Goal: Task Accomplishment & Management: Manage account settings

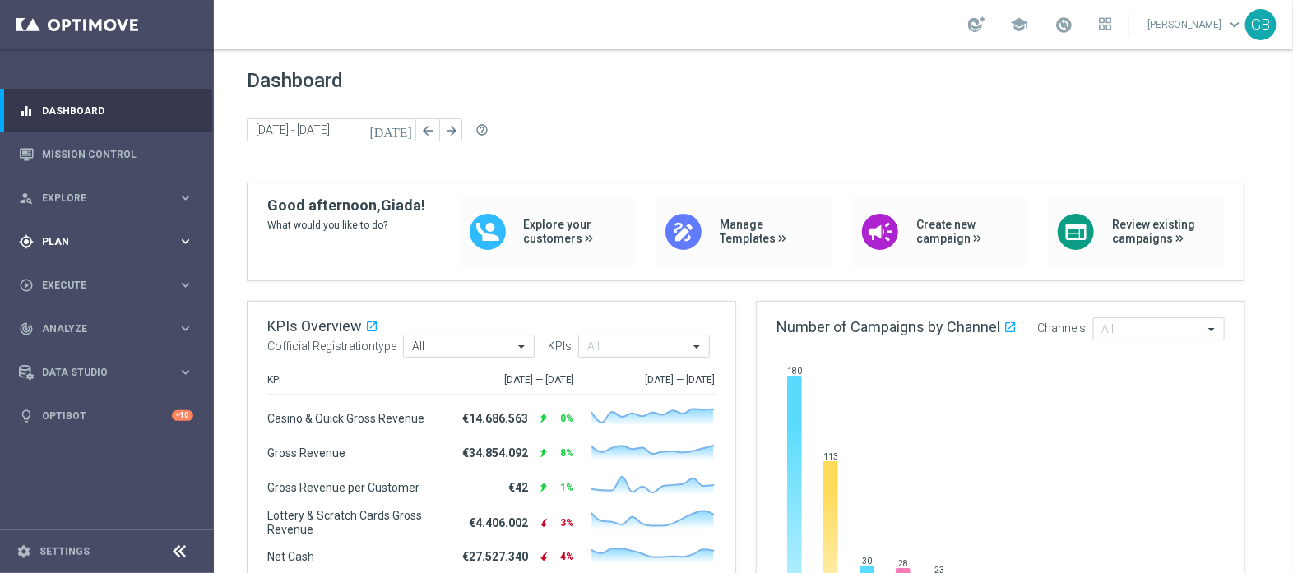
click at [139, 234] on div "gps_fixed Plan" at bounding box center [98, 241] width 159 height 15
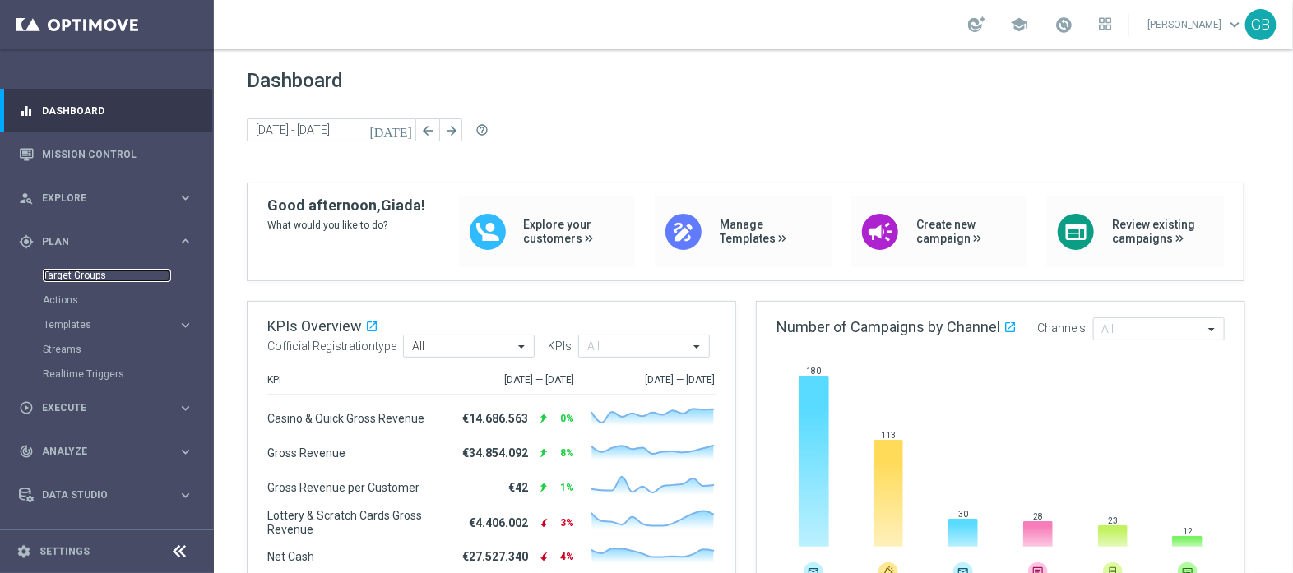
click at [81, 275] on link "Target Groups" at bounding box center [107, 275] width 128 height 13
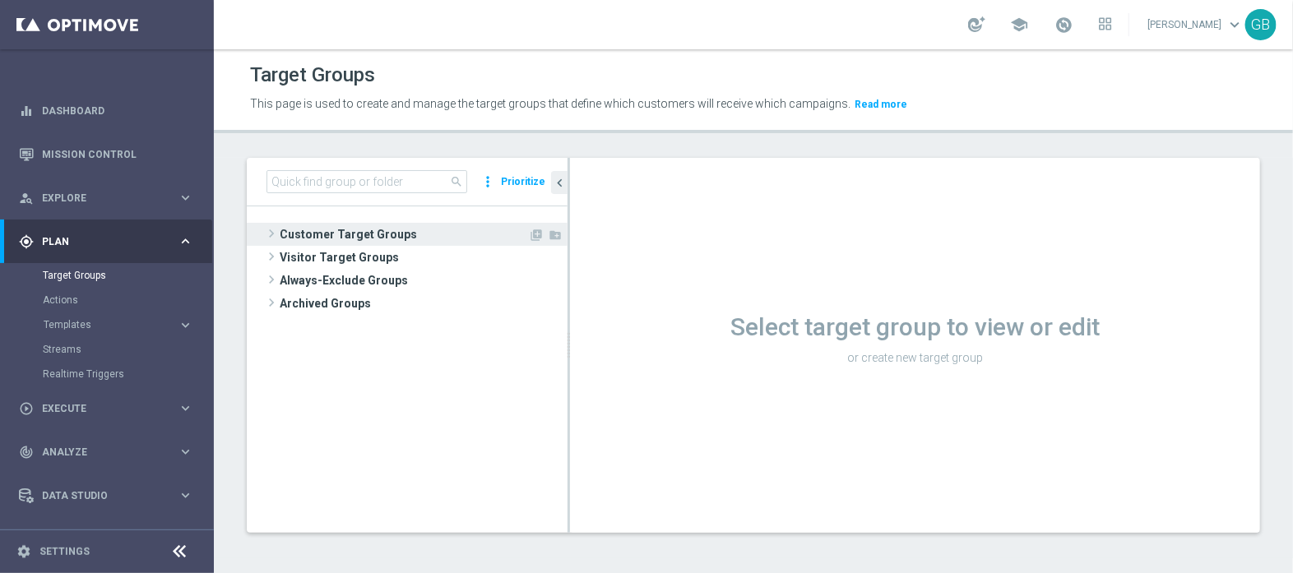
click at [543, 231] on div "library_add create_new_folder" at bounding box center [545, 237] width 35 height 17
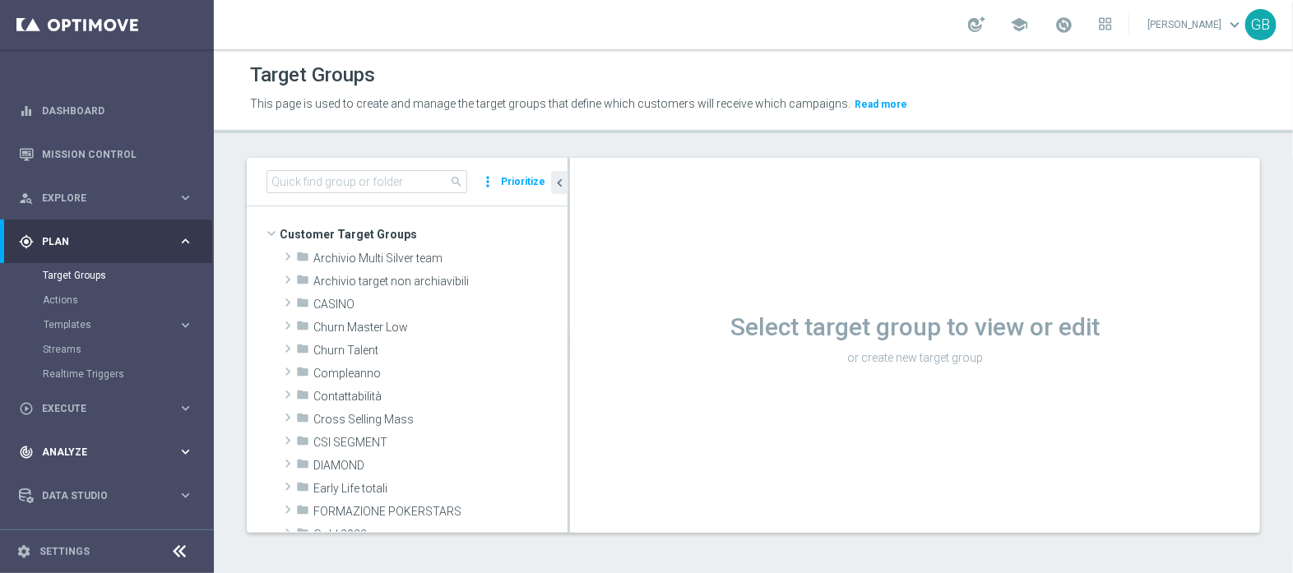
scroll to position [35, 0]
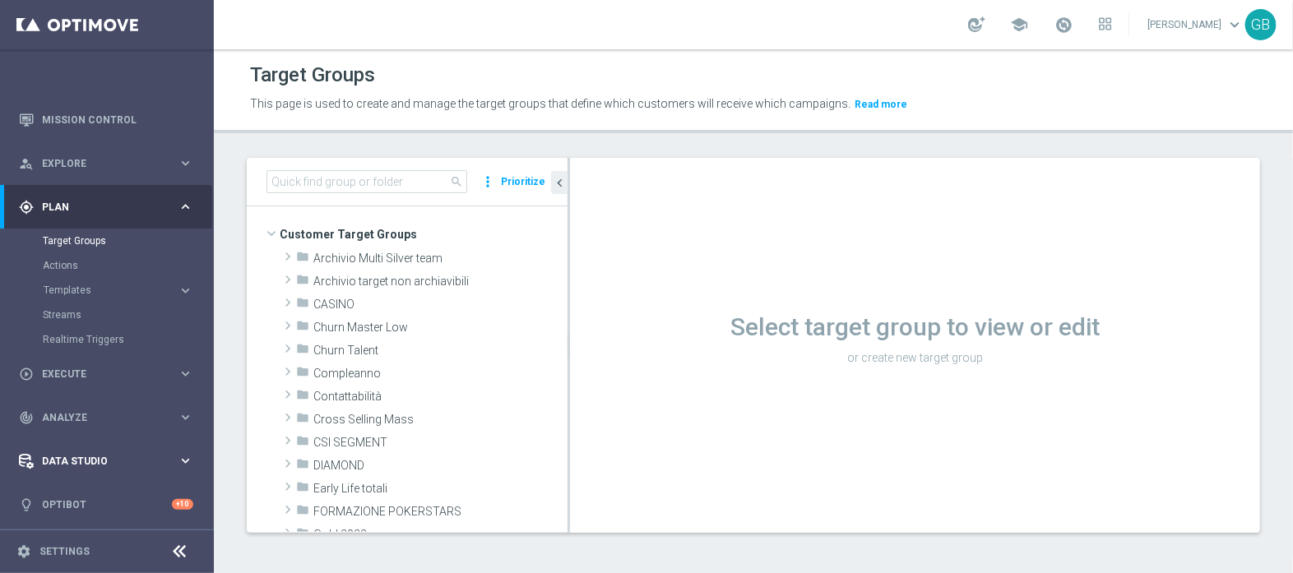
click at [84, 463] on span "Data Studio" at bounding box center [110, 462] width 136 height 10
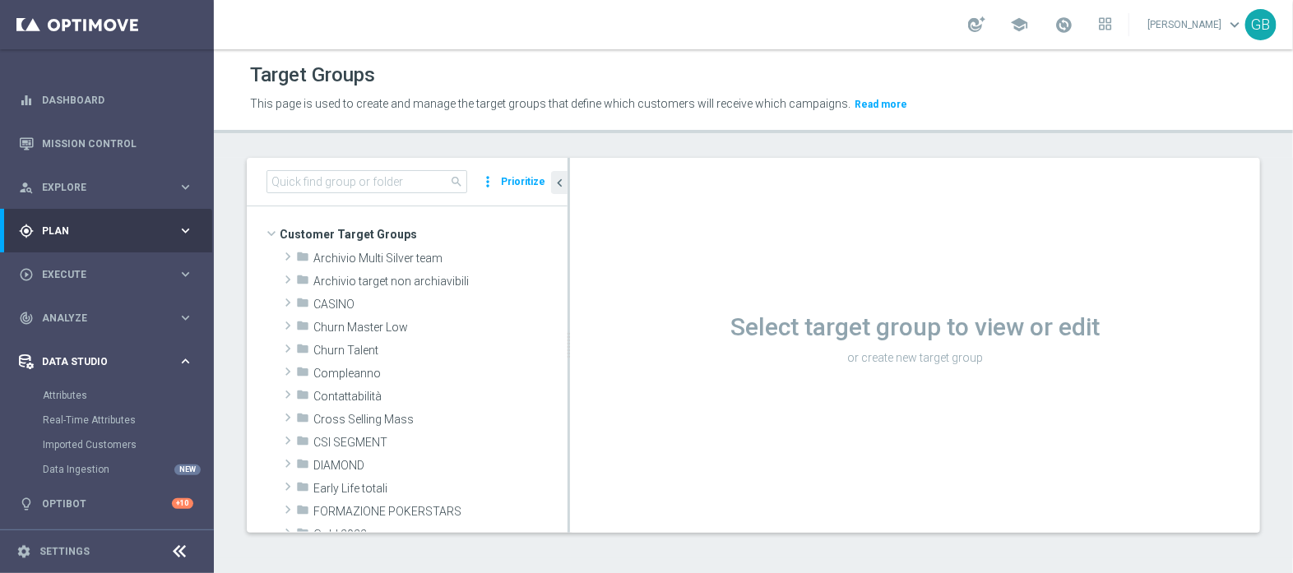
scroll to position [10, 0]
click at [67, 401] on link "Attributes" at bounding box center [107, 396] width 128 height 13
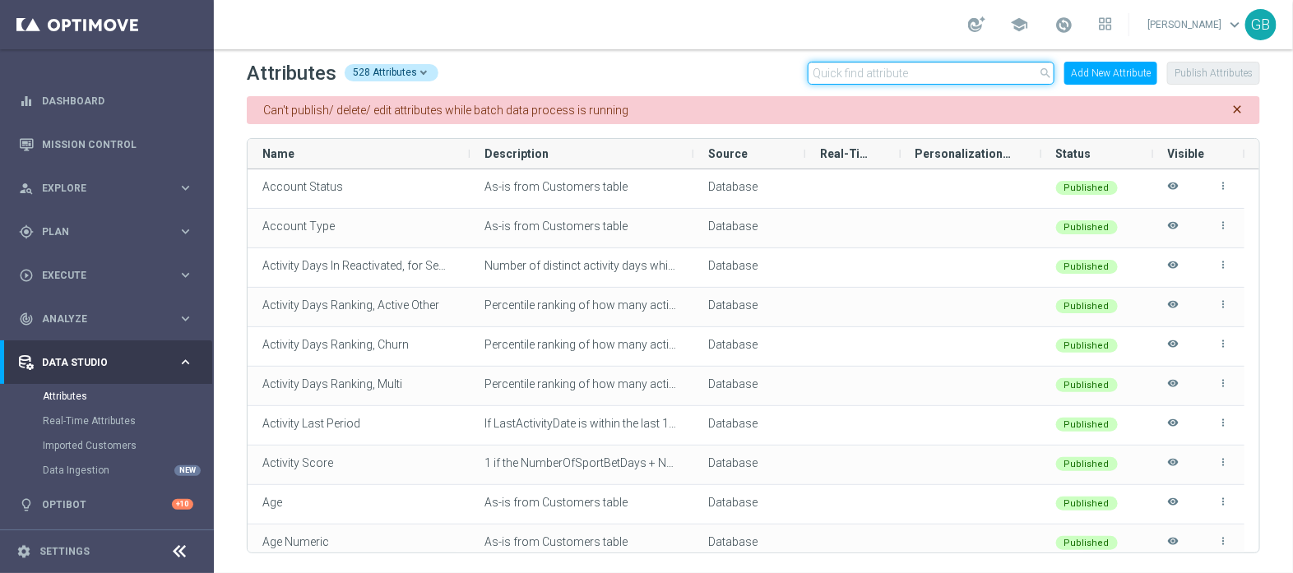
click at [880, 71] on input "text" at bounding box center [931, 73] width 247 height 23
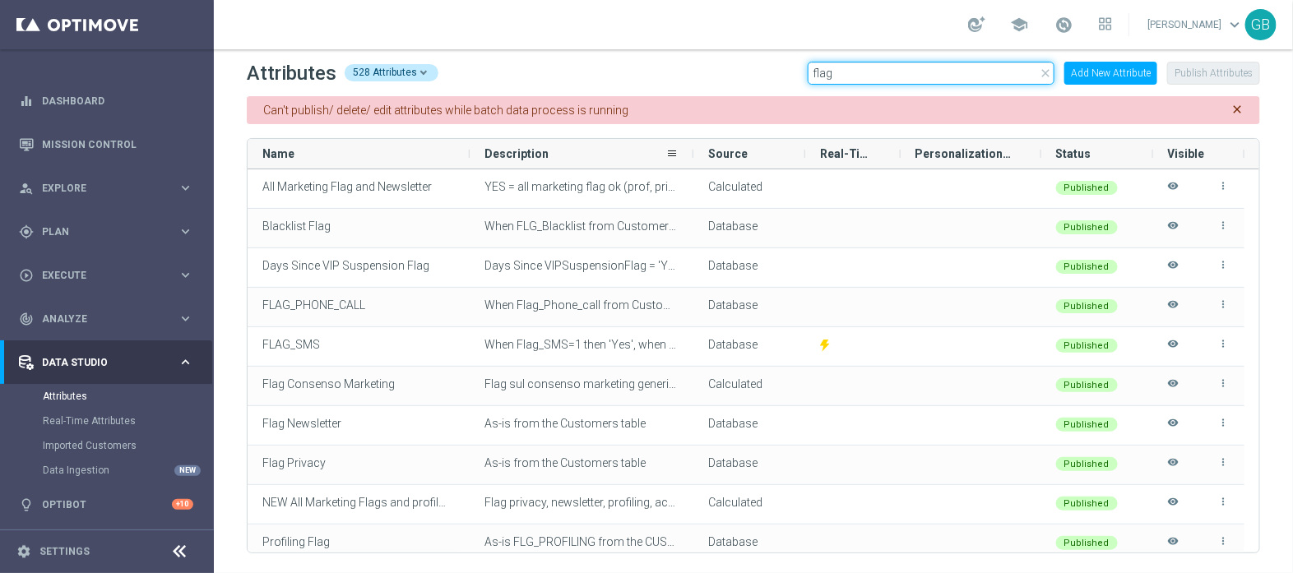
type input "flag"
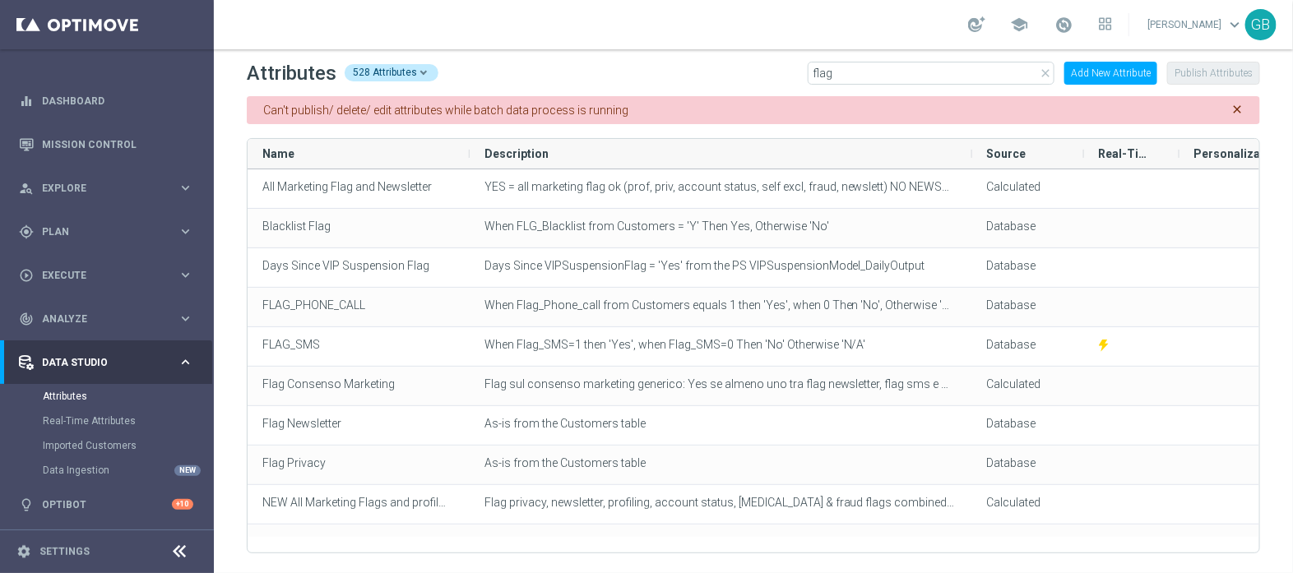
drag, startPoint x: 693, startPoint y: 155, endPoint x: 750, endPoint y: 125, distance: 64.8
click at [767, 123] on div "Can't publish/ delete/ edit attributes while batch data process is running clos…" at bounding box center [754, 330] width 1014 height 448
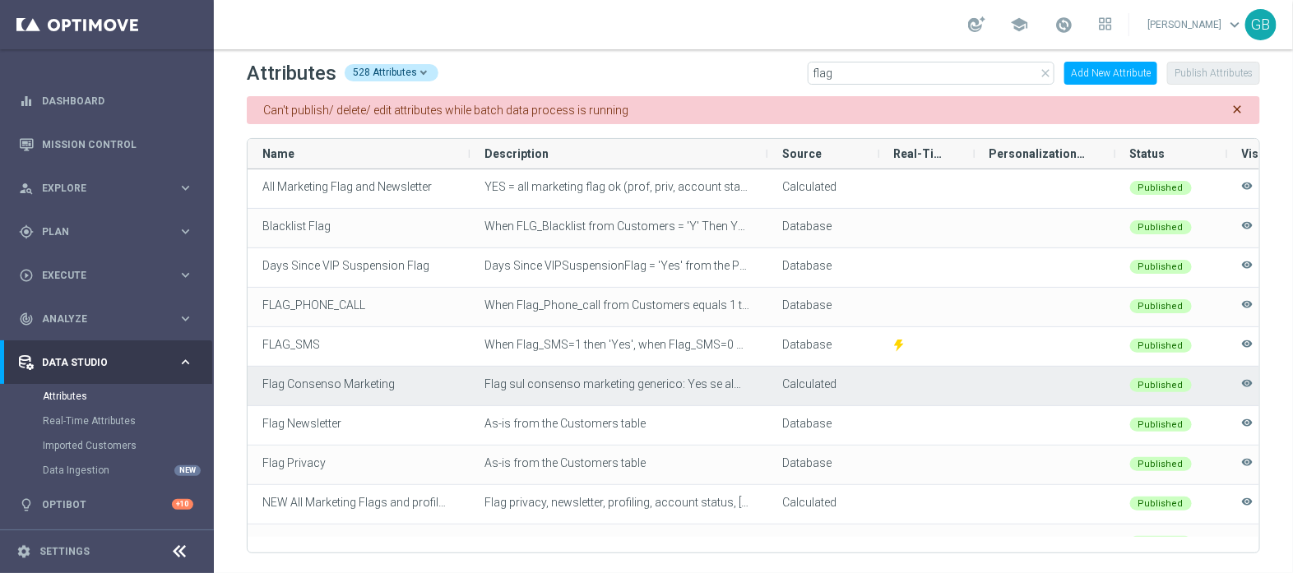
scroll to position [0, 74]
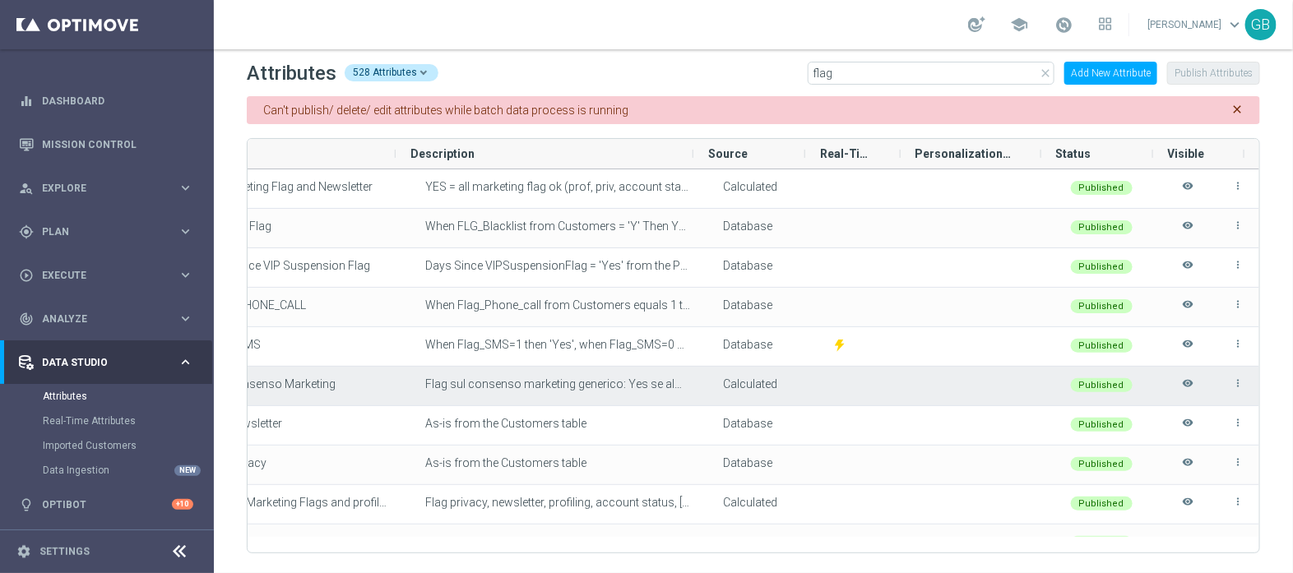
click at [1233, 380] on icon "more_vert" at bounding box center [1239, 384] width 12 height 12
click at [922, 395] on div at bounding box center [986, 386] width 141 height 39
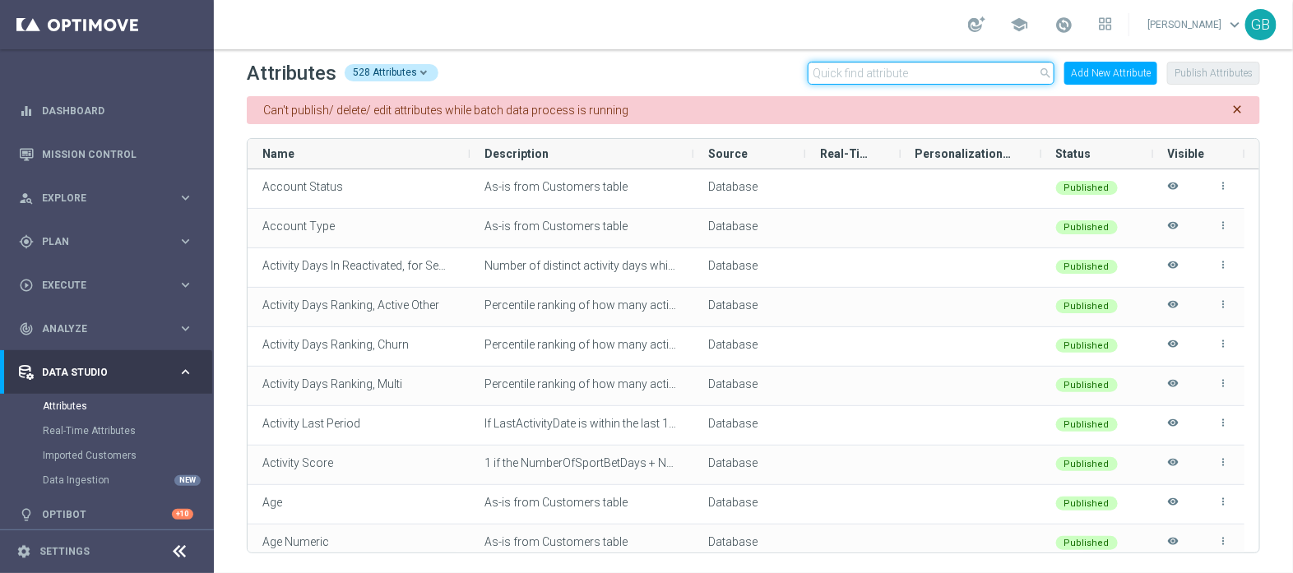
click at [837, 68] on input "text" at bounding box center [931, 73] width 247 height 23
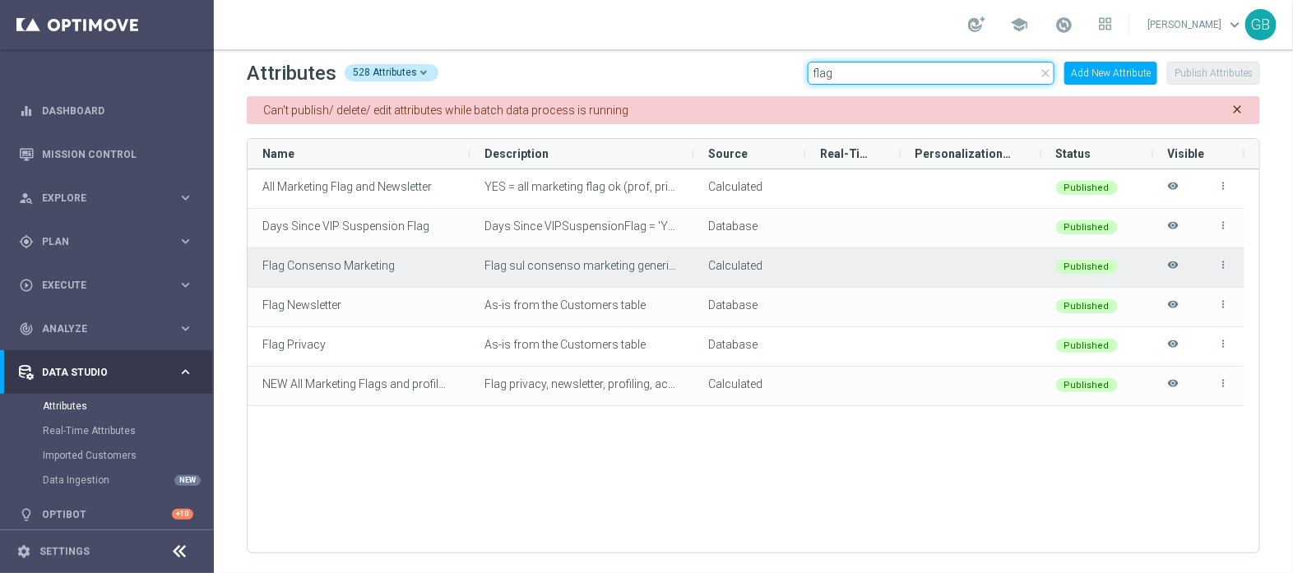
type input "flag"
click at [1222, 265] on icon "more_vert" at bounding box center [1225, 265] width 12 height 12
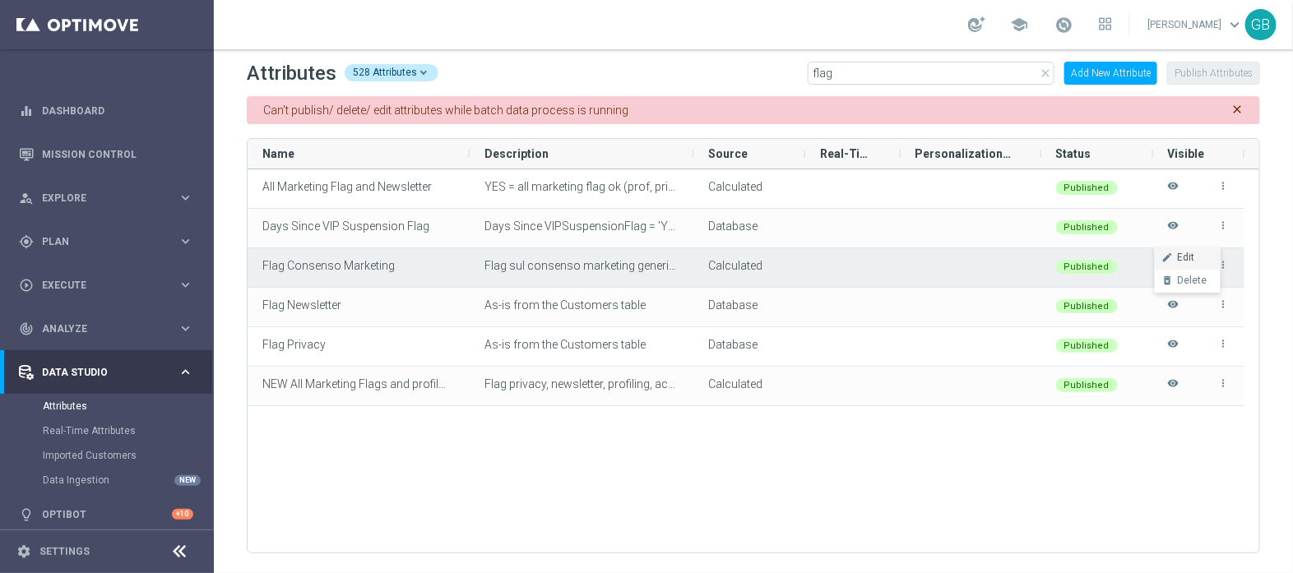
click at [1193, 257] on span "Edit" at bounding box center [1186, 258] width 17 height 13
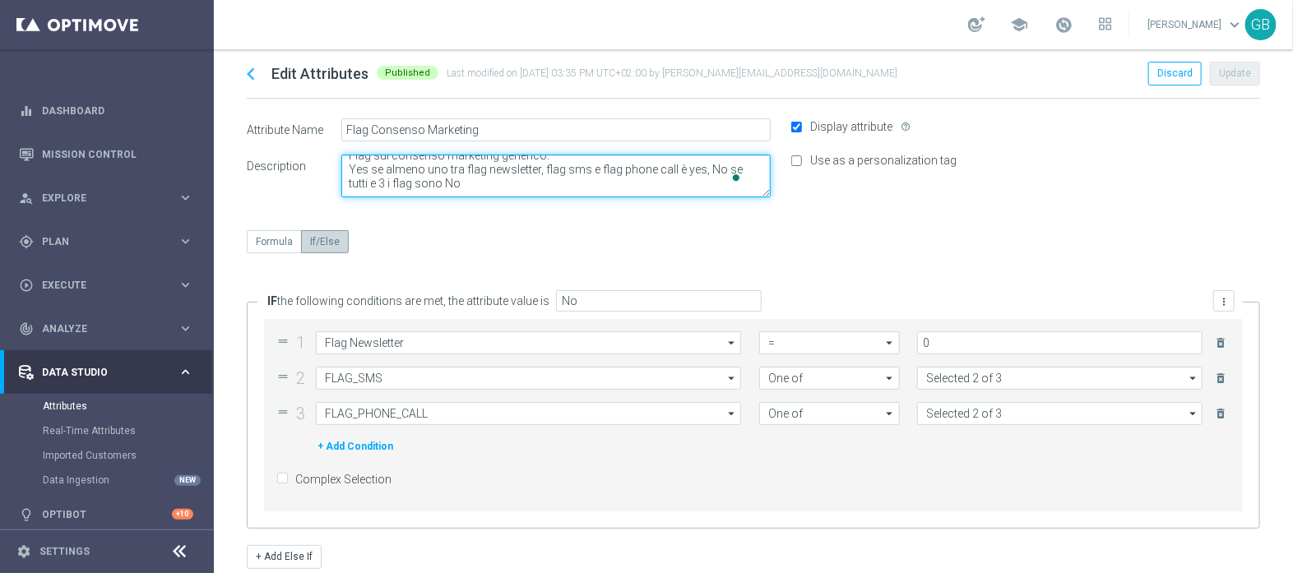
scroll to position [13, 0]
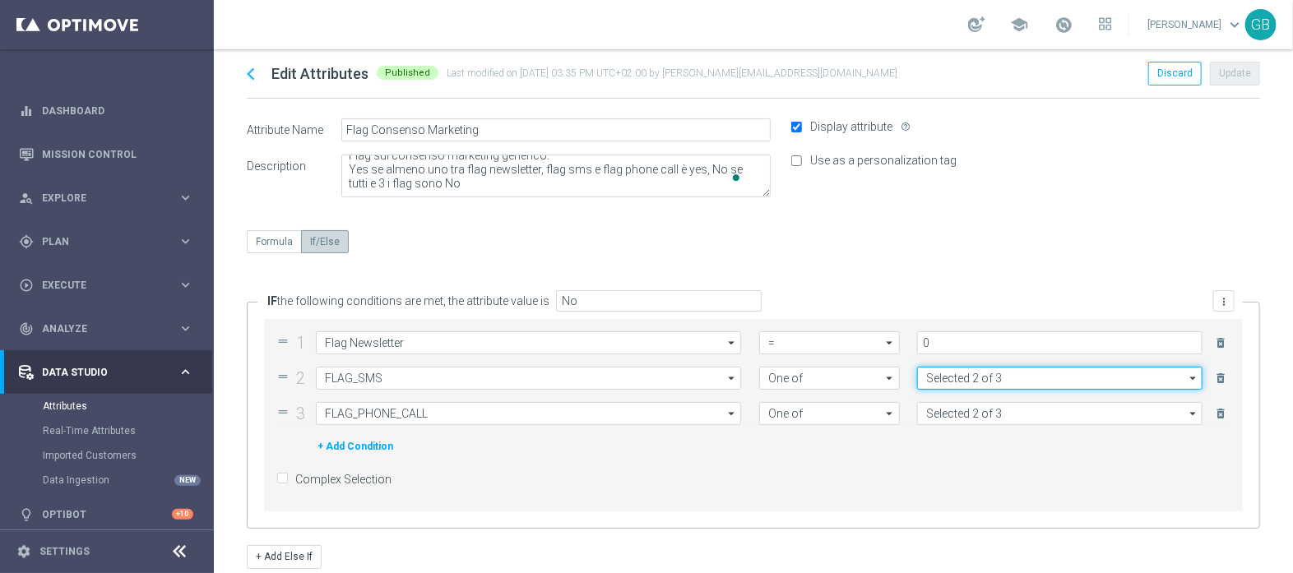
click at [1014, 378] on input "Selected 2 of 3" at bounding box center [1059, 378] width 285 height 23
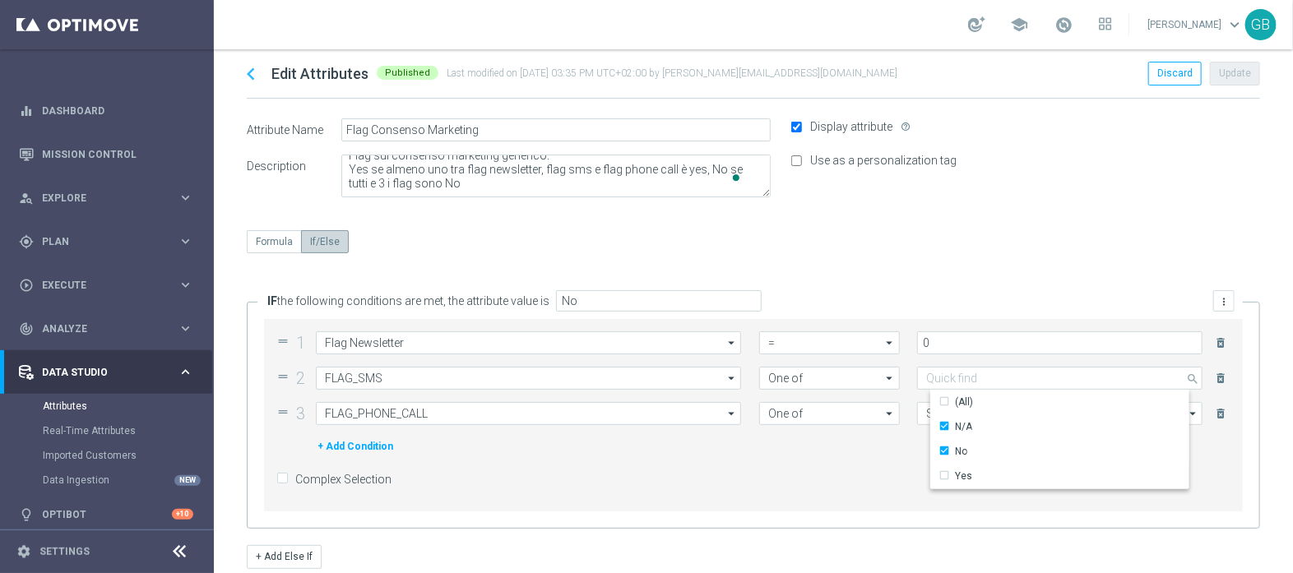
click at [1024, 261] on div "Formula If/Else" at bounding box center [754, 254] width 1014 height 48
type input "Selected 2 of 3"
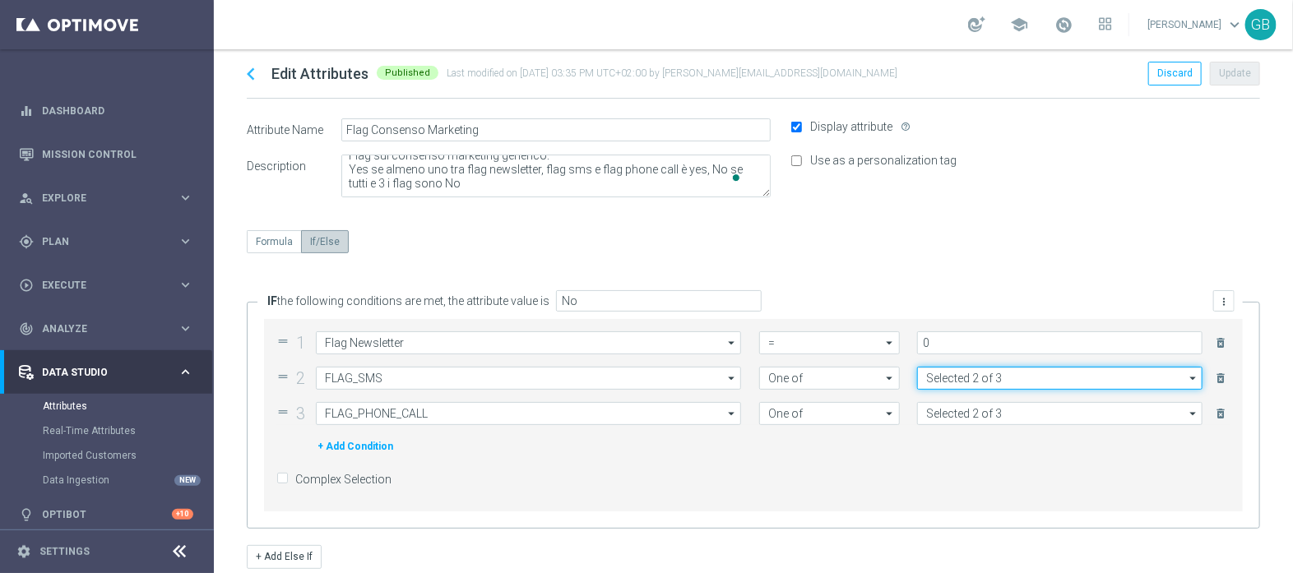
click at [1012, 381] on input "Selected 2 of 3" at bounding box center [1059, 378] width 285 height 23
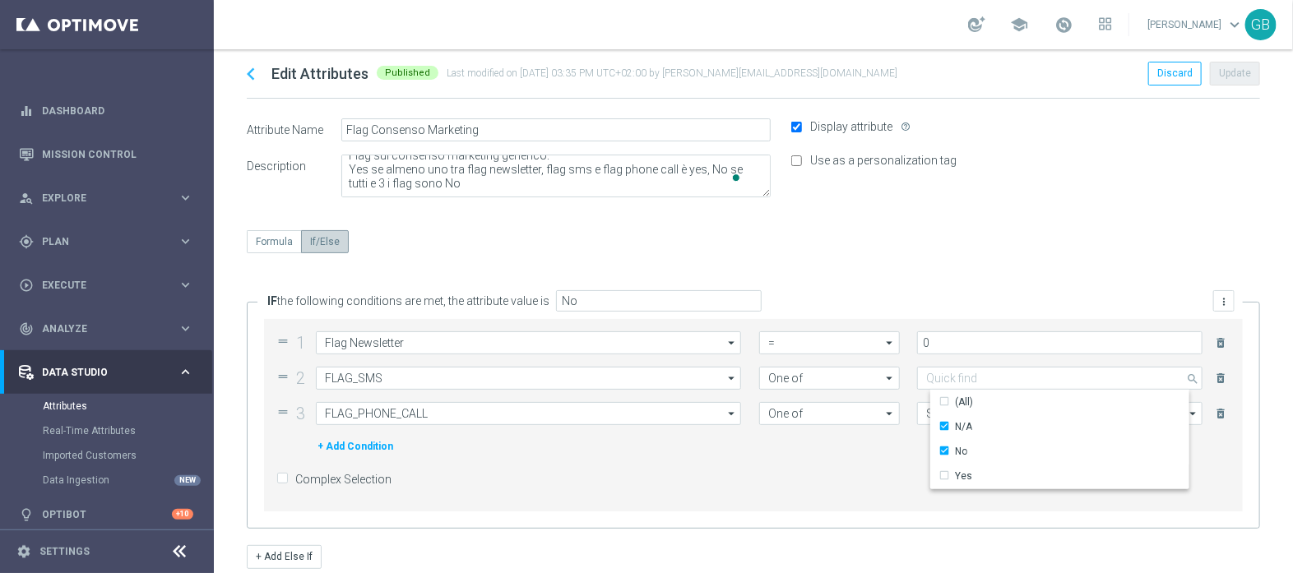
click at [1048, 252] on div "Formula If/Else" at bounding box center [754, 254] width 1014 height 48
type input "Selected 2 of 3"
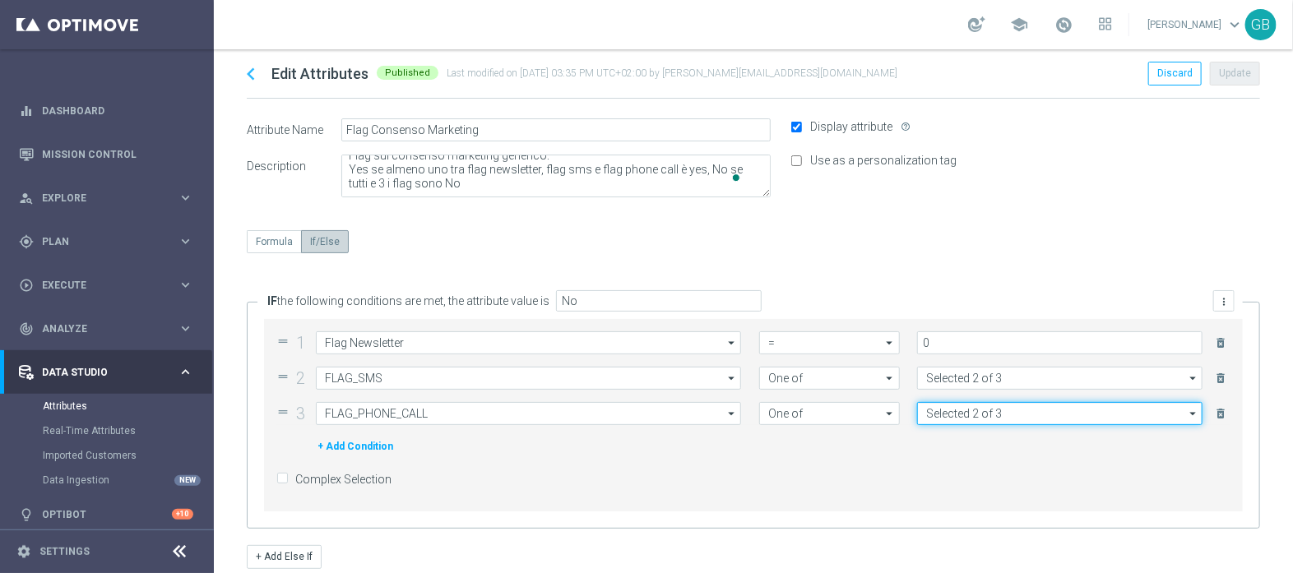
click at [1014, 412] on input "Selected 2 of 3" at bounding box center [1059, 413] width 285 height 23
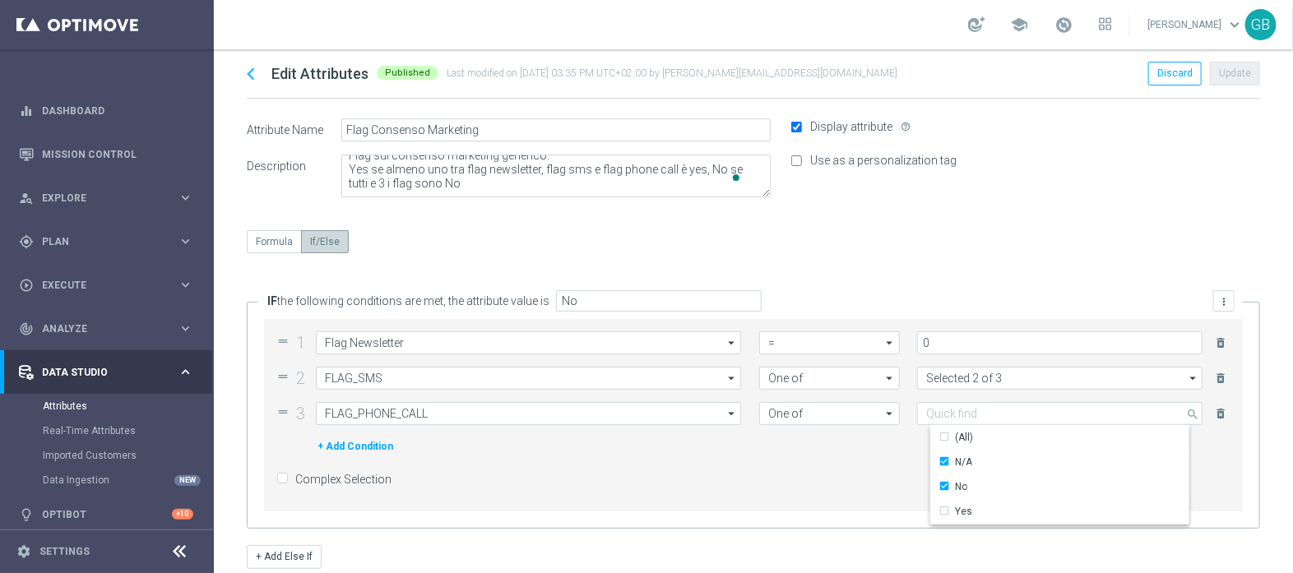
click at [1031, 236] on div "Formula If/Else" at bounding box center [754, 254] width 1014 height 48
type input "Selected 2 of 3"
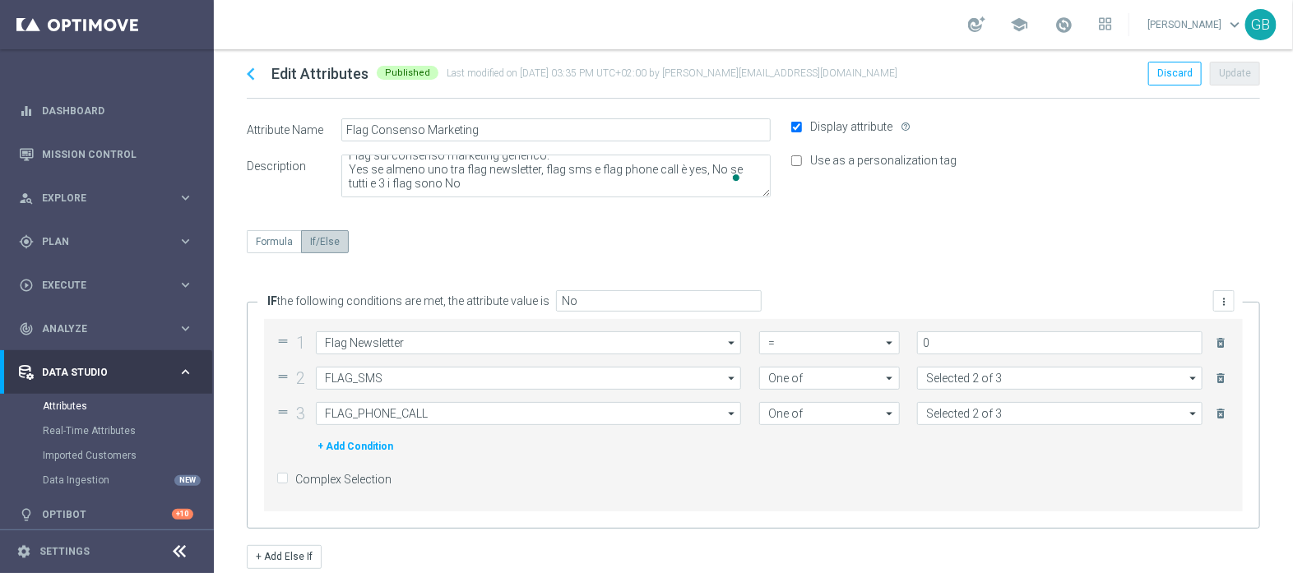
scroll to position [0, 0]
click at [87, 230] on div "gps_fixed Plan keyboard_arrow_right" at bounding box center [106, 242] width 212 height 44
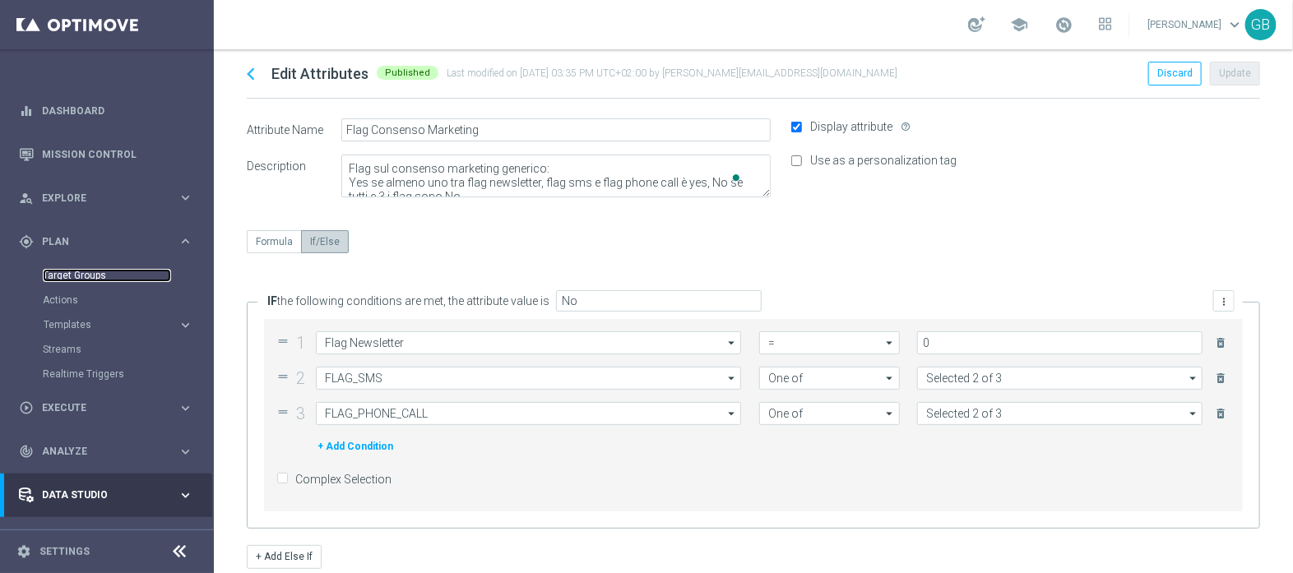
click at [76, 272] on link "Target Groups" at bounding box center [107, 275] width 128 height 13
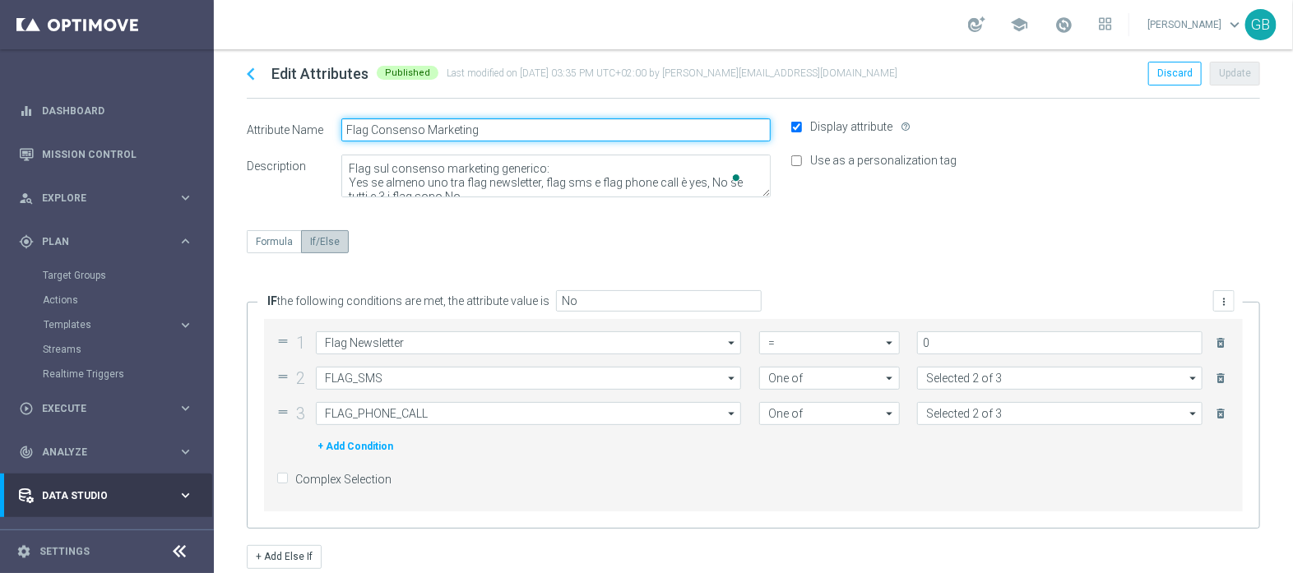
click at [490, 122] on input "Flag Consenso Marketing" at bounding box center [555, 129] width 429 height 23
type input "Flag Consenso Comunicazioni"
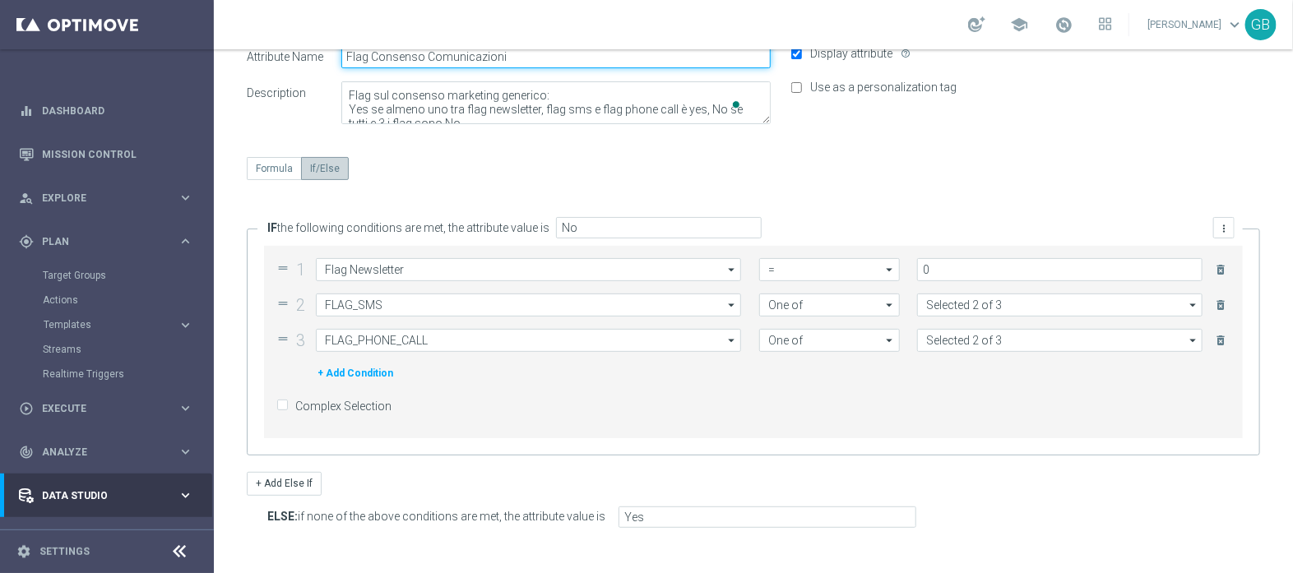
scroll to position [75, 0]
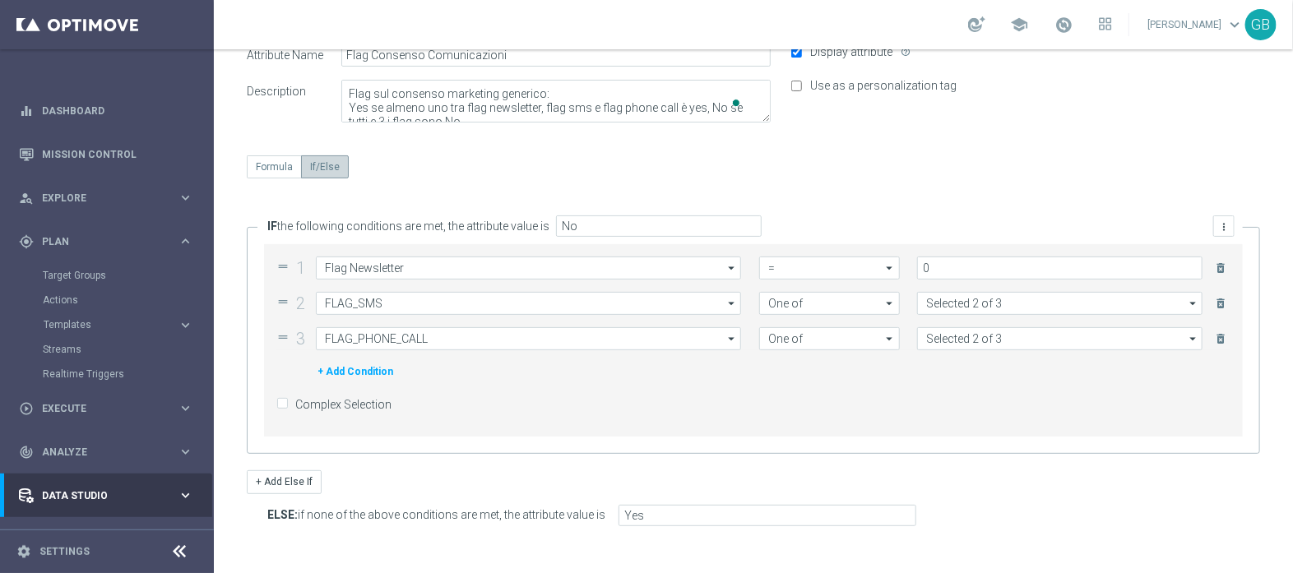
click at [1186, 306] on icon "arrow_drop_down" at bounding box center [1194, 303] width 16 height 21
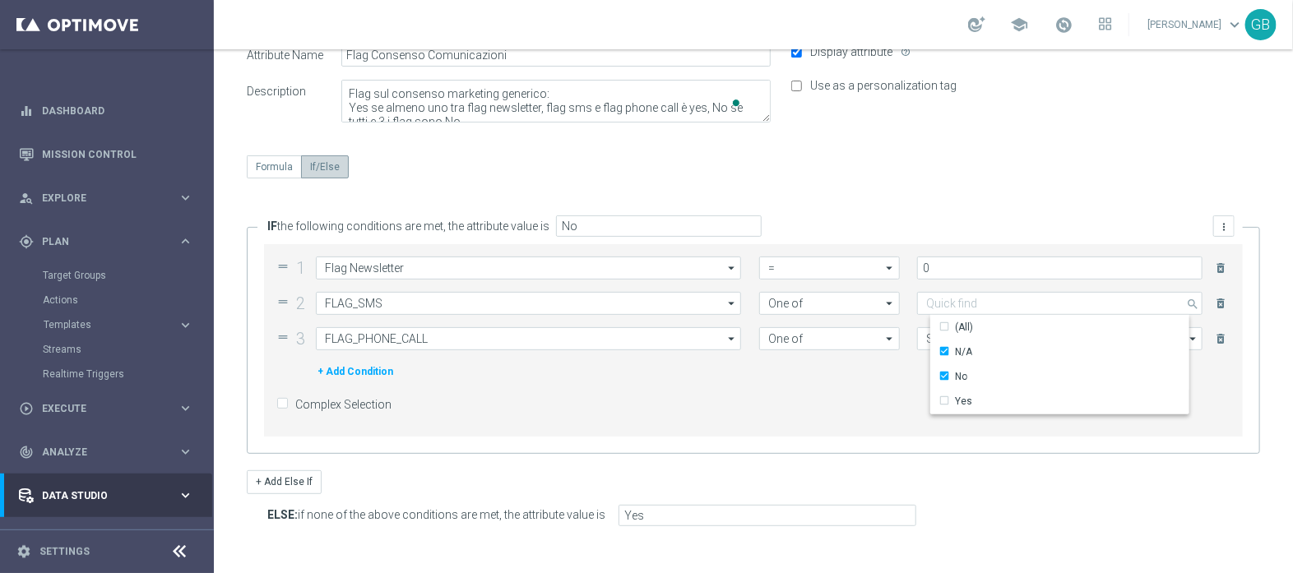
click at [1211, 429] on div "drag_handle 1 Flag Newsletter Flag Newsletter arrow_drop_down Drag here to set …" at bounding box center [753, 340] width 979 height 193
type input "Selected 2 of 3"
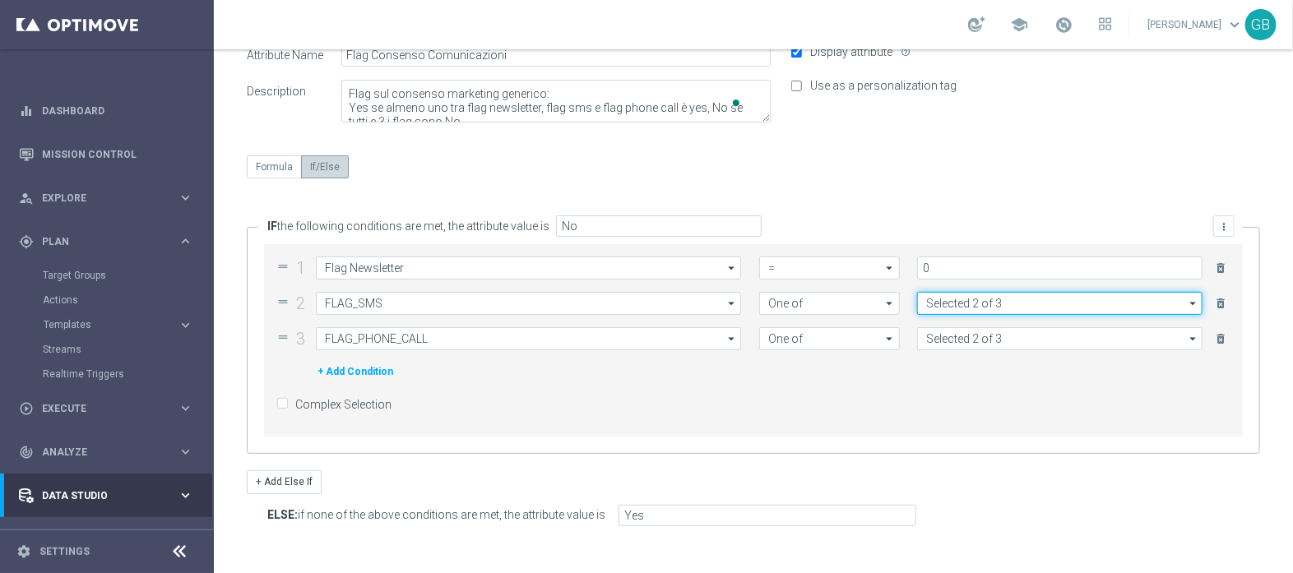
click at [991, 300] on input "Selected 2 of 3" at bounding box center [1059, 303] width 285 height 23
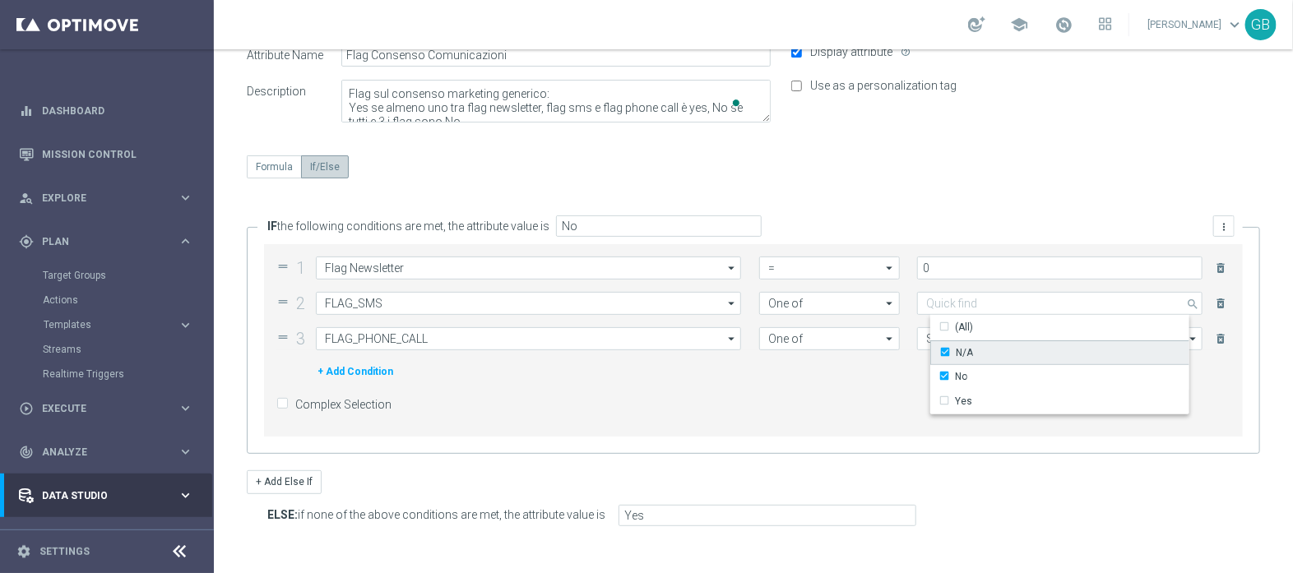
click at [940, 350] on div "N/A" at bounding box center [957, 353] width 34 height 15
click at [856, 399] on div "Complex Selection" at bounding box center [753, 405] width 954 height 35
type input "No"
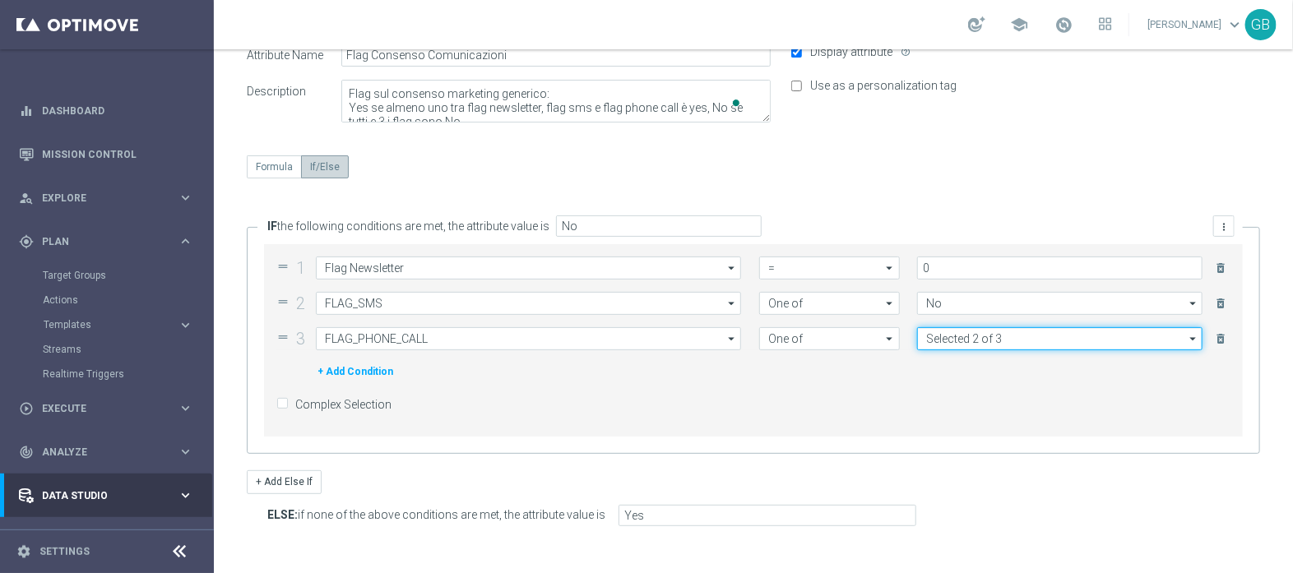
click at [996, 335] on input "Selected 2 of 3" at bounding box center [1059, 338] width 285 height 23
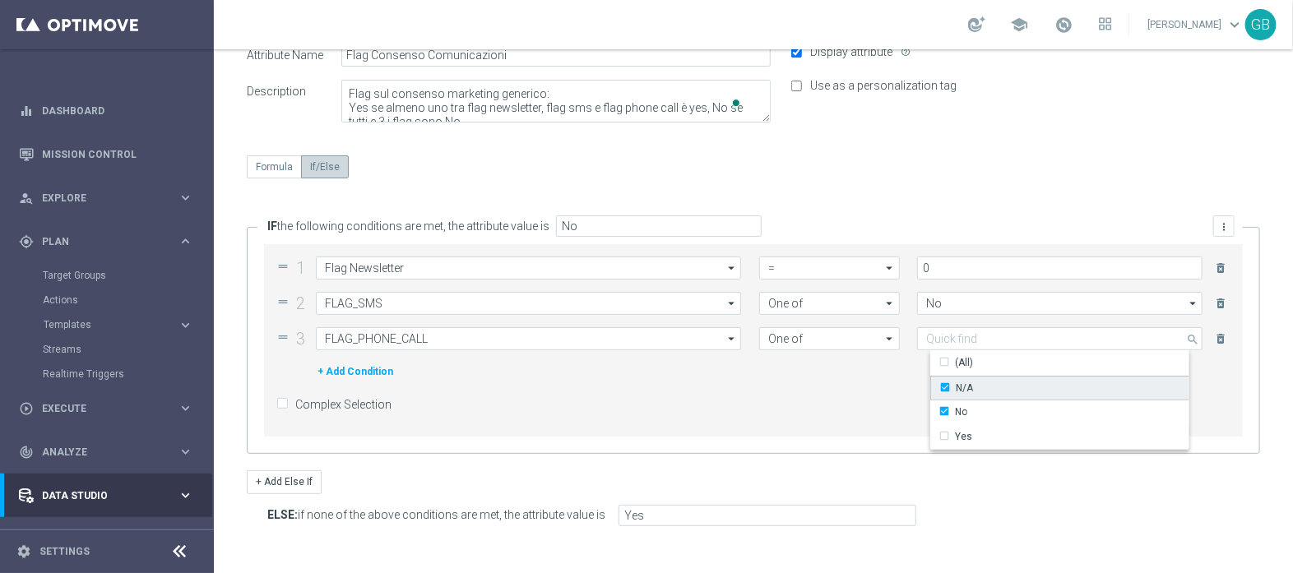
click at [940, 384] on div "N/A" at bounding box center [957, 388] width 34 height 15
click at [845, 390] on div "Complex Selection" at bounding box center [753, 405] width 954 height 35
type input "No"
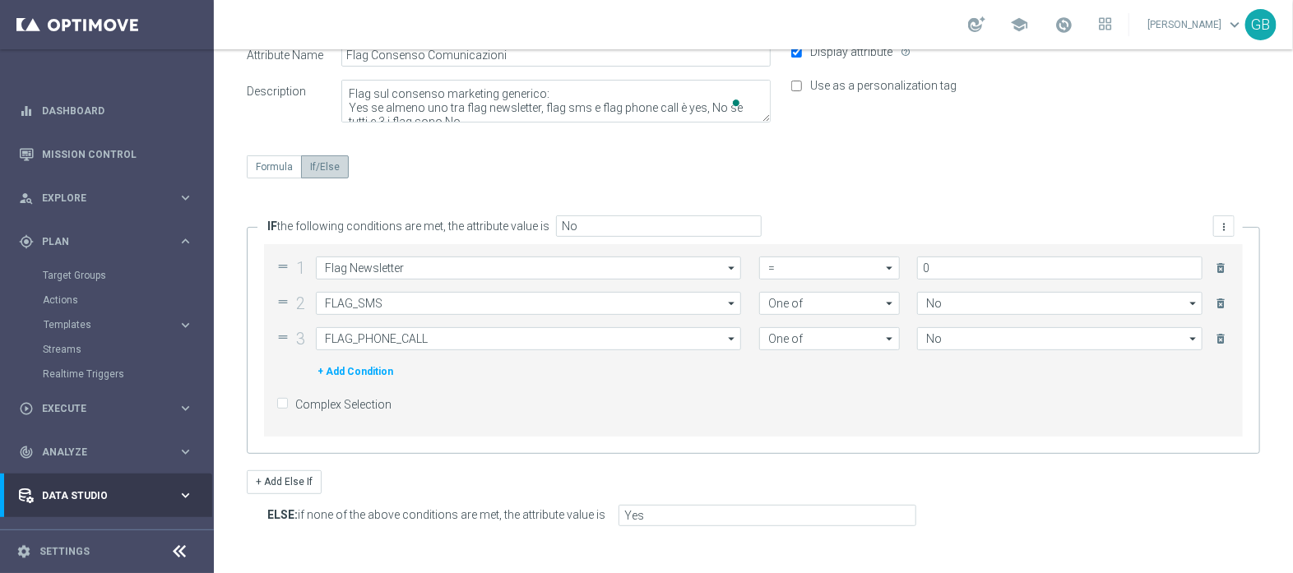
scroll to position [0, 0]
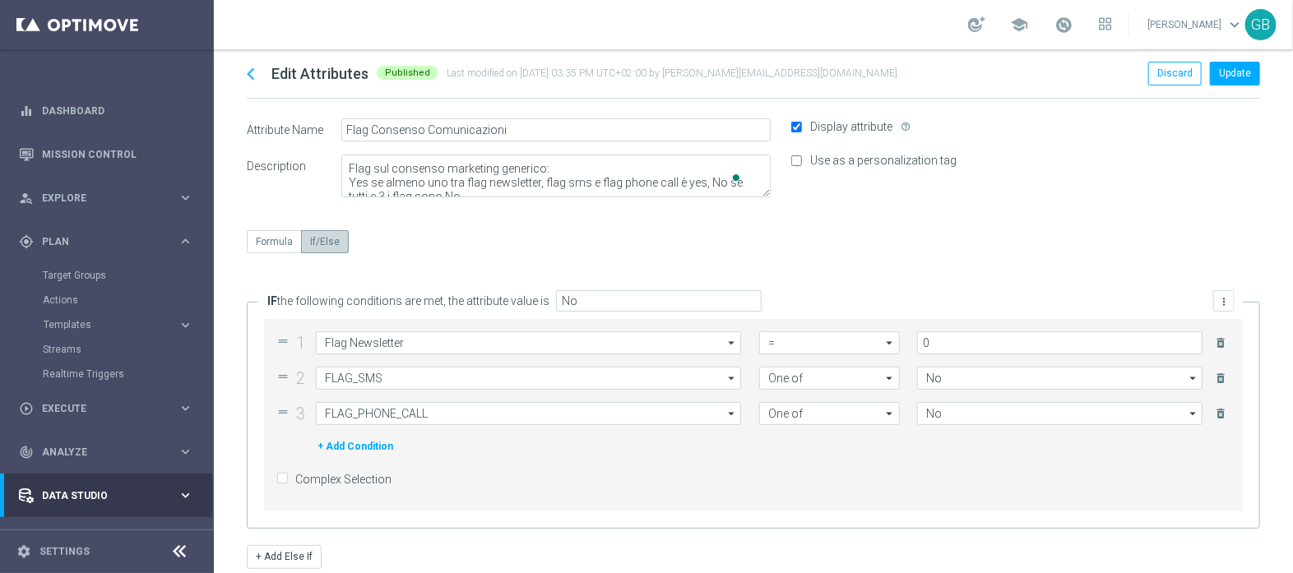
click at [283, 477] on input "checkbox" at bounding box center [281, 478] width 11 height 11
click at [284, 477] on input "checkbox" at bounding box center [281, 478] width 11 height 11
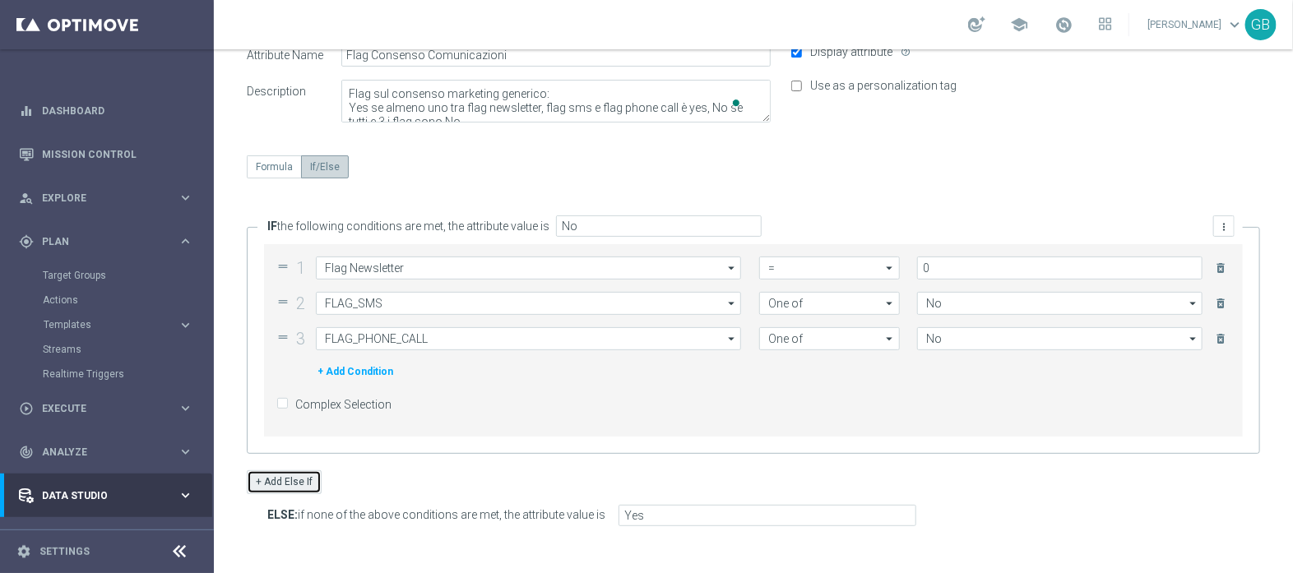
click at [288, 479] on button "+ Add Else If" at bounding box center [284, 482] width 75 height 23
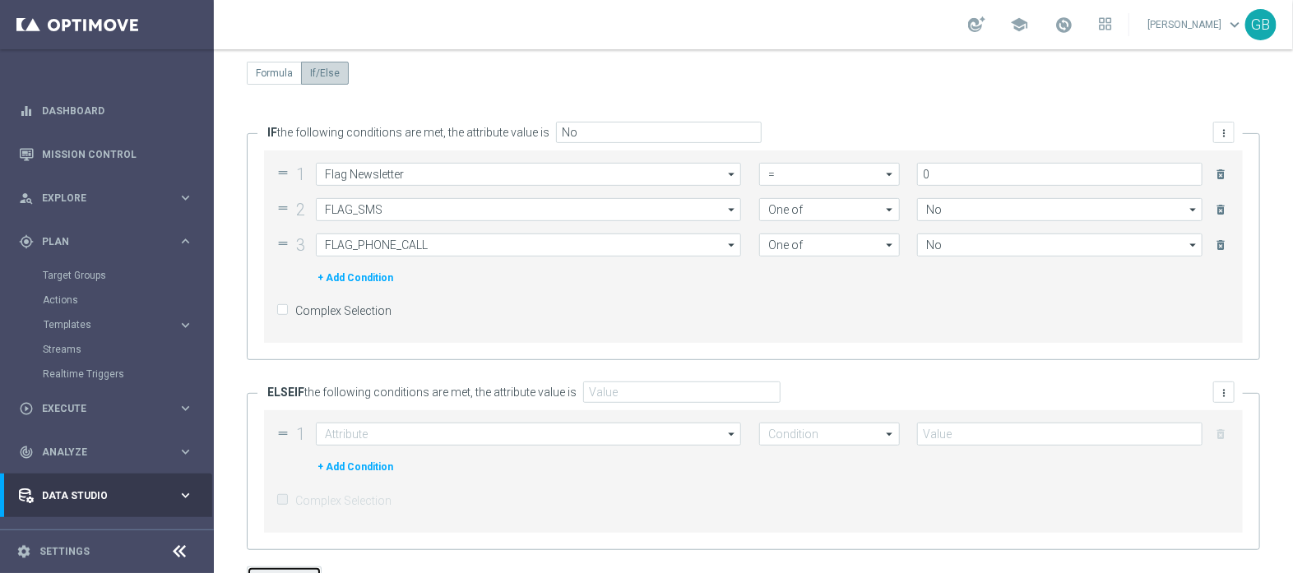
scroll to position [263, 0]
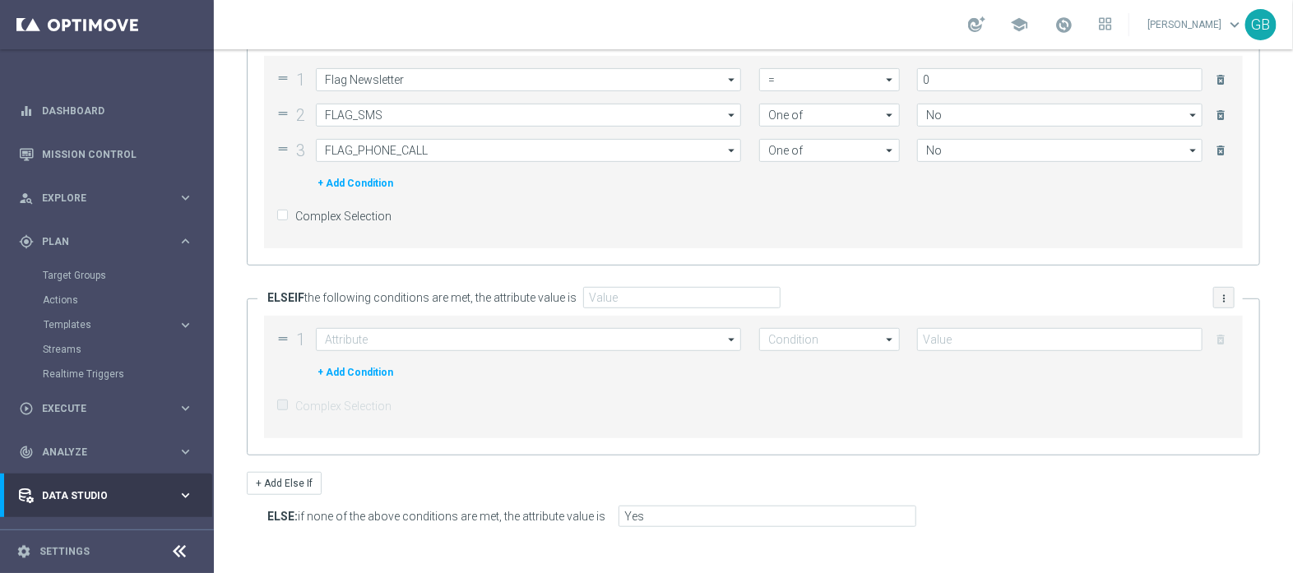
click at [1219, 293] on icon "more_vert" at bounding box center [1225, 299] width 12 height 12
click at [1145, 345] on span "Delete condition" at bounding box center [1163, 346] width 75 height 14
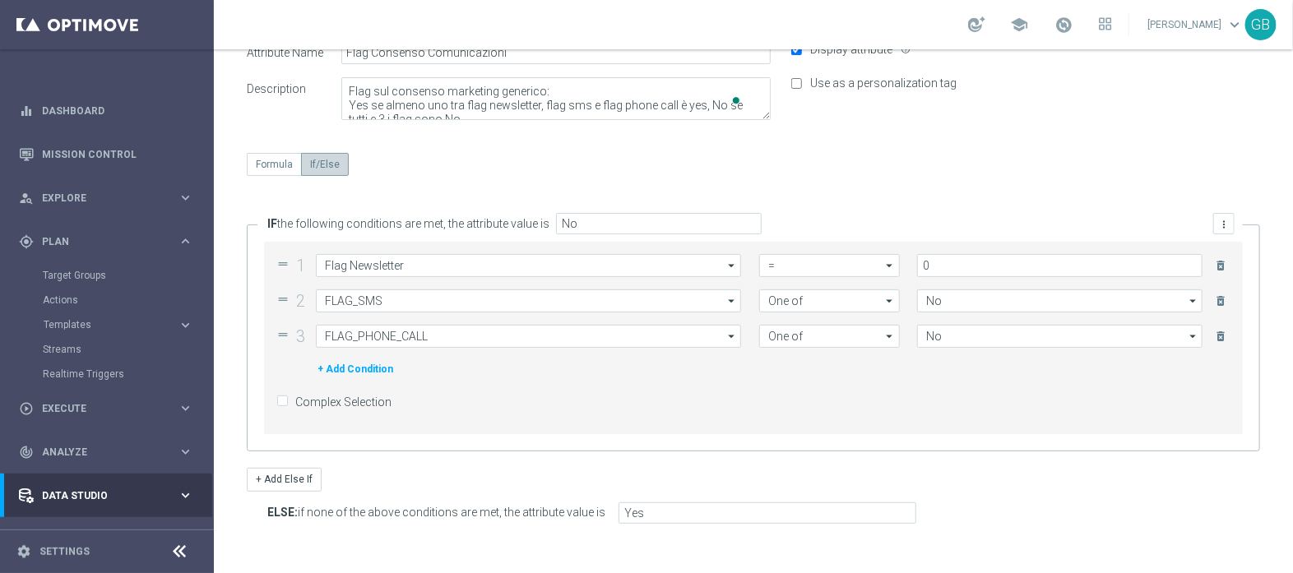
scroll to position [75, 0]
click at [295, 405] on label "Complex Selection" at bounding box center [343, 404] width 96 height 15
click at [285, 398] on input "checkbox" at bounding box center [281, 403] width 11 height 11
checkbox input "true"
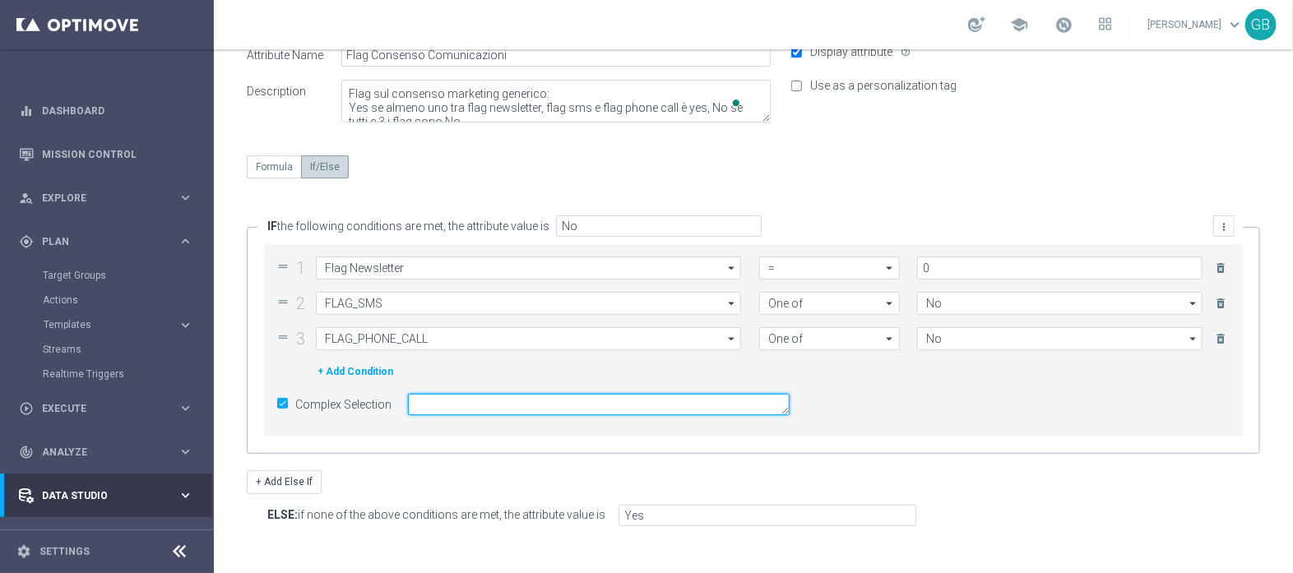
click at [473, 411] on textarea at bounding box center [599, 404] width 382 height 21
type textarea "1 OR 2 OR 3"
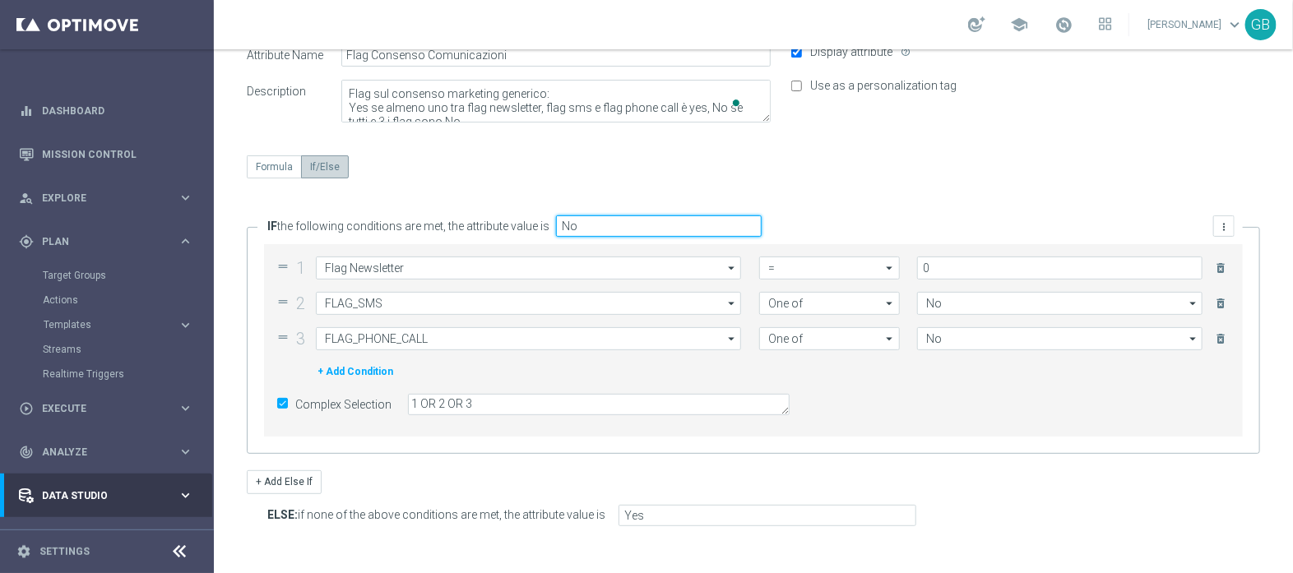
click at [602, 223] on input "No" at bounding box center [659, 226] width 206 height 21
type input "N"
type input "Yes"
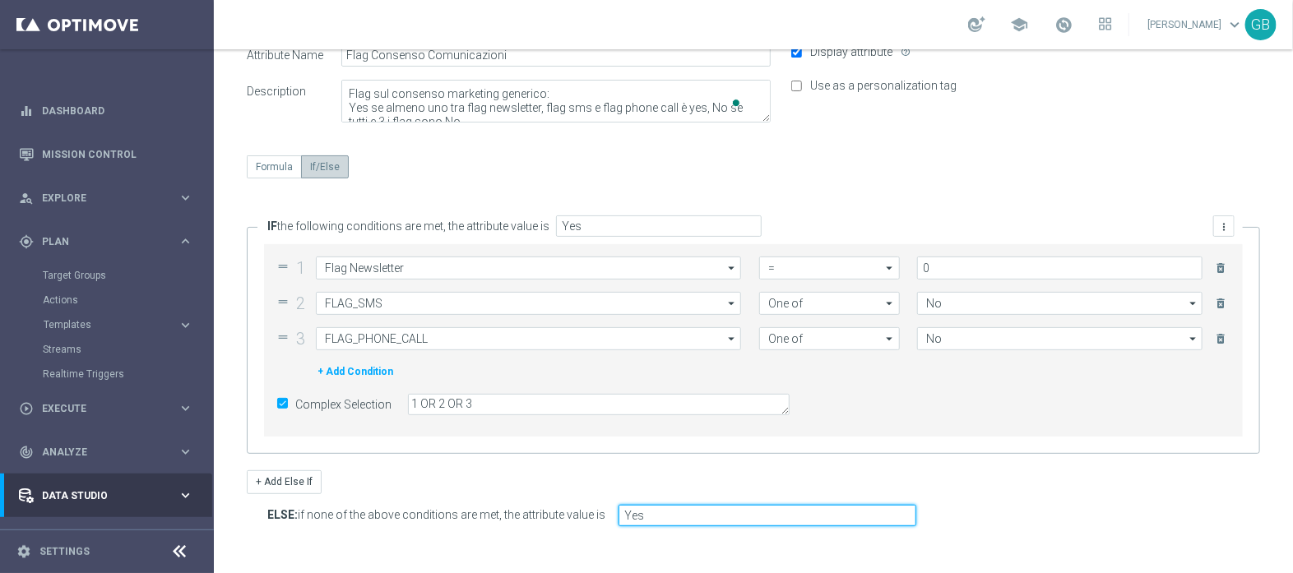
click at [652, 510] on input "Yes" at bounding box center [768, 515] width 298 height 21
type input "Y"
type input "No"
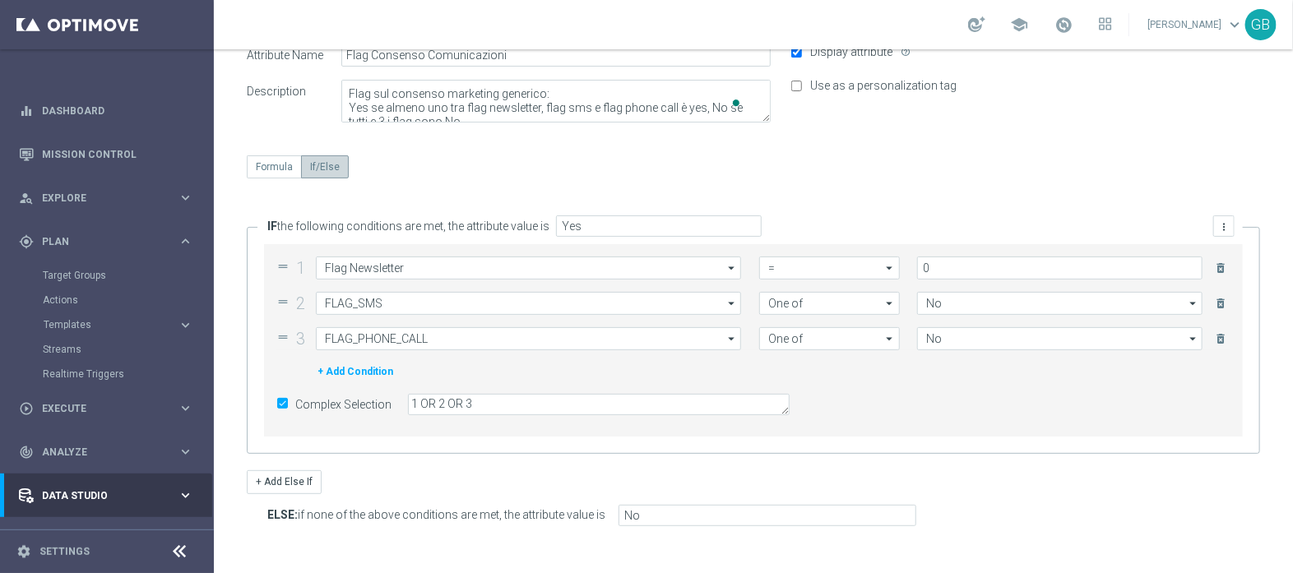
click at [968, 278] on div "drag_handle 1 Flag Newsletter Flag Newsletter arrow_drop_down Drag here to set …" at bounding box center [753, 304] width 954 height 94
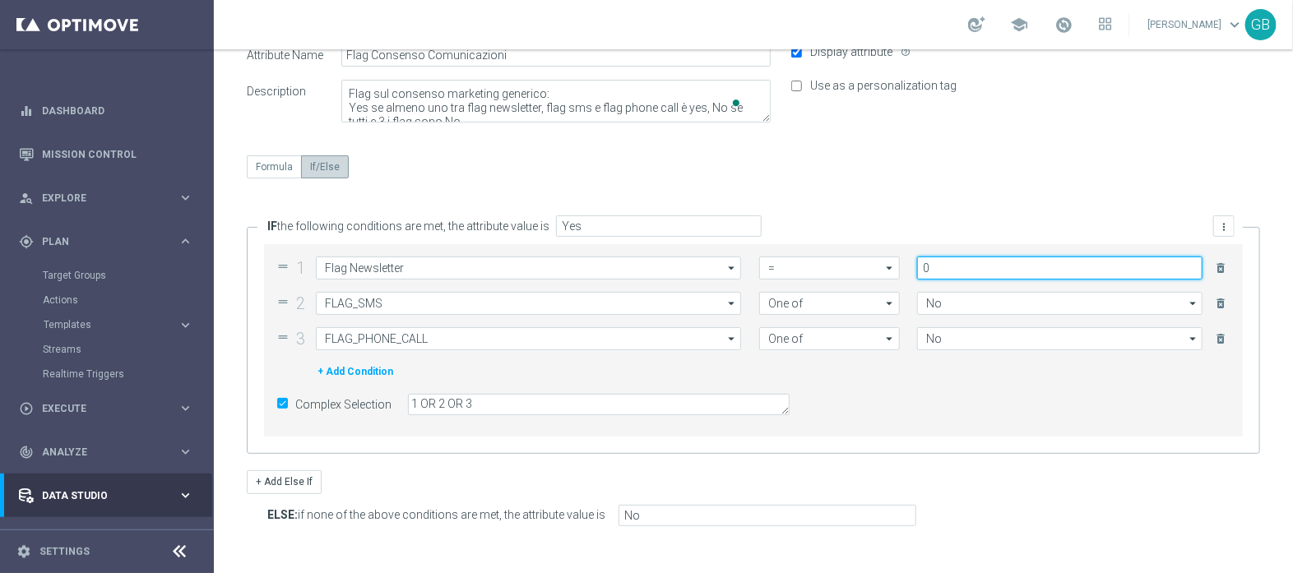
click at [954, 269] on input "0" at bounding box center [1059, 268] width 285 height 23
type input "1"
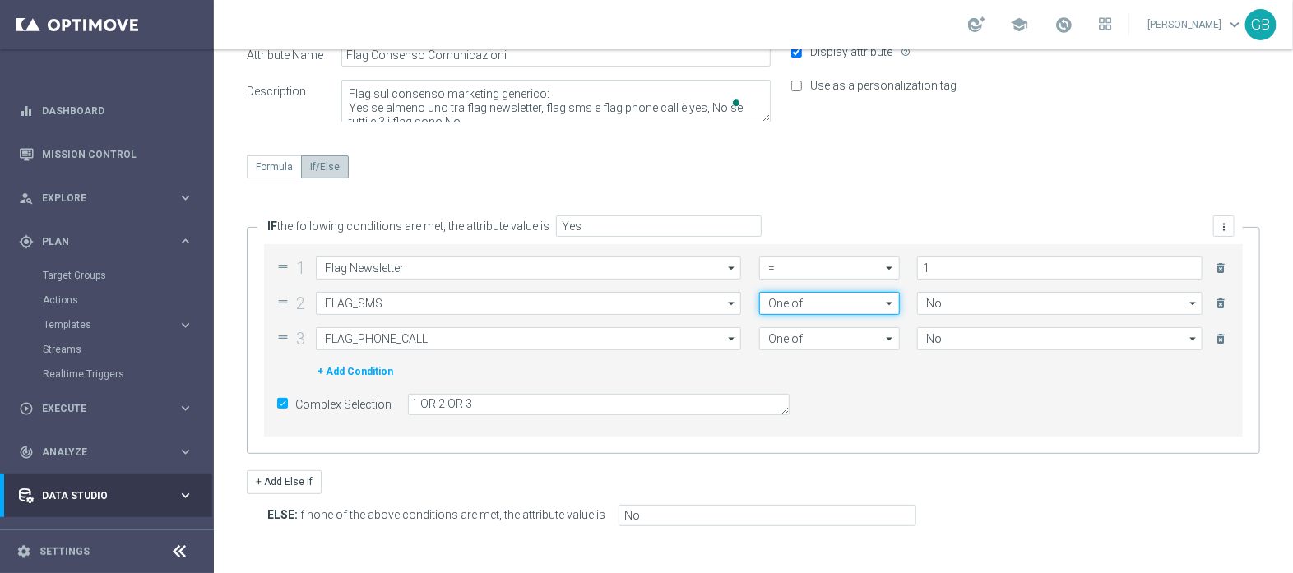
click at [867, 301] on input "One of" at bounding box center [829, 303] width 141 height 23
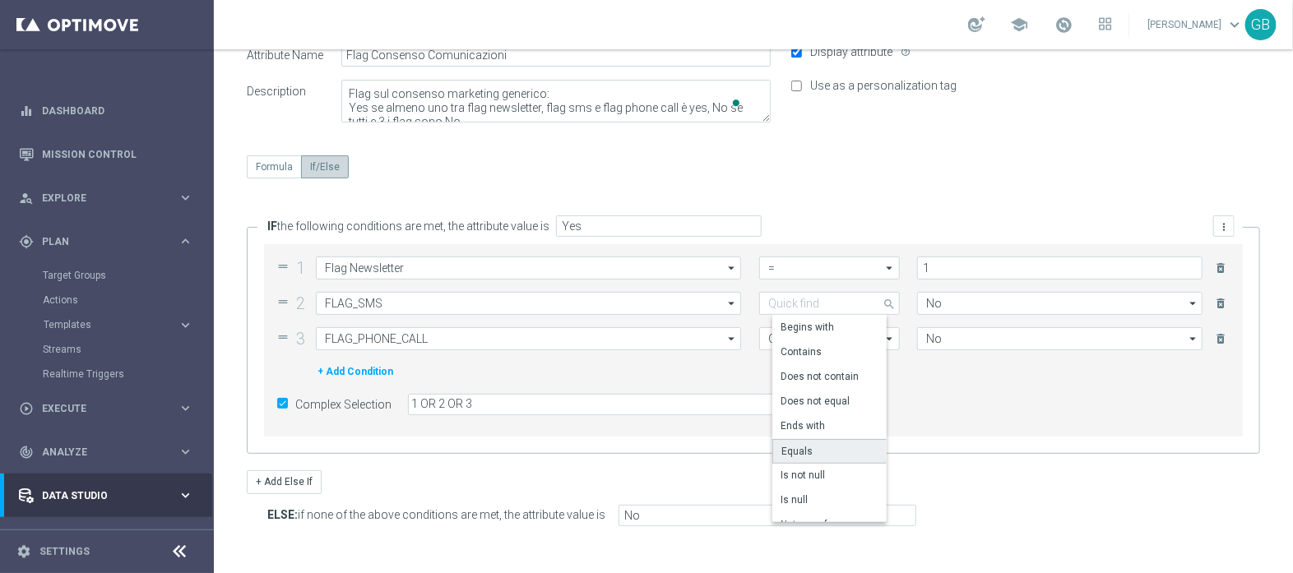
click at [801, 451] on div "Equals" at bounding box center [797, 451] width 31 height 15
type input "Equals"
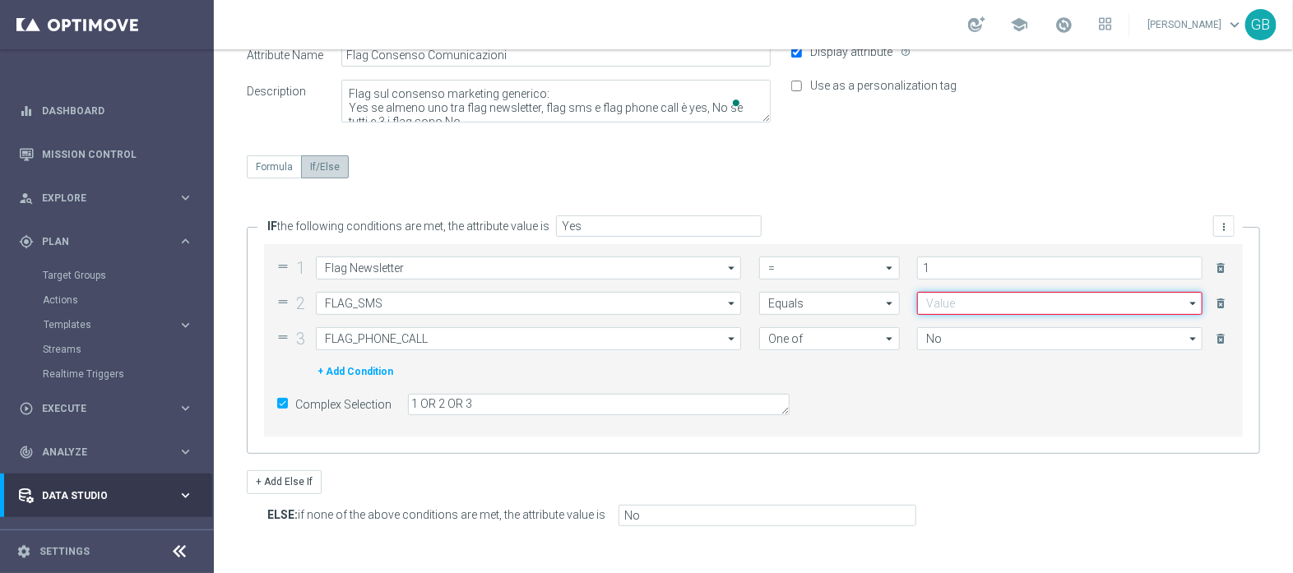
click at [1014, 303] on input at bounding box center [1059, 303] width 285 height 23
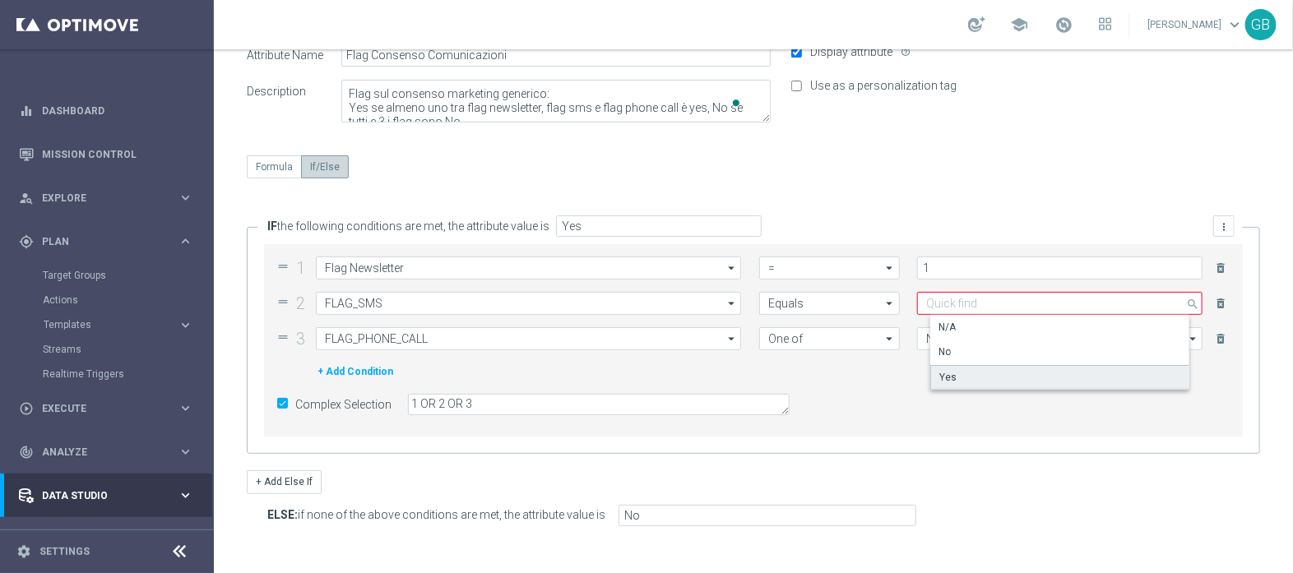
click at [963, 369] on div "Yes" at bounding box center [1071, 377] width 281 height 25
type input "Yes"
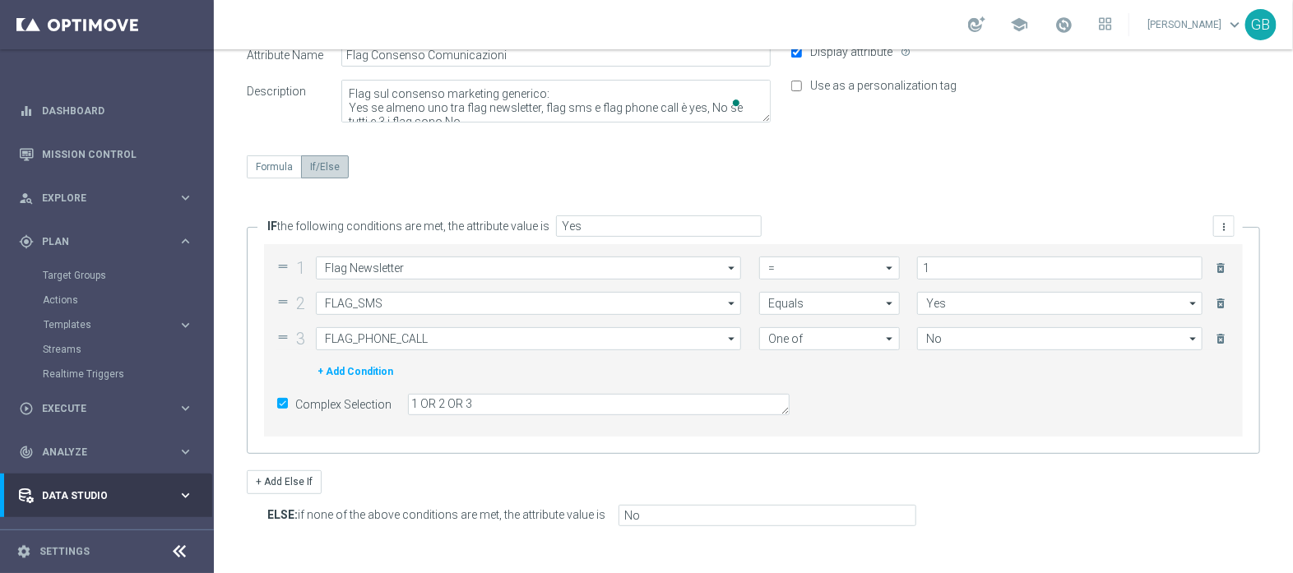
click at [883, 339] on icon "arrow_drop_down" at bounding box center [891, 338] width 16 height 21
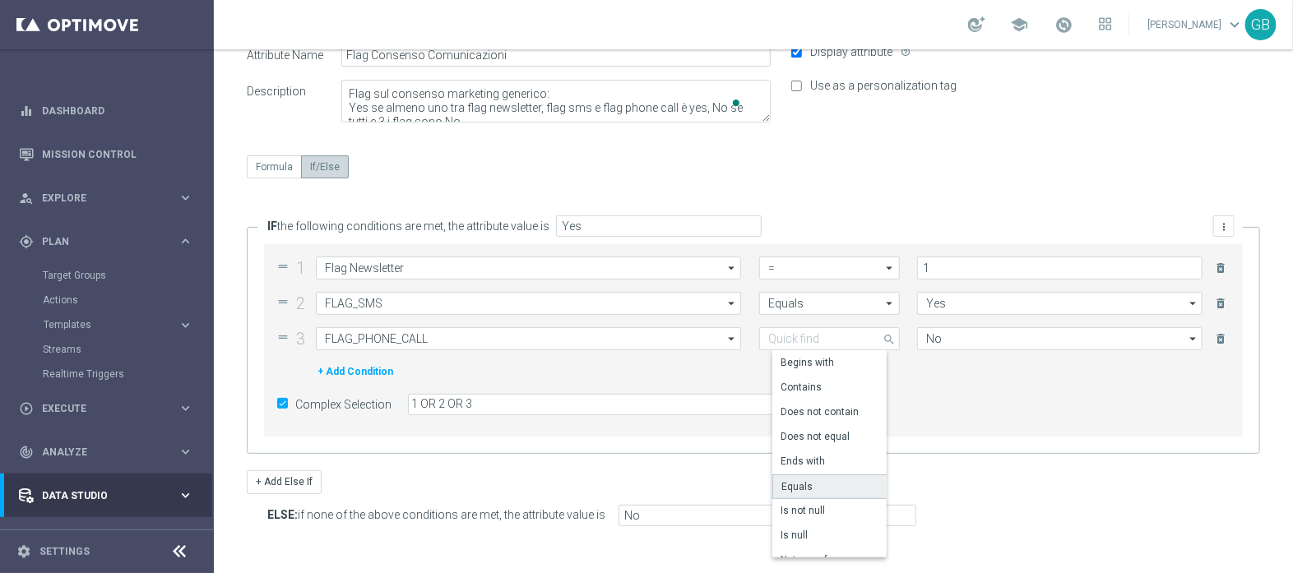
click at [795, 475] on div "Equals" at bounding box center [835, 487] width 124 height 25
type input "Equals"
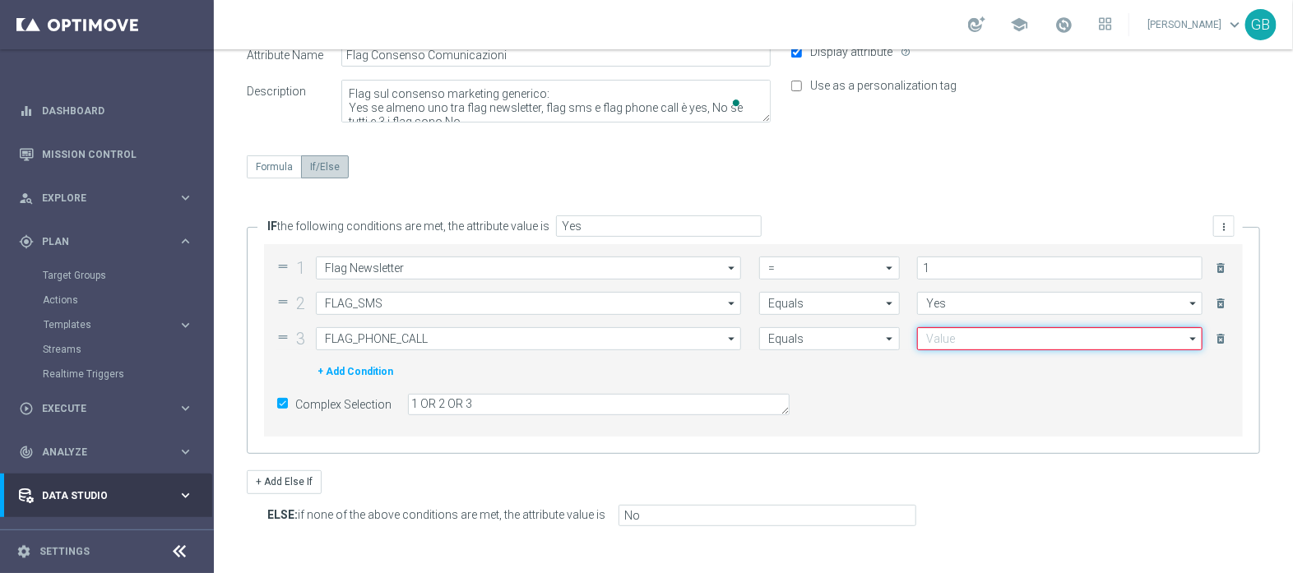
click at [967, 338] on input at bounding box center [1059, 338] width 285 height 23
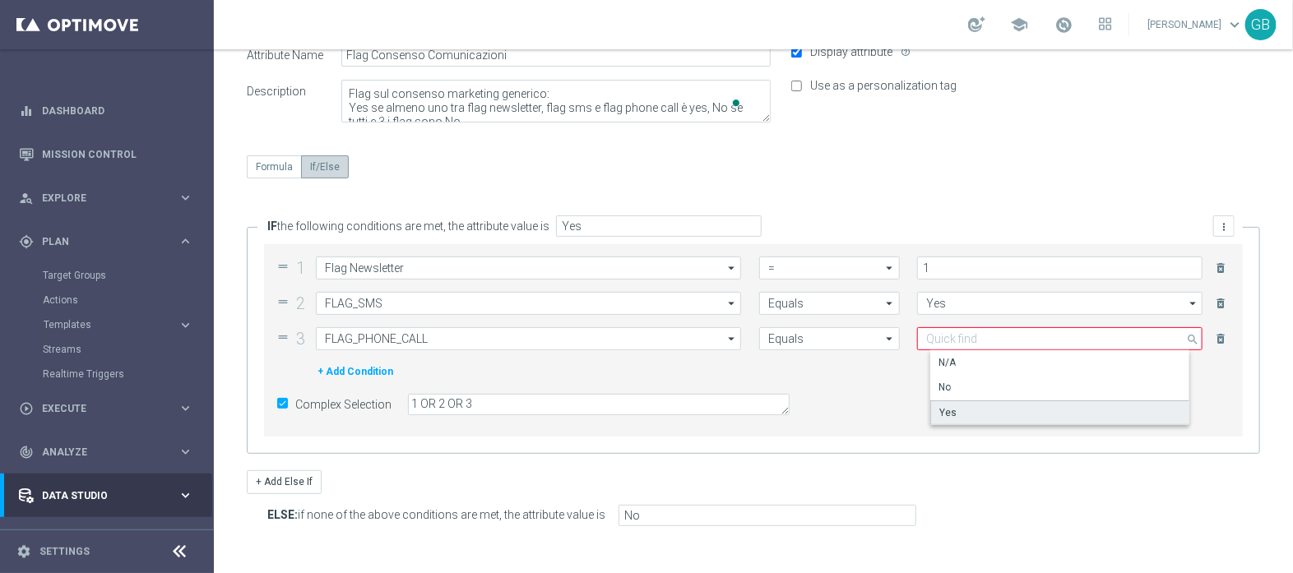
click at [956, 416] on div "Yes" at bounding box center [1071, 413] width 281 height 25
type input "Yes"
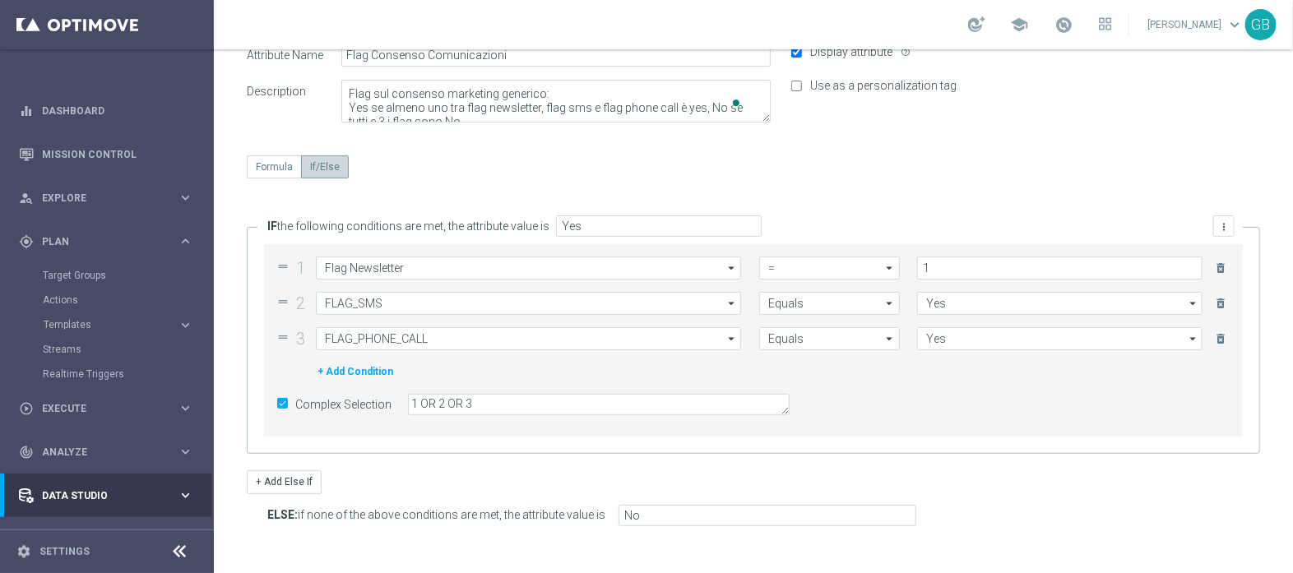
scroll to position [0, 0]
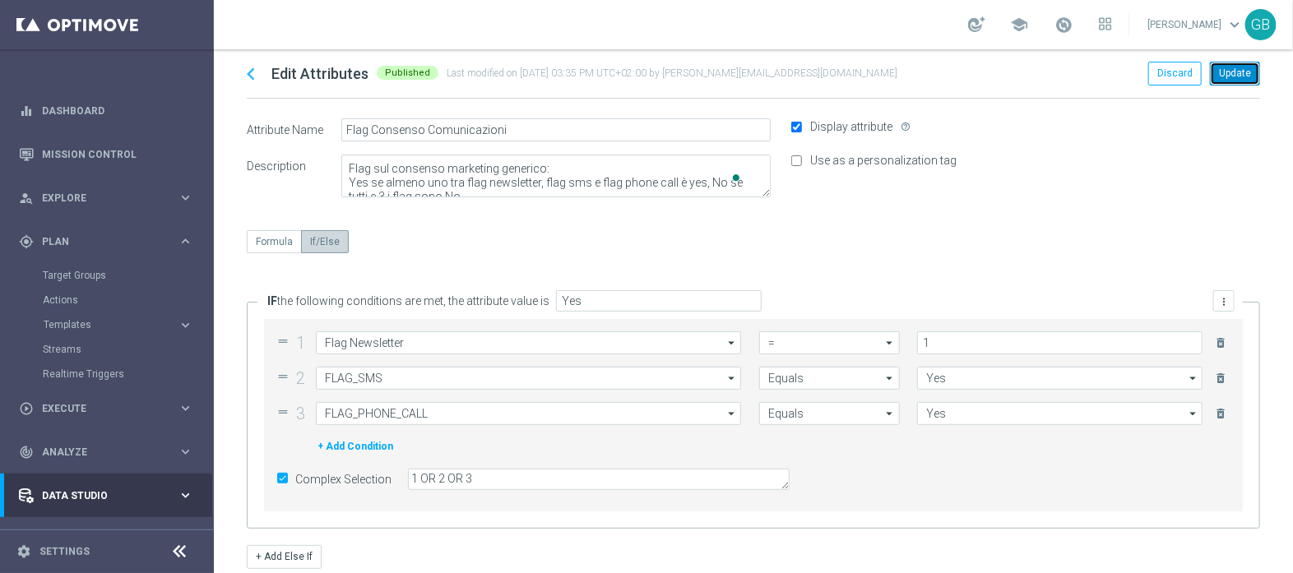
click at [1227, 72] on button "Update" at bounding box center [1235, 73] width 50 height 23
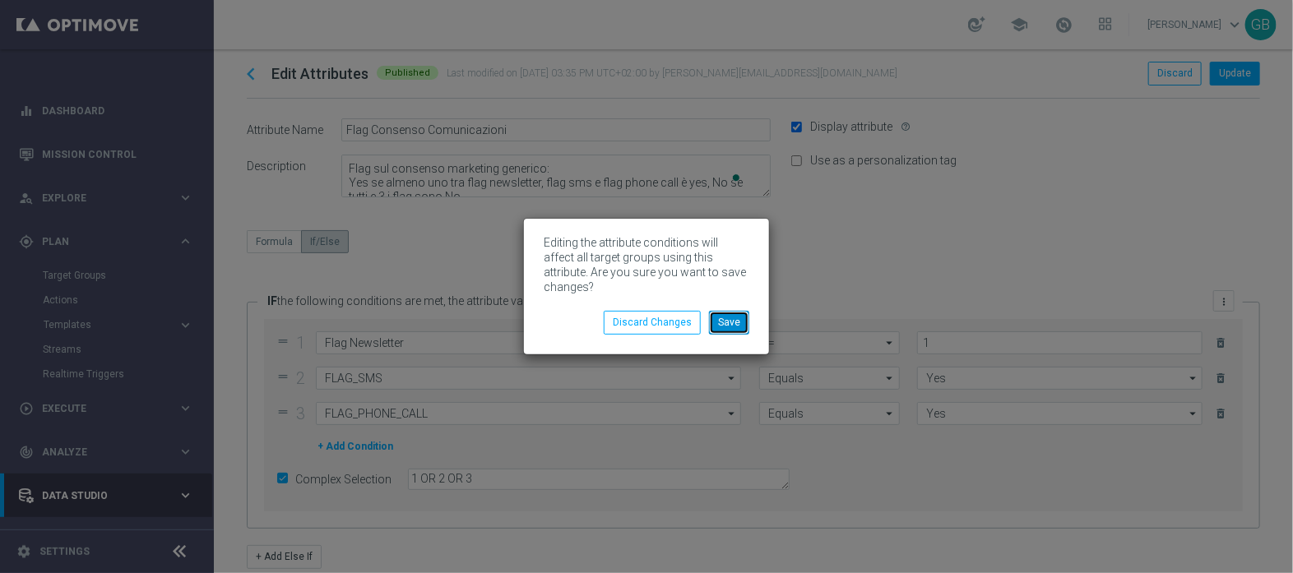
click at [745, 317] on button "Save" at bounding box center [729, 322] width 40 height 23
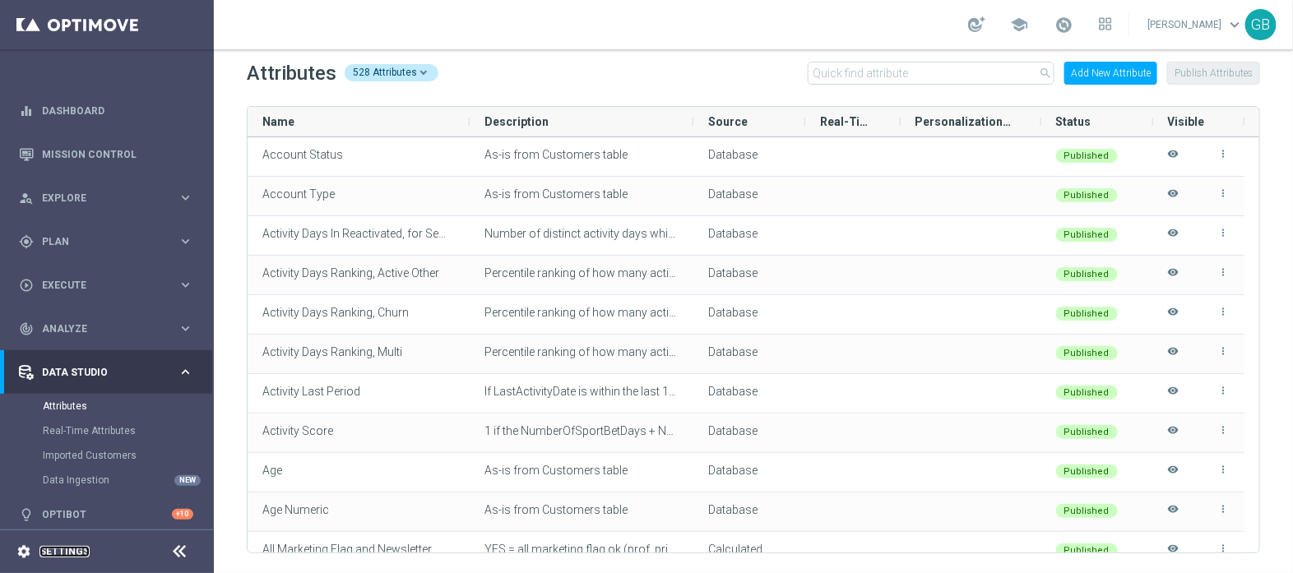
click at [72, 547] on link "Settings" at bounding box center [64, 552] width 50 height 10
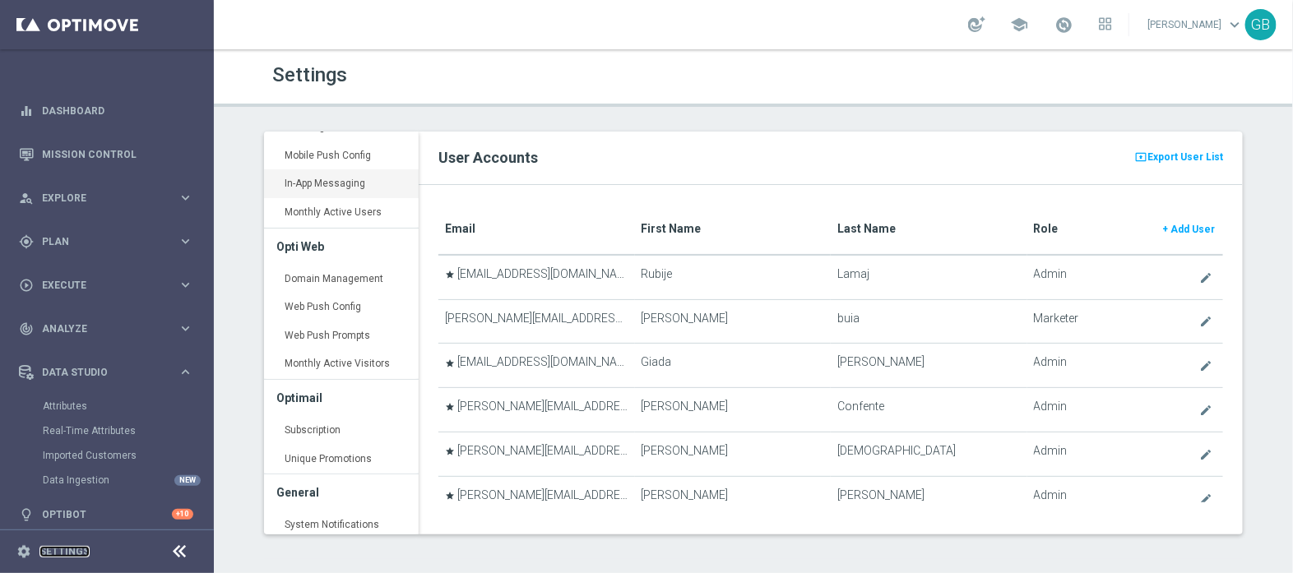
scroll to position [402, 0]
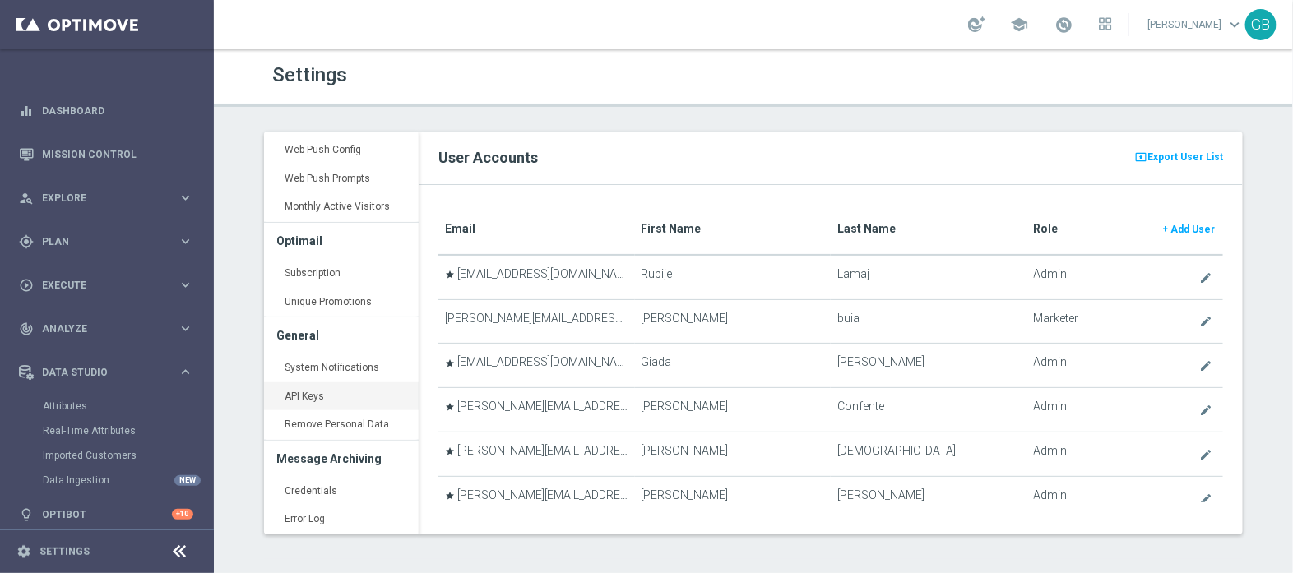
click at [333, 392] on link "API Keys keyboard_arrow_right" at bounding box center [341, 398] width 155 height 30
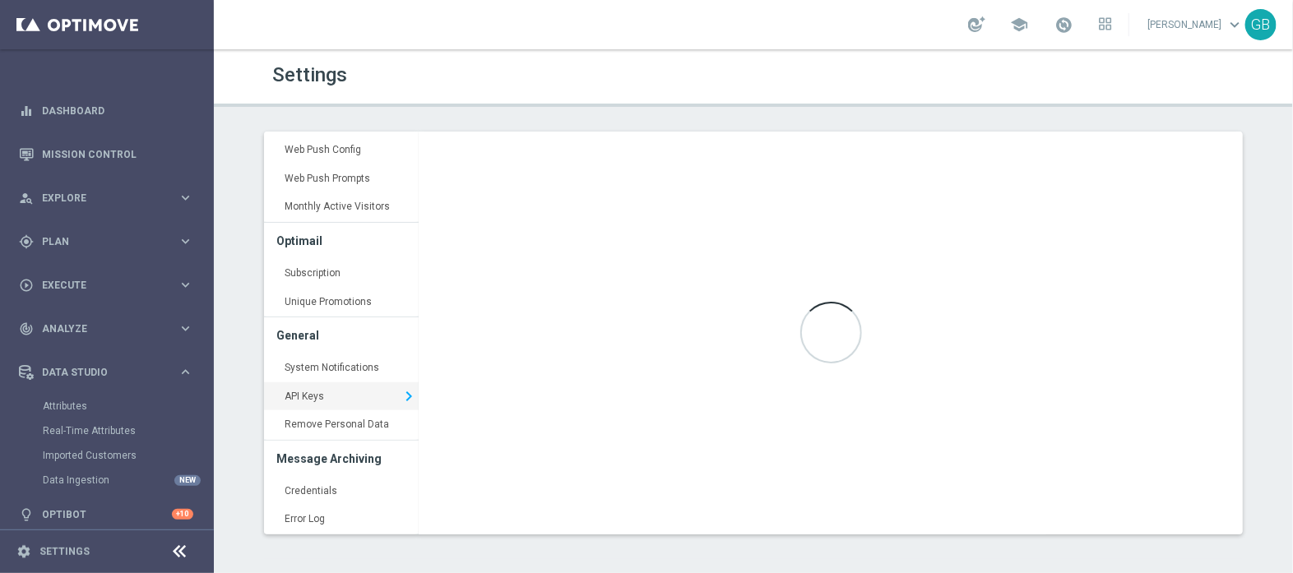
type input "https://api5.optimove.net/"
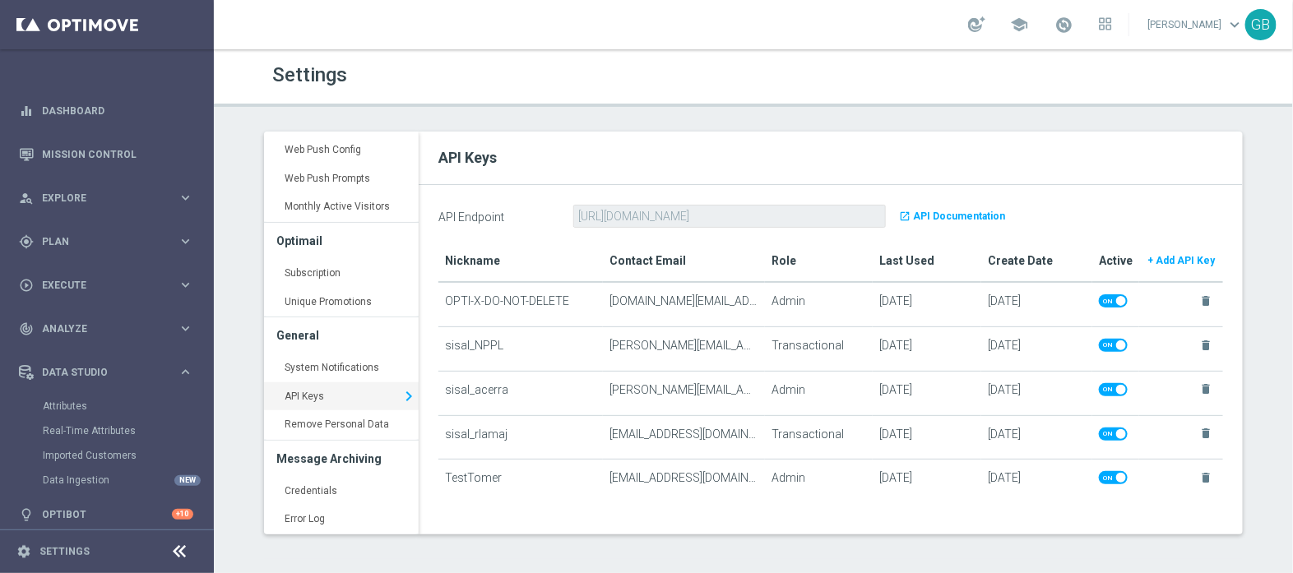
click at [1184, 258] on b "+ Add API Key" at bounding box center [1181, 261] width 67 height 12
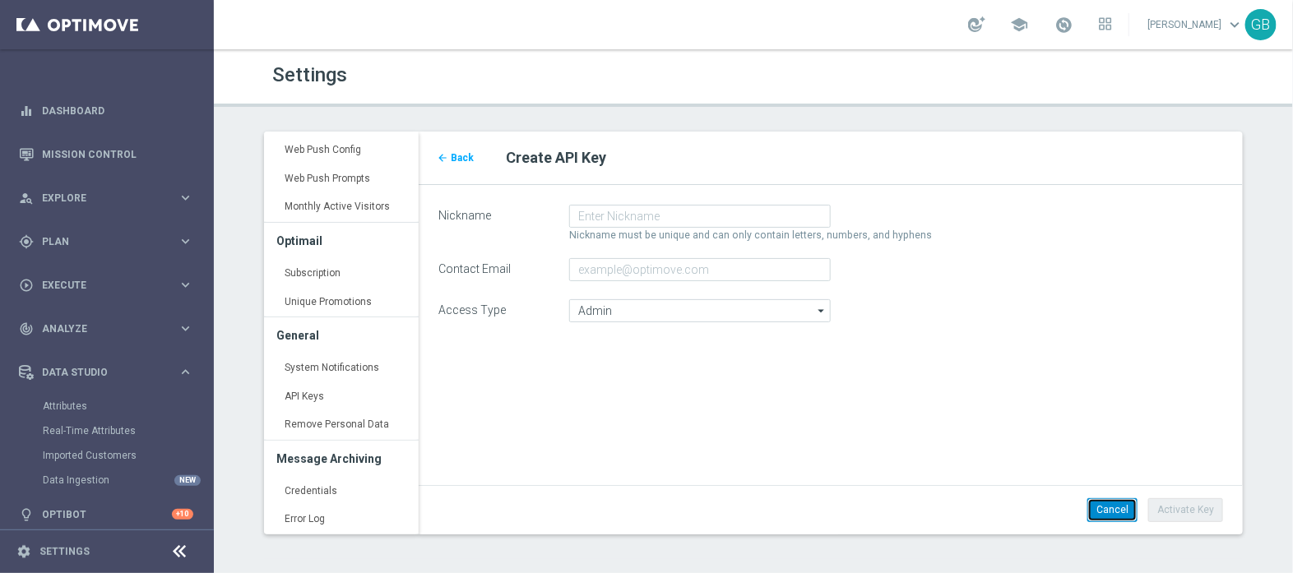
click at [1116, 508] on span "Cancel" at bounding box center [1113, 510] width 32 height 12
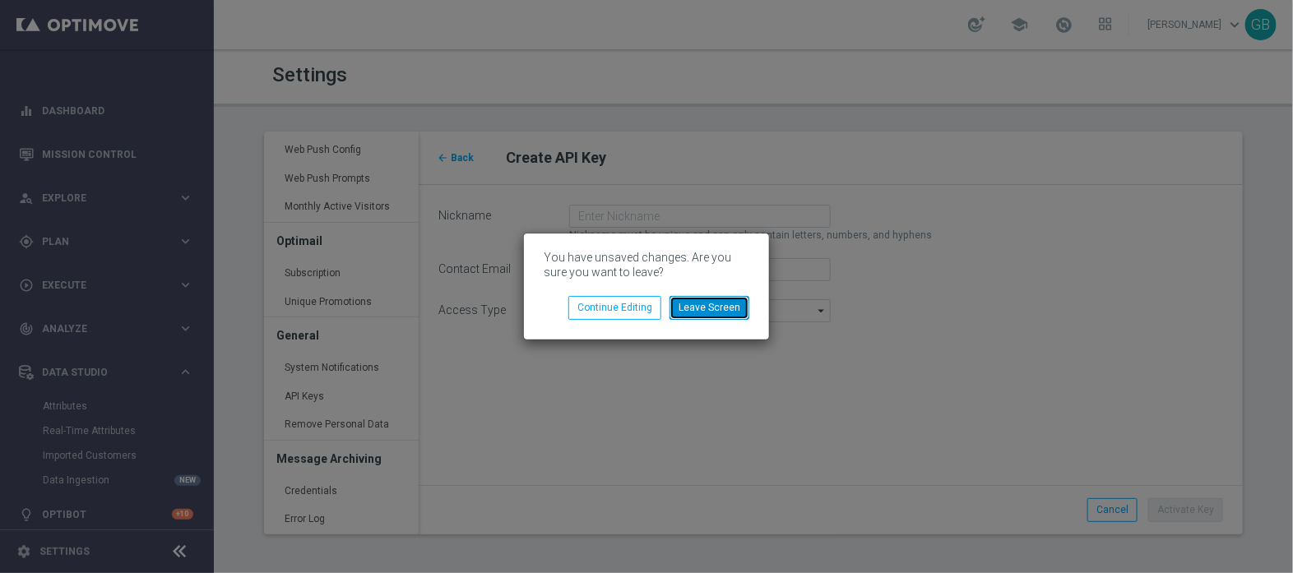
click at [695, 313] on button "Leave Screen" at bounding box center [710, 307] width 80 height 23
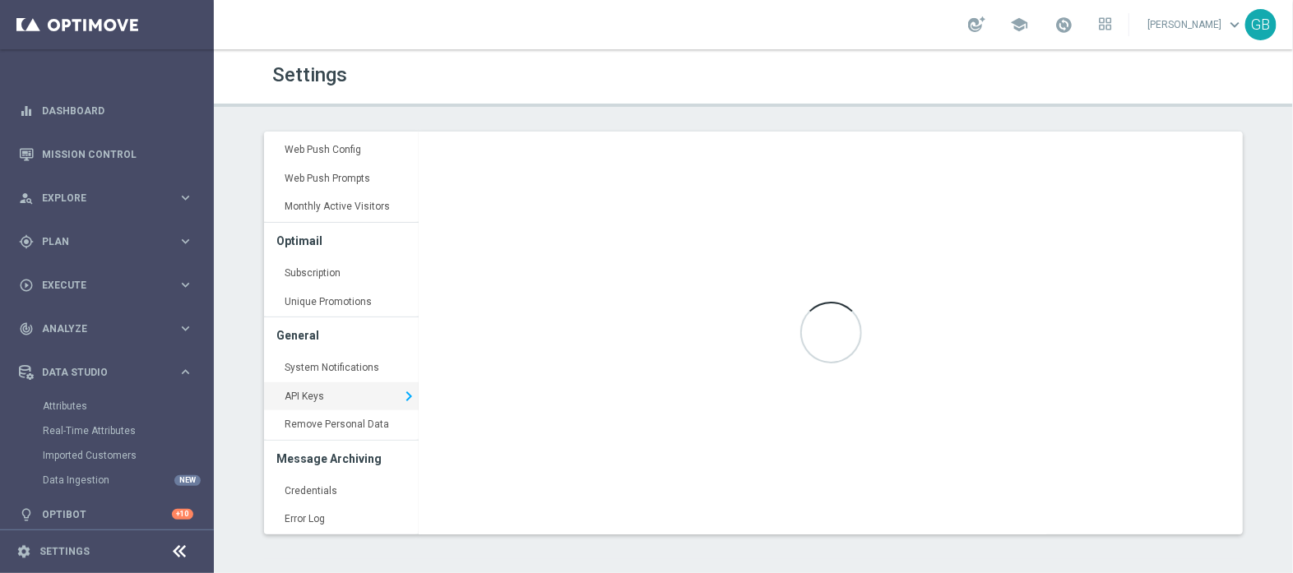
type input "https://api5.optimove.net/"
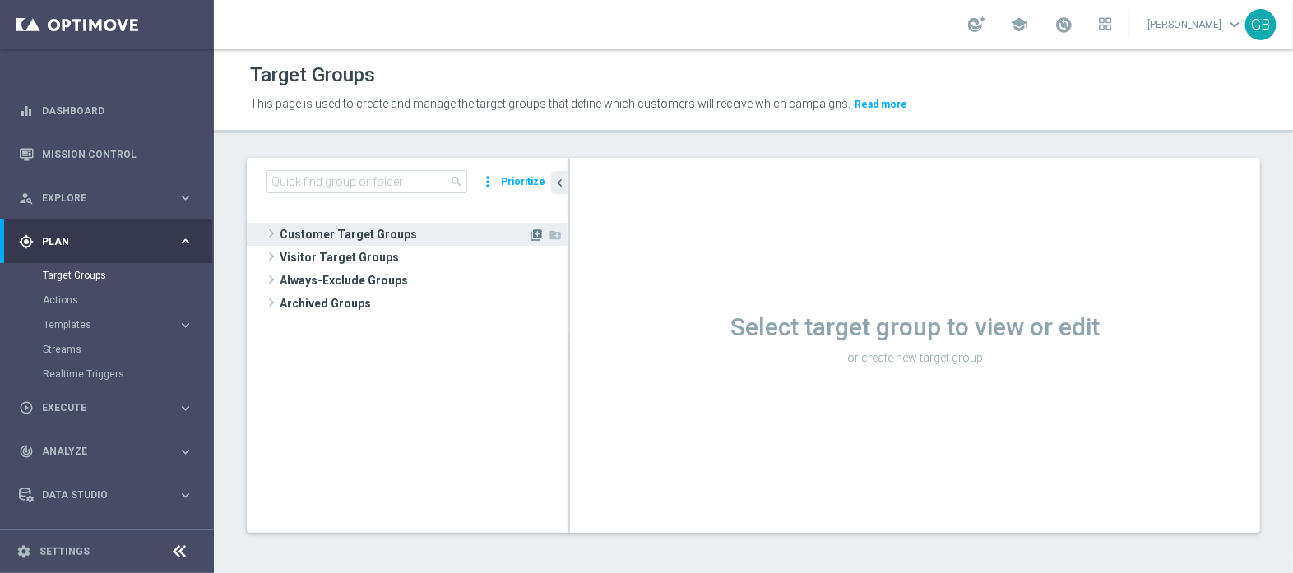
click at [532, 236] on icon "library_add" at bounding box center [536, 235] width 13 height 13
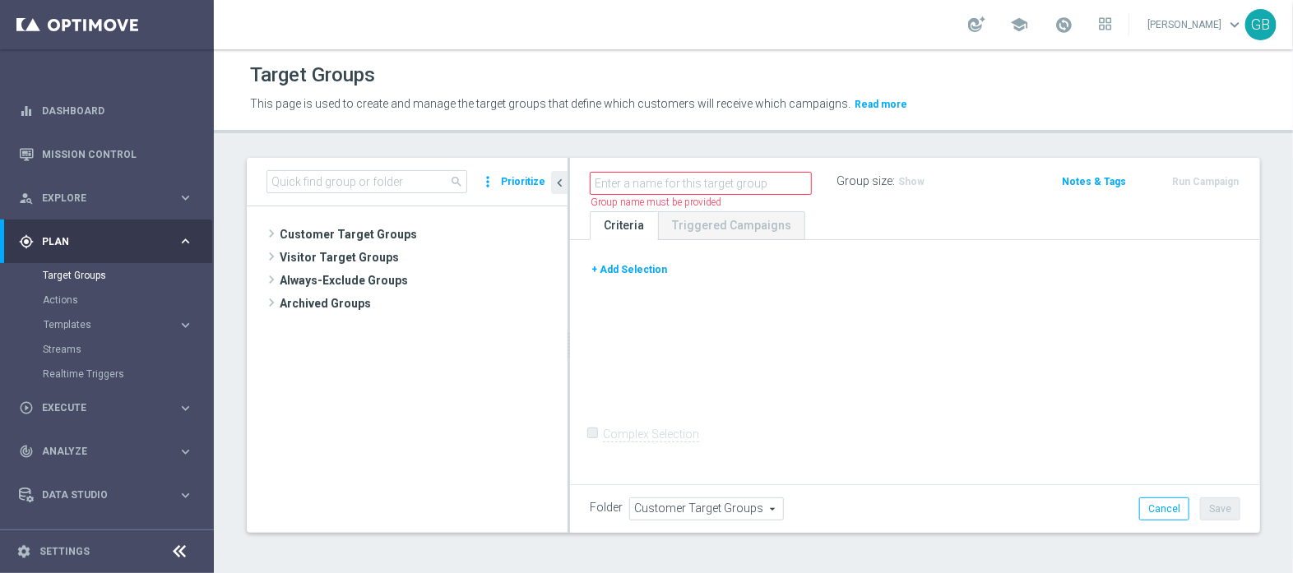
click at [652, 269] on button "+ Add Selection" at bounding box center [629, 270] width 79 height 18
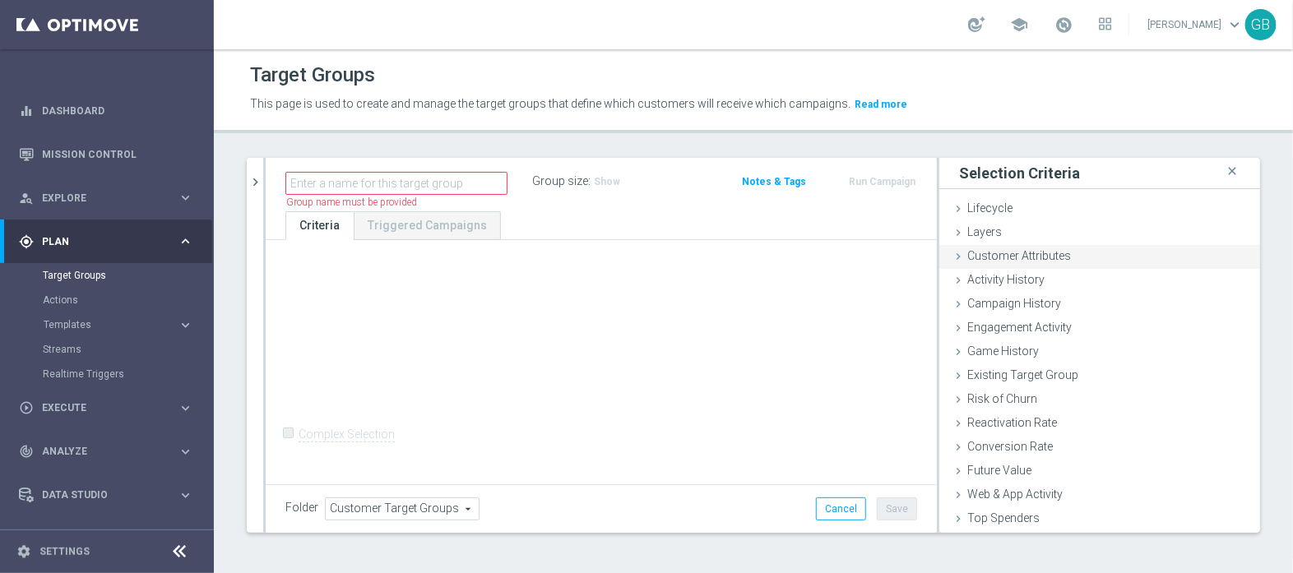
click at [980, 245] on div "Customer Attributes done" at bounding box center [1100, 257] width 321 height 25
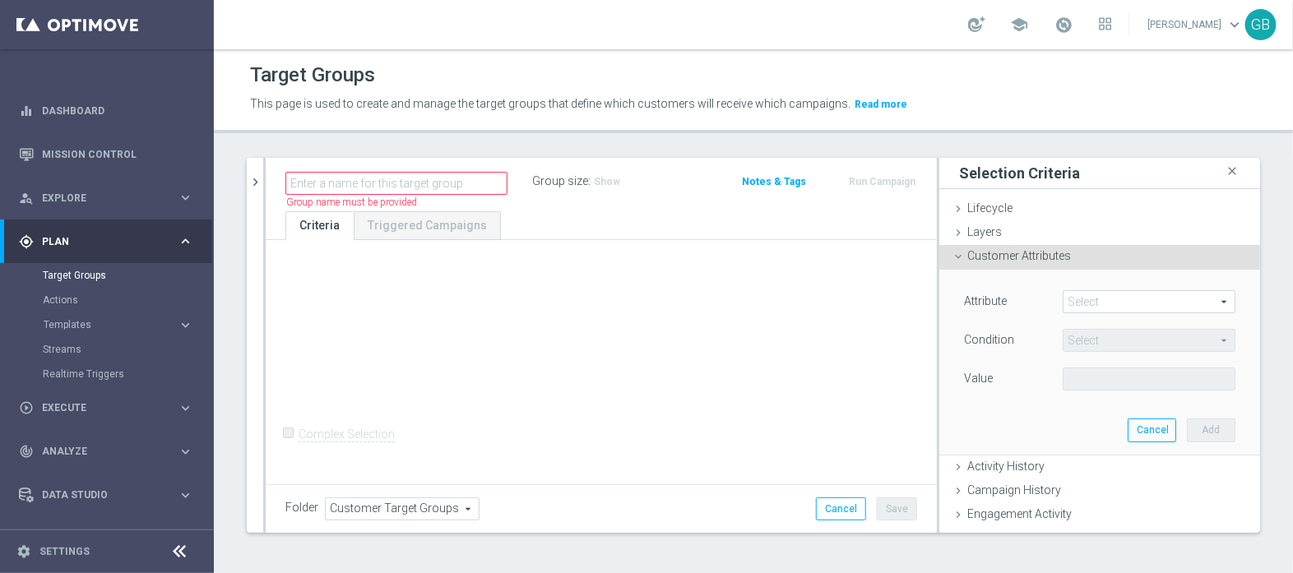
click at [1110, 299] on span at bounding box center [1149, 301] width 171 height 21
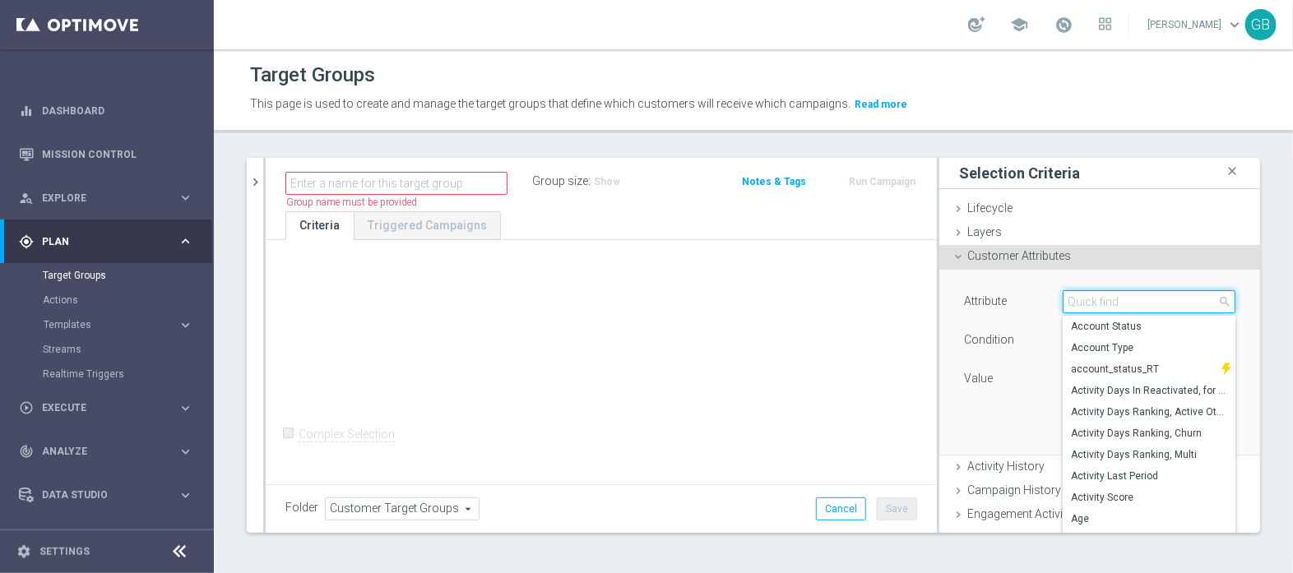
click at [1110, 299] on input "search" at bounding box center [1149, 301] width 173 height 23
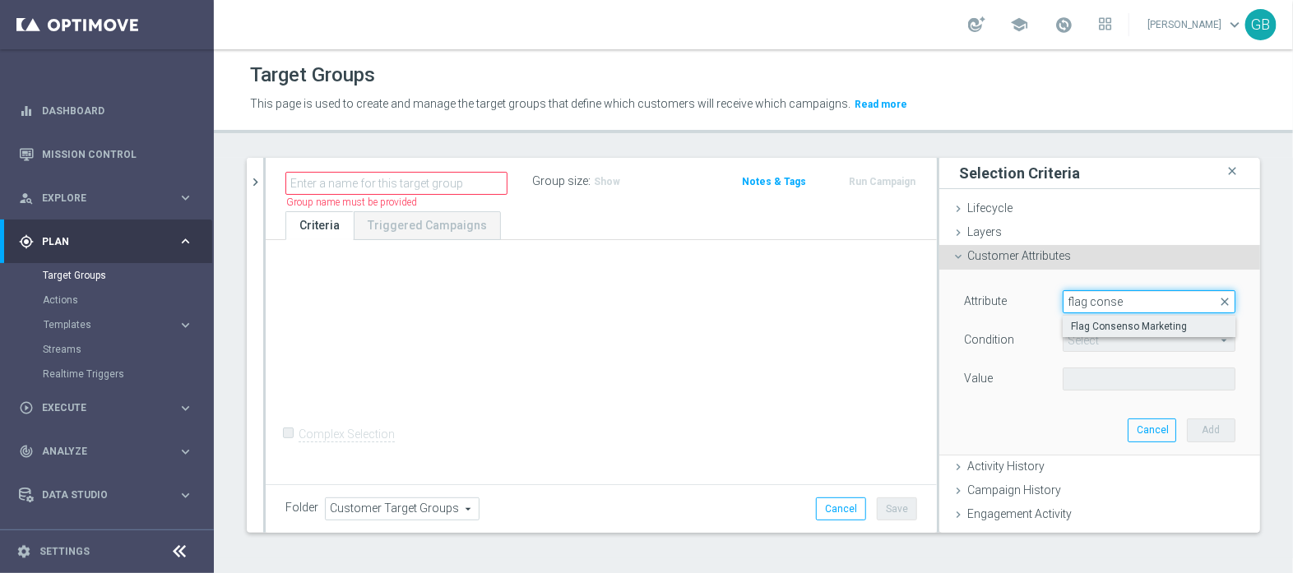
type input "flag conse"
click at [1125, 326] on span "Flag Consenso Marketing" at bounding box center [1149, 326] width 156 height 13
type input "Flag Consenso Marketing"
type input "Equals"
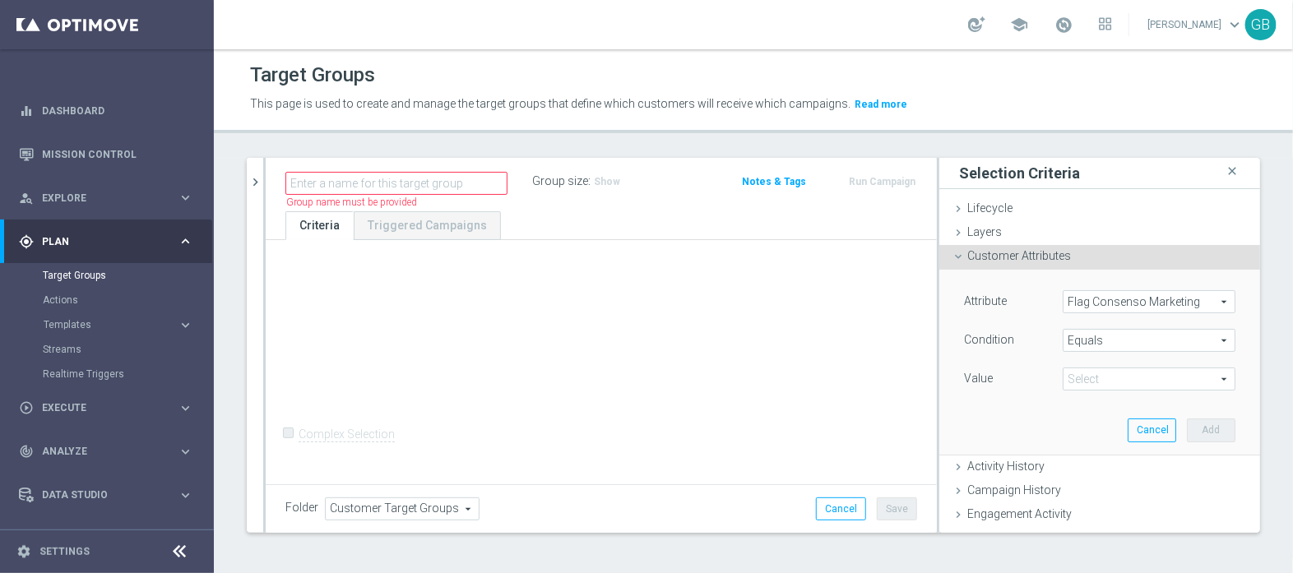
click at [1097, 382] on span at bounding box center [1149, 379] width 171 height 21
click at [1071, 400] on span "No" at bounding box center [1149, 403] width 156 height 13
type input "No"
click at [1187, 425] on button "Add" at bounding box center [1211, 430] width 49 height 23
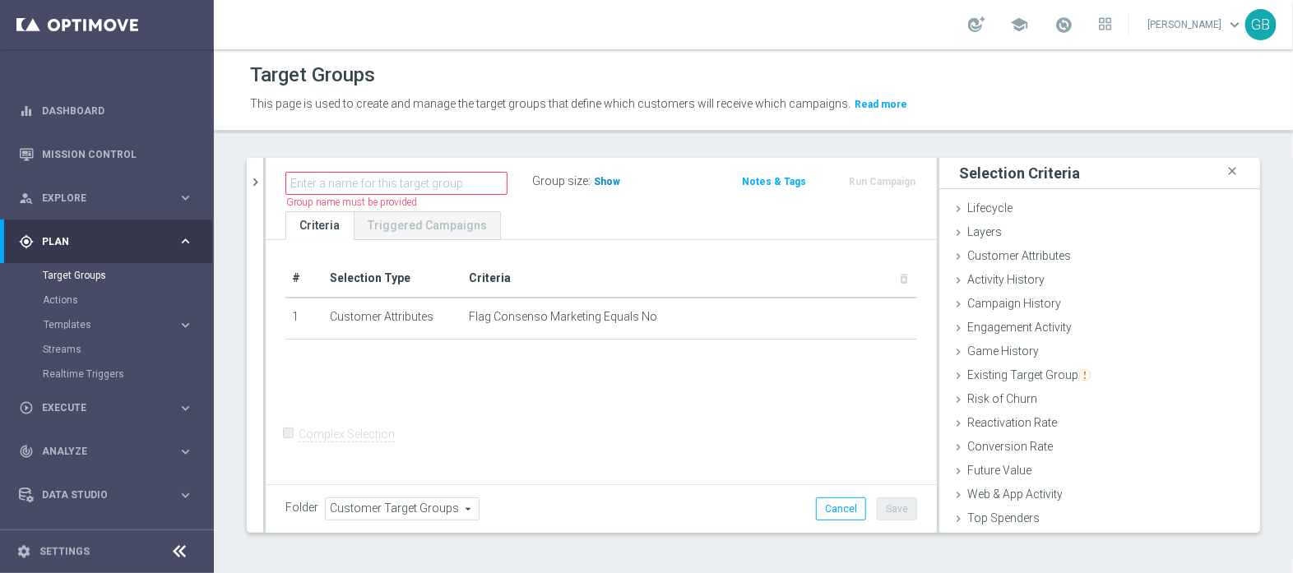
click at [605, 182] on span "Show" at bounding box center [607, 182] width 26 height 12
click at [620, 183] on span "2,057,017" at bounding box center [619, 184] width 49 height 16
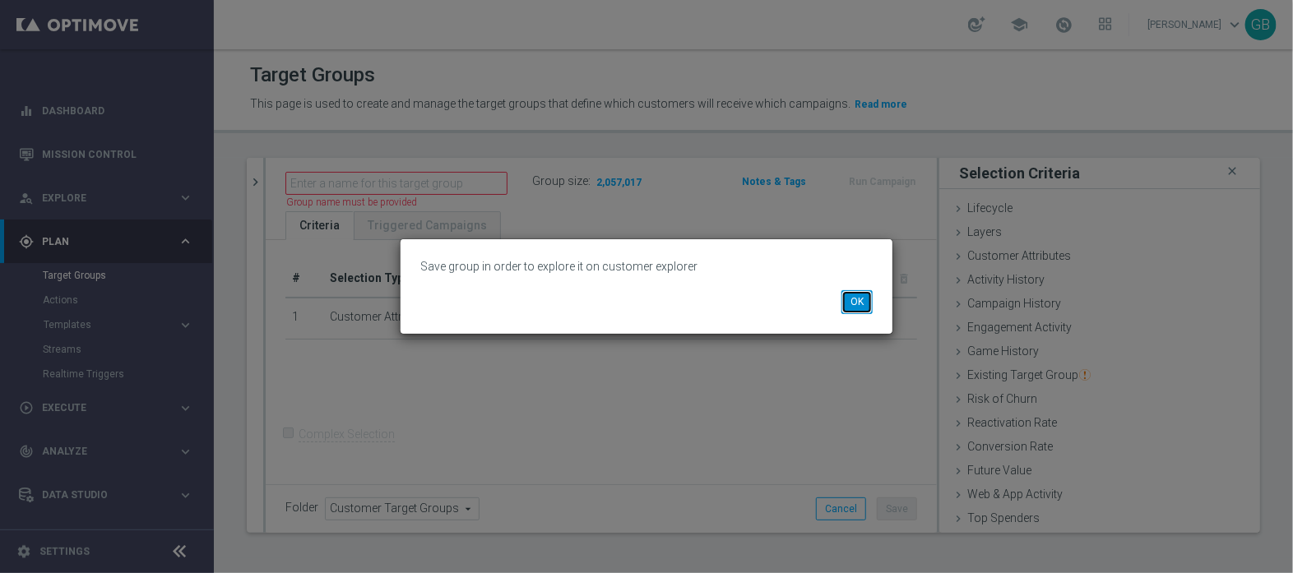
click at [856, 302] on button "OK" at bounding box center [857, 301] width 31 height 23
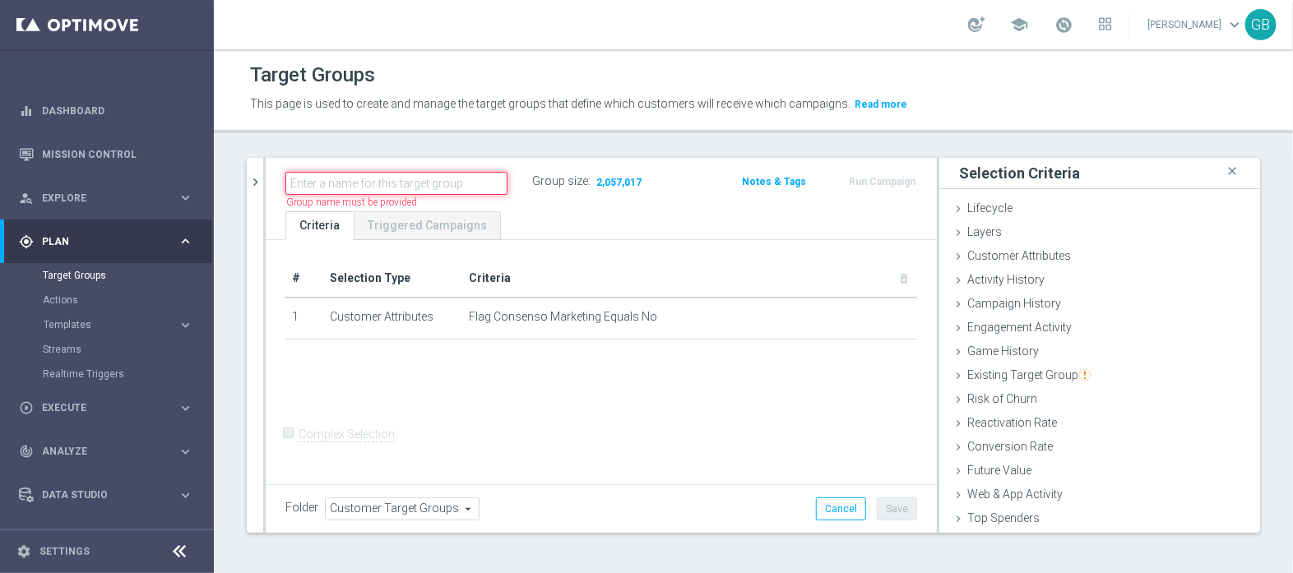
click at [394, 187] on input "text" at bounding box center [396, 183] width 222 height 23
click at [255, 175] on icon "chevron_right" at bounding box center [256, 182] width 16 height 16
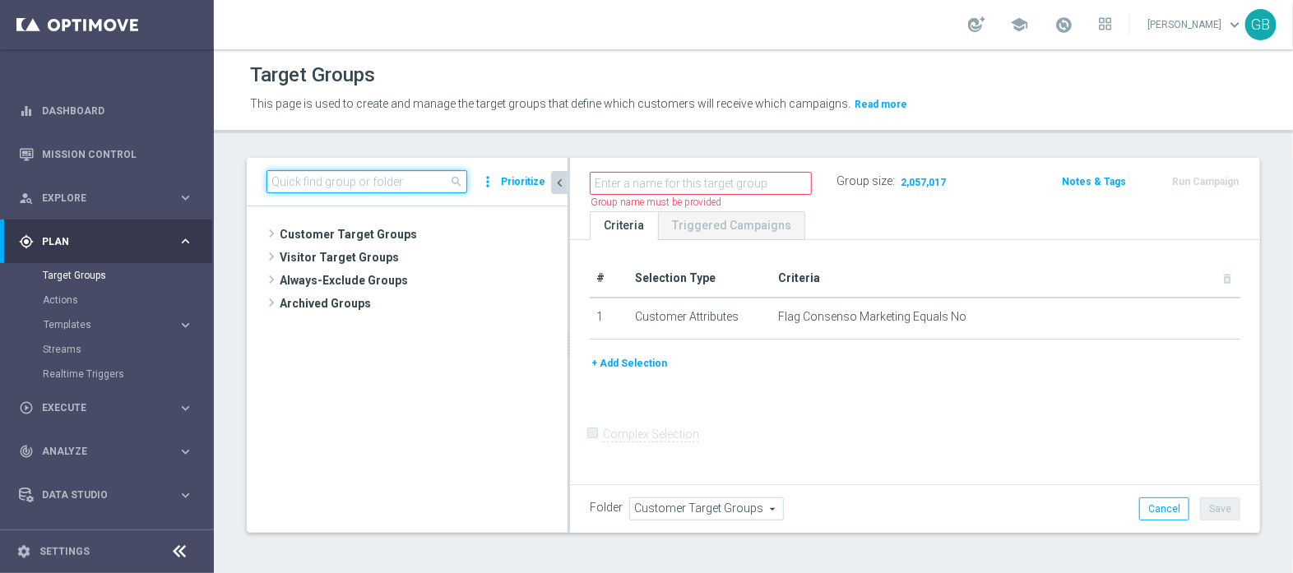
click at [351, 179] on input at bounding box center [367, 181] width 201 height 23
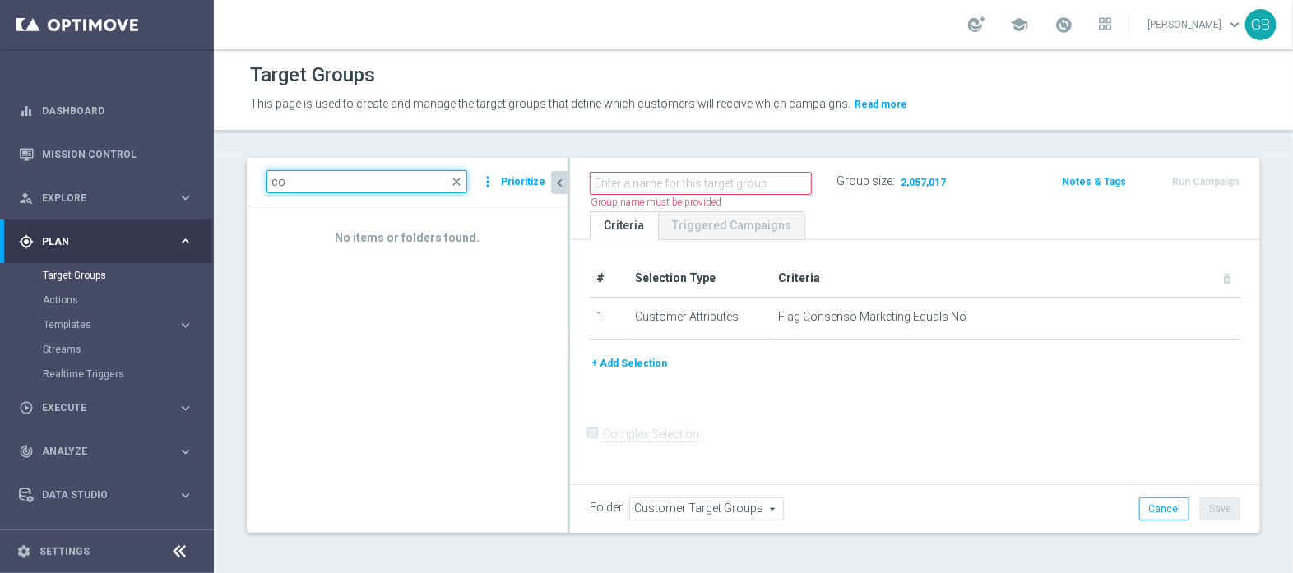
type input "c"
type input "test conse"
click at [96, 191] on div "person_search Explore" at bounding box center [98, 198] width 159 height 15
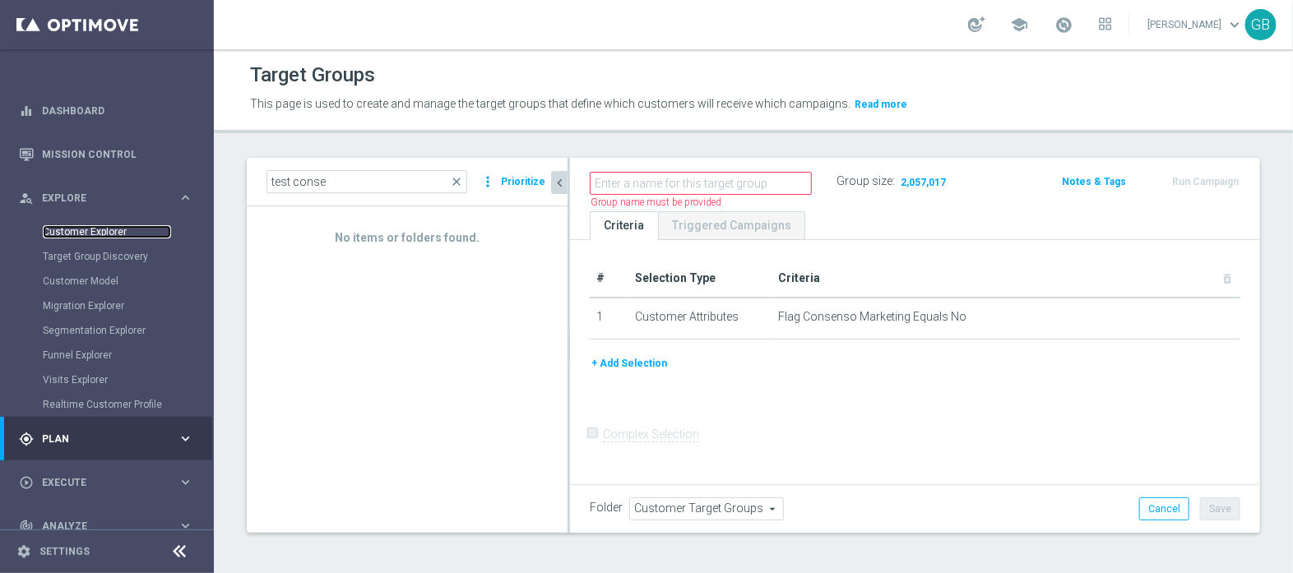
click at [98, 228] on link "Customer Explorer" at bounding box center [107, 231] width 128 height 13
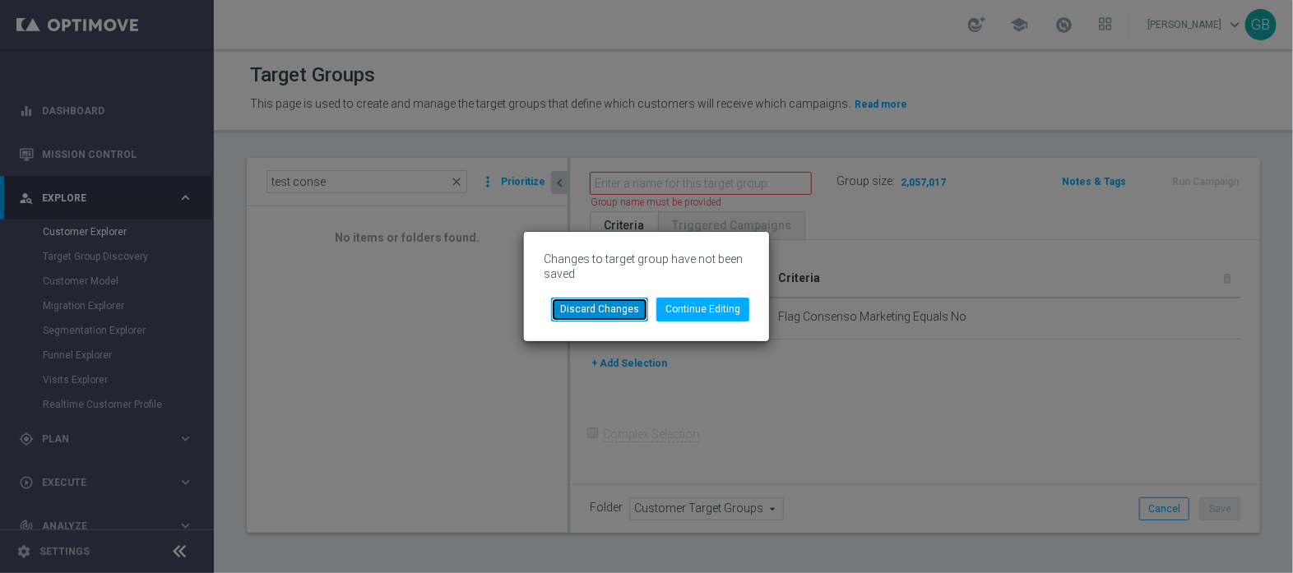
click at [602, 305] on button "Discard Changes" at bounding box center [599, 309] width 97 height 23
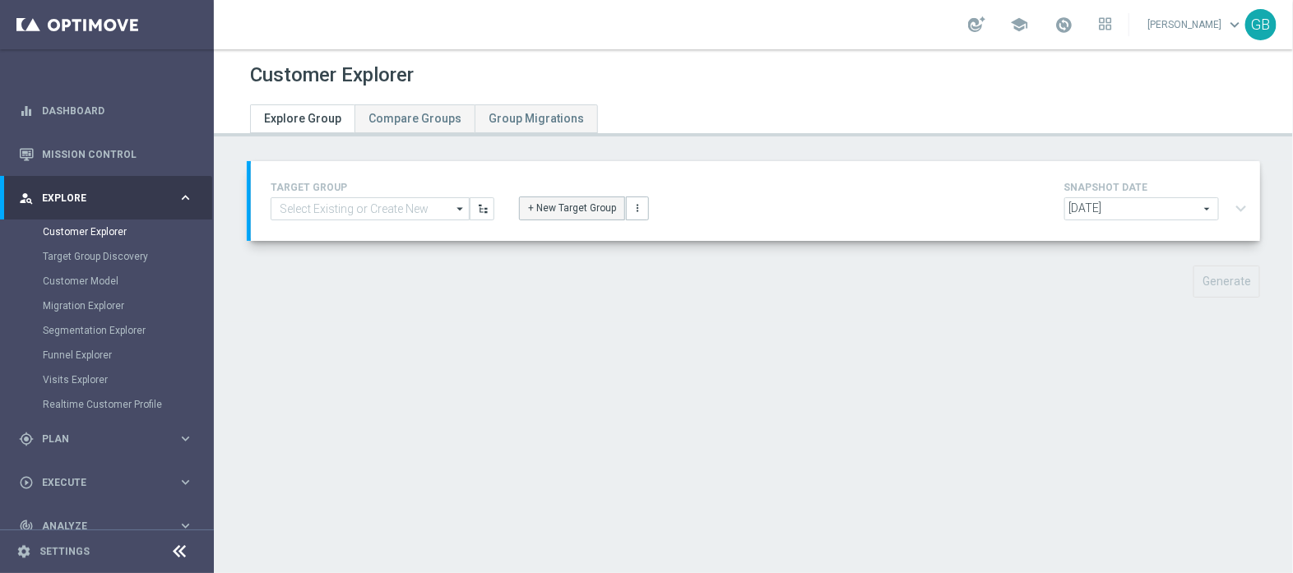
click at [553, 205] on button "+ New Target Group" at bounding box center [572, 208] width 106 height 23
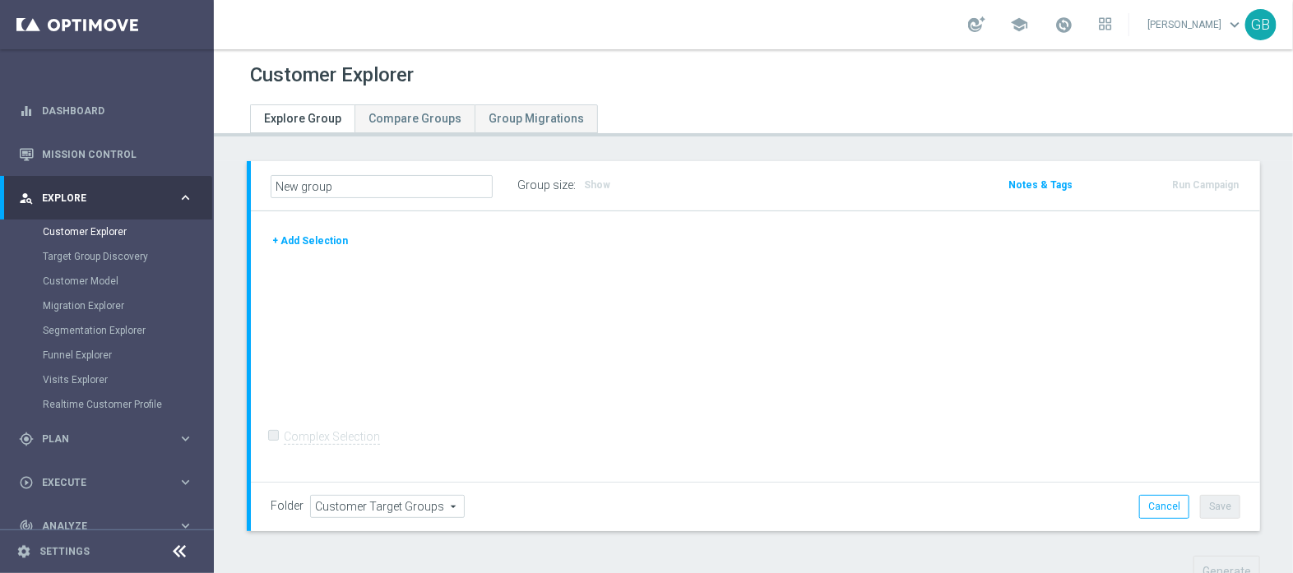
click at [307, 239] on button "+ Add Selection" at bounding box center [310, 241] width 79 height 18
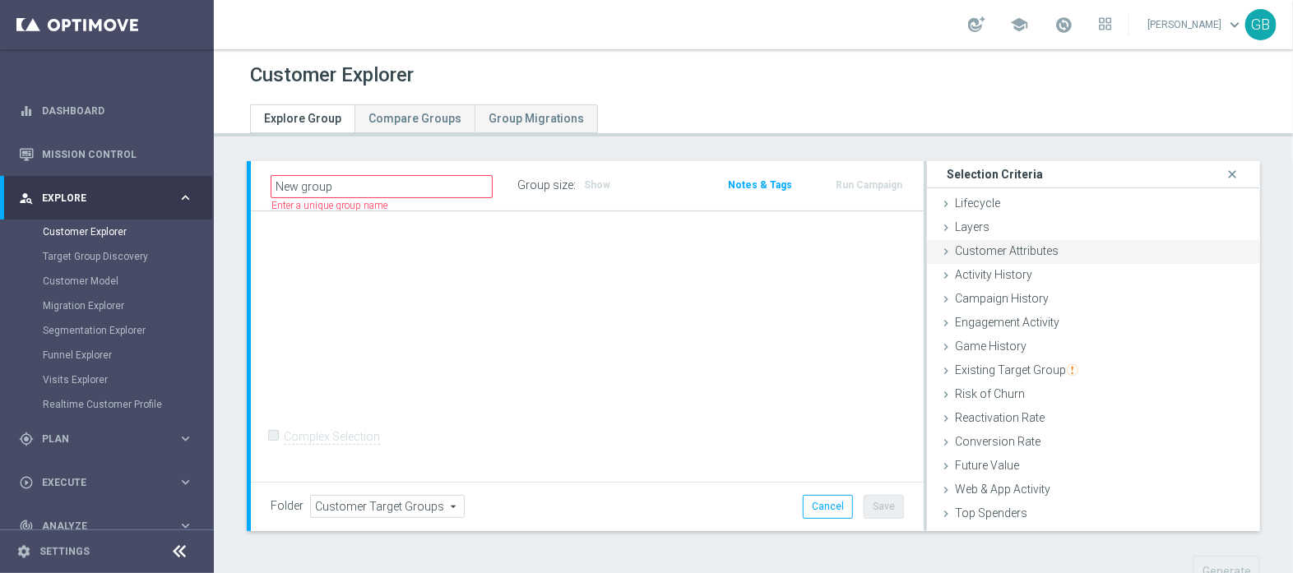
click at [1016, 245] on span "Customer Attributes" at bounding box center [1007, 250] width 104 height 13
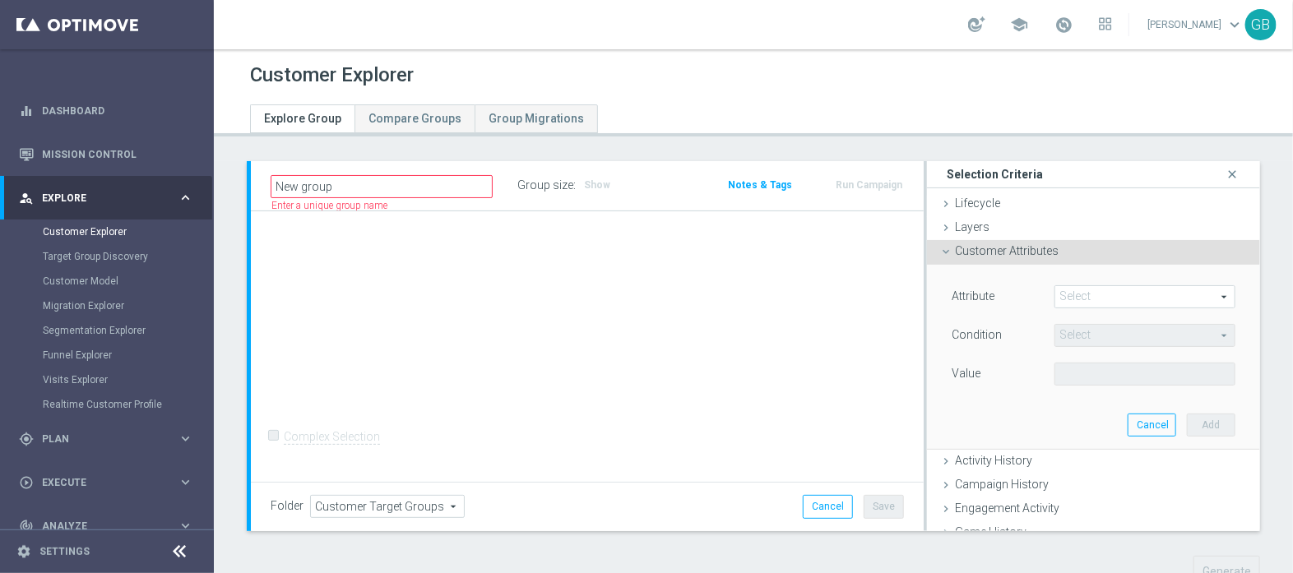
click at [1084, 295] on span at bounding box center [1145, 296] width 179 height 21
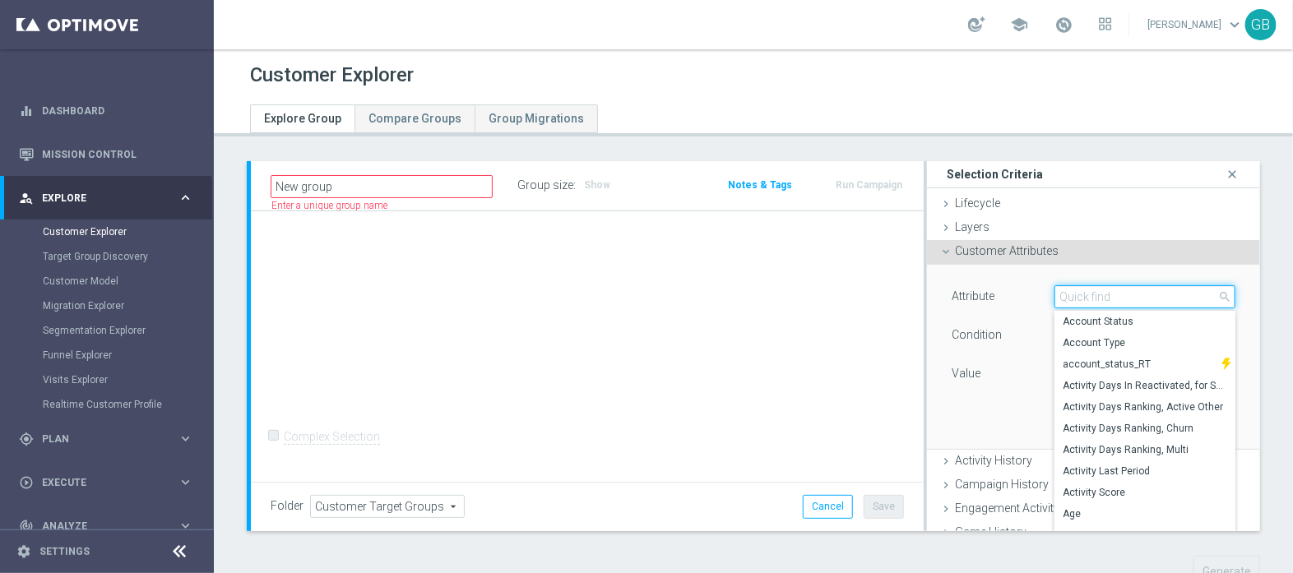
click at [1084, 295] on input "search" at bounding box center [1145, 296] width 181 height 23
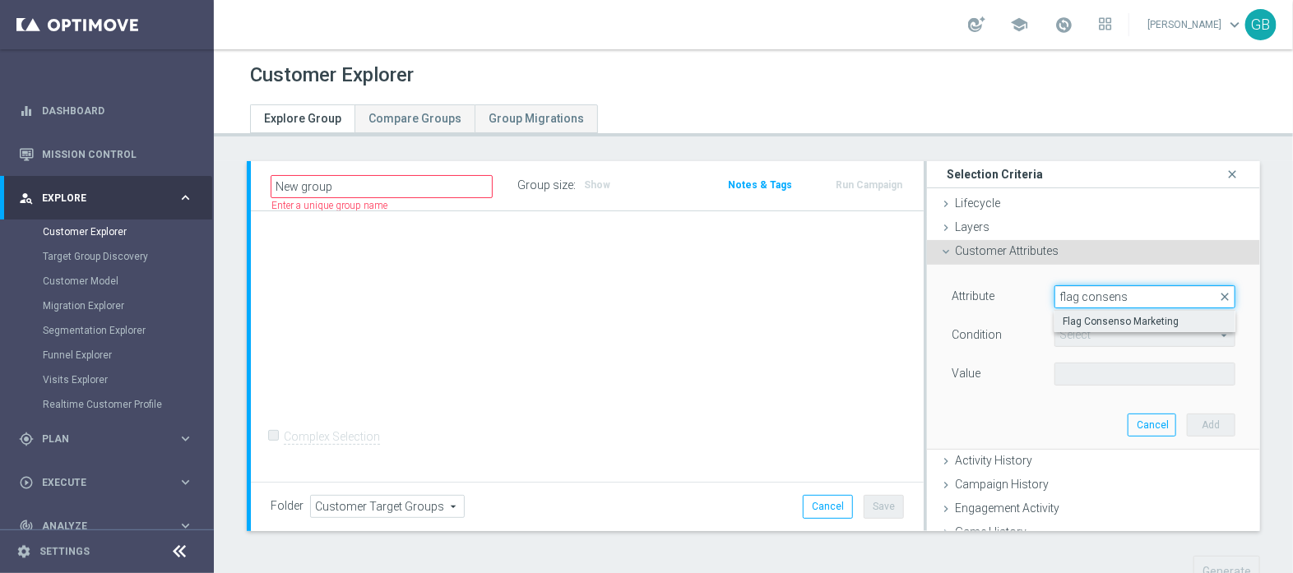
type input "flag consens"
click at [1104, 321] on span "Flag Consenso Marketing" at bounding box center [1145, 321] width 165 height 13
type input "Flag Consenso Marketing"
type input "Equals"
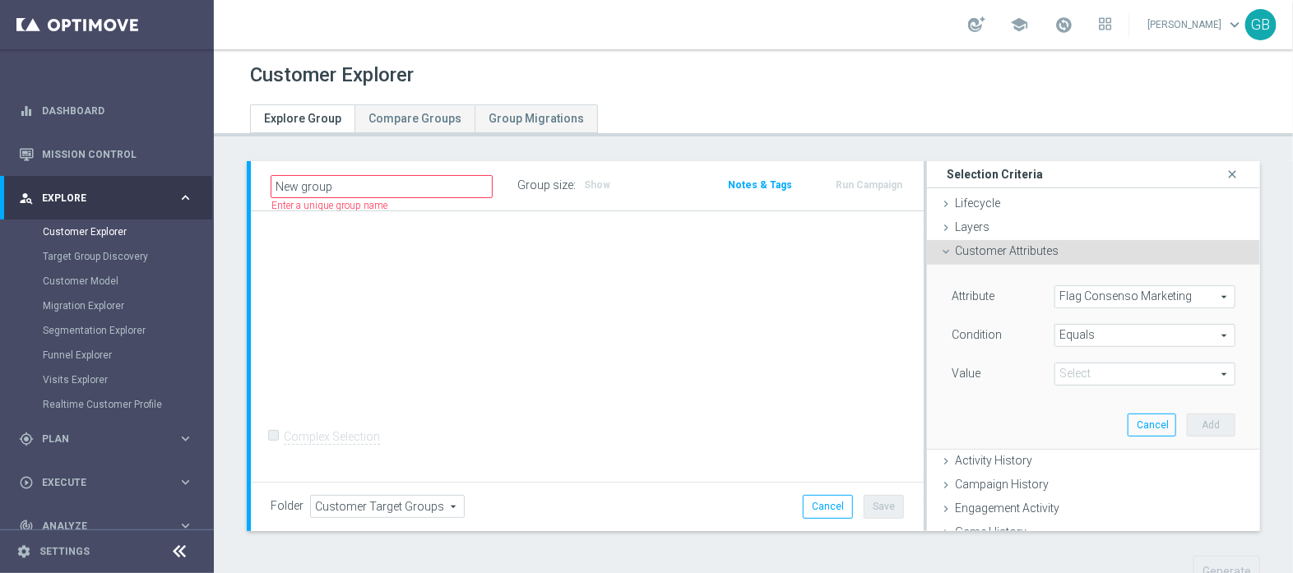
click at [1102, 377] on span at bounding box center [1145, 374] width 179 height 21
click at [1075, 395] on span "No" at bounding box center [1145, 398] width 165 height 13
type input "No"
click at [1187, 425] on button "Add" at bounding box center [1211, 425] width 49 height 23
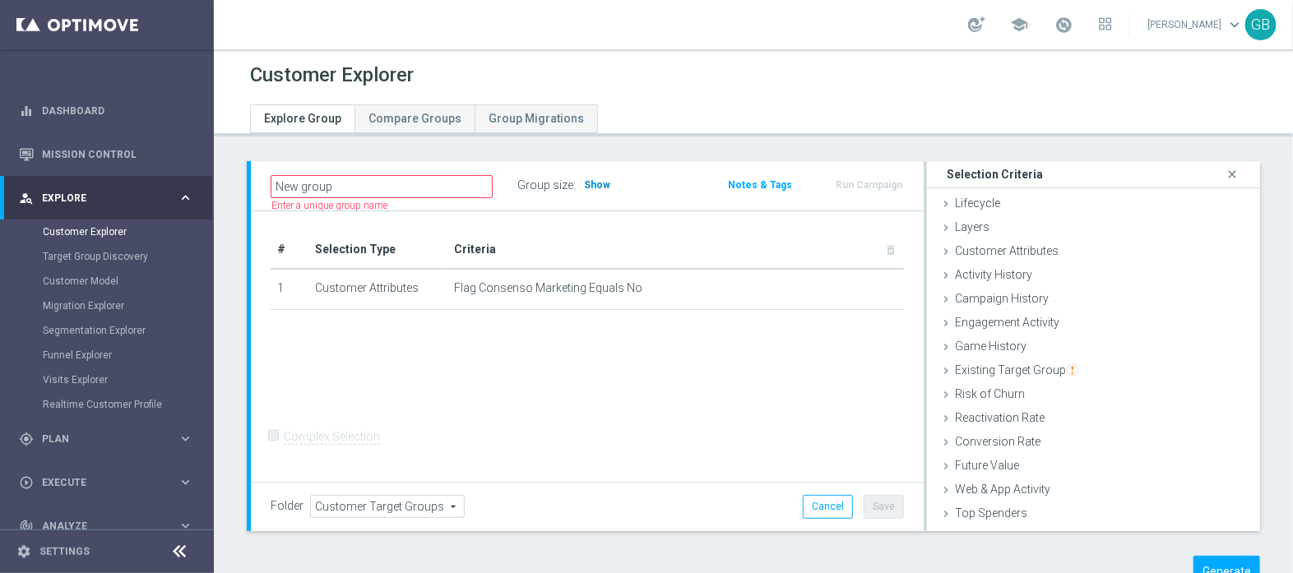
click at [585, 180] on span "Show" at bounding box center [597, 185] width 26 height 12
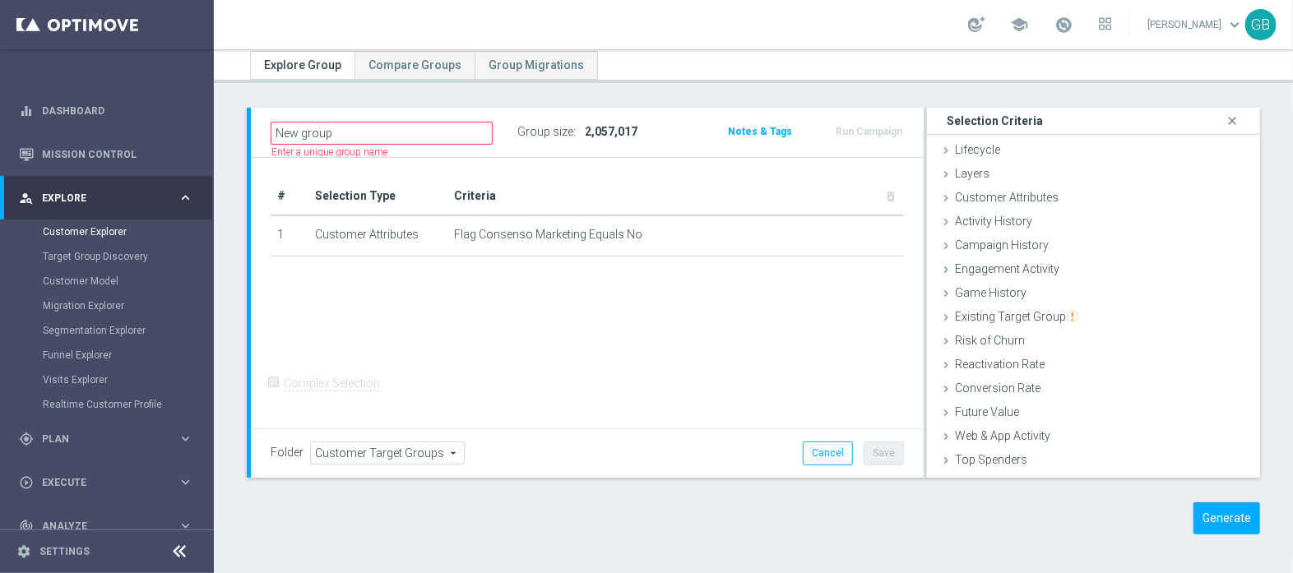
scroll to position [53, 0]
click at [1226, 516] on button "Generate" at bounding box center [1227, 519] width 67 height 32
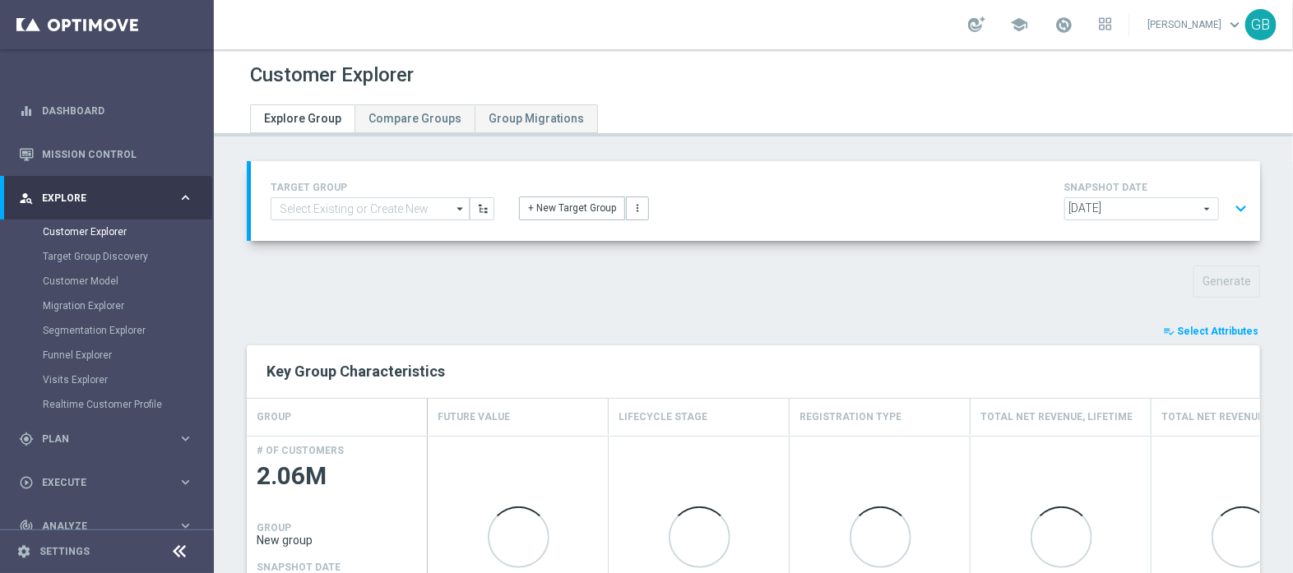
scroll to position [30, 0]
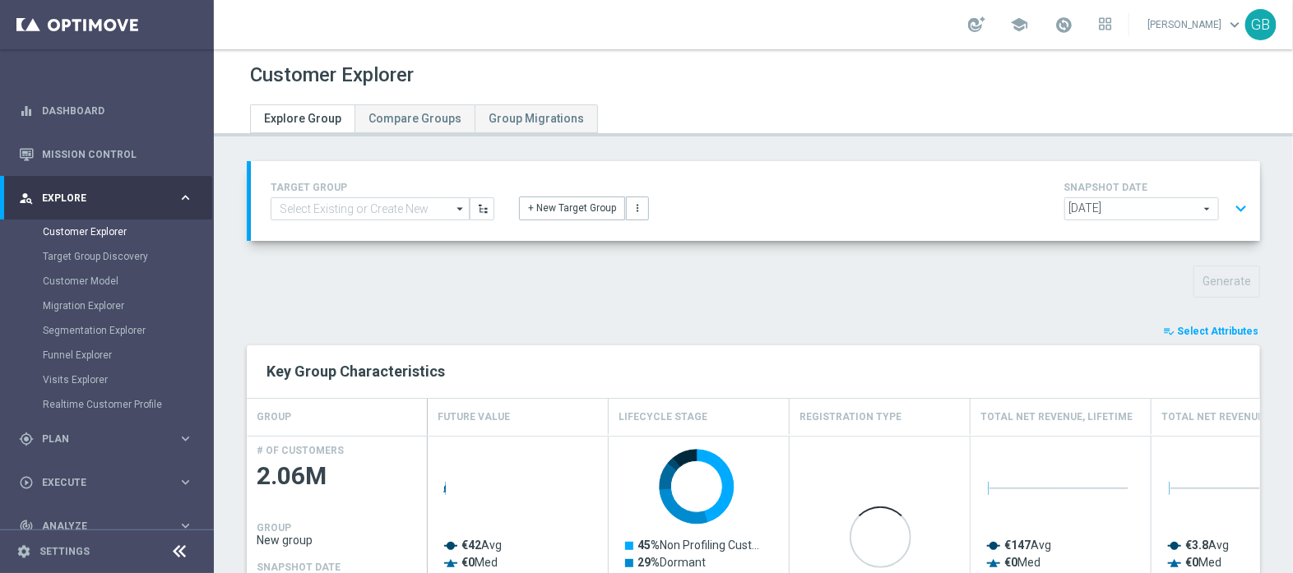
click at [1229, 211] on button "expand_more" at bounding box center [1241, 208] width 24 height 31
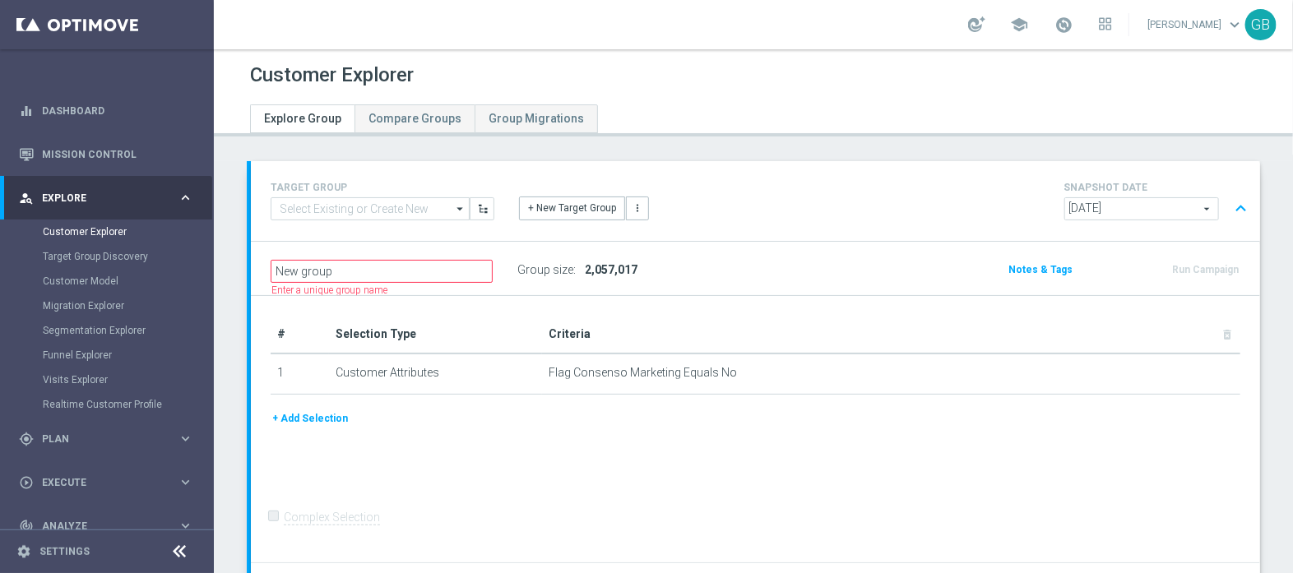
scroll to position [0, 0]
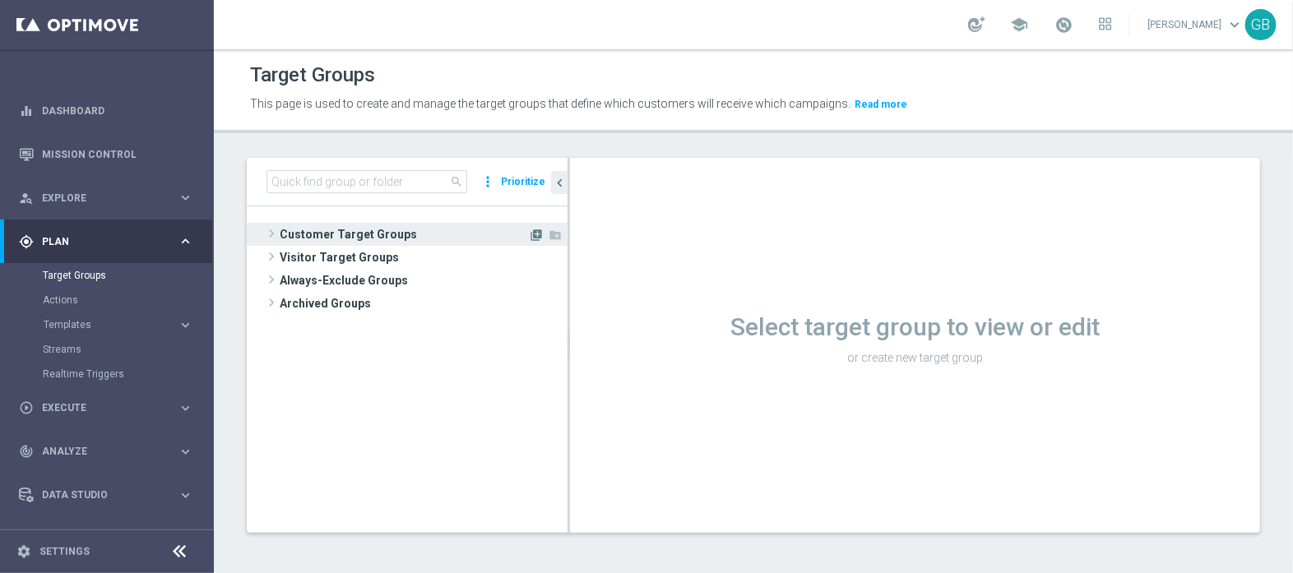
click at [536, 238] on icon "library_add" at bounding box center [536, 235] width 13 height 13
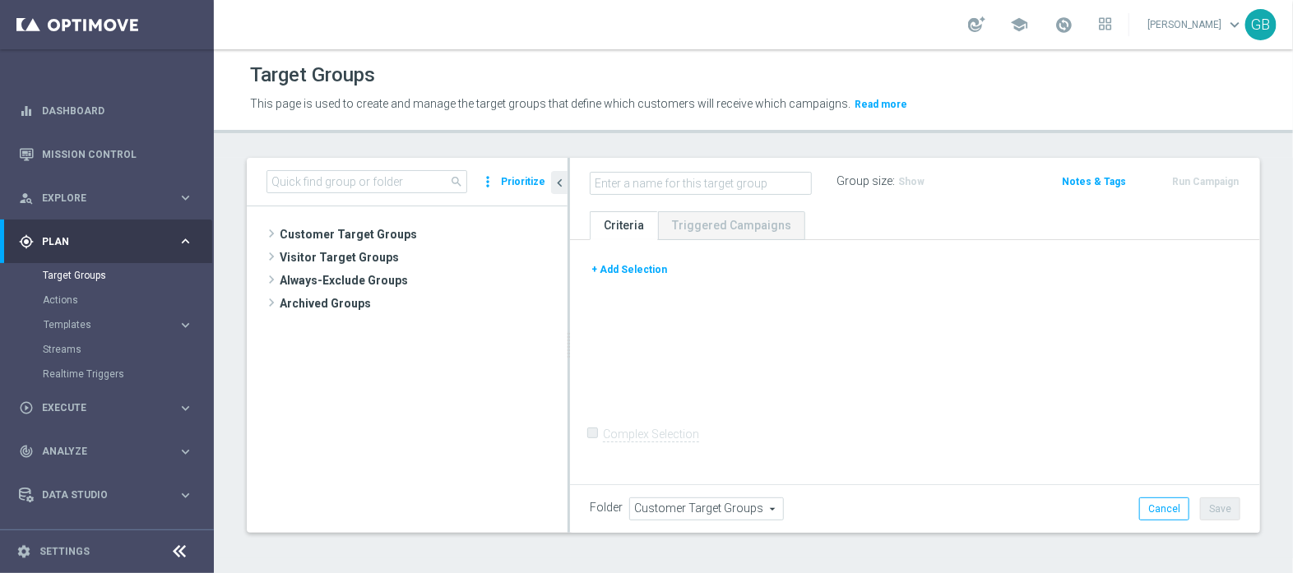
click at [614, 272] on button "+ Add Selection" at bounding box center [629, 270] width 79 height 18
click at [631, 269] on div "+ Add Selection" at bounding box center [915, 276] width 675 height 30
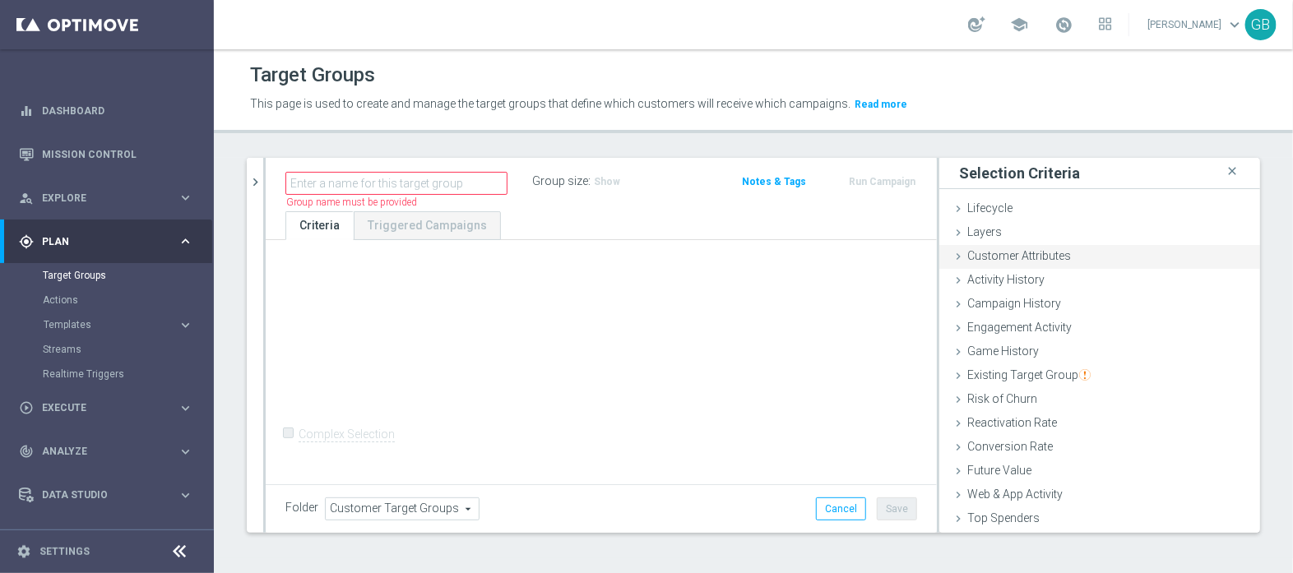
click at [1037, 253] on span "Customer Attributes" at bounding box center [1020, 255] width 104 height 13
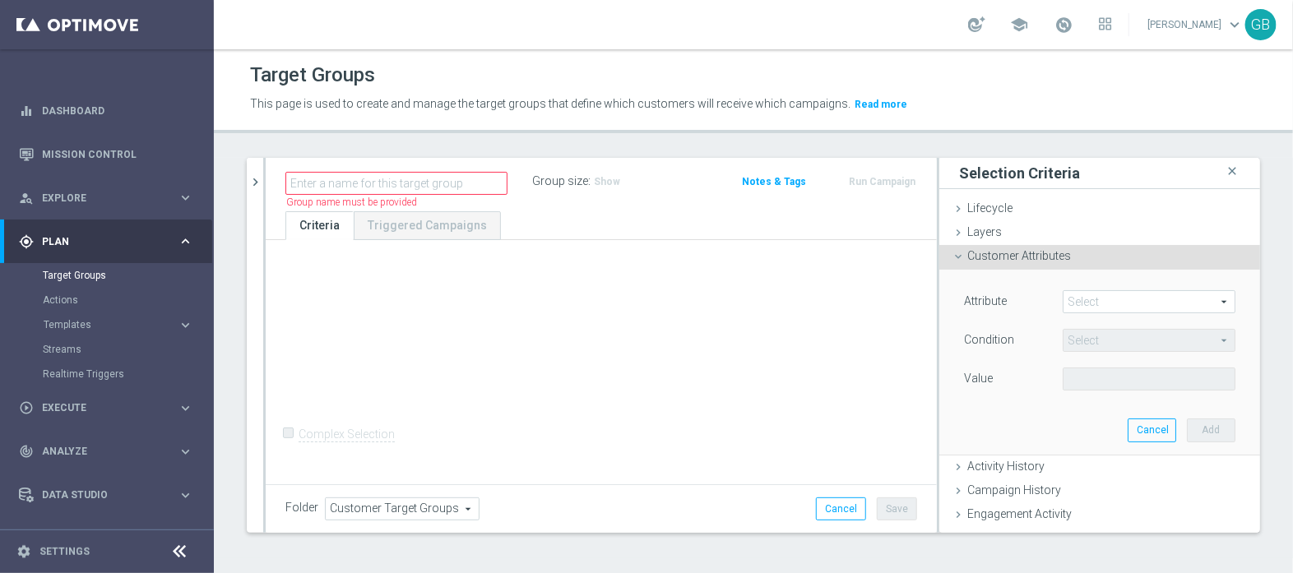
click at [1094, 303] on span at bounding box center [1149, 301] width 171 height 21
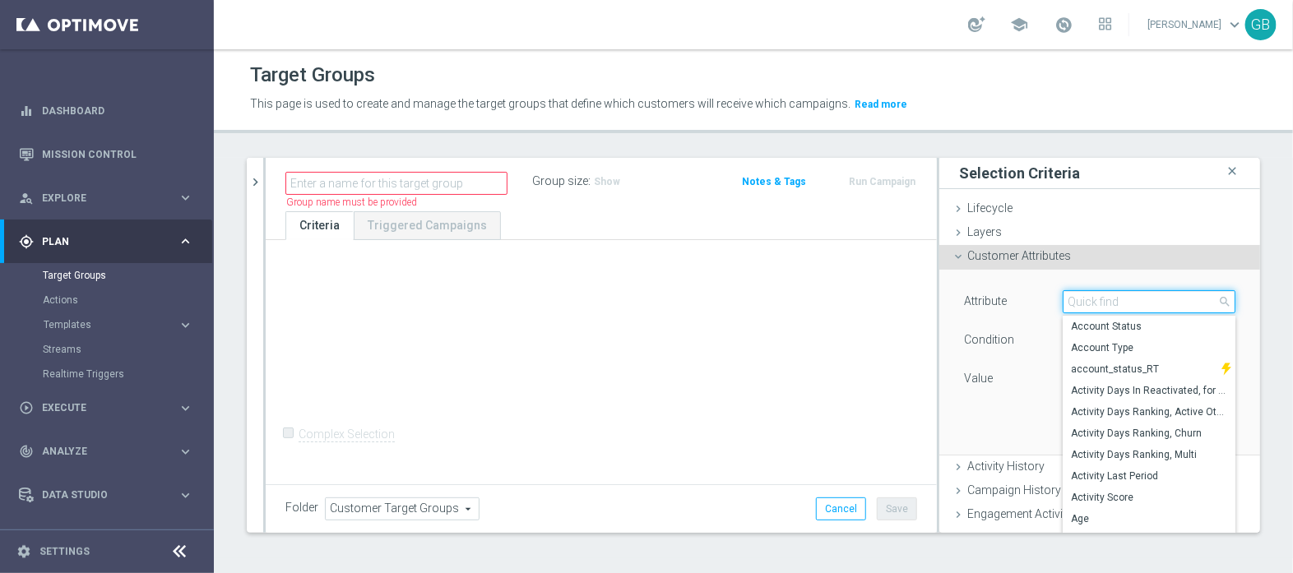
click at [1094, 303] on input "search" at bounding box center [1149, 301] width 173 height 23
type input "N"
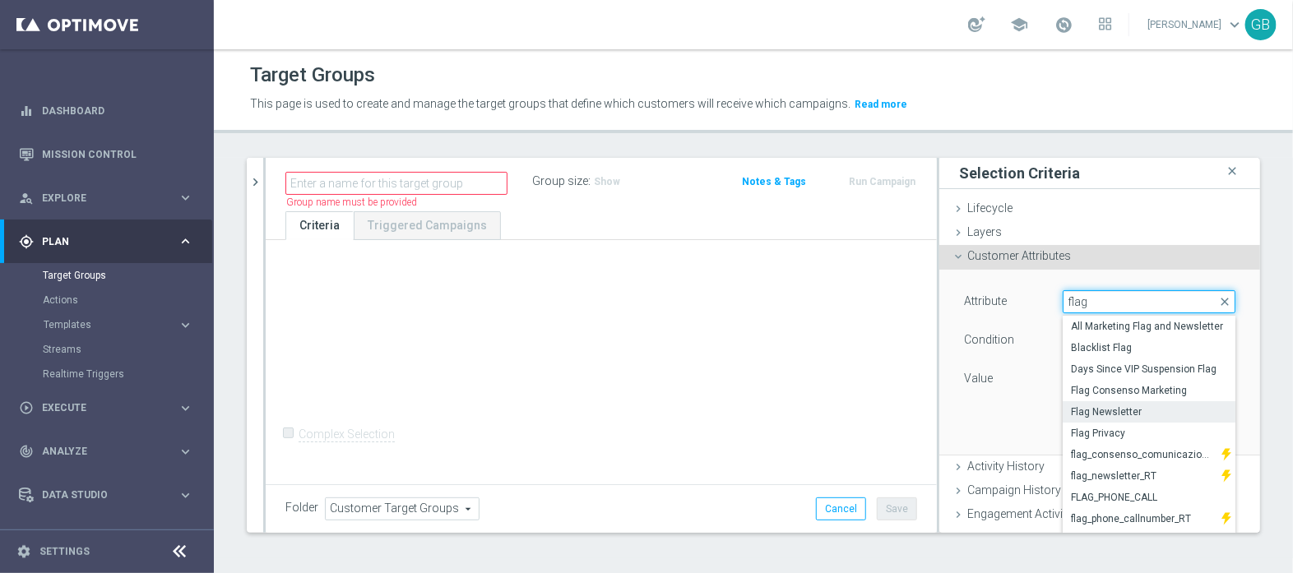
type input "flag"
click at [1081, 411] on span "Flag Newsletter" at bounding box center [1149, 412] width 156 height 13
type input "Flag Newsletter"
type input "="
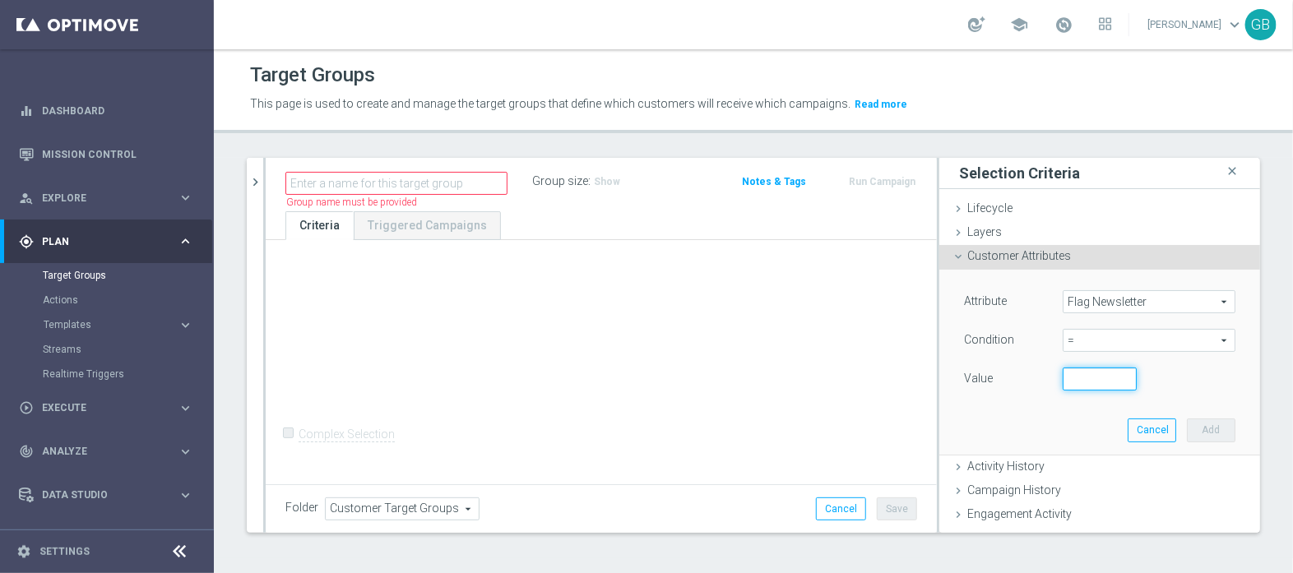
click at [1063, 380] on input "number" at bounding box center [1100, 379] width 74 height 23
type input "0"
click at [1199, 429] on button "Add" at bounding box center [1211, 430] width 49 height 23
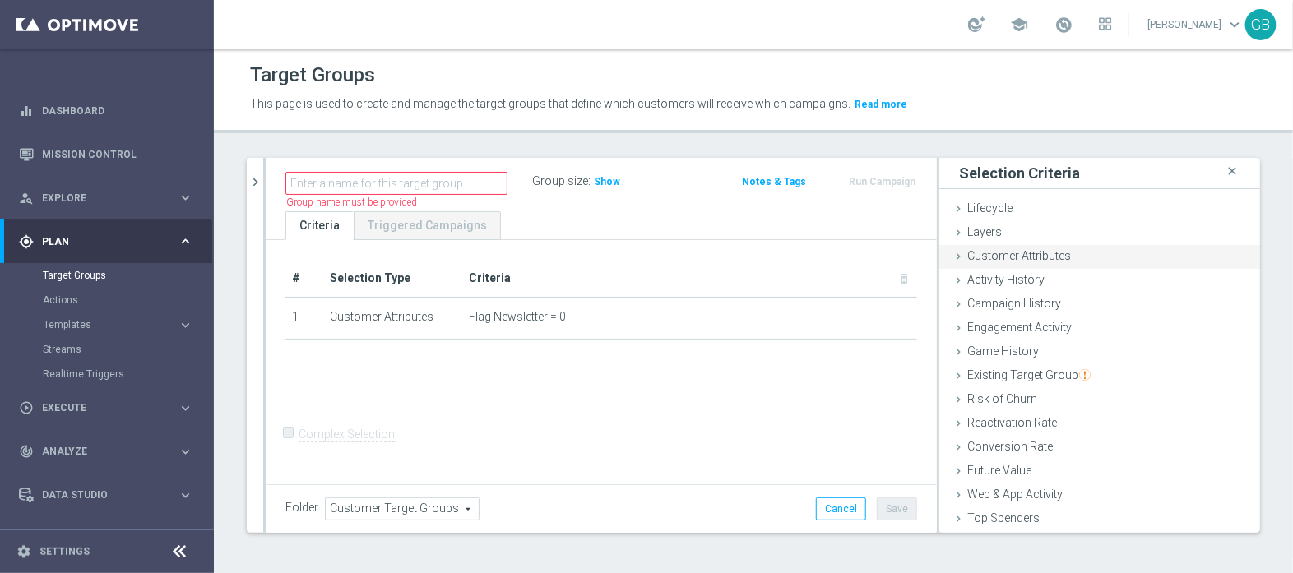
click at [1014, 261] on span "Customer Attributes" at bounding box center [1020, 255] width 104 height 13
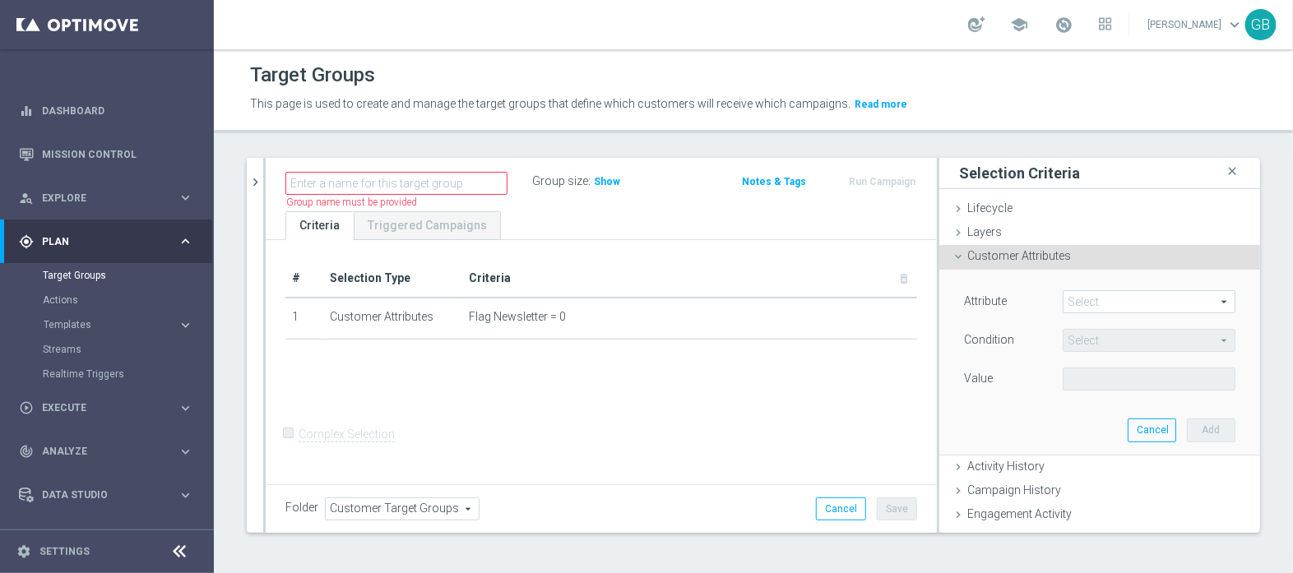
click at [1130, 304] on span at bounding box center [1149, 301] width 171 height 21
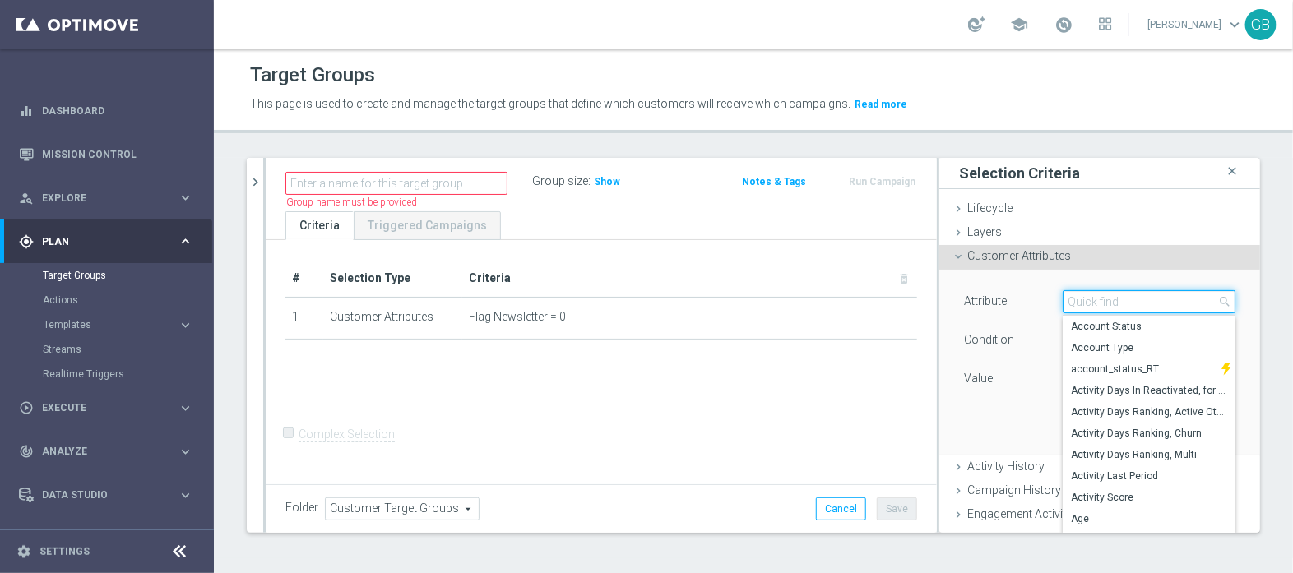
click at [1130, 304] on input "search" at bounding box center [1149, 301] width 173 height 23
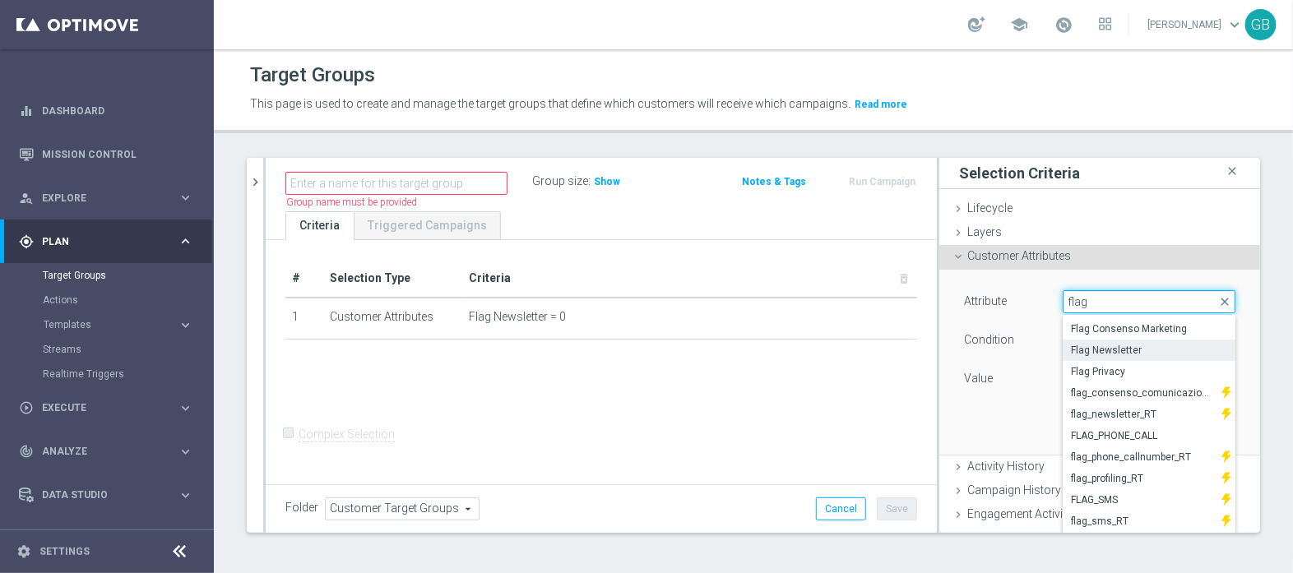
scroll to position [71, 0]
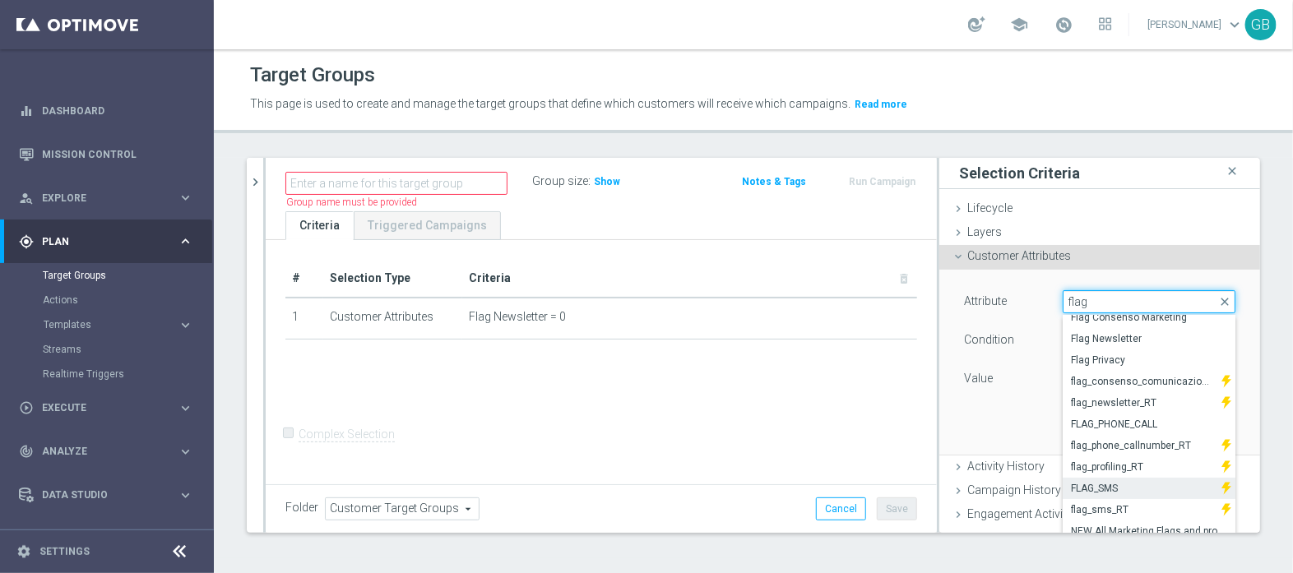
type input "flag"
click at [1098, 482] on span "FLAG_SMS" at bounding box center [1142, 488] width 142 height 13
type input "FLAG_SMS"
type input "Equals"
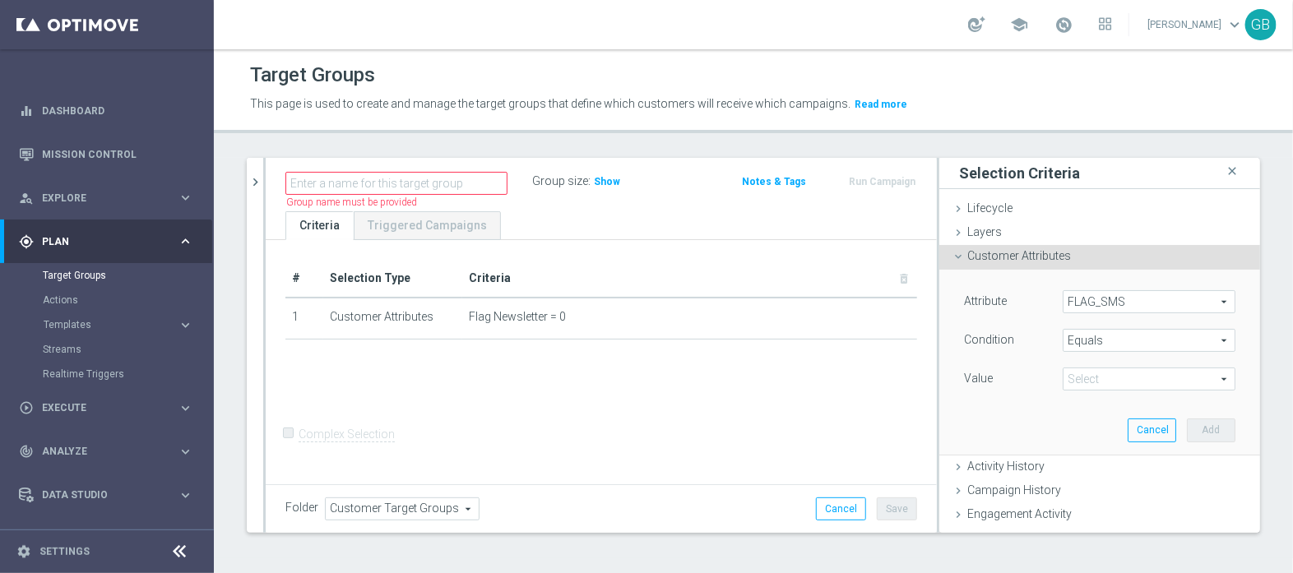
click at [1064, 382] on span at bounding box center [1149, 379] width 171 height 21
click at [1078, 425] on span "No" at bounding box center [1149, 425] width 156 height 13
type input "No"
click at [1187, 435] on button "Add" at bounding box center [1211, 430] width 49 height 23
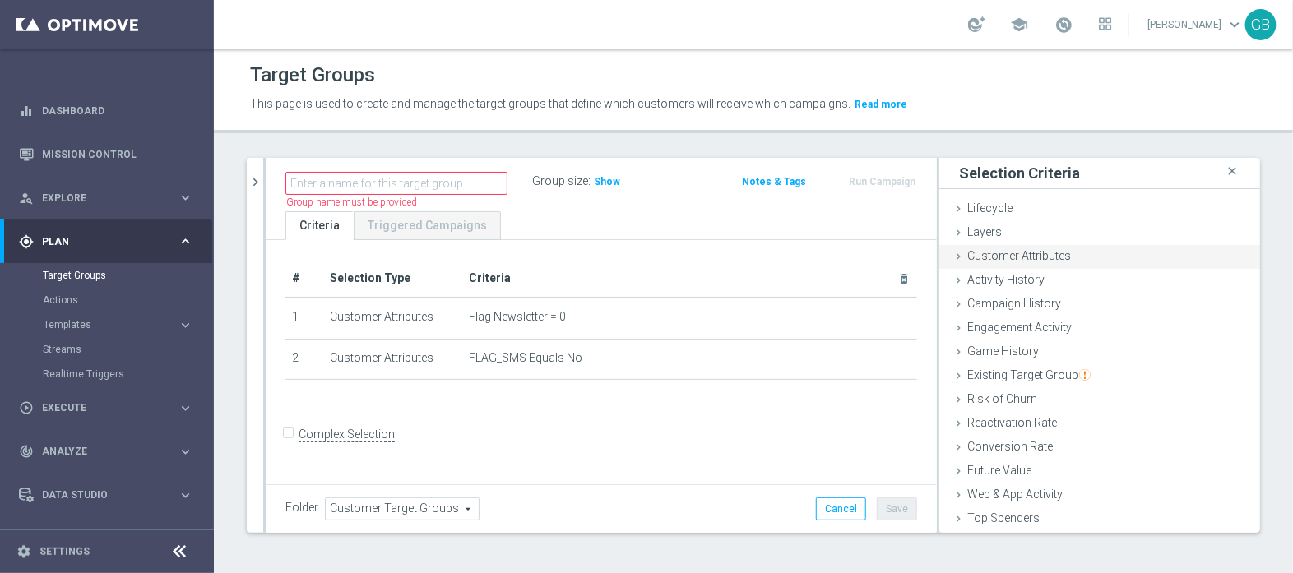
click at [1034, 253] on span "Customer Attributes" at bounding box center [1020, 255] width 104 height 13
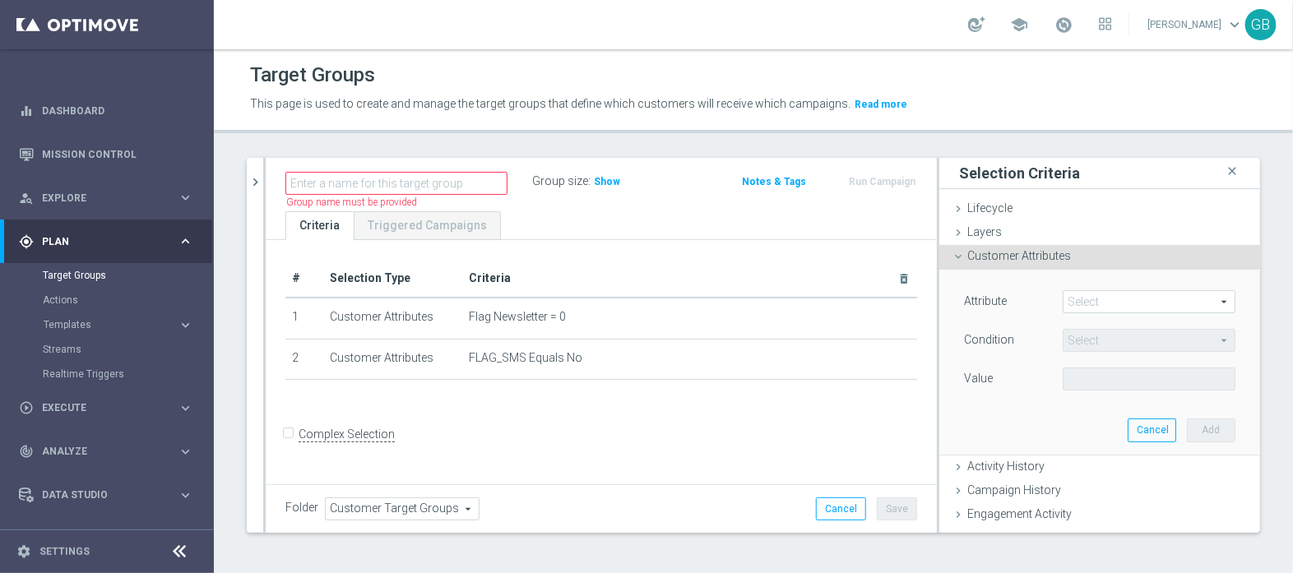
click at [1094, 301] on span at bounding box center [1149, 301] width 171 height 21
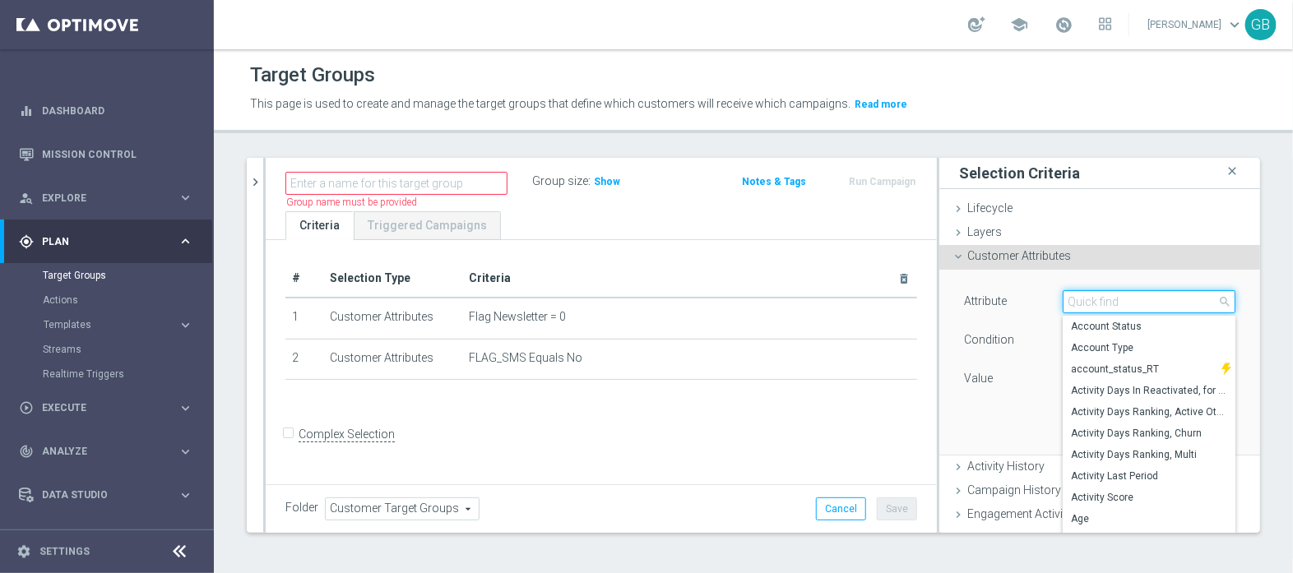
click at [1094, 301] on input "search" at bounding box center [1149, 301] width 173 height 23
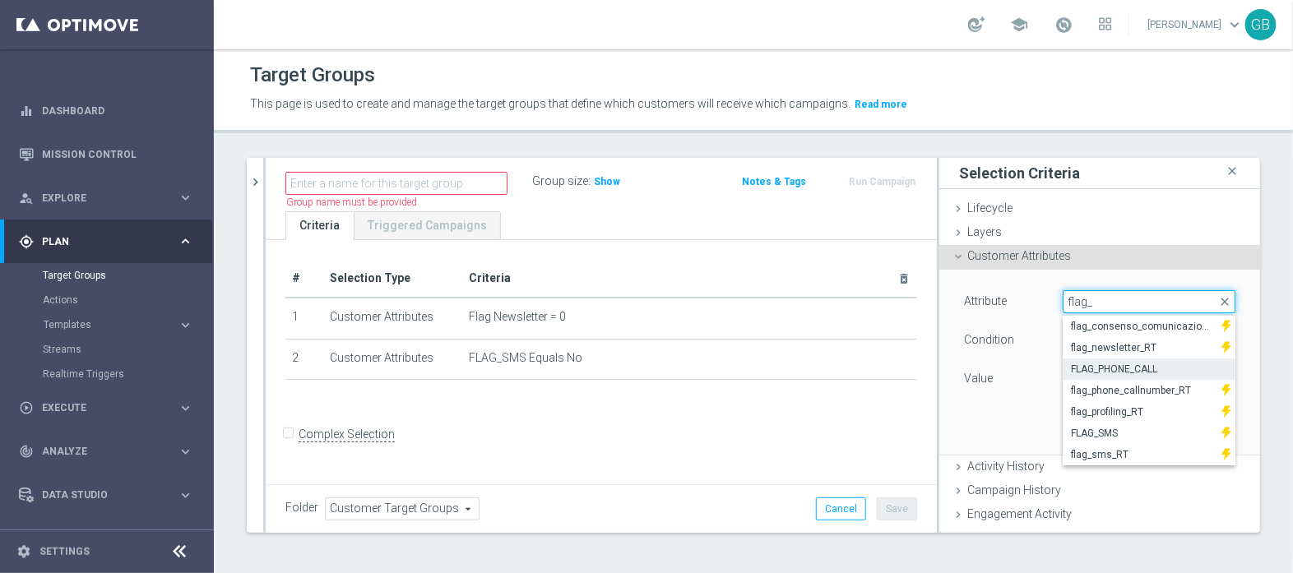
type input "flag_"
click at [1130, 364] on span "FLAG_PHONE_CALL" at bounding box center [1149, 369] width 156 height 13
type input "FLAG_PHONE_CALL"
type input "Equals"
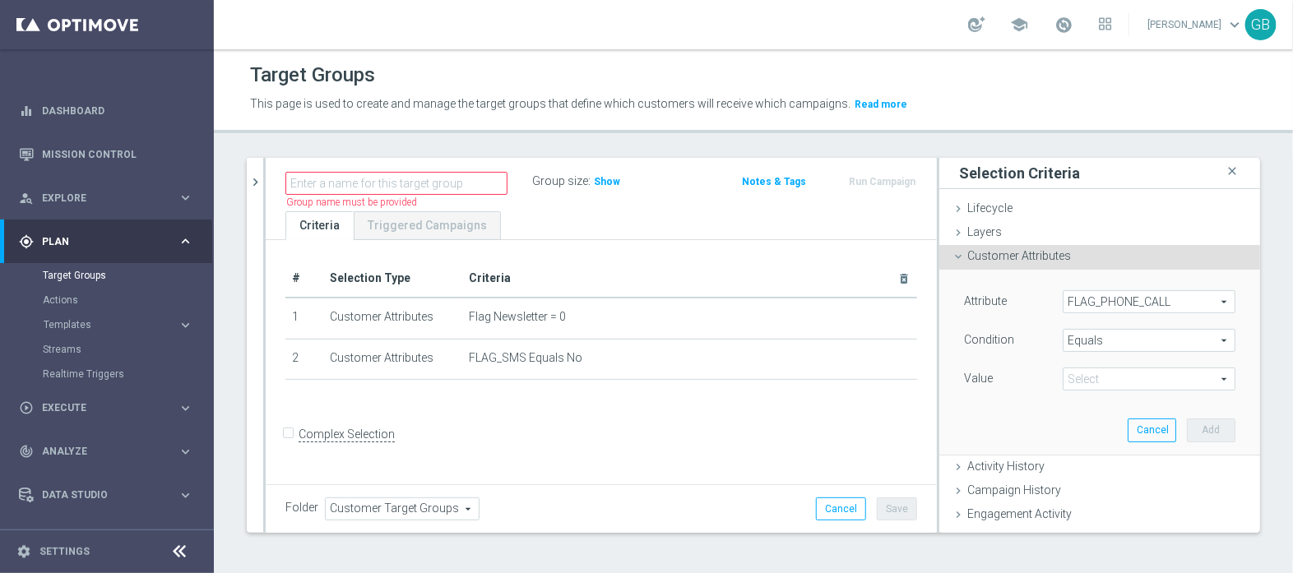
click at [1079, 381] on span at bounding box center [1149, 379] width 171 height 21
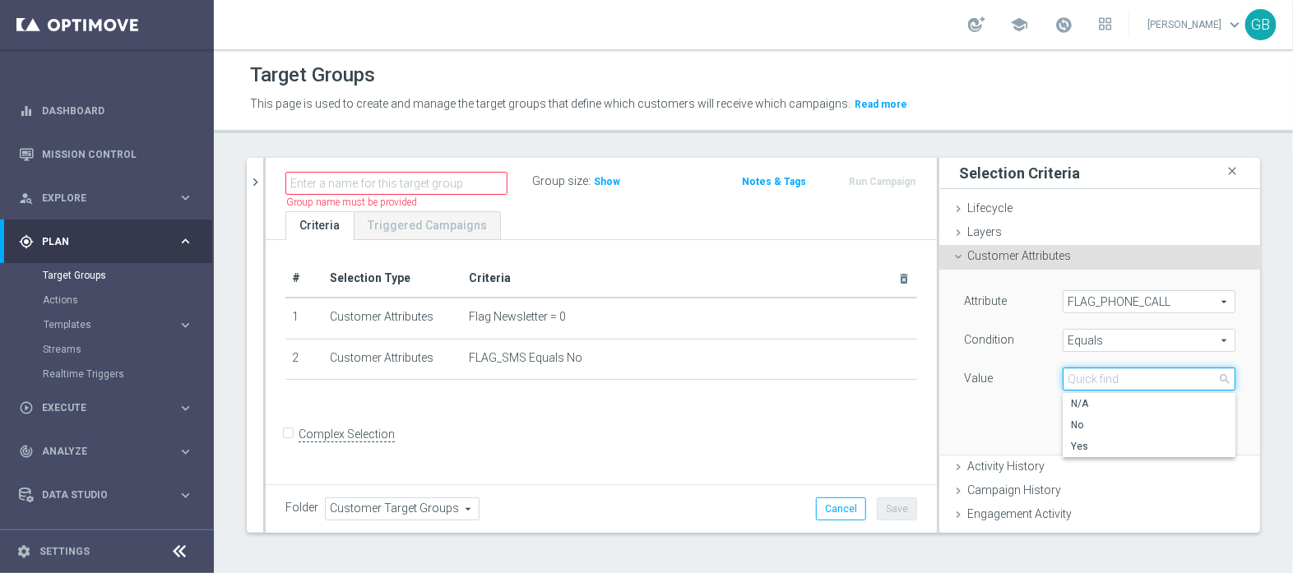
click at [1079, 381] on input "search" at bounding box center [1149, 379] width 173 height 23
click at [1103, 425] on span "No" at bounding box center [1149, 425] width 156 height 13
type input "No"
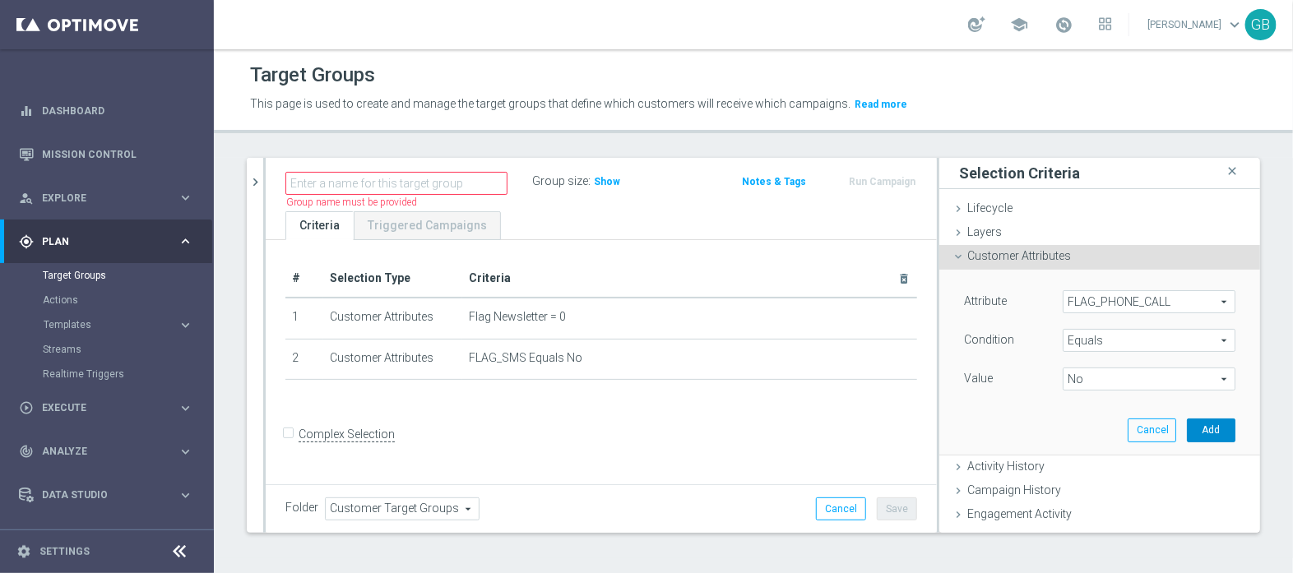
click at [1187, 428] on button "Add" at bounding box center [1211, 430] width 49 height 23
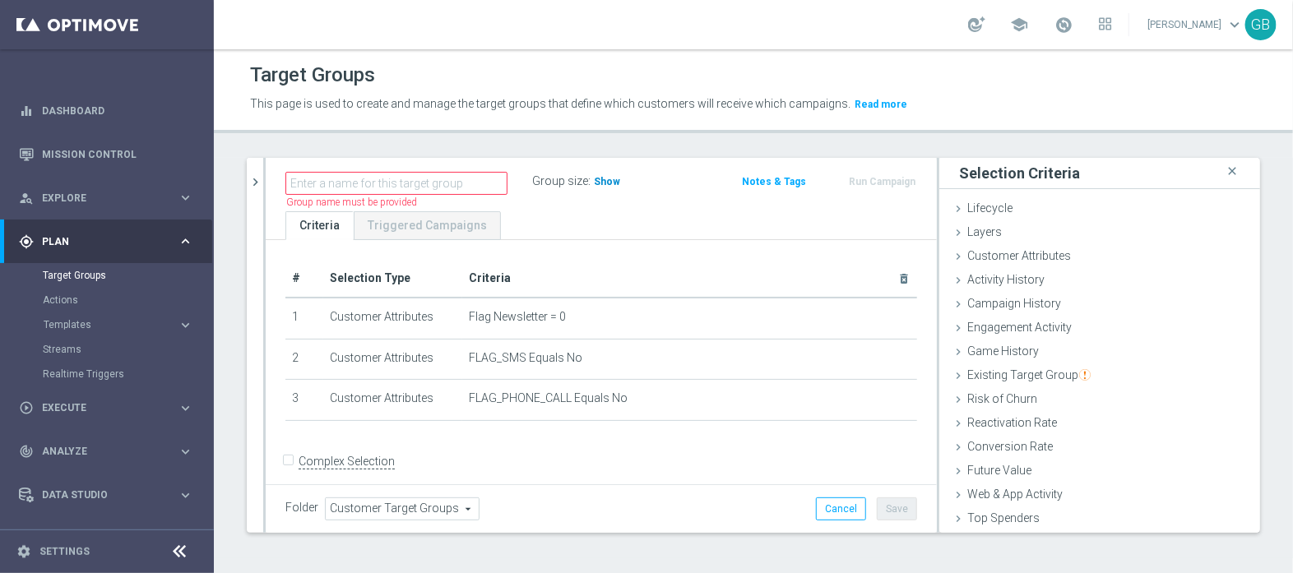
click at [603, 182] on span "Show" at bounding box center [607, 182] width 26 height 12
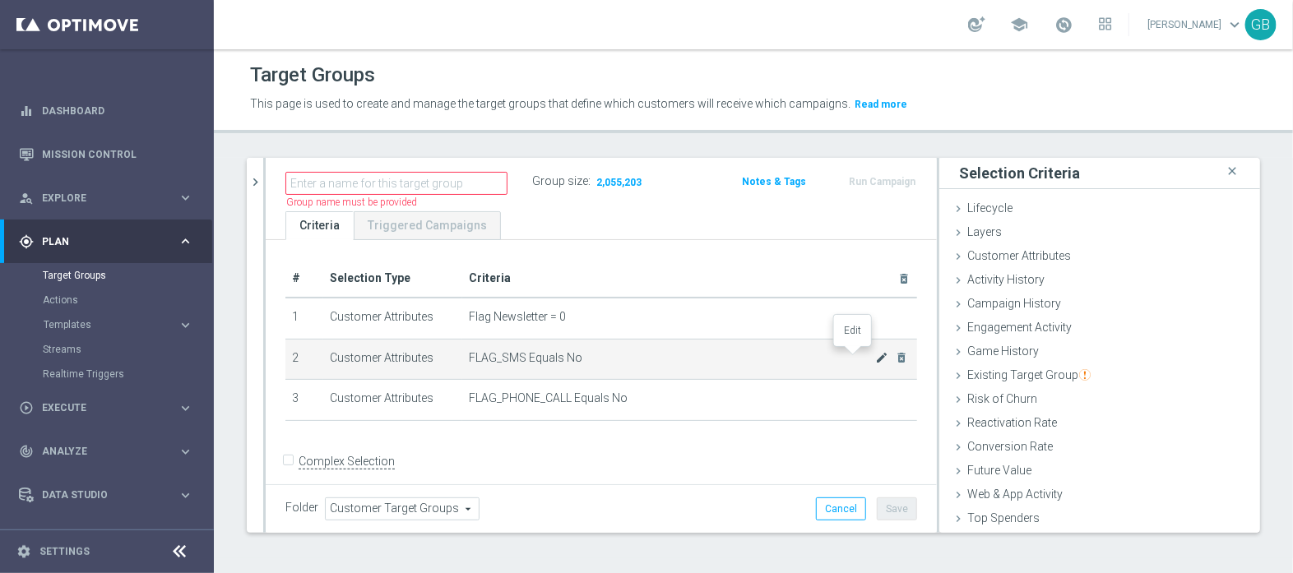
click at [875, 358] on icon "mode_edit" at bounding box center [881, 357] width 13 height 13
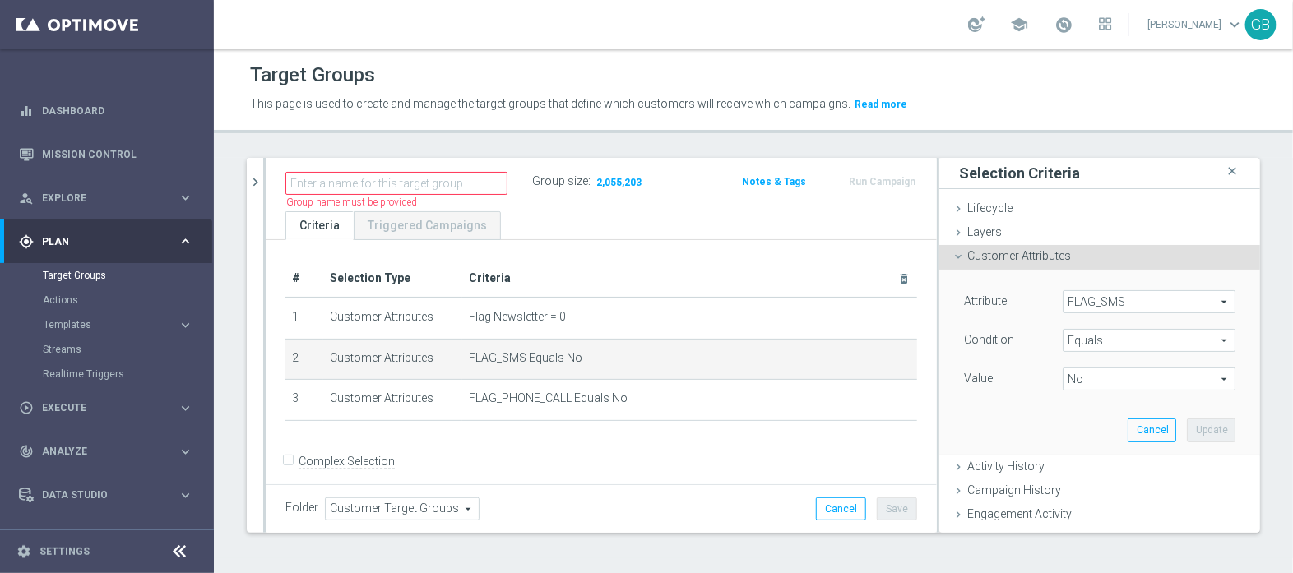
click at [1093, 385] on span "No" at bounding box center [1149, 379] width 171 height 21
click at [1002, 410] on div "Attribute FLAG_SMS FLAG_SMS arrow_drop_down search Condition Equals Equals arro…" at bounding box center [1100, 362] width 296 height 184
click at [1106, 342] on span "Equals" at bounding box center [1149, 340] width 171 height 21
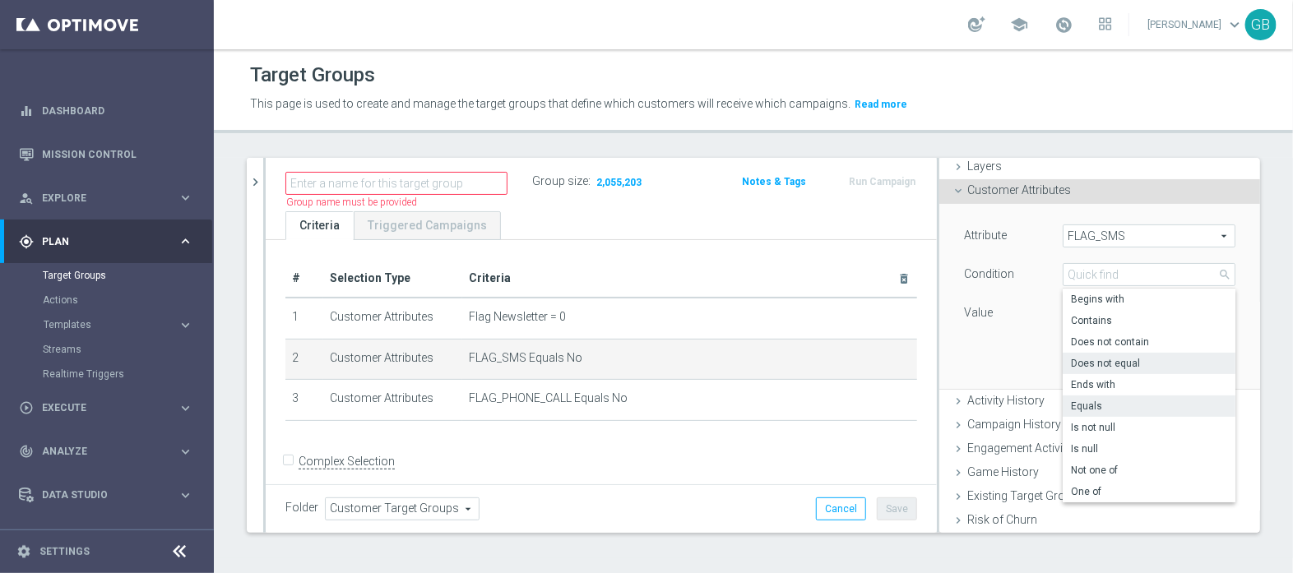
scroll to position [81, 0]
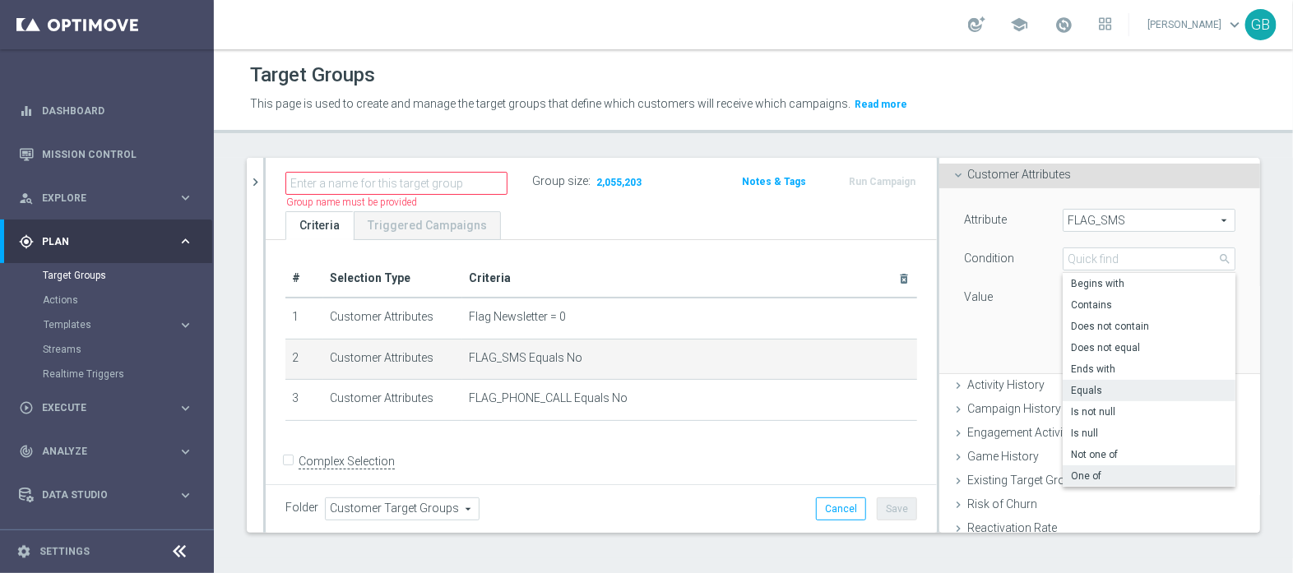
click at [1078, 475] on span "One of" at bounding box center [1149, 476] width 156 height 13
type input "One of"
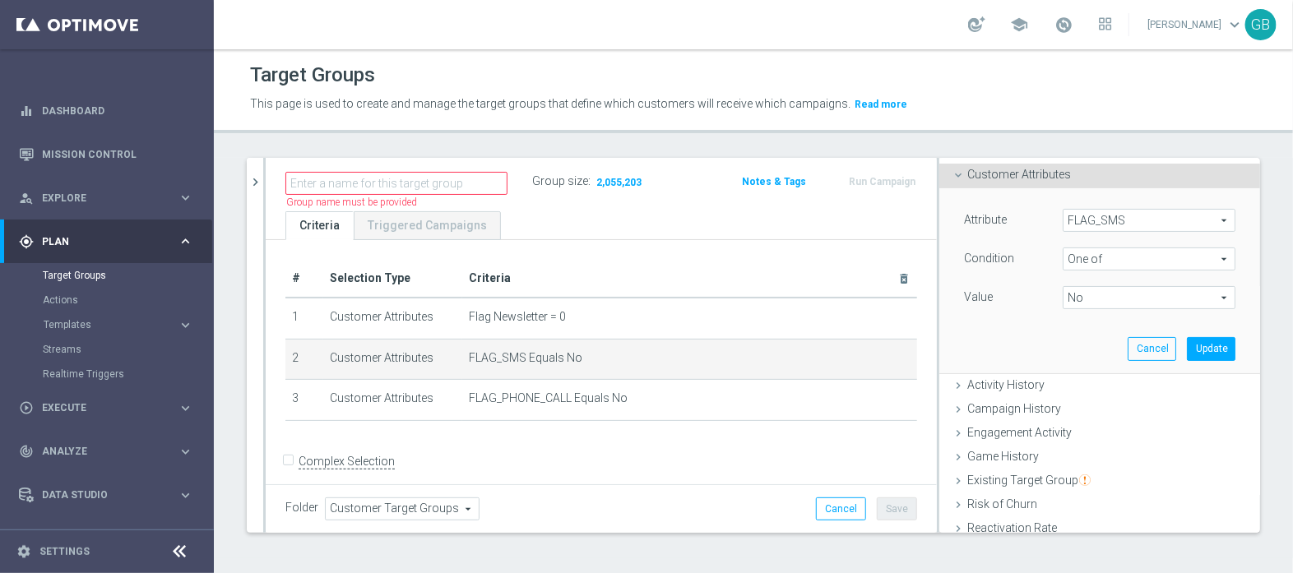
click at [1105, 299] on span "No" at bounding box center [1149, 297] width 171 height 21
click at [1063, 340] on div "N/A" at bounding box center [1149, 343] width 173 height 21
click at [1075, 343] on input "N/A" at bounding box center [1080, 344] width 11 height 11
checkbox input "true"
type input "Selected 2 of 3"
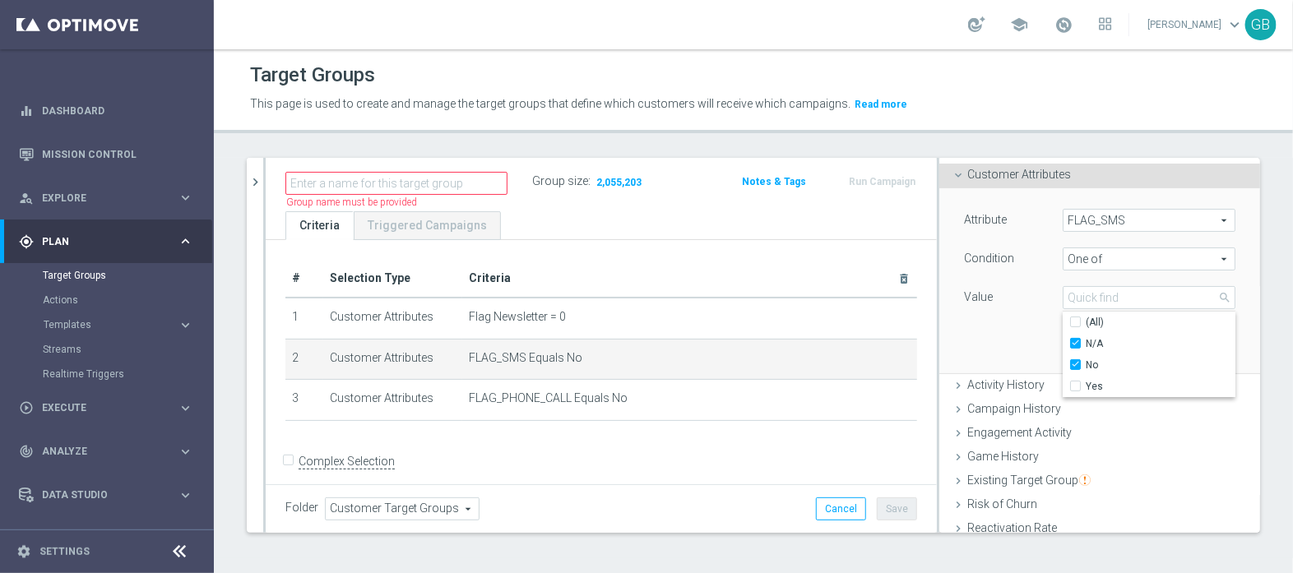
click at [996, 335] on div "Attribute FLAG_SMS FLAG_SMS arrow_drop_down search Condition One of One of arro…" at bounding box center [1100, 280] width 296 height 184
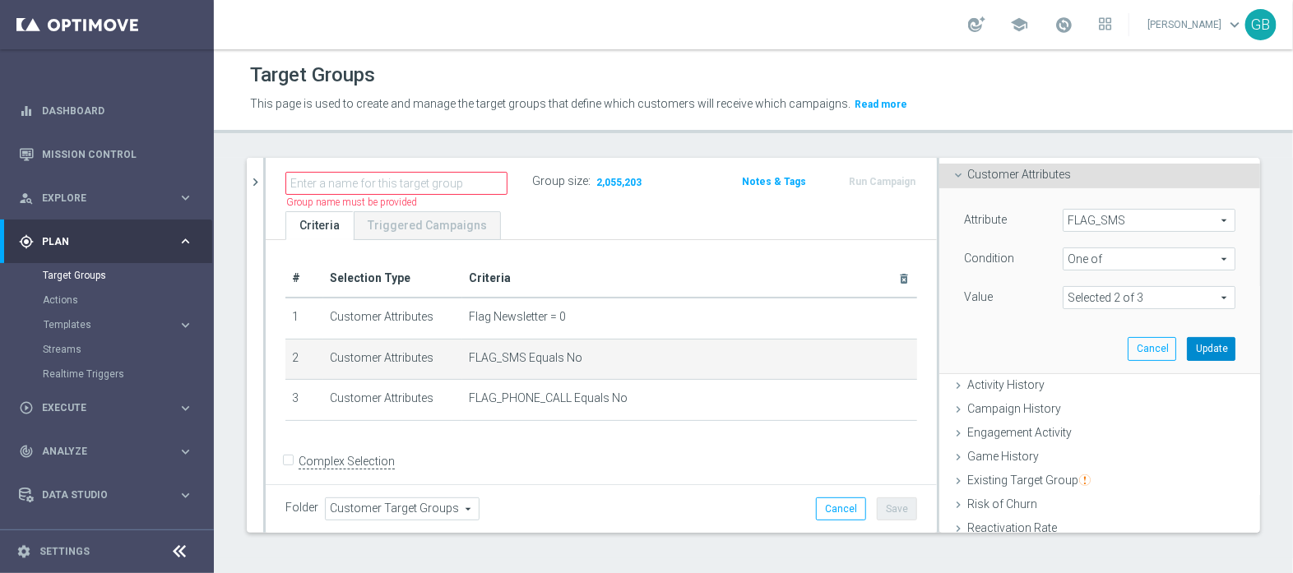
click at [1195, 344] on button "Update" at bounding box center [1211, 348] width 49 height 23
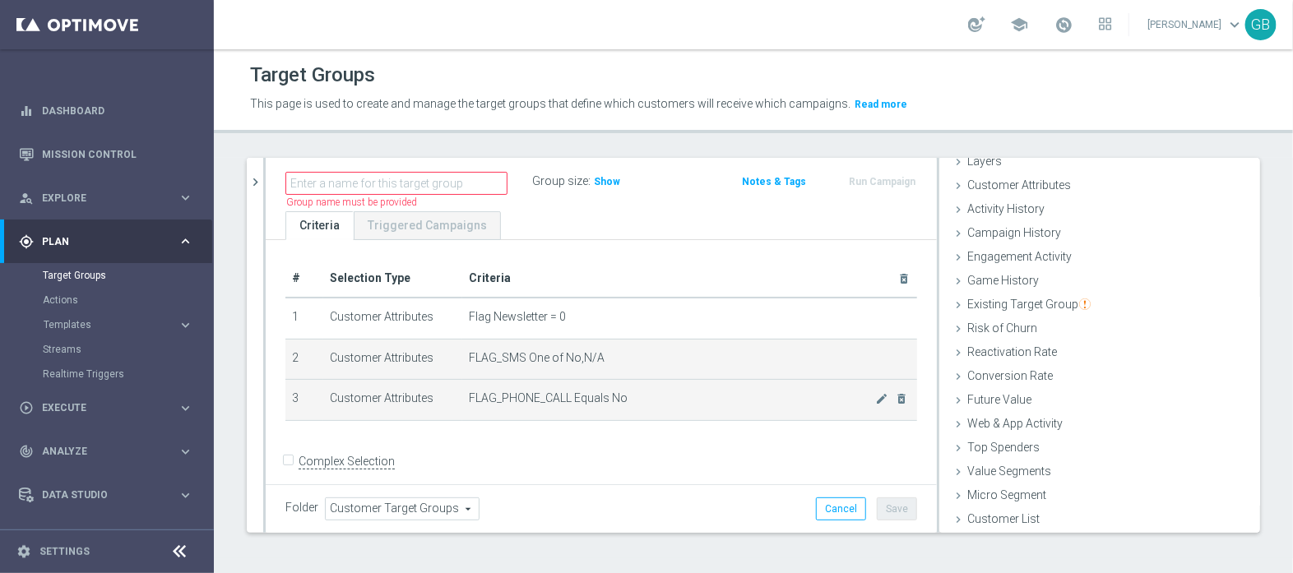
scroll to position [70, 0]
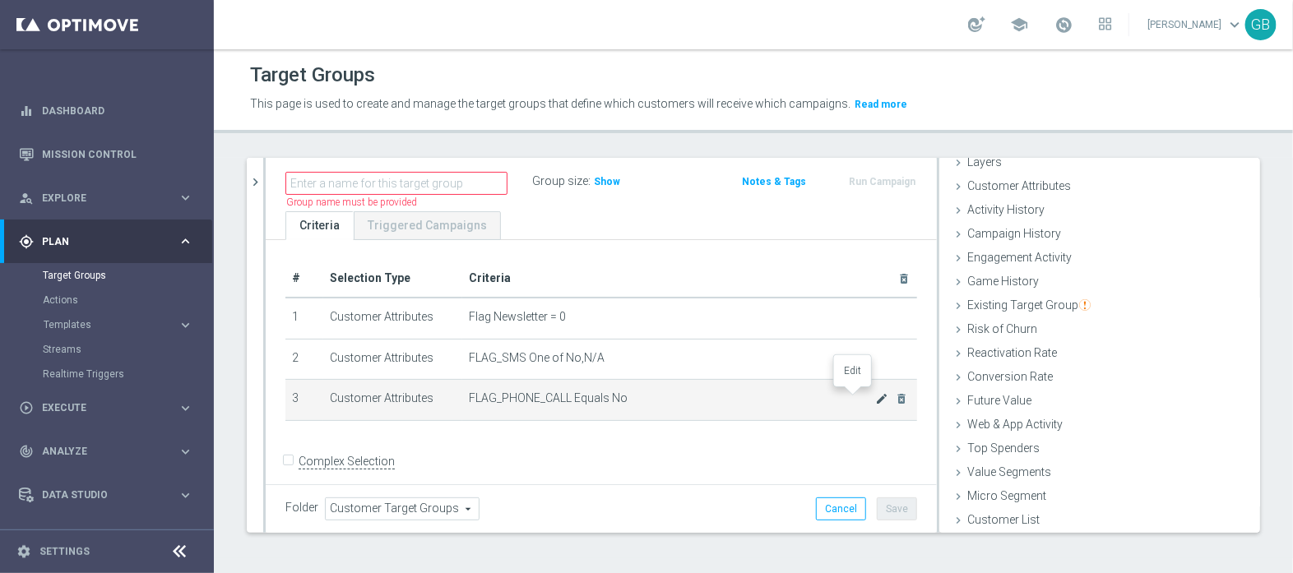
click at [875, 397] on icon "mode_edit" at bounding box center [881, 398] width 13 height 13
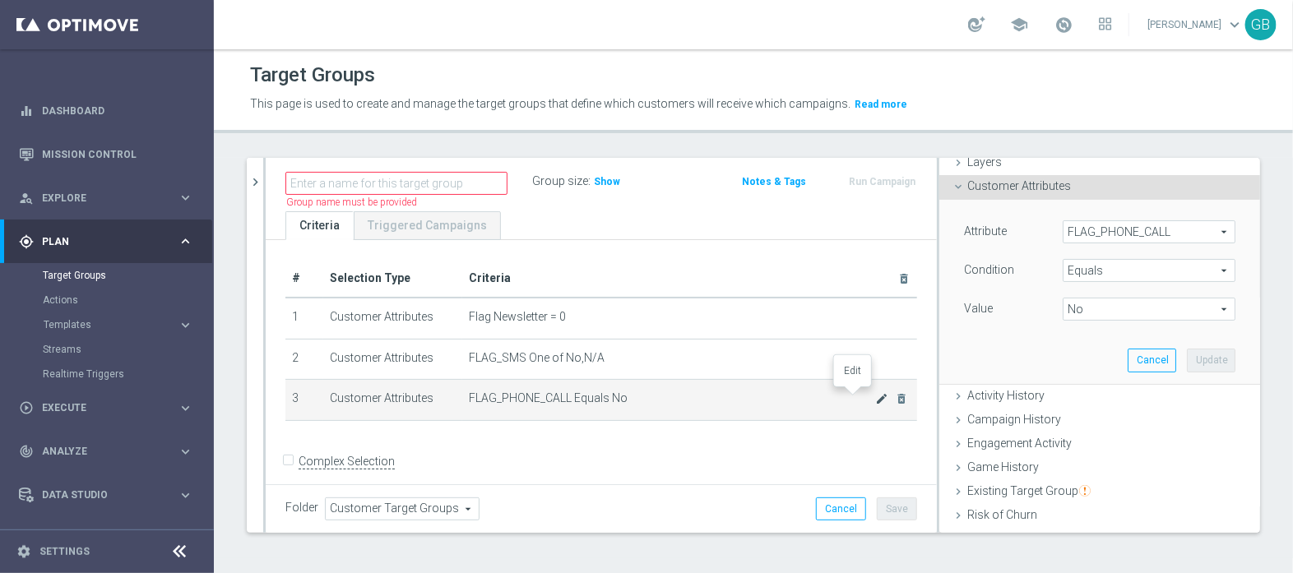
scroll to position [81, 0]
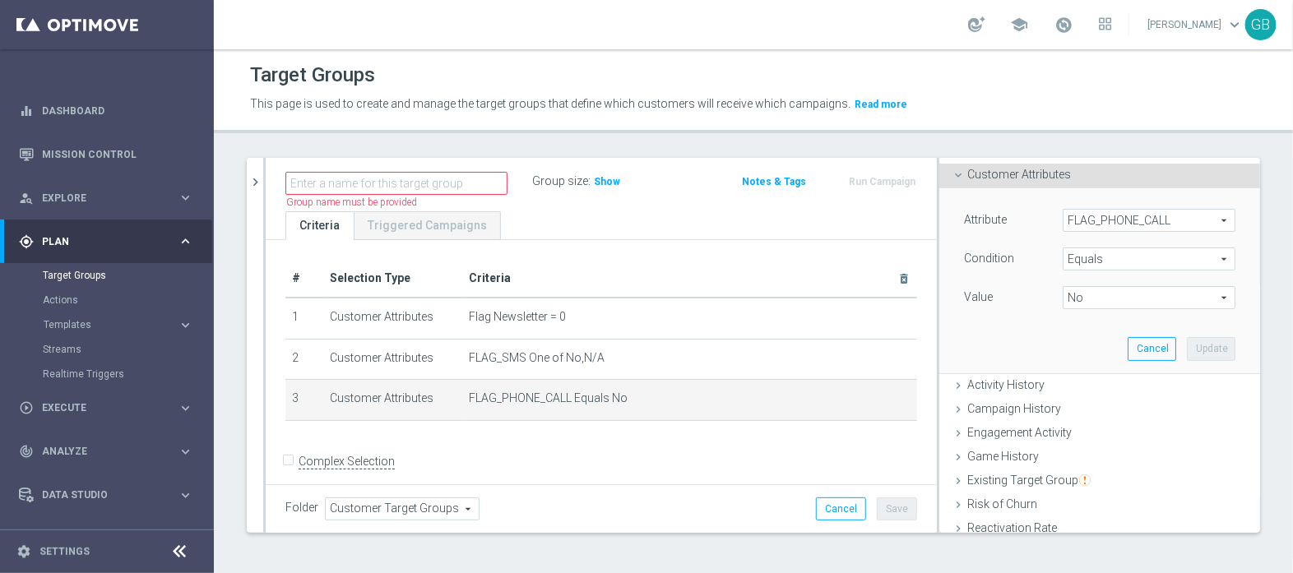
click at [1095, 254] on span "Equals" at bounding box center [1149, 258] width 171 height 21
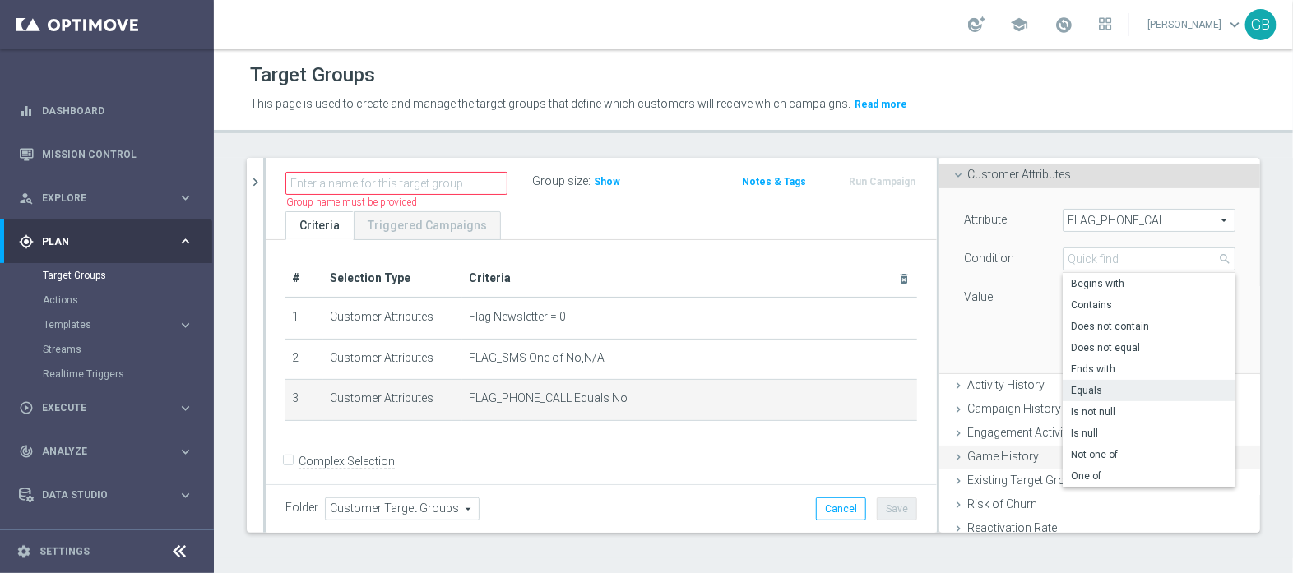
drag, startPoint x: 1090, startPoint y: 478, endPoint x: 1090, endPoint y: 466, distance: 12.3
click at [1089, 475] on span "One of" at bounding box center [1149, 476] width 156 height 13
type input "One of"
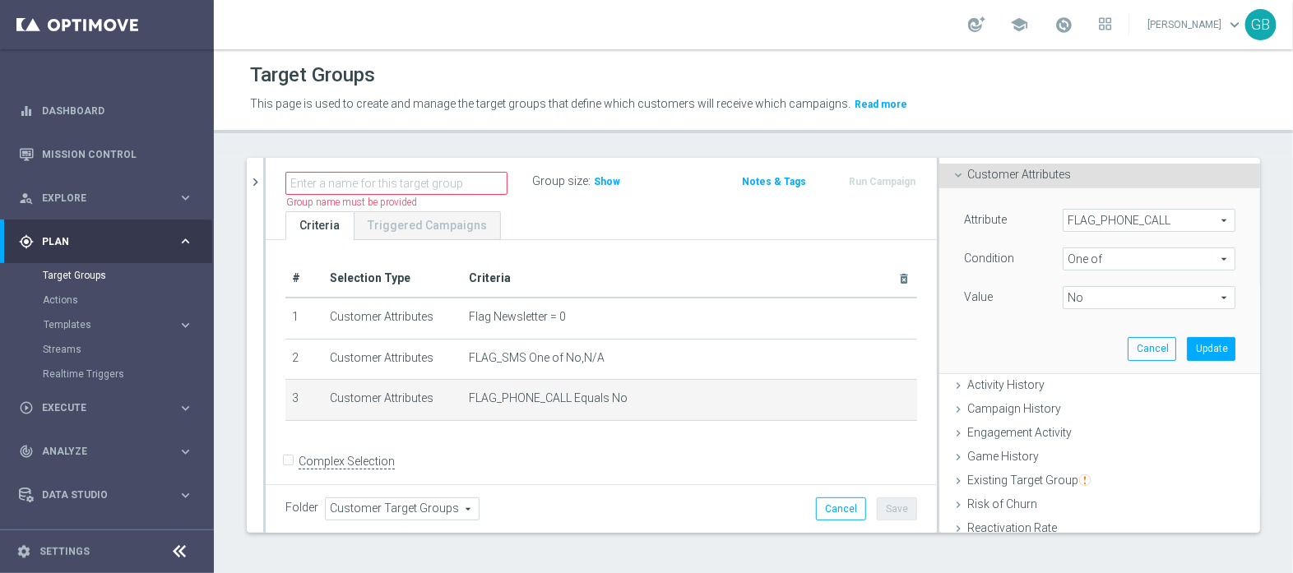
click at [1093, 294] on span "No" at bounding box center [1149, 297] width 171 height 21
click at [1086, 347] on label "N/A" at bounding box center [1161, 343] width 150 height 21
click at [1075, 347] on input "N/A" at bounding box center [1080, 344] width 11 height 11
checkbox input "true"
type input "Selected 2 of 3"
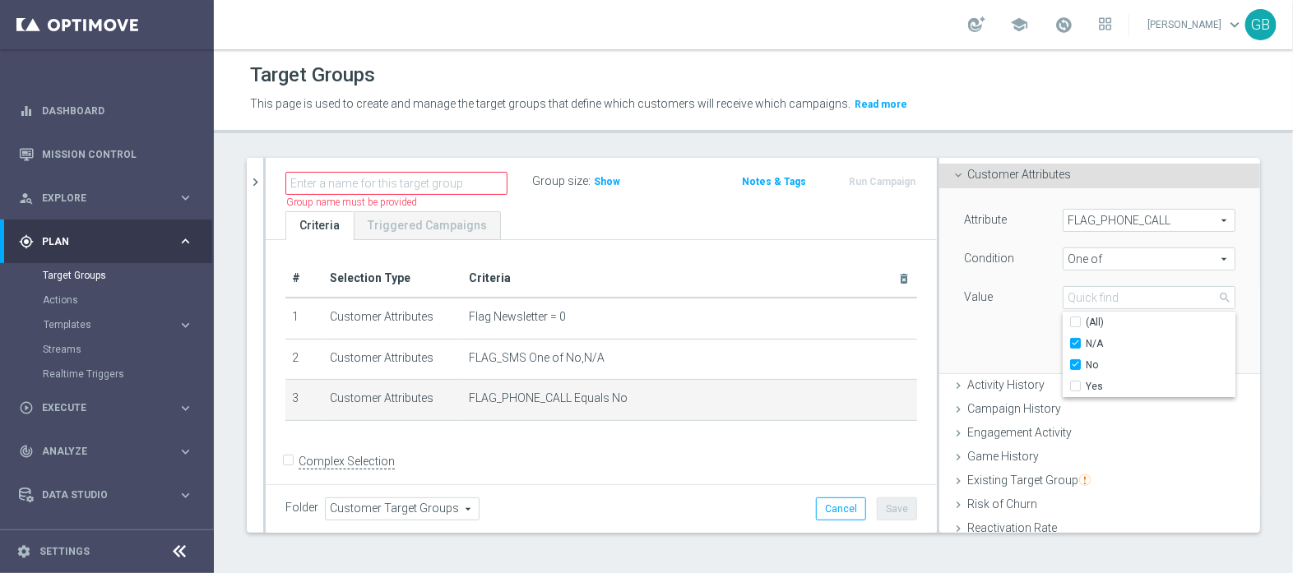
click at [966, 331] on div "Attribute FLAG_PHONE_CALL FLAG_PHONE_CALL arrow_drop_down search Condition One …" at bounding box center [1100, 280] width 296 height 184
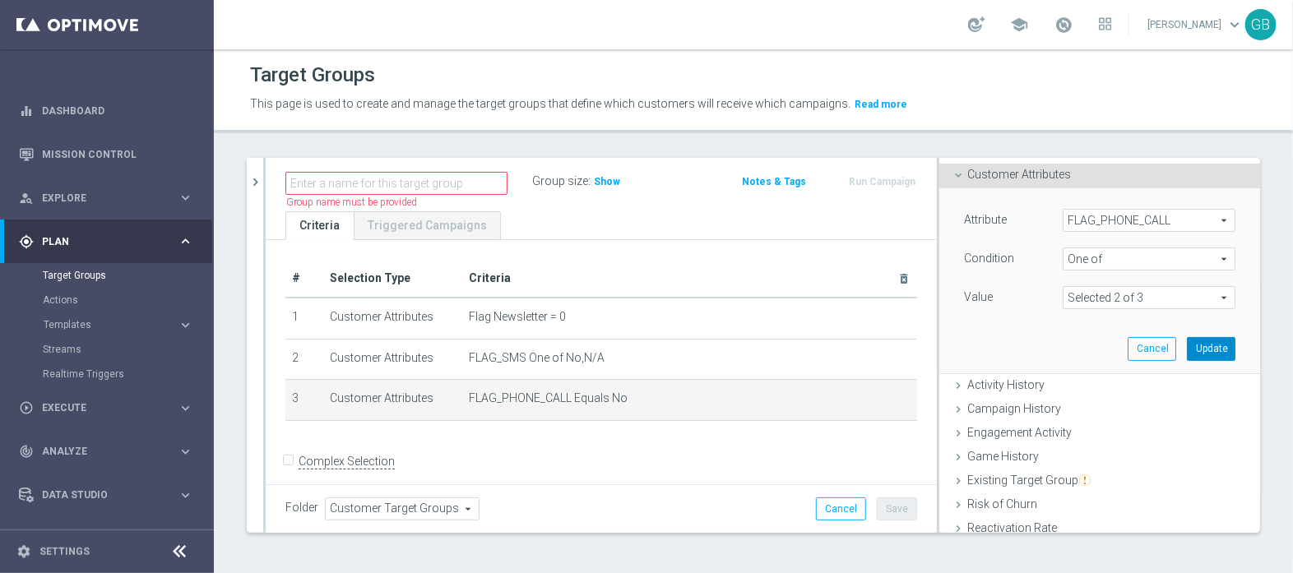
click at [1187, 350] on button "Update" at bounding box center [1211, 348] width 49 height 23
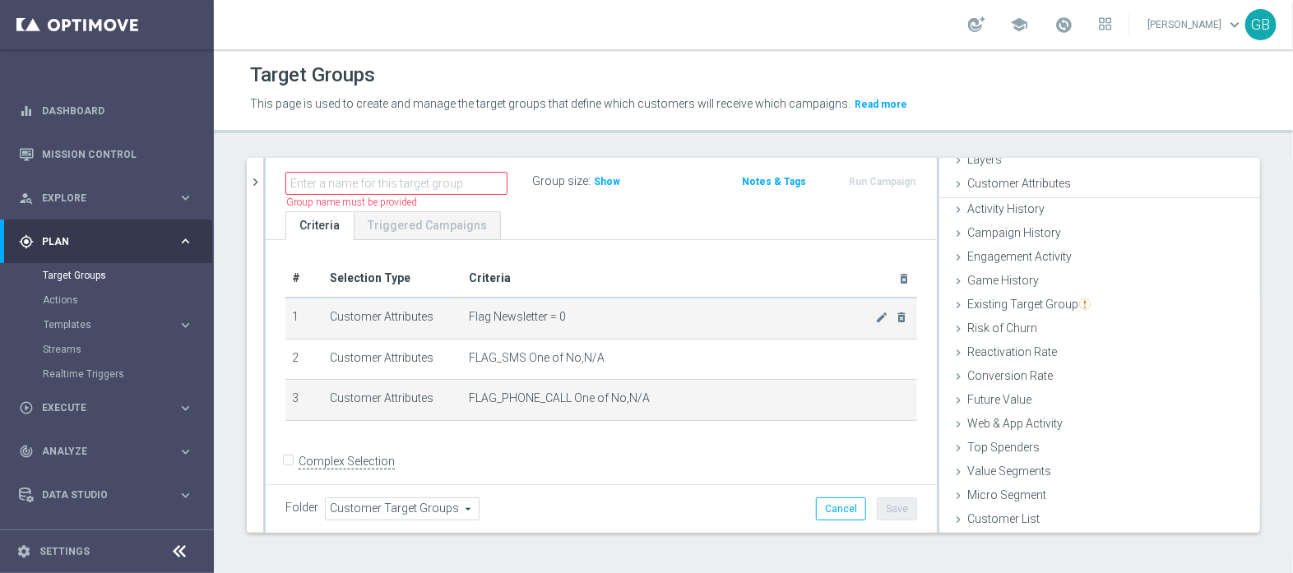
scroll to position [70, 0]
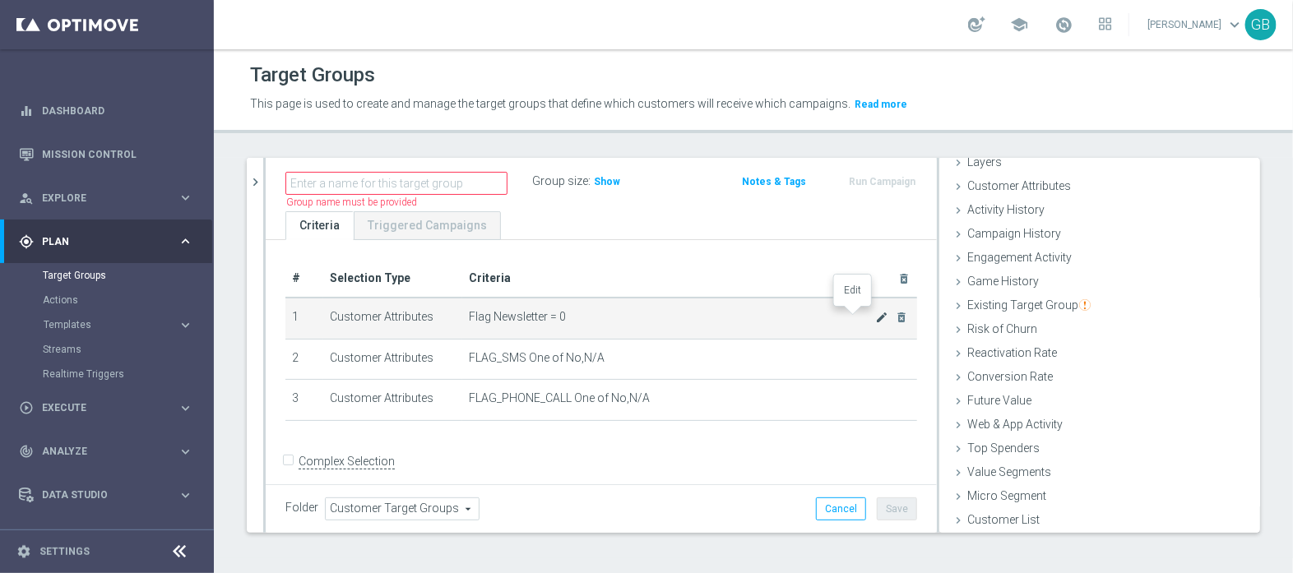
click at [875, 314] on icon "mode_edit" at bounding box center [881, 317] width 13 height 13
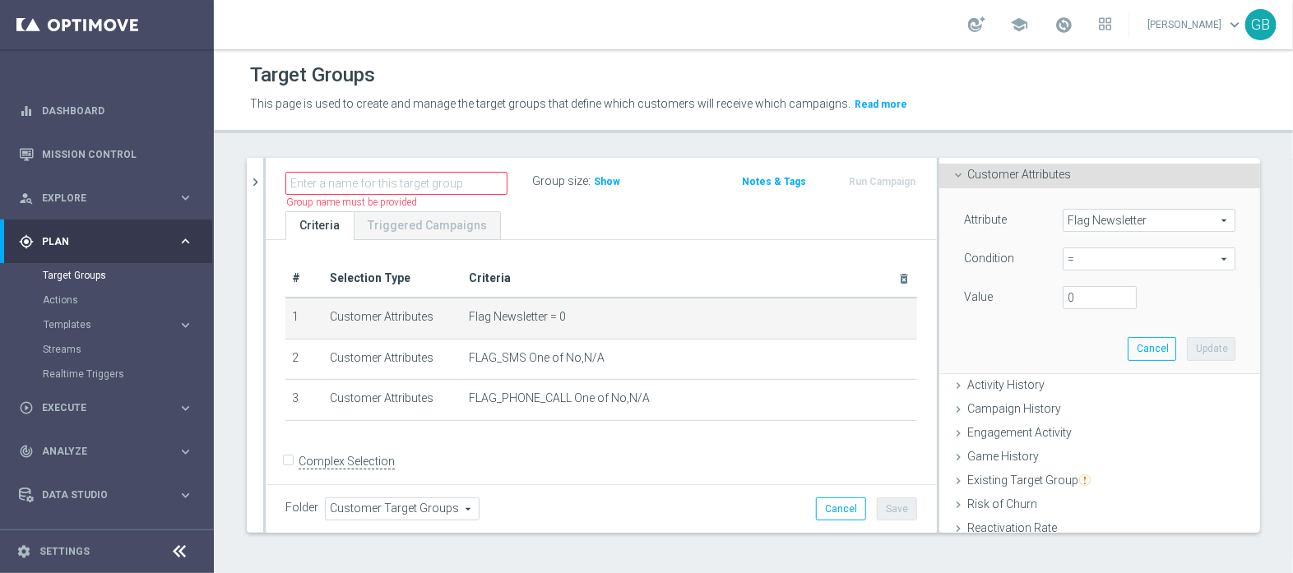
click at [754, 449] on form "Complex Selection Invalid Expression" at bounding box center [601, 479] width 632 height 61
click at [594, 182] on span "Show" at bounding box center [607, 182] width 26 height 12
click at [1061, 26] on span at bounding box center [1064, 25] width 18 height 18
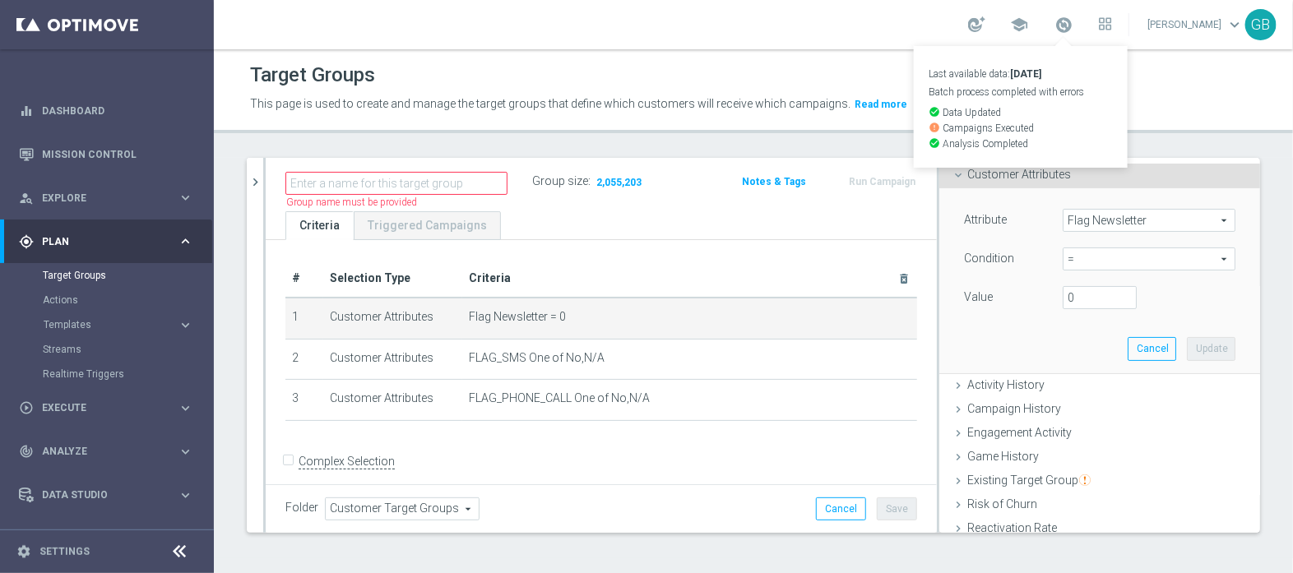
click at [1200, 82] on div "Target Groups" at bounding box center [753, 75] width 1007 height 32
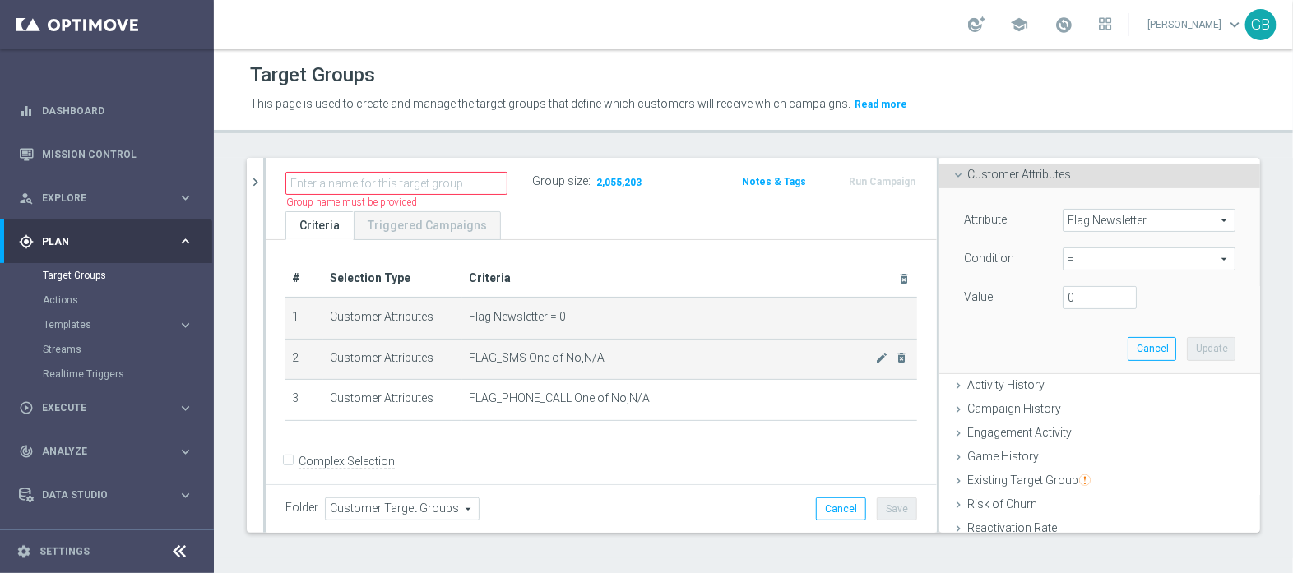
click at [671, 352] on span "FLAG_SMS One of No,N/A" at bounding box center [672, 358] width 406 height 14
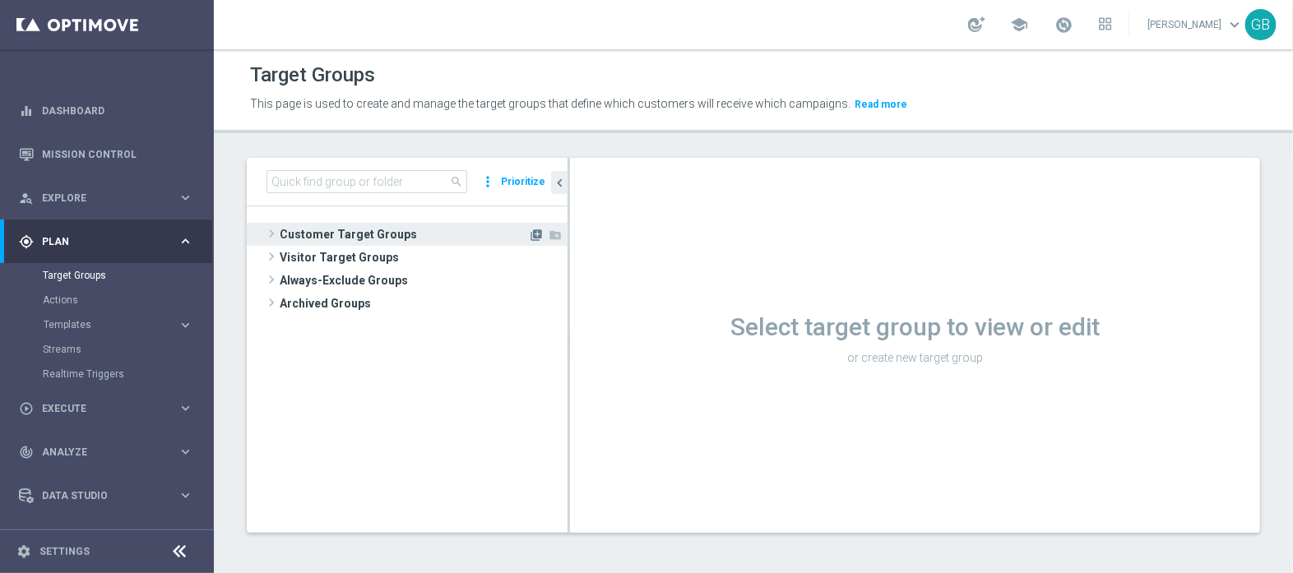
click at [534, 236] on icon "library_add" at bounding box center [536, 235] width 13 height 13
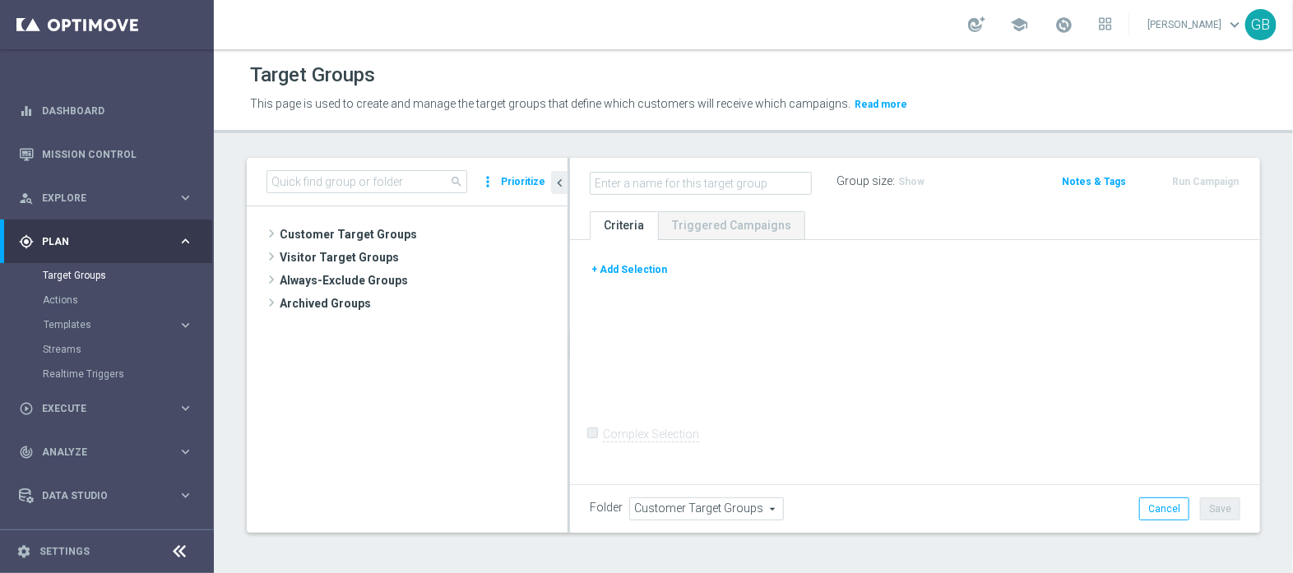
click at [637, 269] on button "+ Add Selection" at bounding box center [629, 270] width 79 height 18
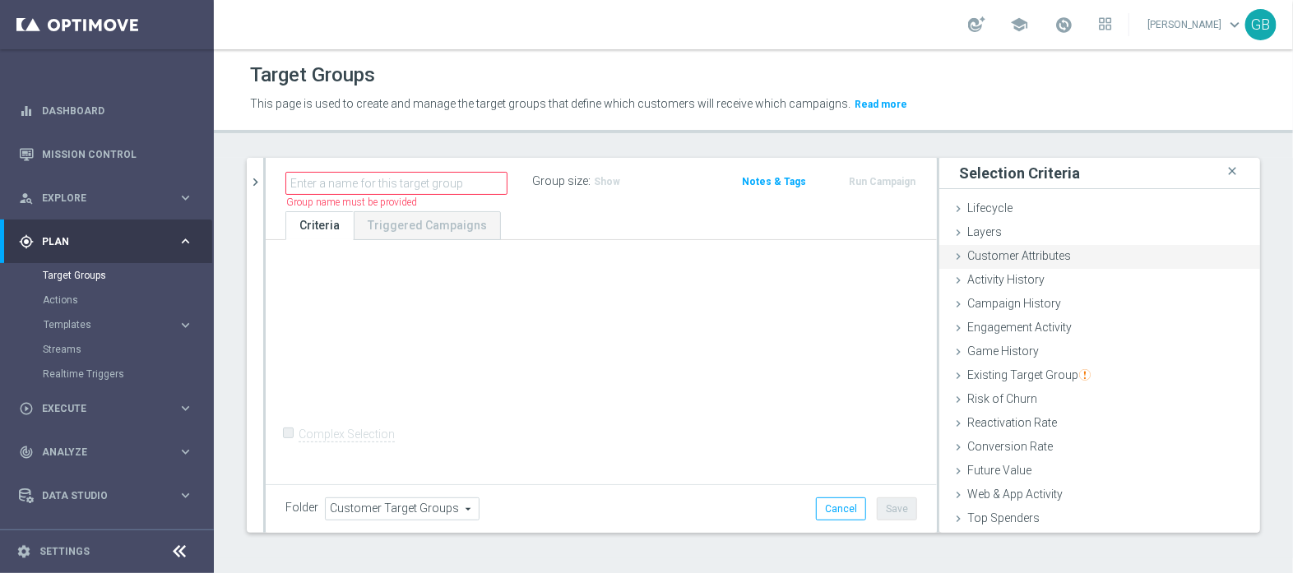
click at [1112, 261] on div "Customer Attributes done" at bounding box center [1100, 257] width 321 height 25
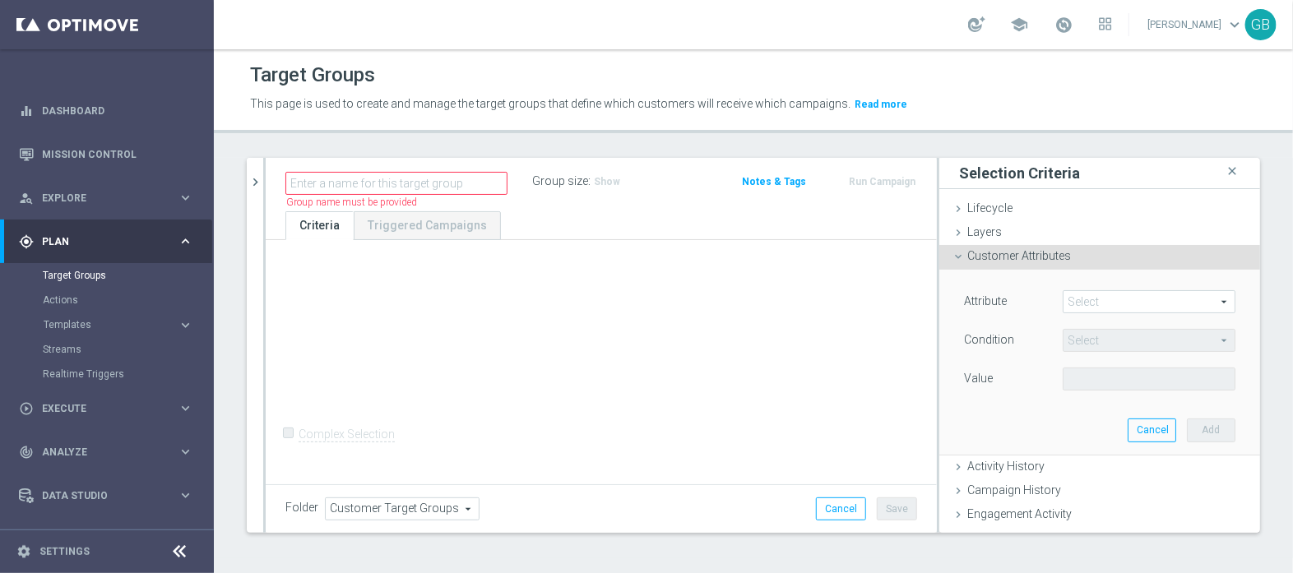
click at [1080, 303] on span at bounding box center [1149, 301] width 171 height 21
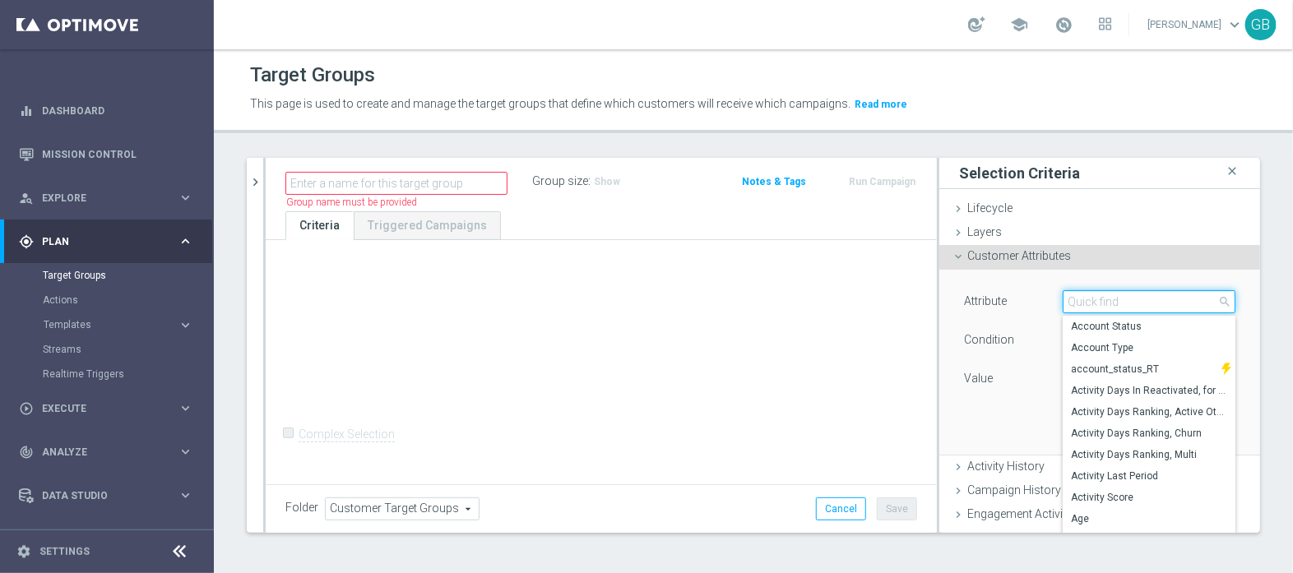
click at [1080, 303] on input "search" at bounding box center [1149, 301] width 173 height 23
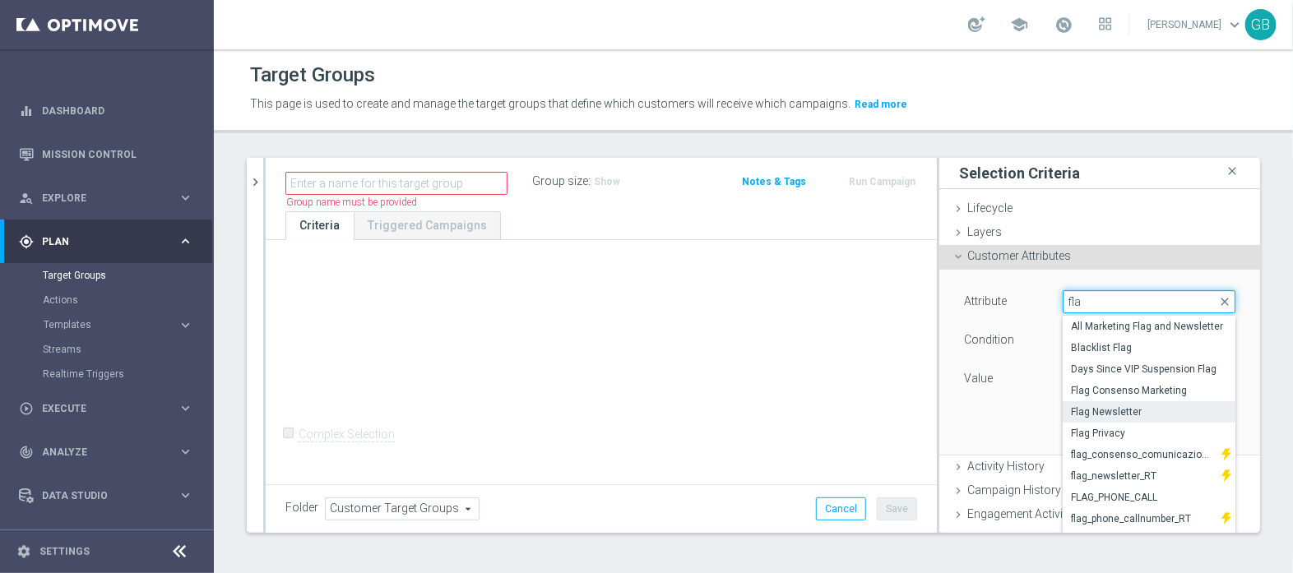
type input "fla"
click at [1129, 418] on label "Flag Newsletter" at bounding box center [1149, 412] width 173 height 21
type input "Flag Newsletter"
type input "="
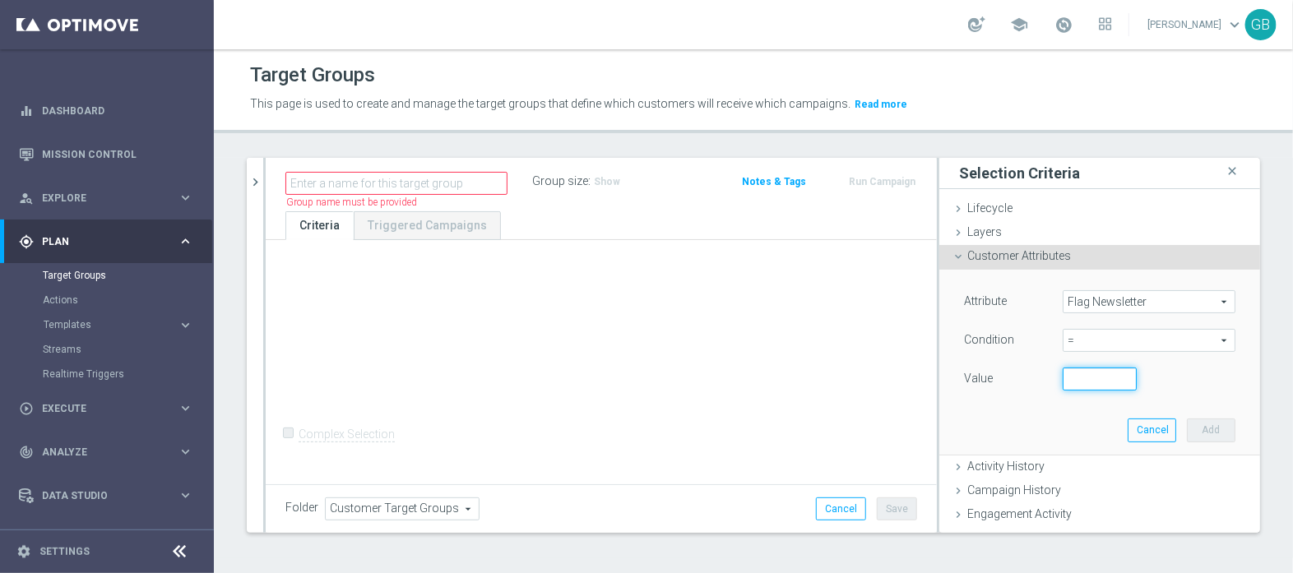
click at [1075, 375] on input "number" at bounding box center [1100, 379] width 74 height 23
type input "0"
click at [1187, 434] on button "Add" at bounding box center [1211, 430] width 49 height 23
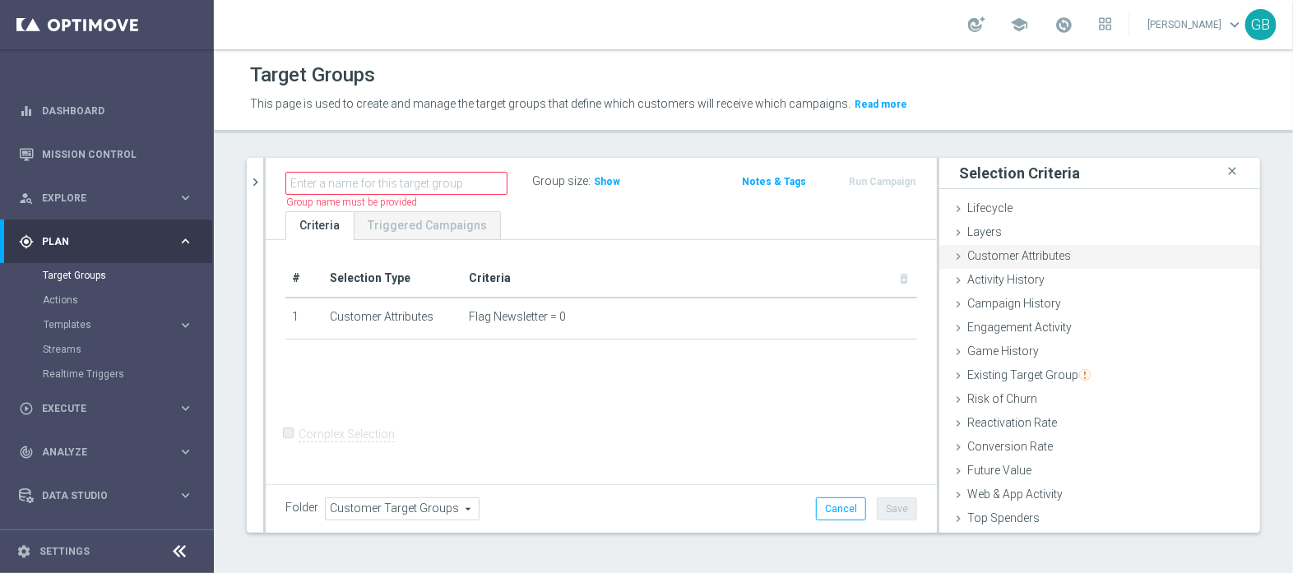
click at [1028, 253] on span "Customer Attributes" at bounding box center [1020, 255] width 104 height 13
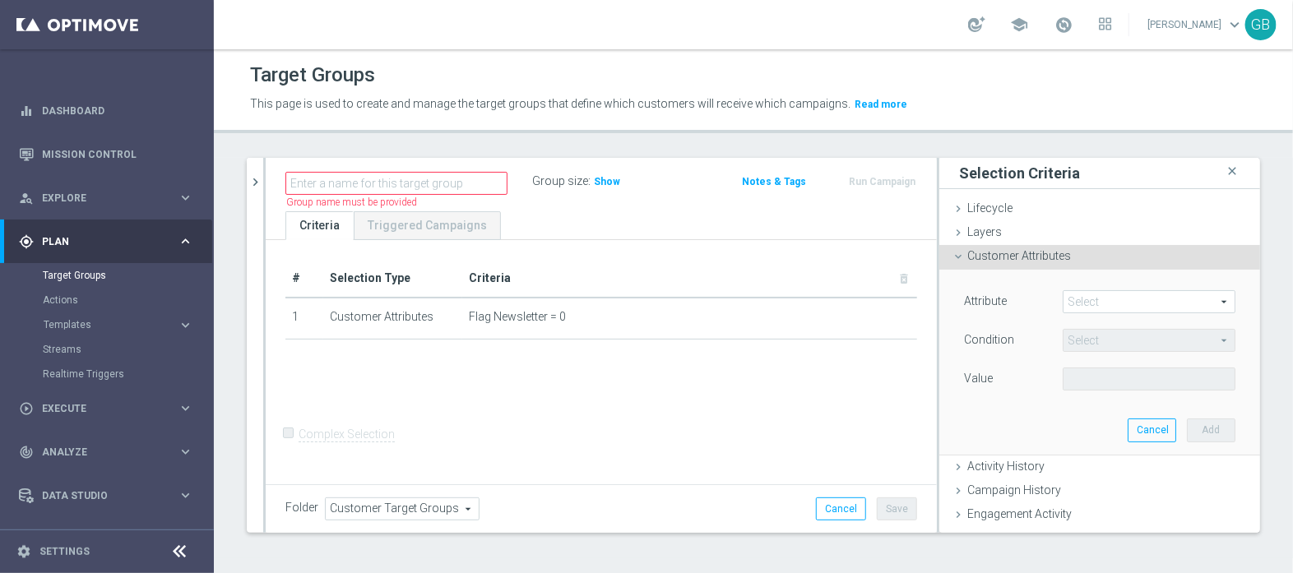
click at [1064, 298] on span at bounding box center [1149, 301] width 171 height 21
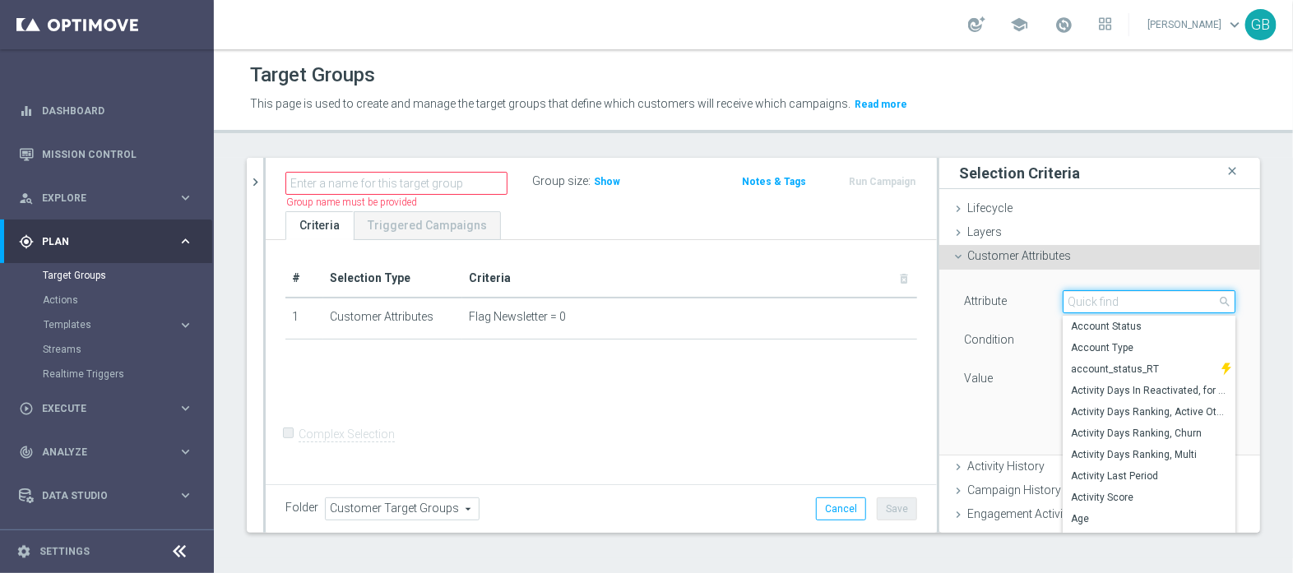
click at [1063, 298] on input "search" at bounding box center [1149, 301] width 173 height 23
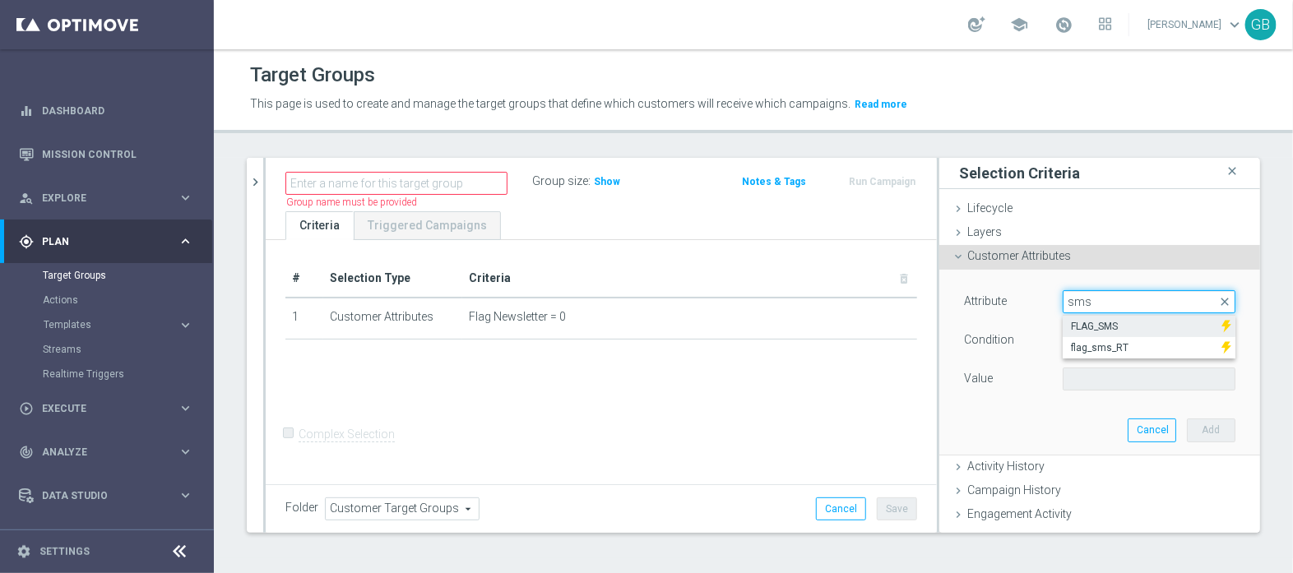
type input "sms"
click at [1115, 327] on span "FLAG_SMS" at bounding box center [1142, 326] width 142 height 13
type input "FLAG_SMS"
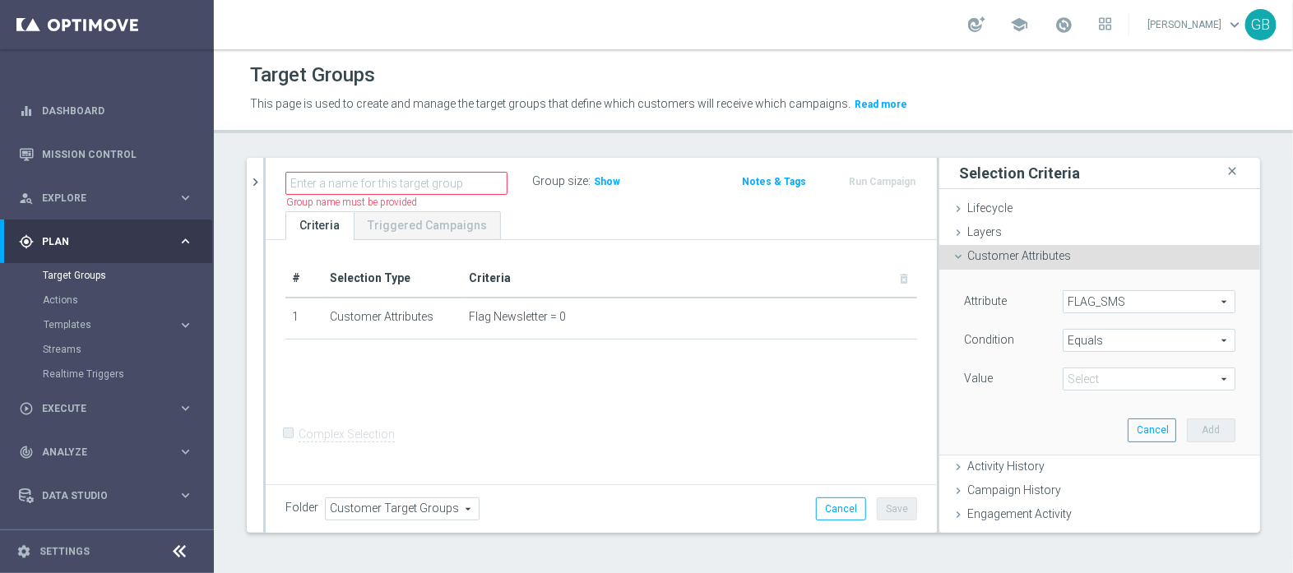
click at [1078, 378] on span at bounding box center [1149, 379] width 171 height 21
click at [1068, 339] on span "Equals" at bounding box center [1149, 340] width 171 height 21
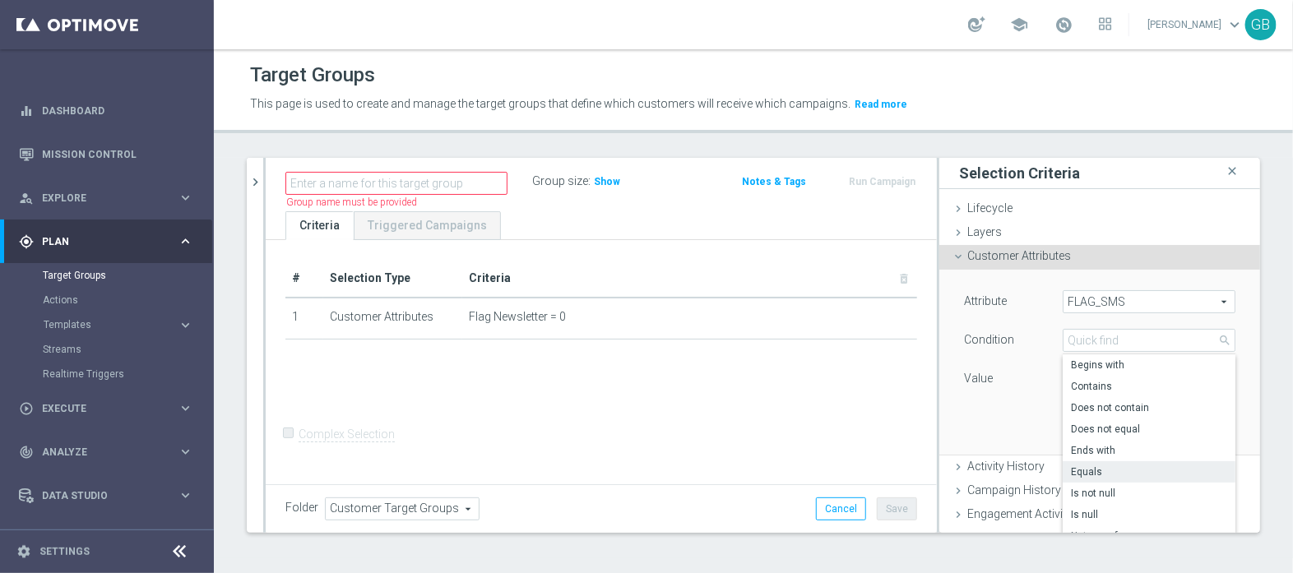
scroll to position [125, 0]
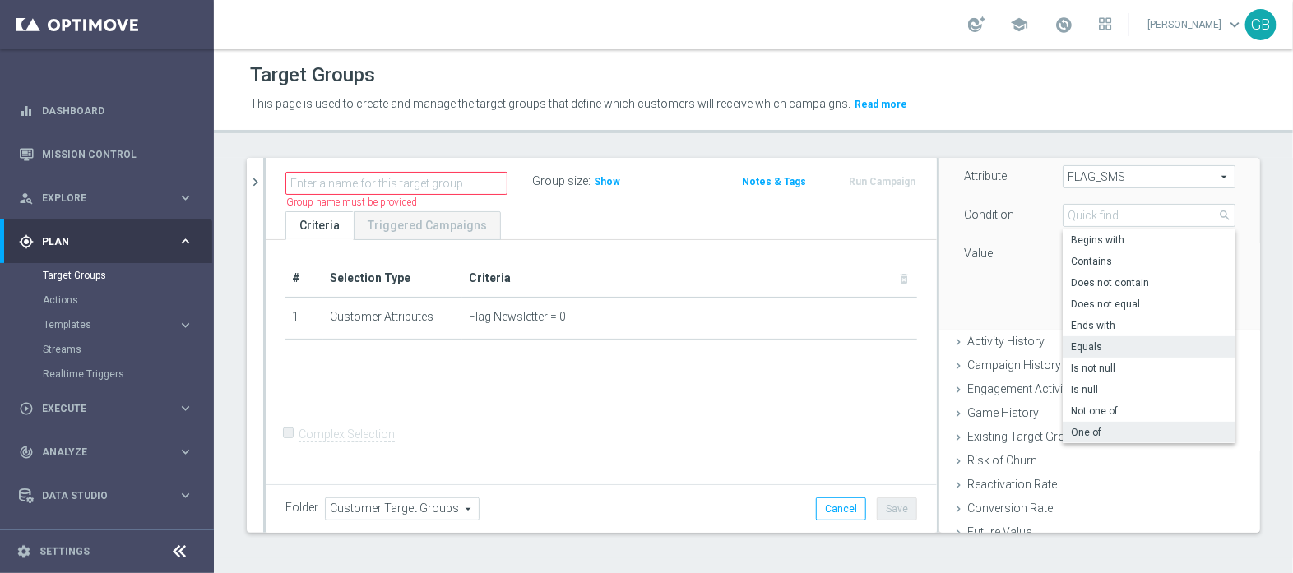
click at [1074, 434] on span "One of" at bounding box center [1149, 432] width 156 height 13
type input "One of"
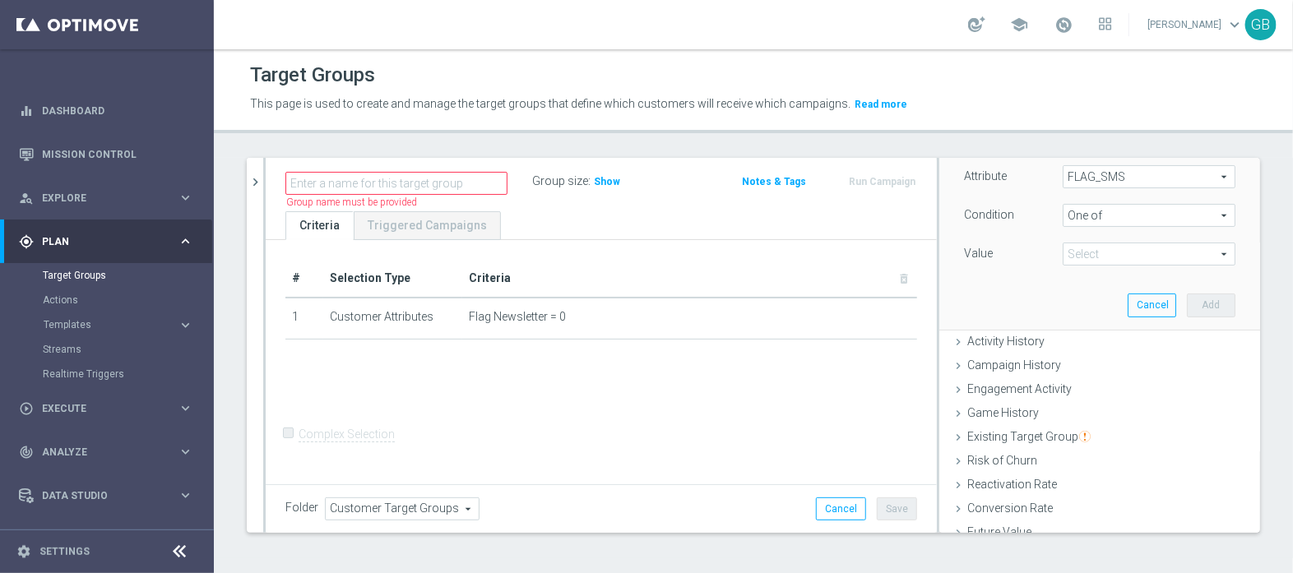
click at [1070, 253] on span at bounding box center [1149, 254] width 171 height 21
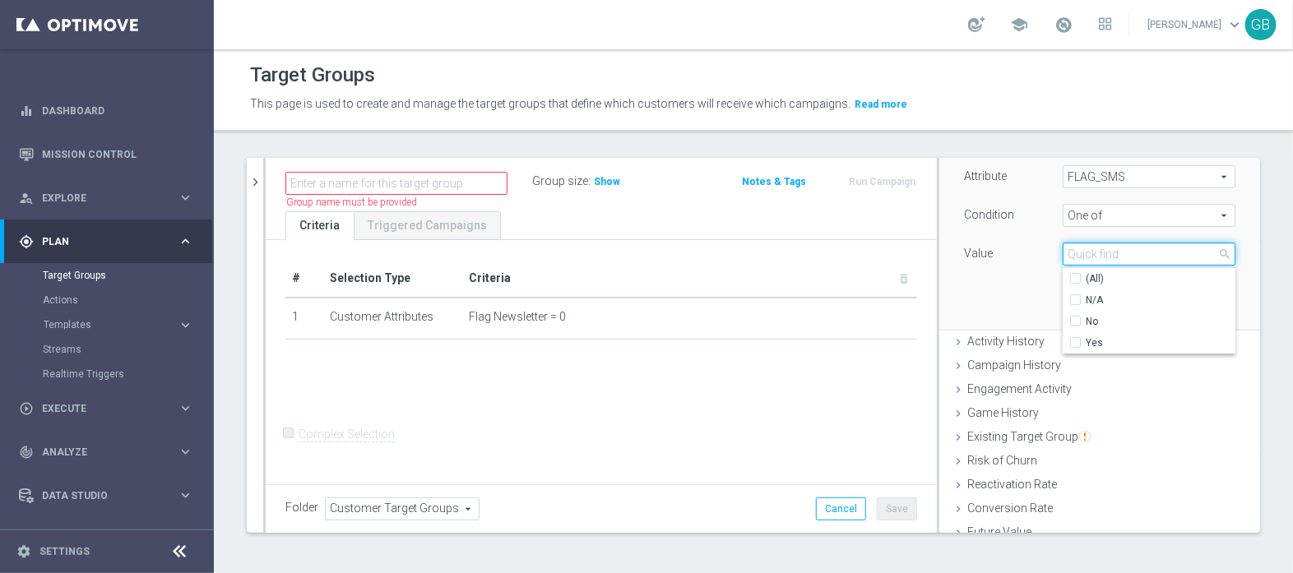
click at [1095, 255] on input "search" at bounding box center [1149, 254] width 173 height 23
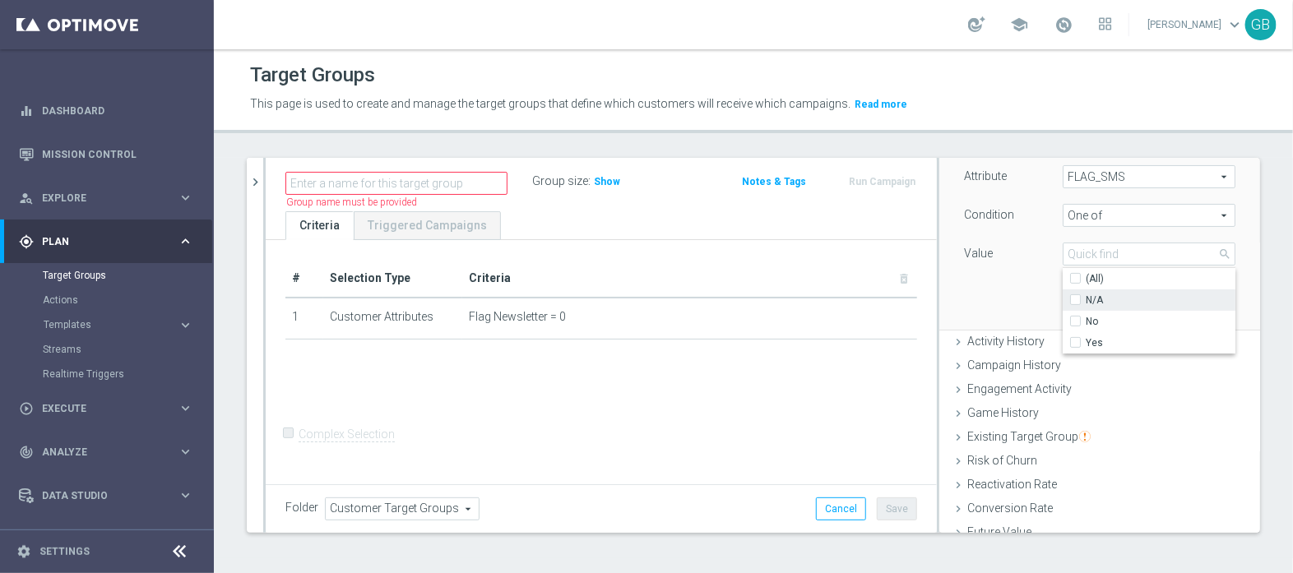
click at [1075, 299] on input "N/A" at bounding box center [1080, 300] width 11 height 11
checkbox input "true"
type input "N/A"
click at [1086, 317] on label "No" at bounding box center [1161, 321] width 150 height 21
click at [1075, 317] on input "No" at bounding box center [1080, 322] width 11 height 11
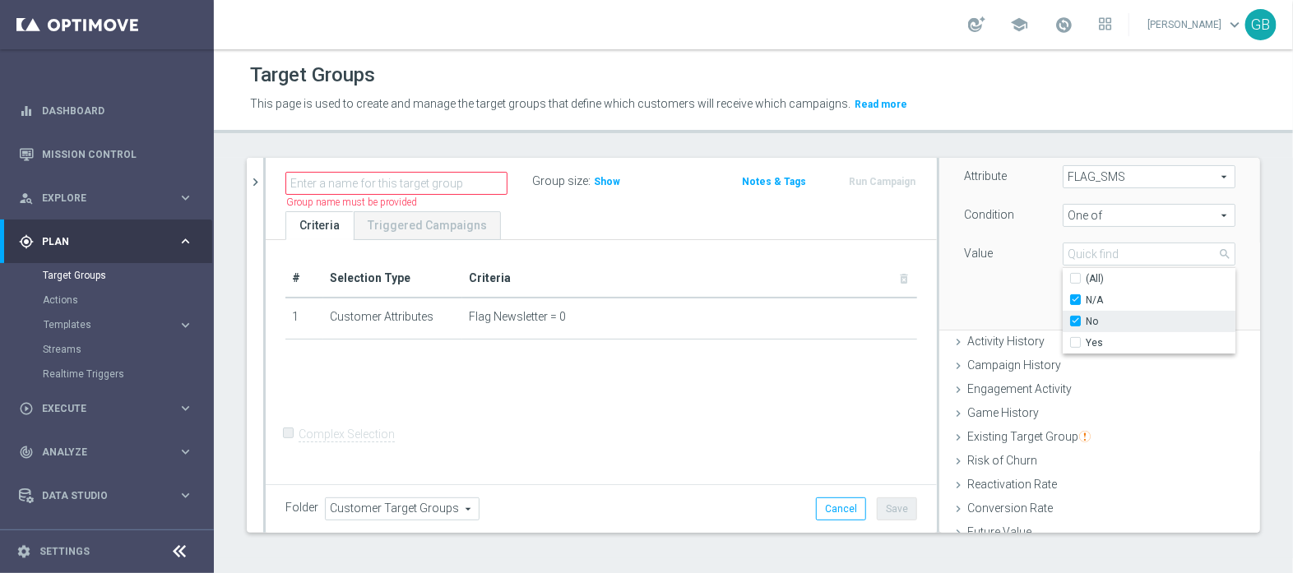
checkbox input "true"
type input "Selected 2 of 3"
click at [1017, 294] on div "Attribute FLAG_SMS FLAG_SMS arrow_drop_down search Condition One of One of arro…" at bounding box center [1100, 237] width 296 height 184
click at [1187, 302] on button "Add" at bounding box center [1211, 305] width 49 height 23
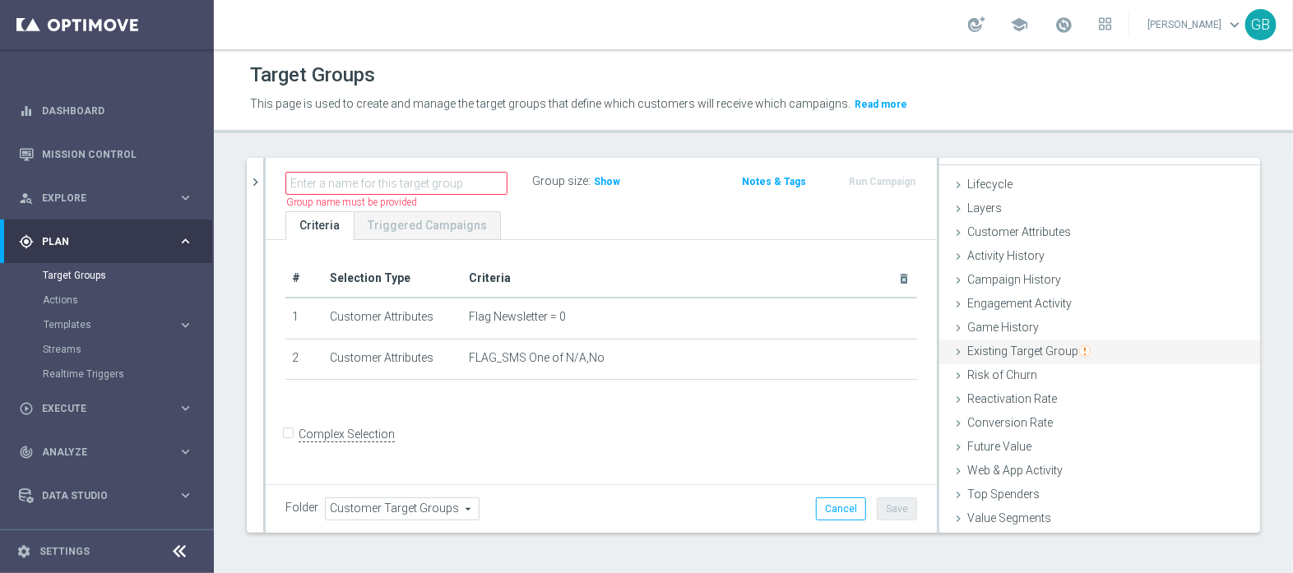
scroll to position [23, 0]
click at [1041, 232] on span "Customer Attributes" at bounding box center [1020, 232] width 104 height 13
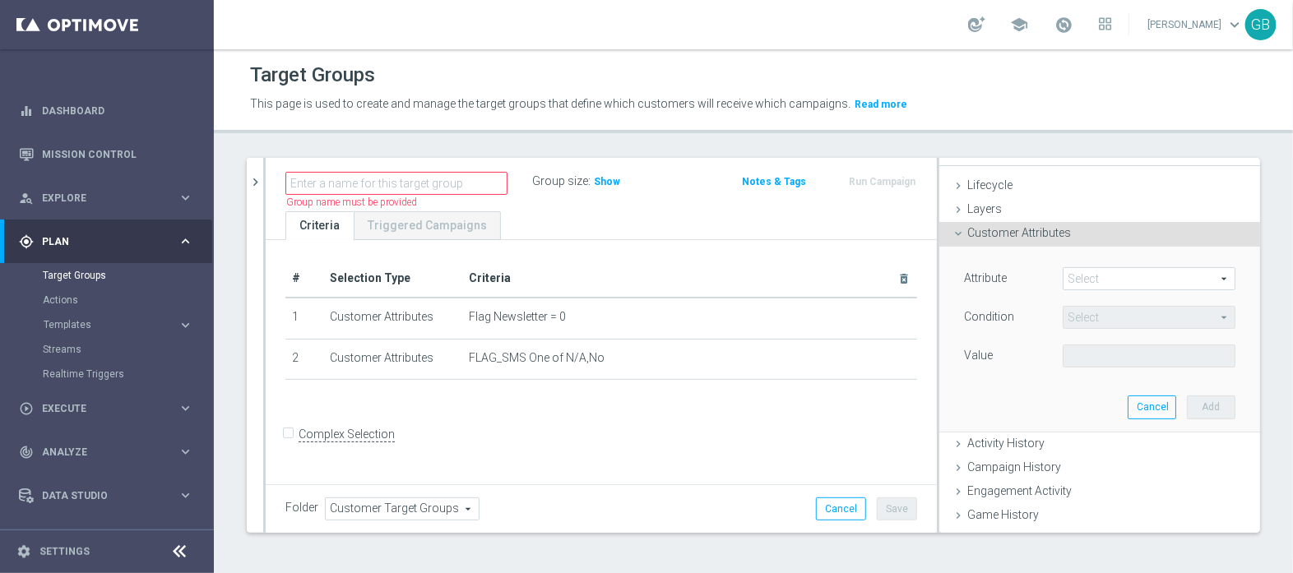
click at [1137, 274] on span at bounding box center [1149, 278] width 171 height 21
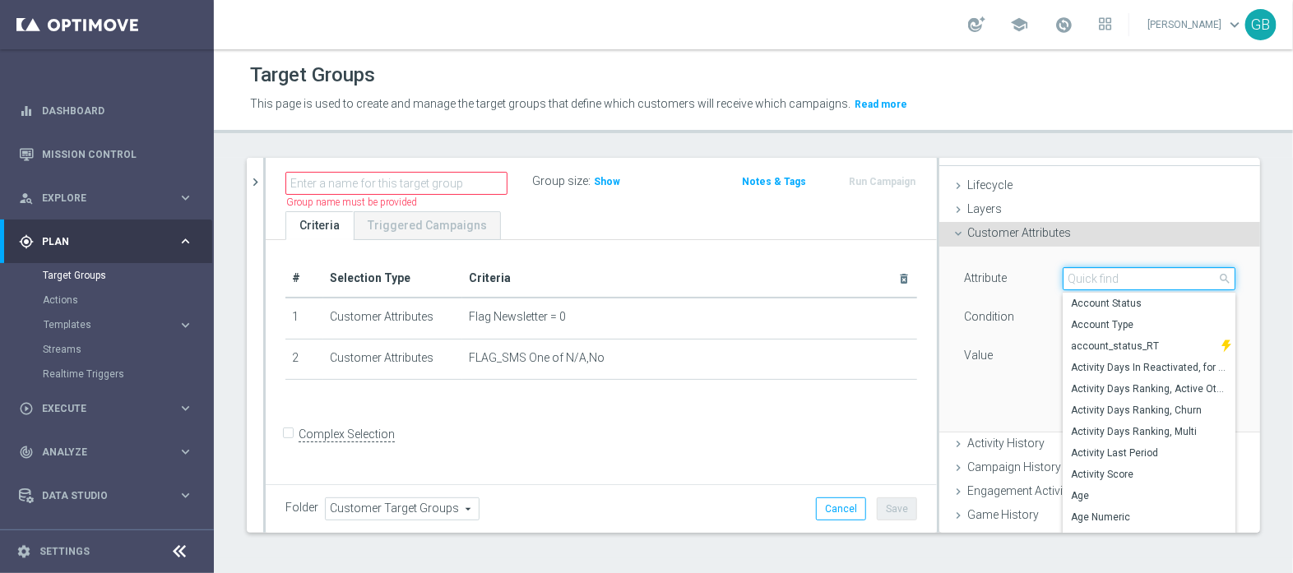
click at [1137, 274] on input "search" at bounding box center [1149, 278] width 173 height 23
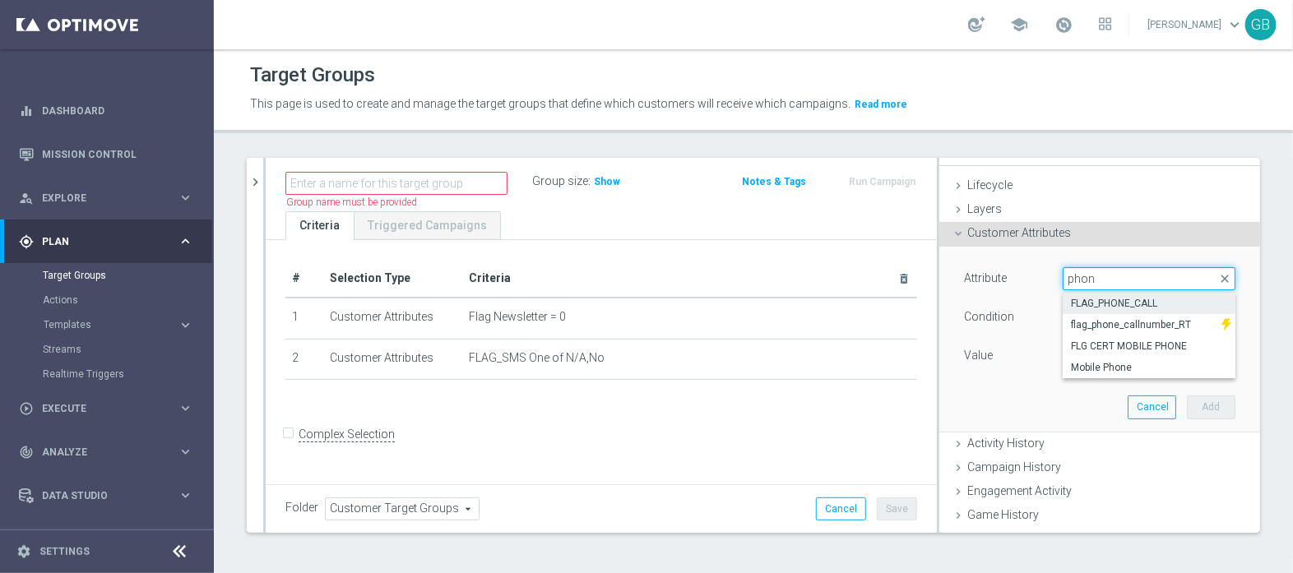
type input "phon"
click at [1149, 303] on span "FLAG_PHONE_CALL" at bounding box center [1149, 303] width 156 height 13
type input "FLAG_PHONE_CALL"
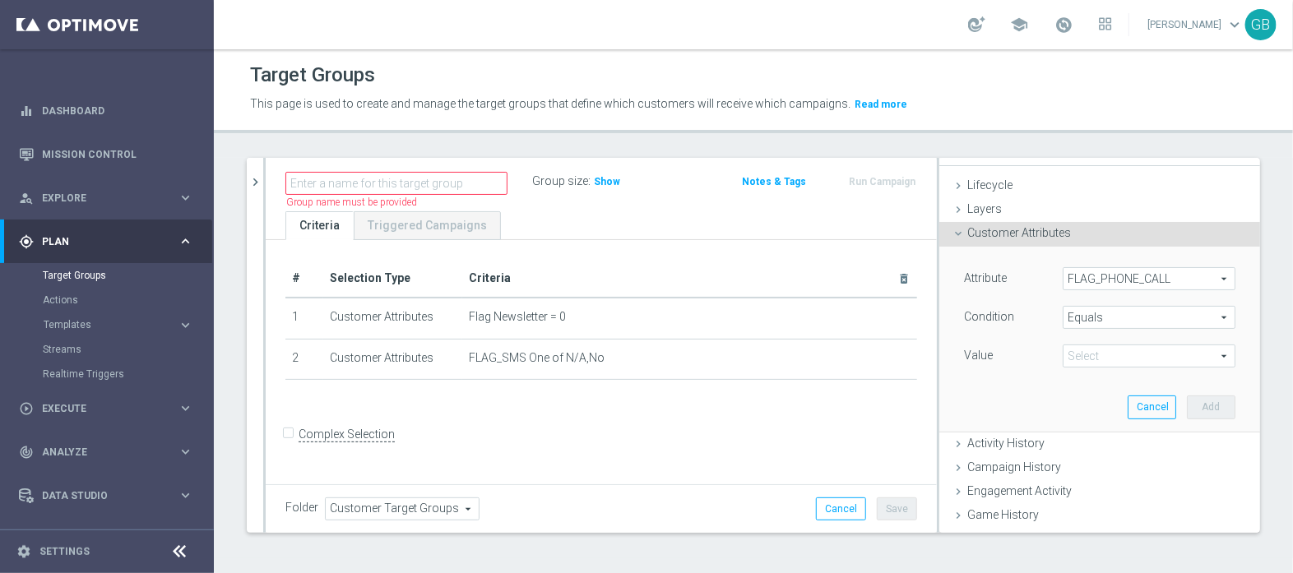
click at [1064, 320] on span "Equals" at bounding box center [1149, 317] width 171 height 21
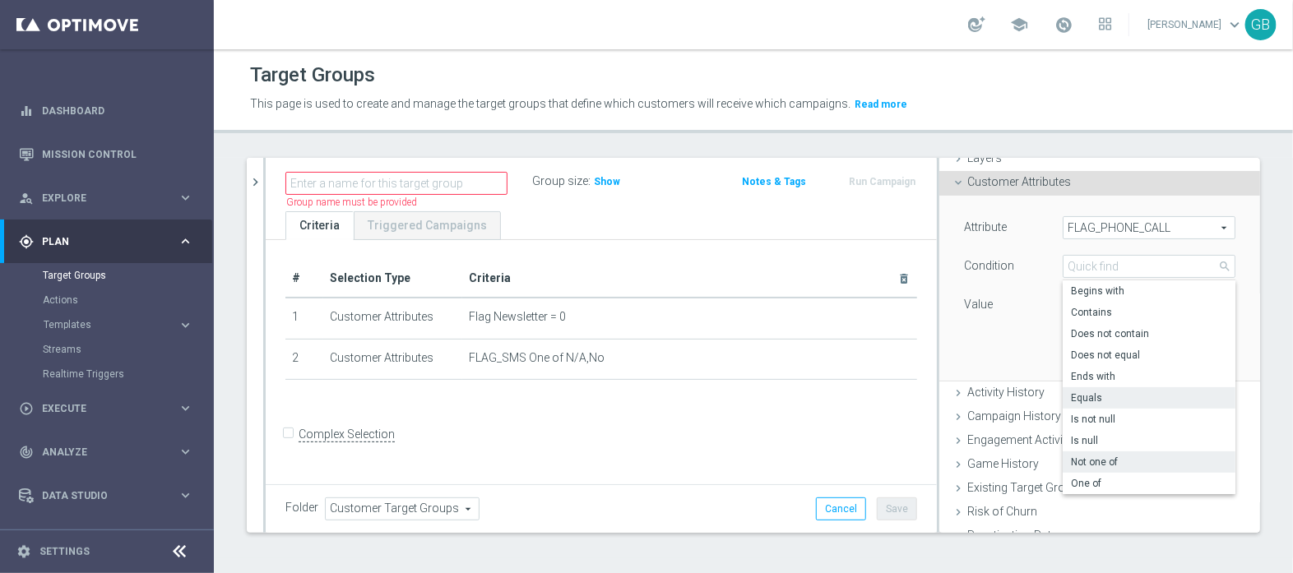
scroll to position [76, 0]
click at [1073, 483] on span "One of" at bounding box center [1149, 482] width 156 height 13
type input "One of"
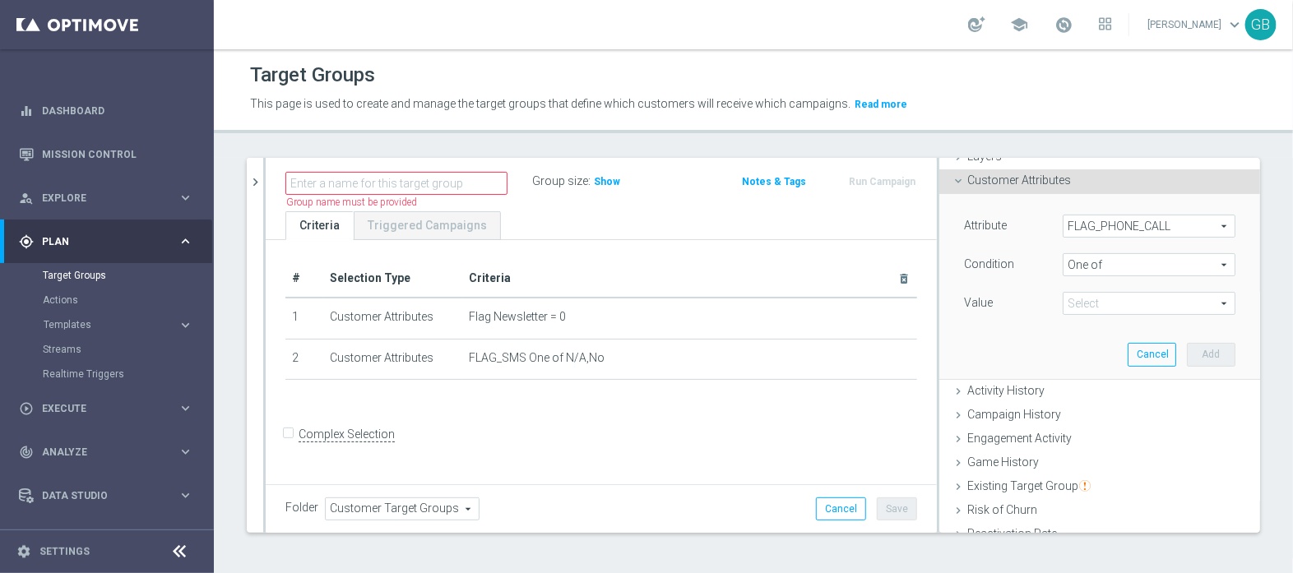
click at [1065, 301] on span at bounding box center [1149, 303] width 171 height 21
click at [1075, 368] on input "No" at bounding box center [1080, 371] width 11 height 11
checkbox input "true"
type input "No"
click at [1075, 347] on input "N/A" at bounding box center [1080, 350] width 11 height 11
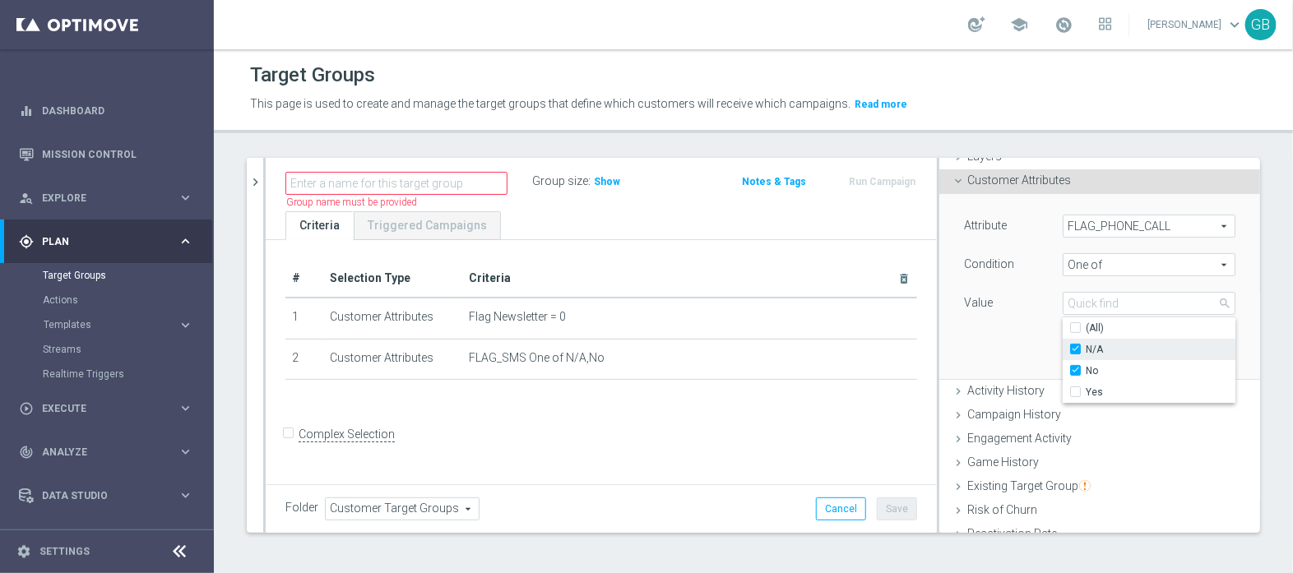
checkbox input "true"
type input "Selected 2 of 3"
click at [1000, 327] on div "Attribute FLAG_PHONE_CALL FLAG_PHONE_CALL arrow_drop_down search Condition One …" at bounding box center [1100, 286] width 296 height 184
click at [1187, 348] on button "Add" at bounding box center [1211, 354] width 49 height 23
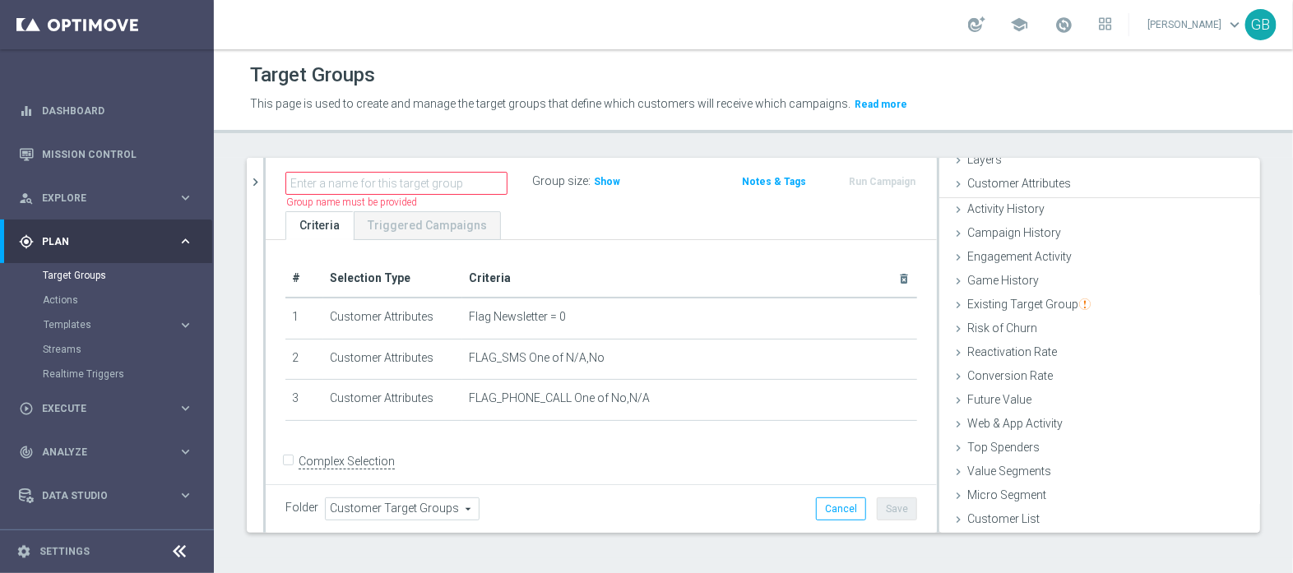
scroll to position [70, 0]
click at [607, 183] on span "Show" at bounding box center [607, 182] width 26 height 12
click at [95, 189] on div "person_search Explore keyboard_arrow_right" at bounding box center [106, 198] width 212 height 44
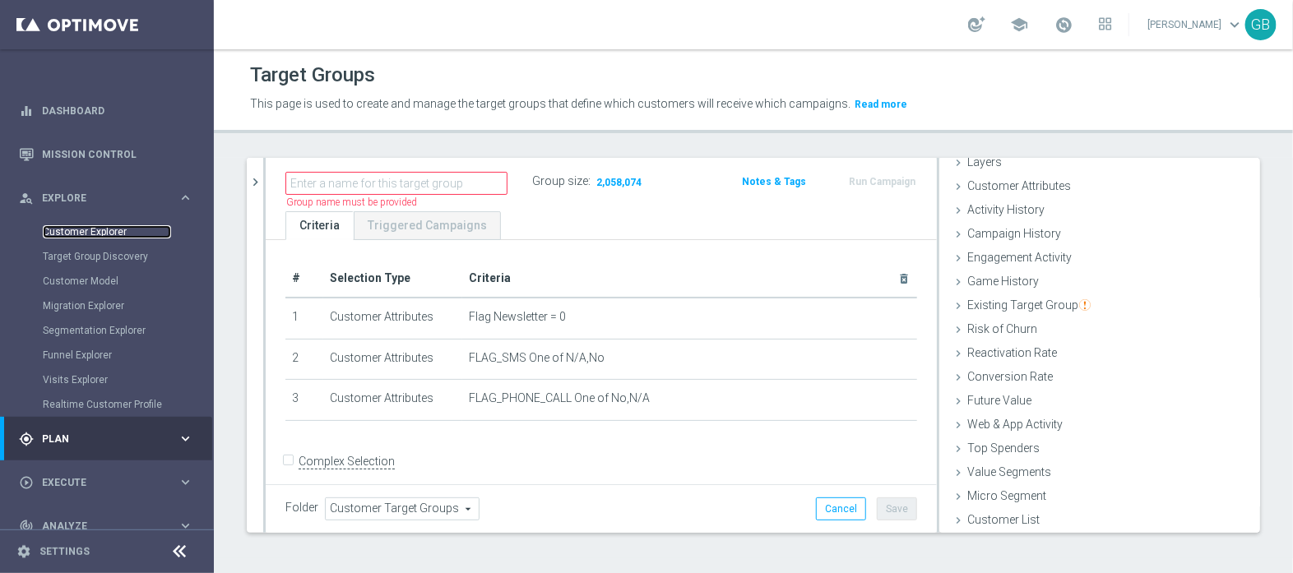
click at [62, 226] on link "Customer Explorer" at bounding box center [107, 231] width 128 height 13
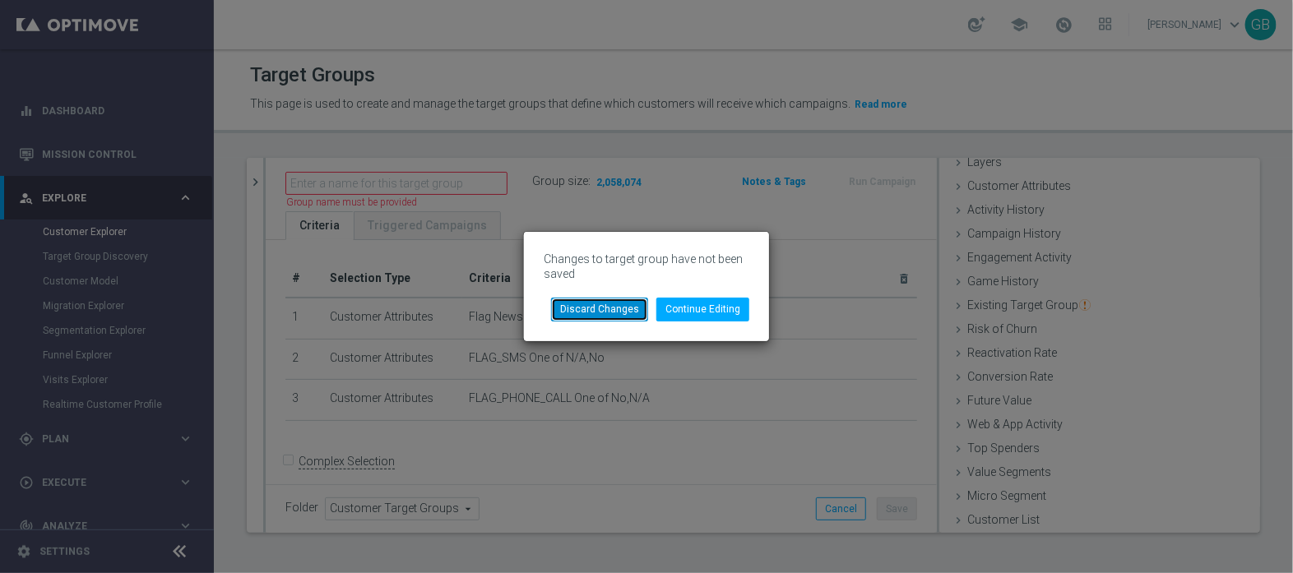
click at [591, 304] on button "Discard Changes" at bounding box center [599, 309] width 97 height 23
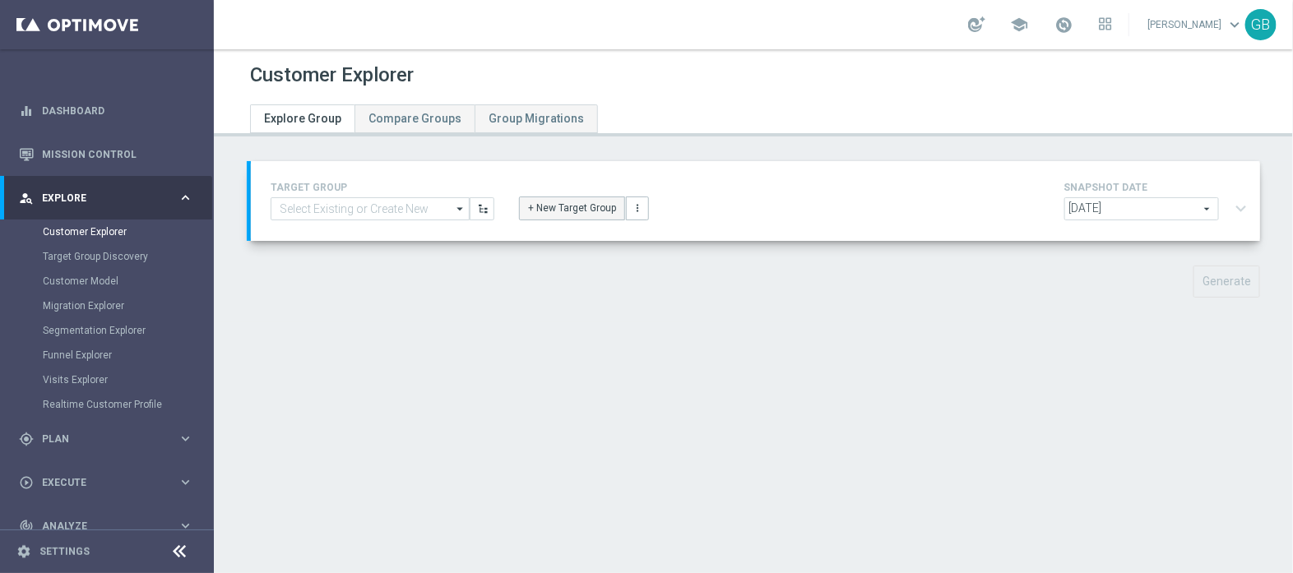
click at [545, 205] on button "+ New Target Group" at bounding box center [572, 208] width 106 height 23
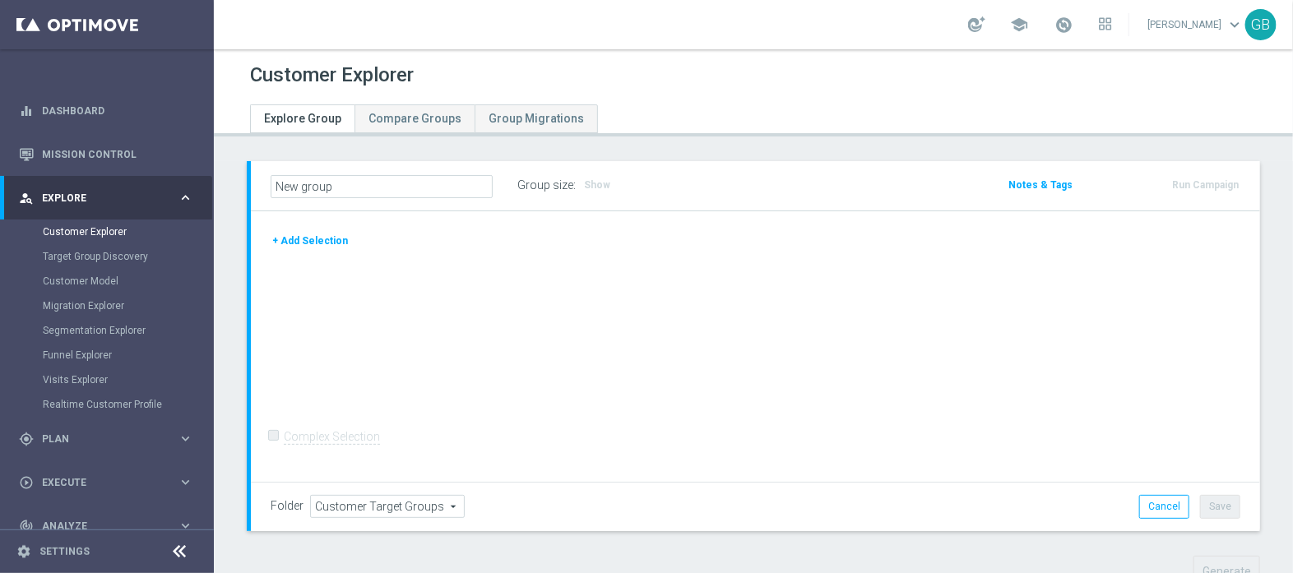
click at [317, 237] on button "+ Add Selection" at bounding box center [310, 241] width 79 height 18
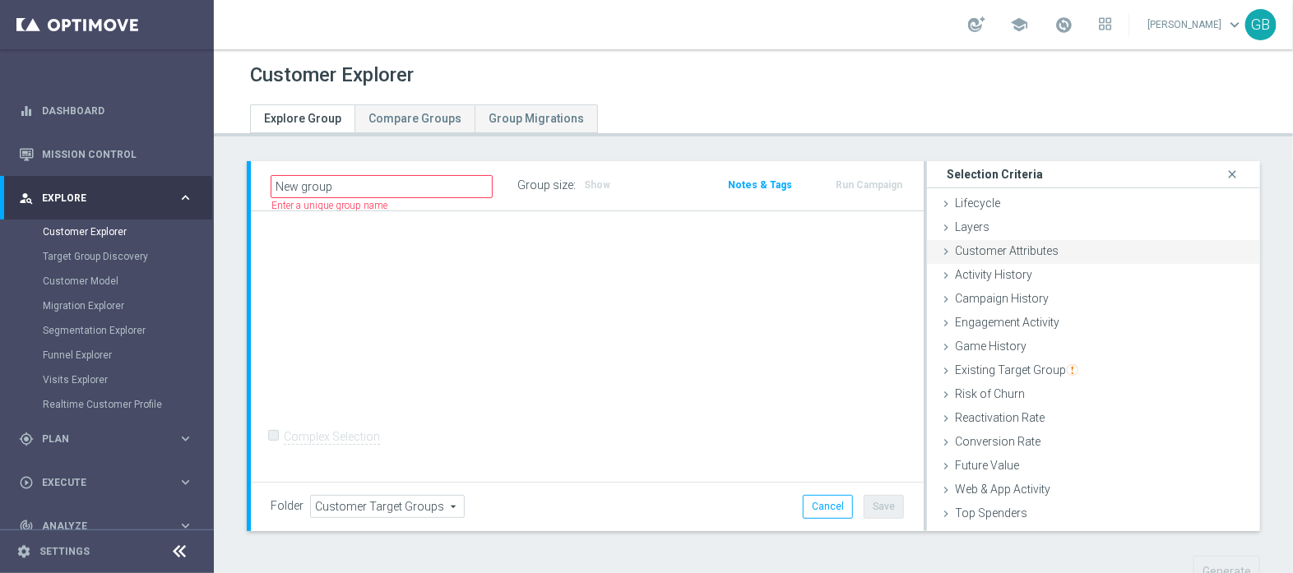
click at [972, 248] on span "Customer Attributes" at bounding box center [1007, 250] width 104 height 13
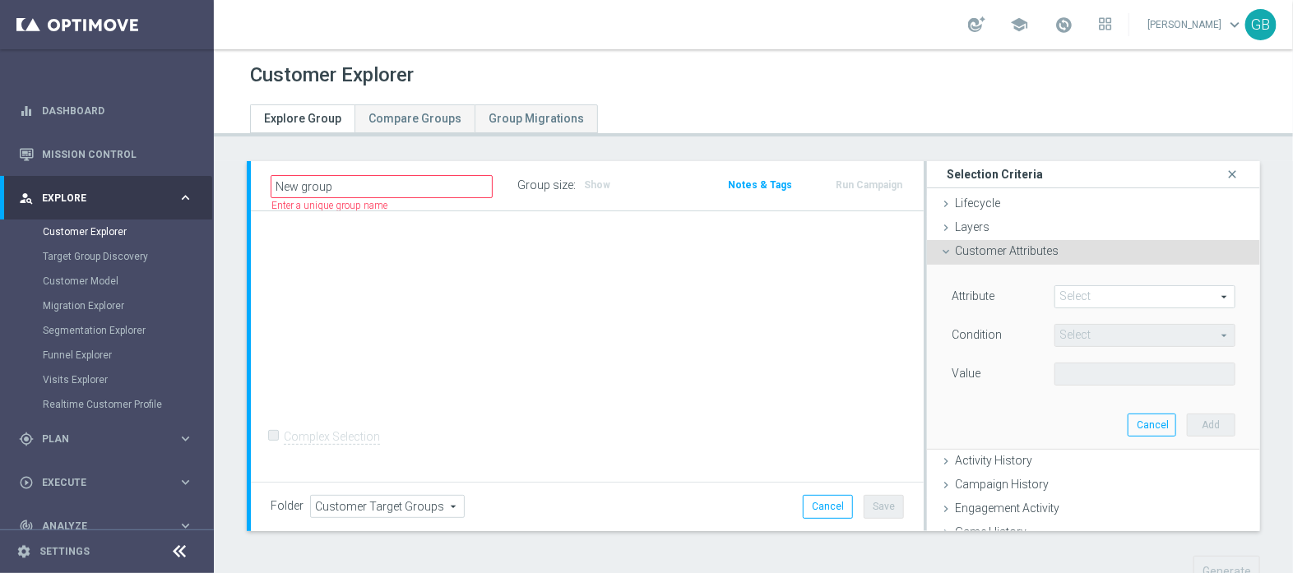
click at [1129, 293] on span at bounding box center [1145, 296] width 179 height 21
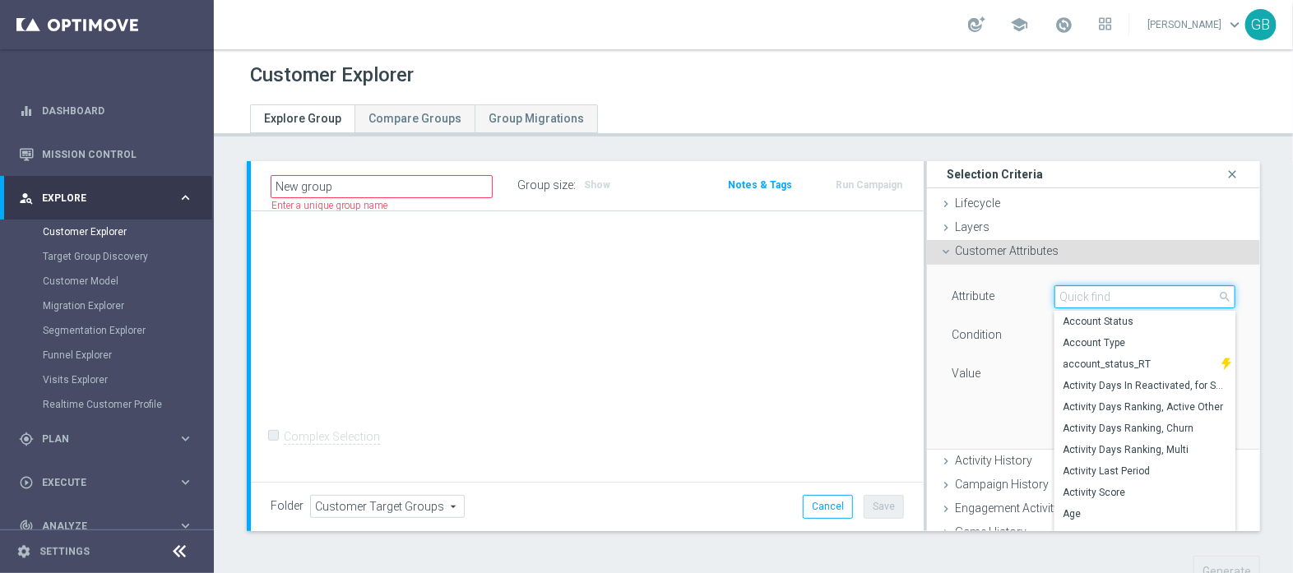
click at [1129, 293] on input "search" at bounding box center [1145, 296] width 181 height 23
type input "g"
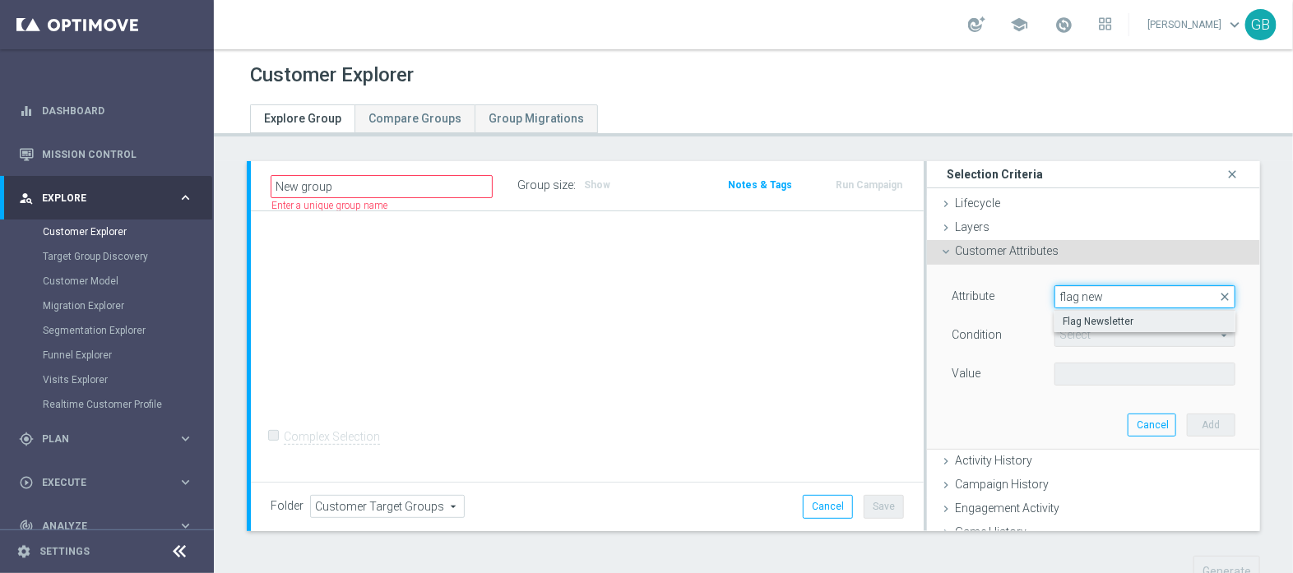
type input "flag new"
click at [1132, 318] on span "Flag Newsletter" at bounding box center [1145, 321] width 165 height 13
type input "Flag Newsletter"
type input "="
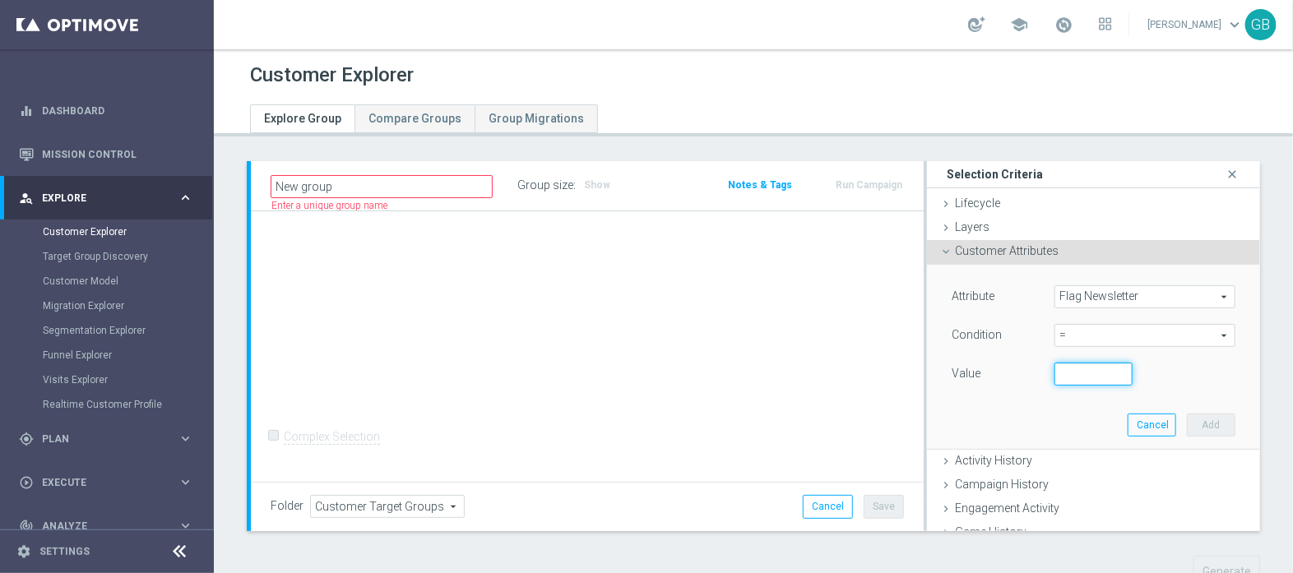
click at [1079, 370] on input "number" at bounding box center [1094, 374] width 78 height 23
type input "0"
click at [1187, 423] on button "Add" at bounding box center [1211, 425] width 49 height 23
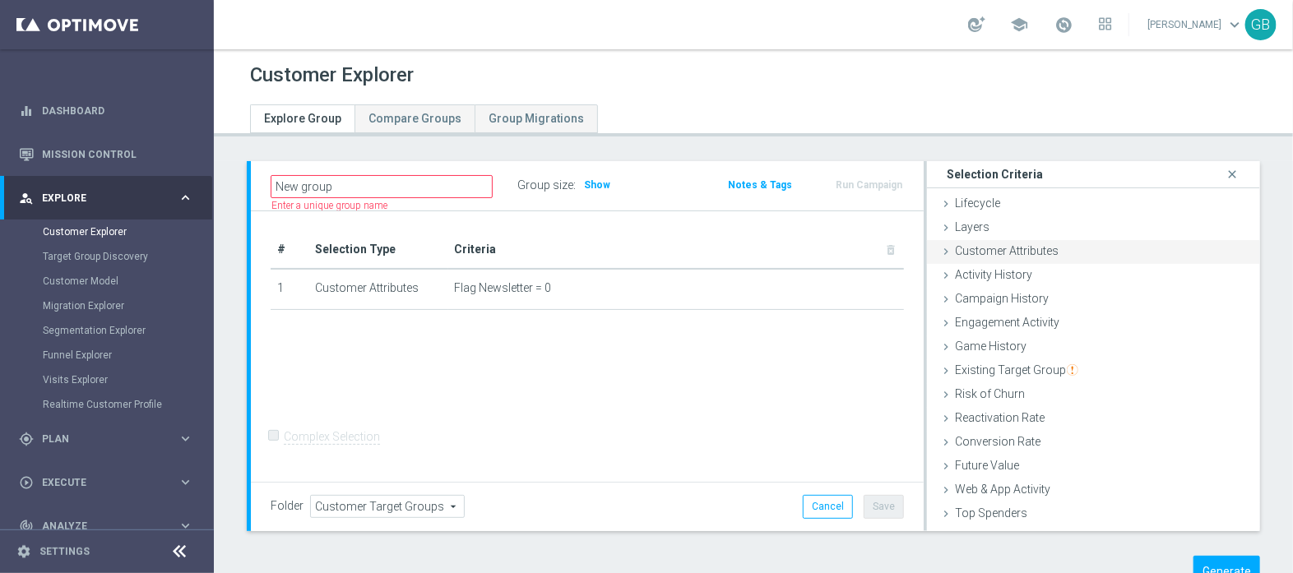
click at [1052, 257] on div "Customer Attributes done selection saved" at bounding box center [1093, 252] width 333 height 25
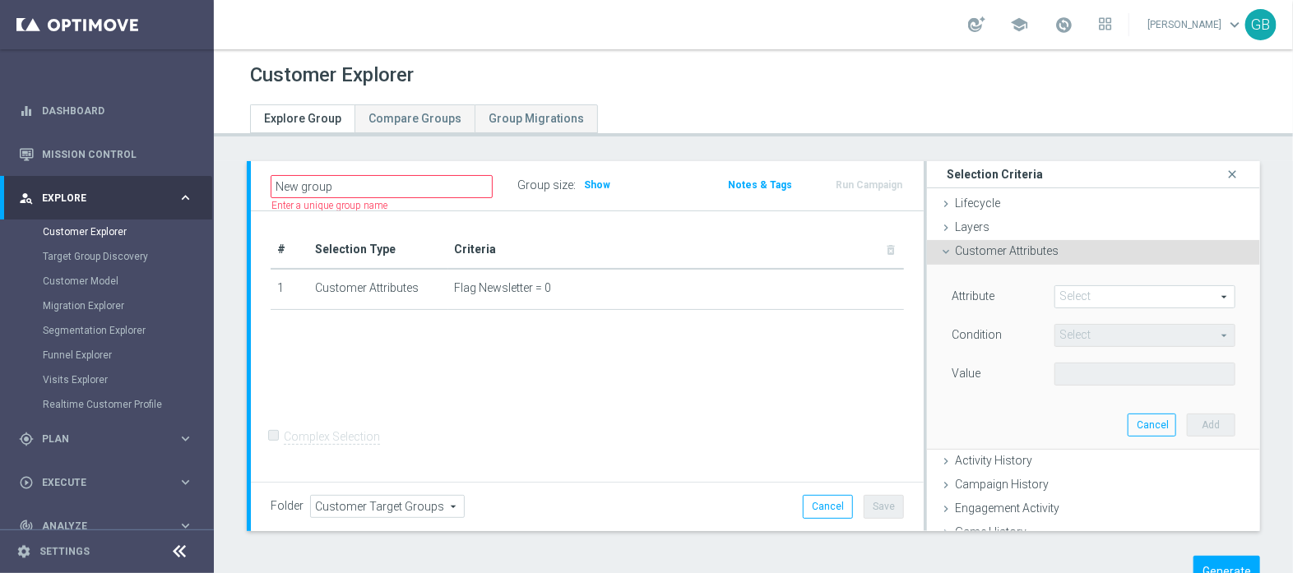
click at [1097, 296] on span at bounding box center [1145, 296] width 179 height 21
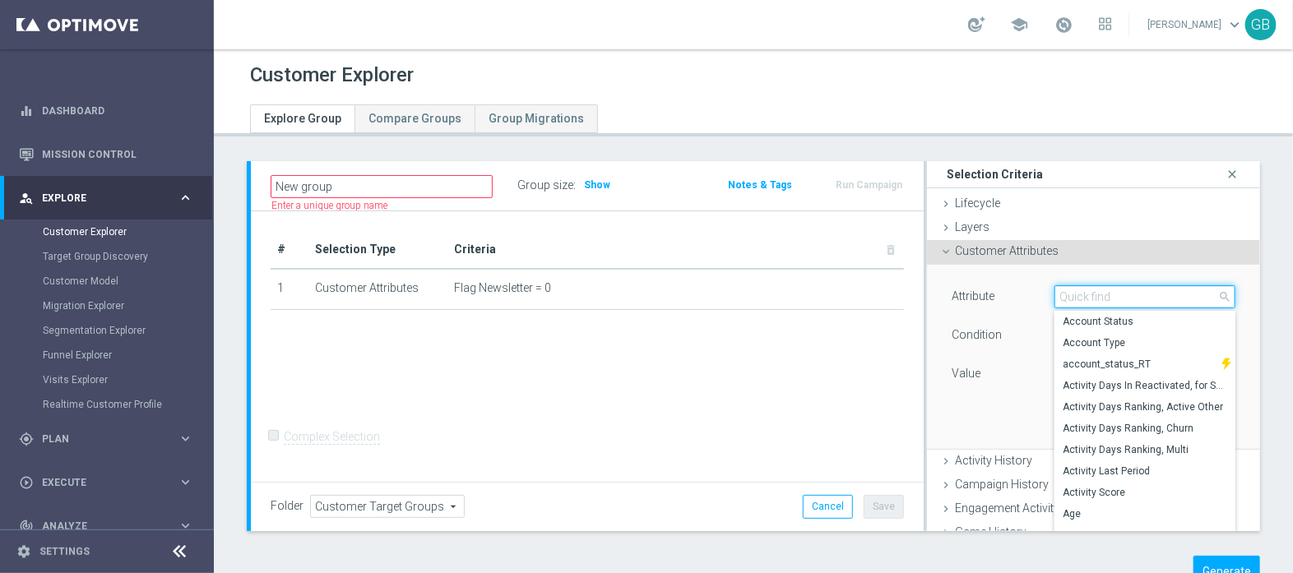
click at [1097, 296] on input "search" at bounding box center [1145, 296] width 181 height 23
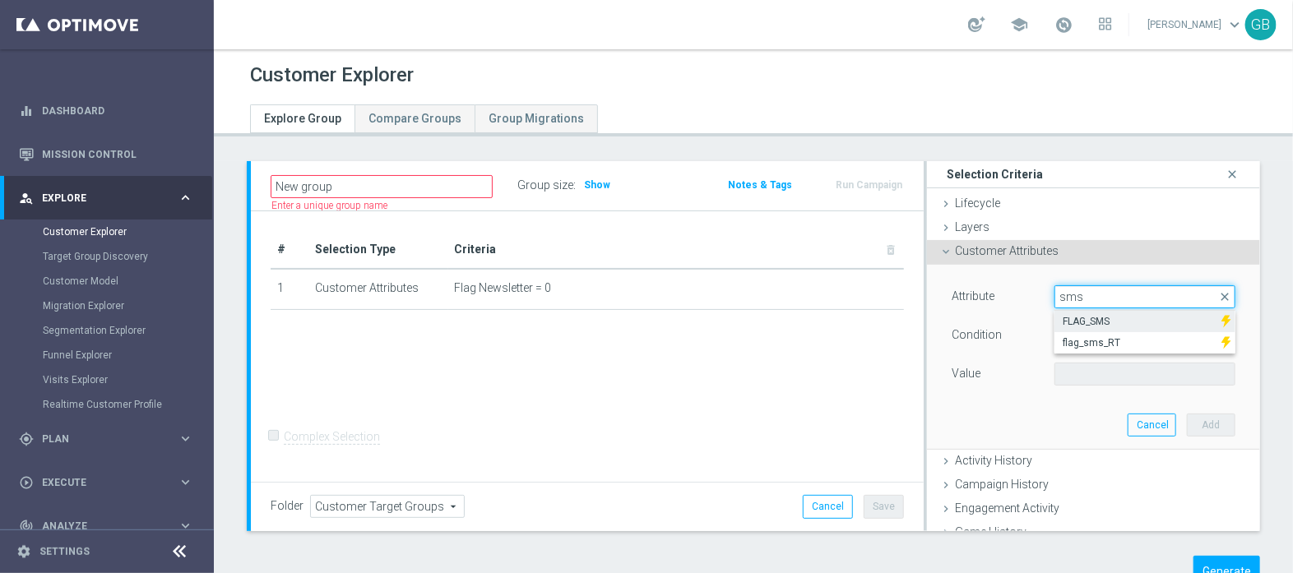
type input "sms"
click at [1111, 322] on span "FLAG_SMS" at bounding box center [1138, 321] width 151 height 13
type input "FLAG_SMS"
type input "Equals"
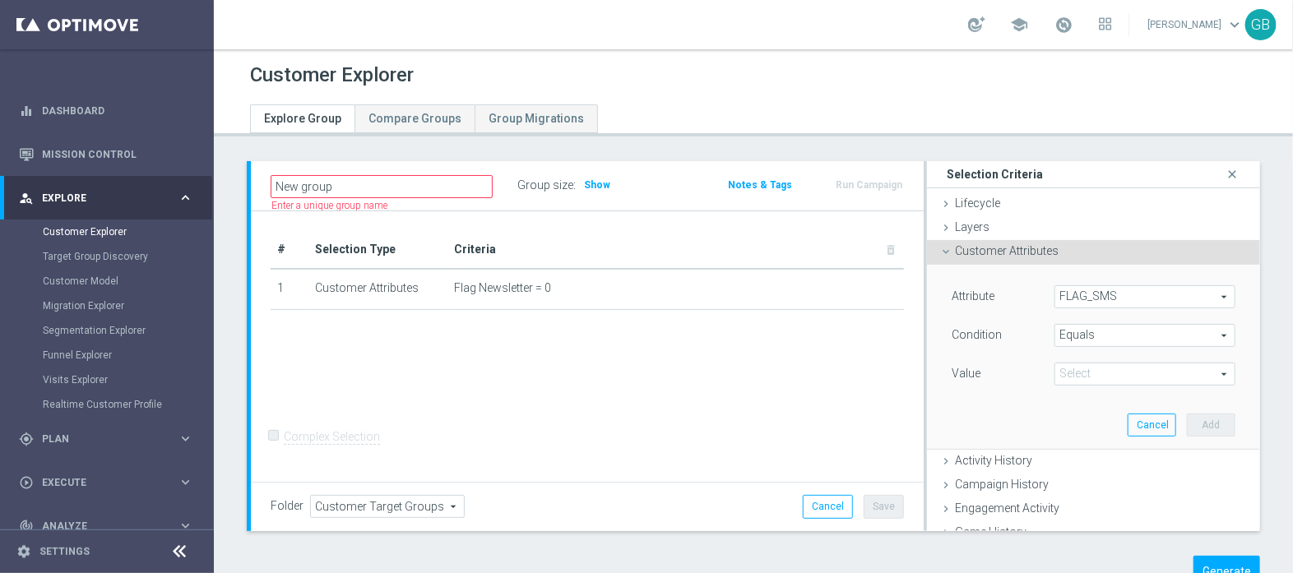
click at [1111, 372] on span at bounding box center [1145, 374] width 179 height 21
click at [1090, 417] on span "No" at bounding box center [1145, 420] width 165 height 13
type input "No"
click at [1072, 337] on span "Equals" at bounding box center [1145, 335] width 179 height 21
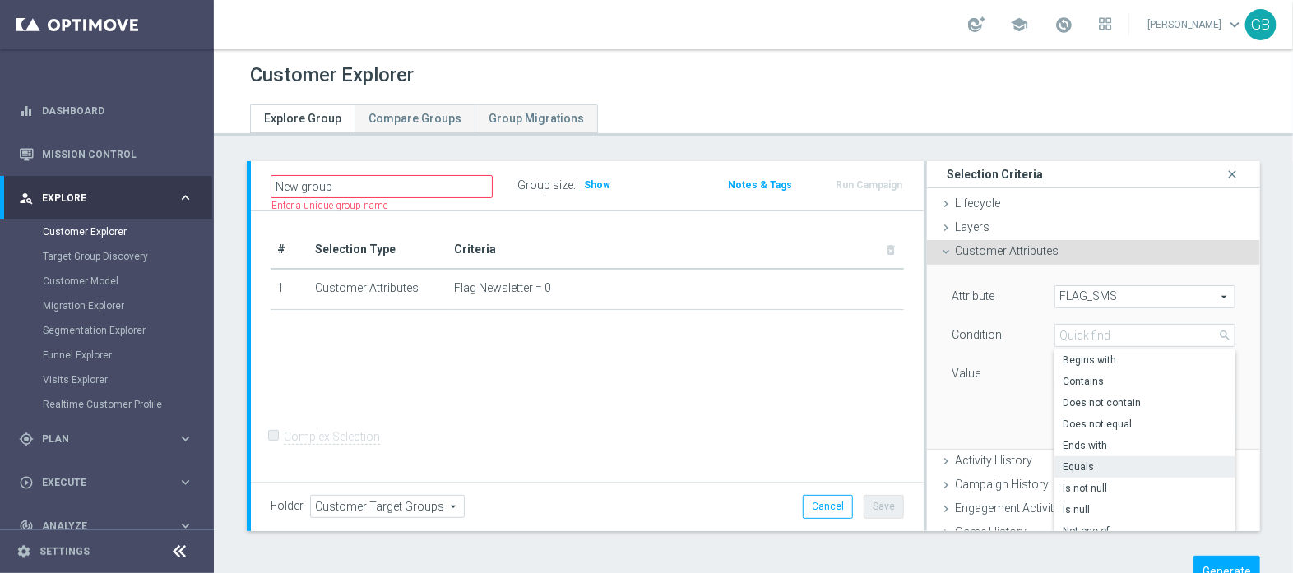
scroll to position [253, 0]
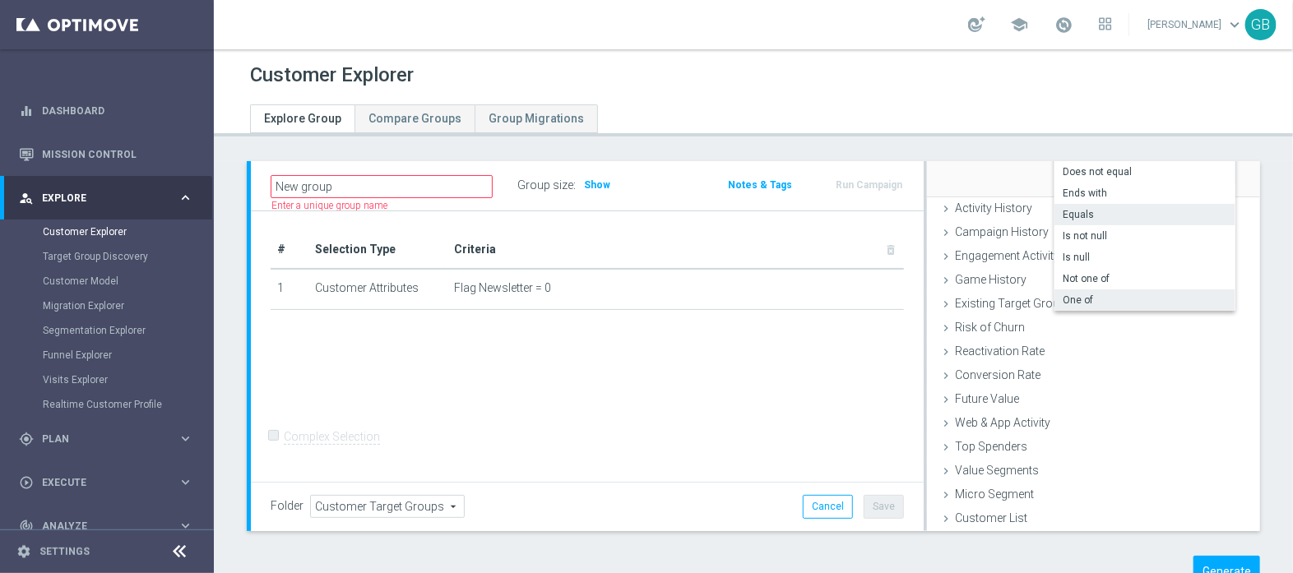
click at [1063, 302] on span "One of" at bounding box center [1145, 300] width 165 height 13
type input "One of"
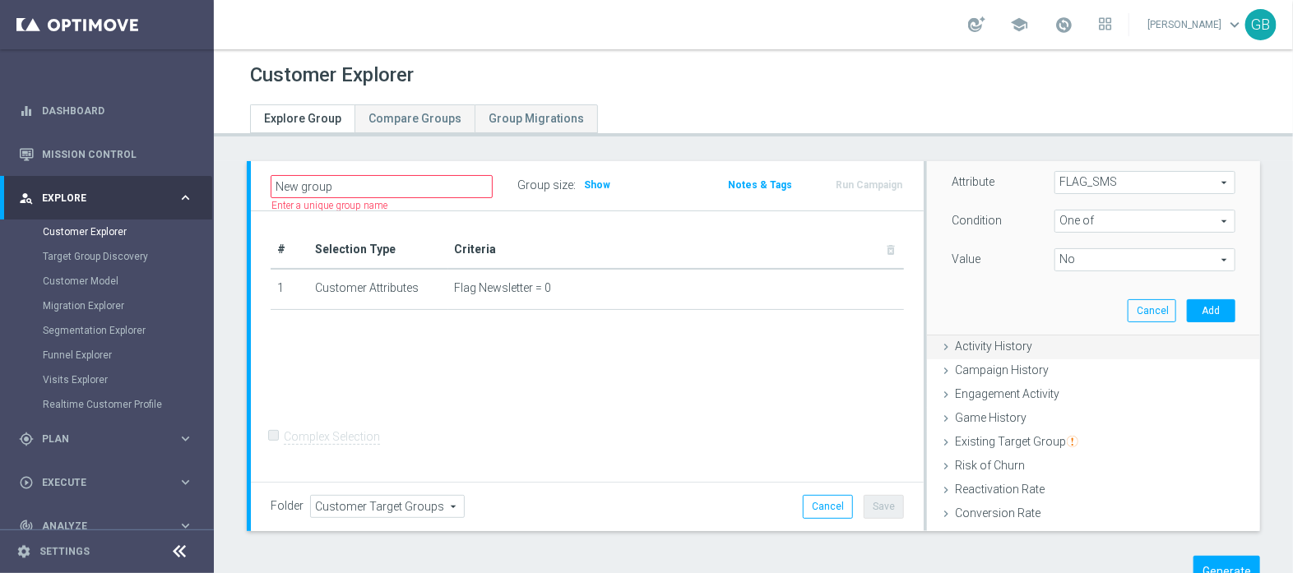
scroll to position [109, 0]
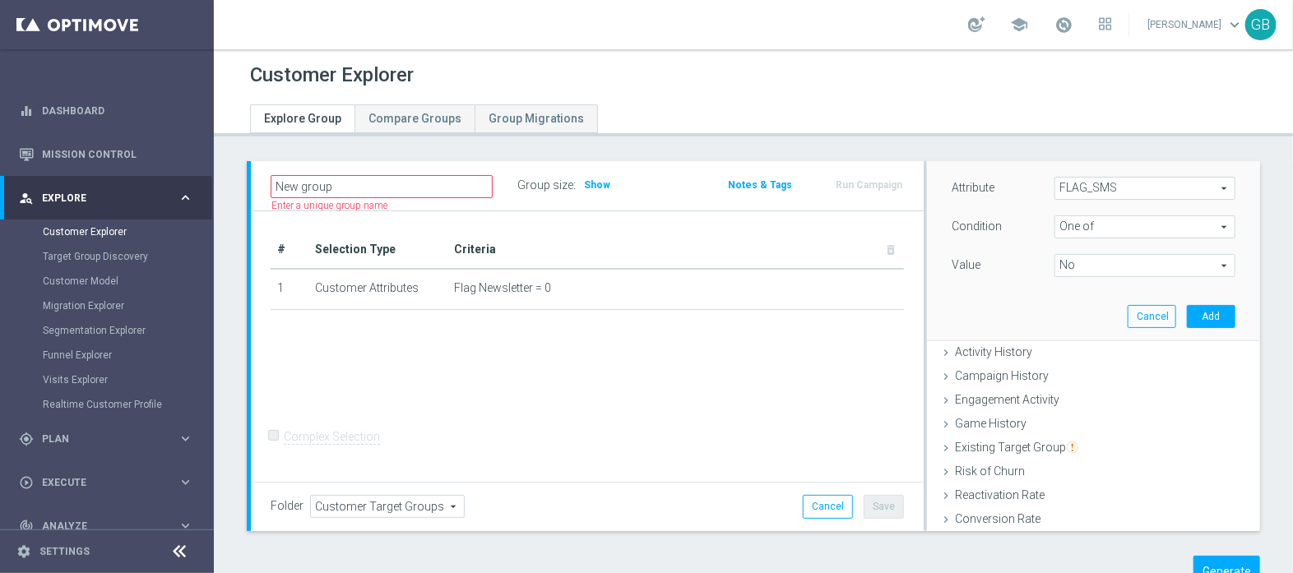
click at [1059, 272] on span "No" at bounding box center [1145, 265] width 179 height 21
click at [1067, 308] on input "N/A" at bounding box center [1072, 311] width 11 height 11
checkbox input "true"
type input "Selected 2 of 3"
click at [988, 290] on div "Attribute FLAG_SMS FLAG_SMS arrow_drop_down search Condition One of One of arro…" at bounding box center [1094, 248] width 309 height 184
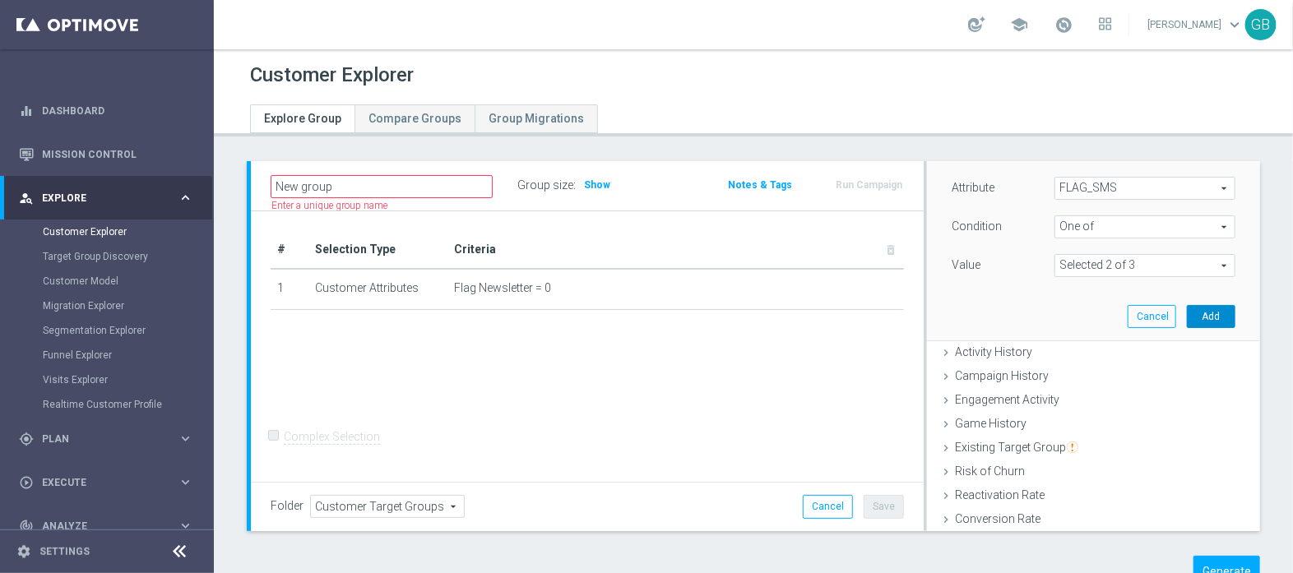
click at [1187, 316] on button "Add" at bounding box center [1211, 316] width 49 height 23
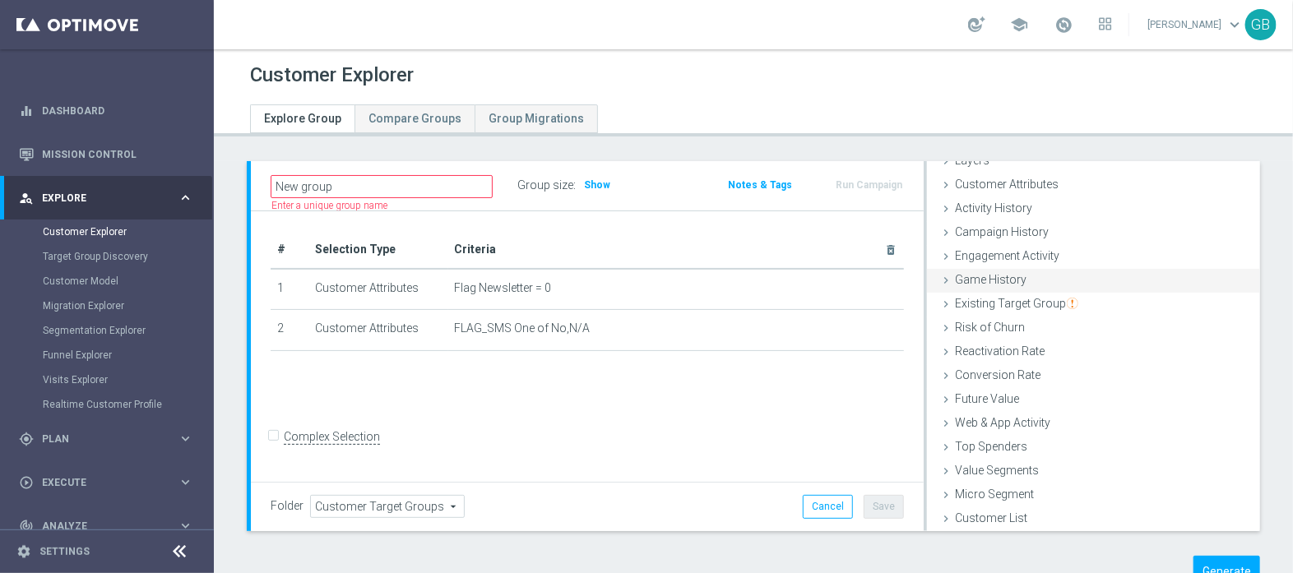
scroll to position [0, 0]
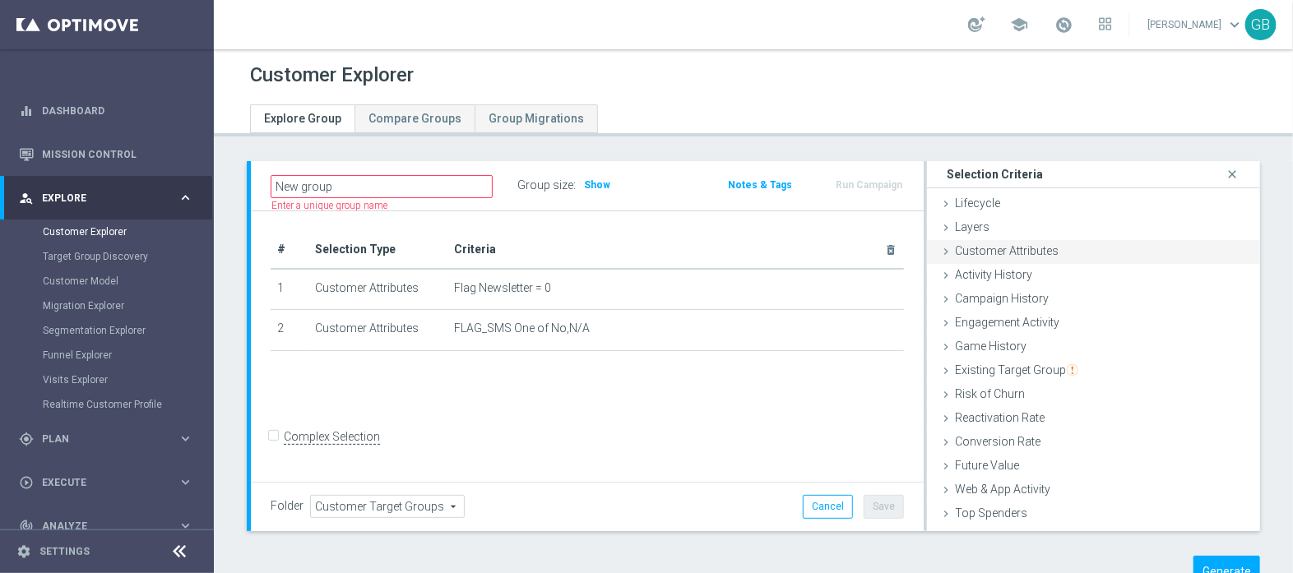
click at [1026, 253] on span "Customer Attributes" at bounding box center [1007, 250] width 104 height 13
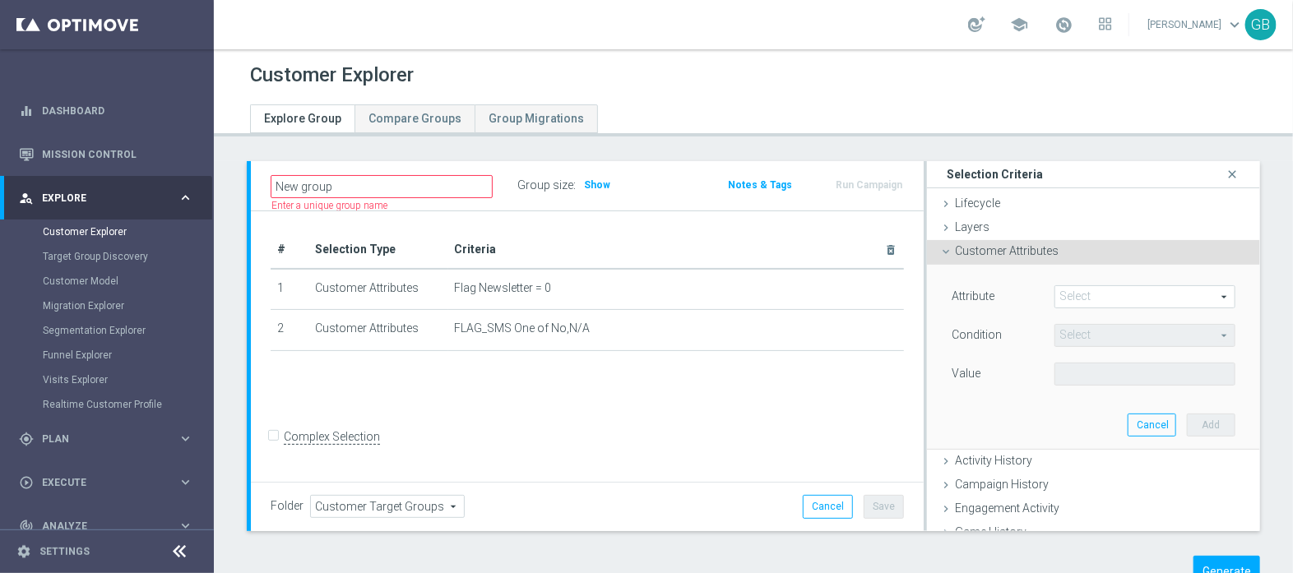
click at [1107, 299] on span at bounding box center [1145, 296] width 179 height 21
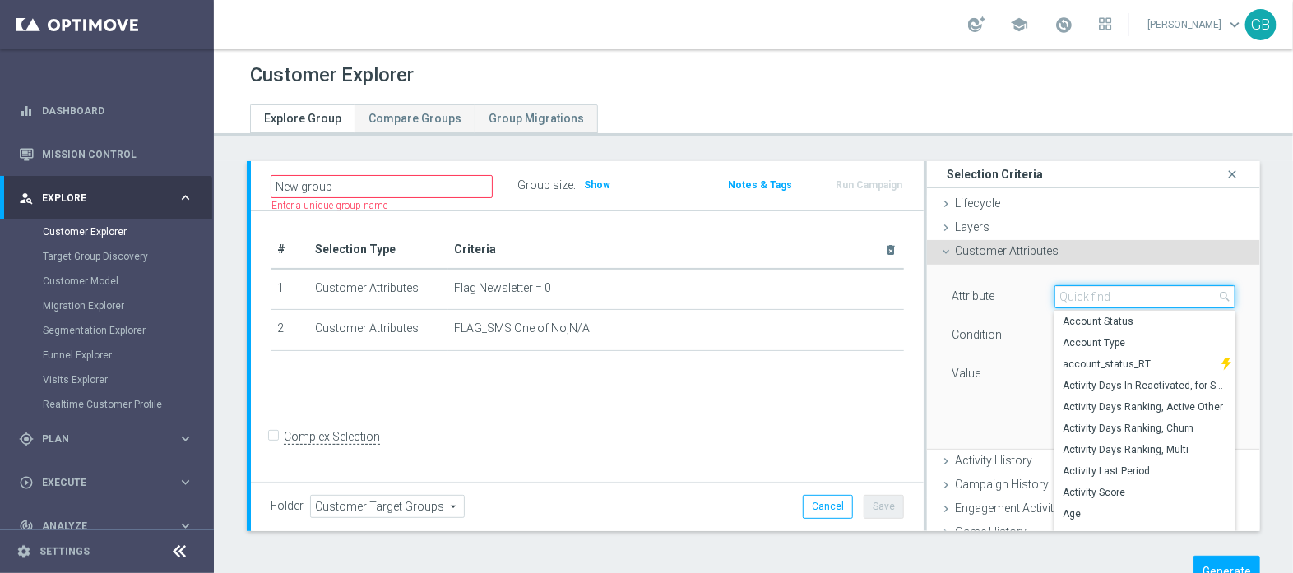
click at [1107, 299] on input "search" at bounding box center [1145, 296] width 181 height 23
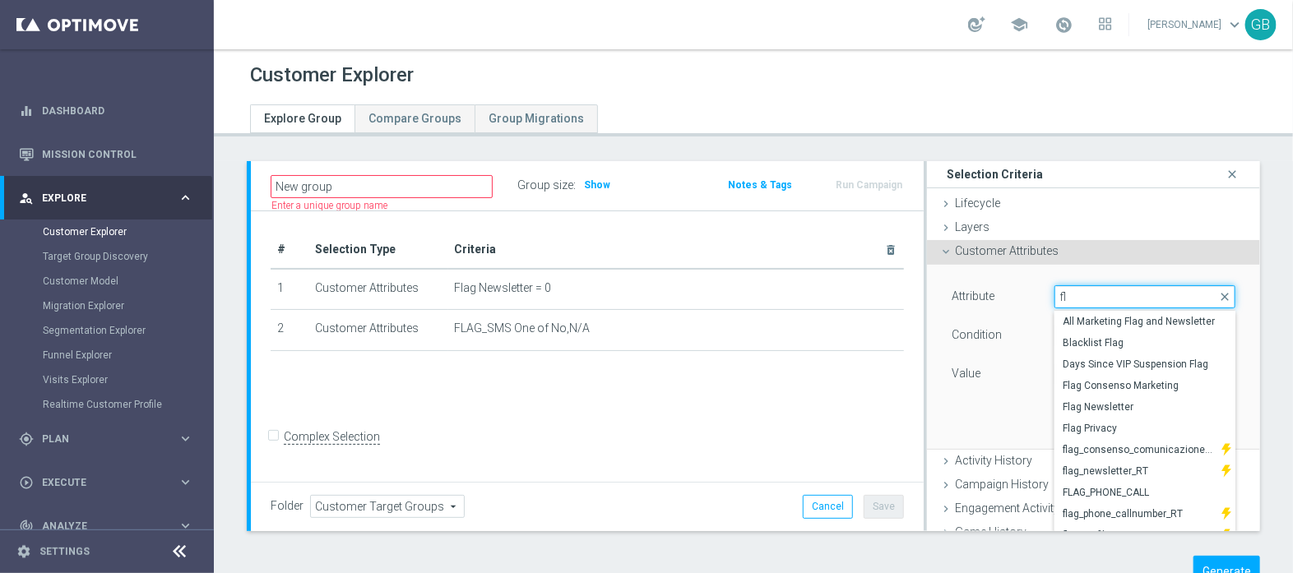
type input "f"
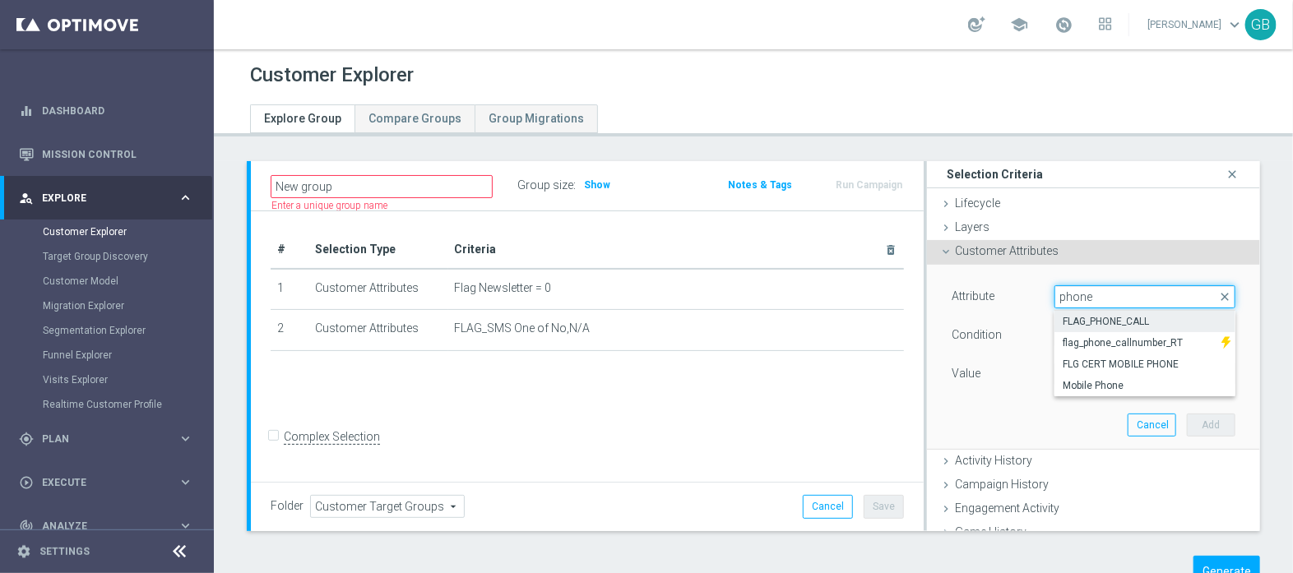
type input "phone"
click at [1125, 315] on span "FLAG_PHONE_CALL" at bounding box center [1145, 321] width 165 height 13
type input "FLAG_PHONE_CALL"
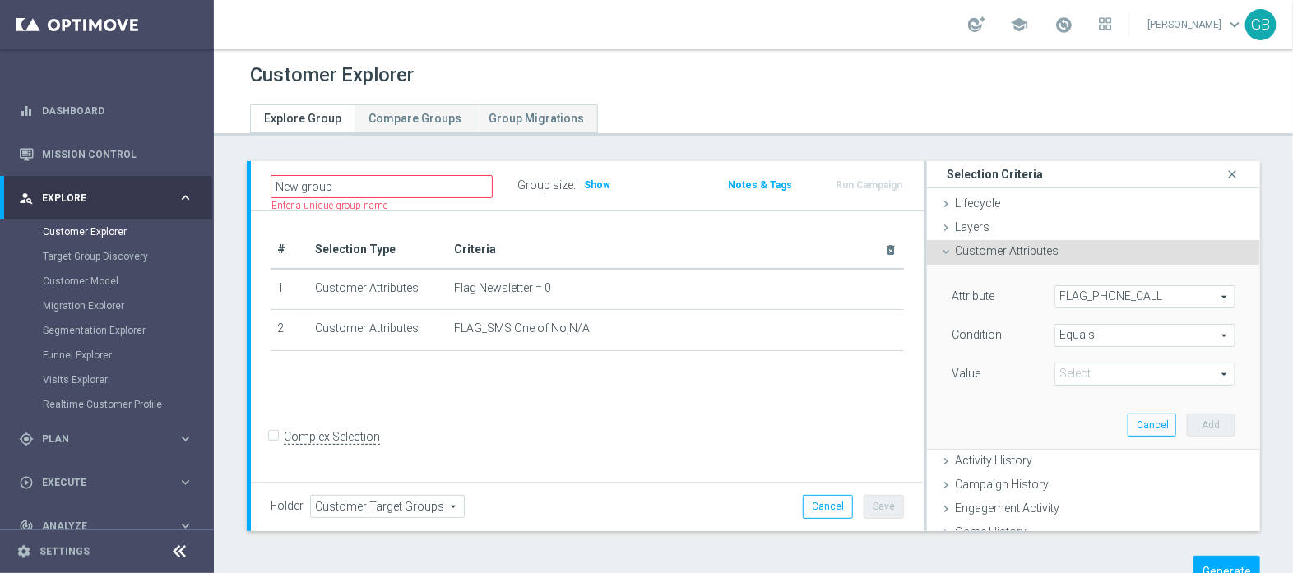
click at [1069, 329] on span "Equals" at bounding box center [1145, 335] width 179 height 21
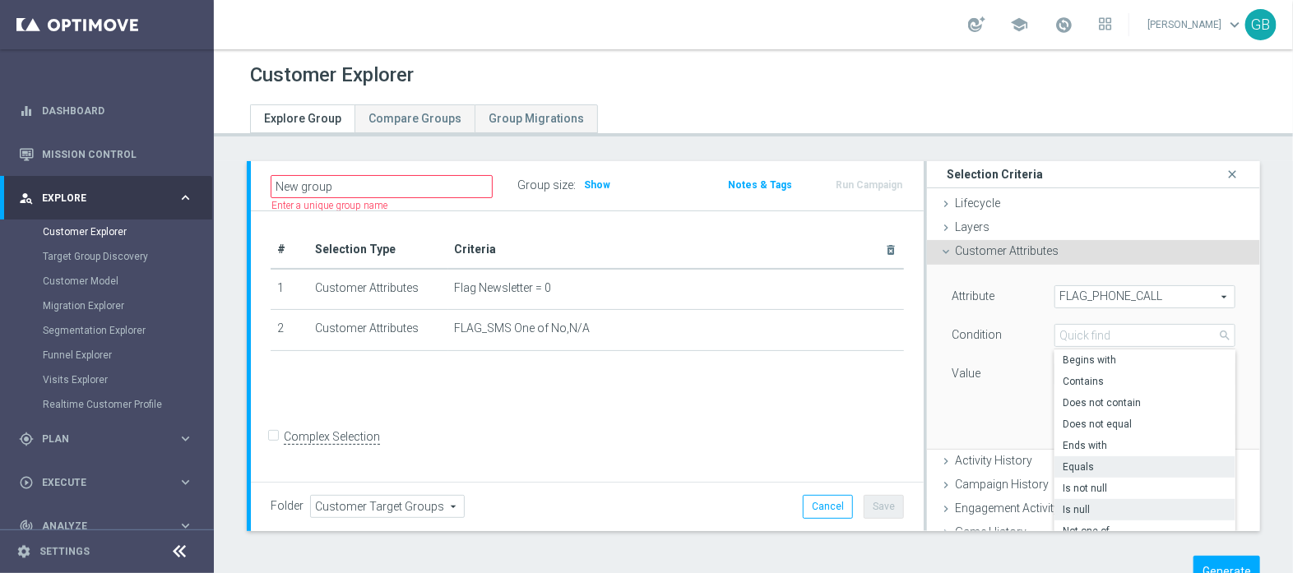
scroll to position [162, 0]
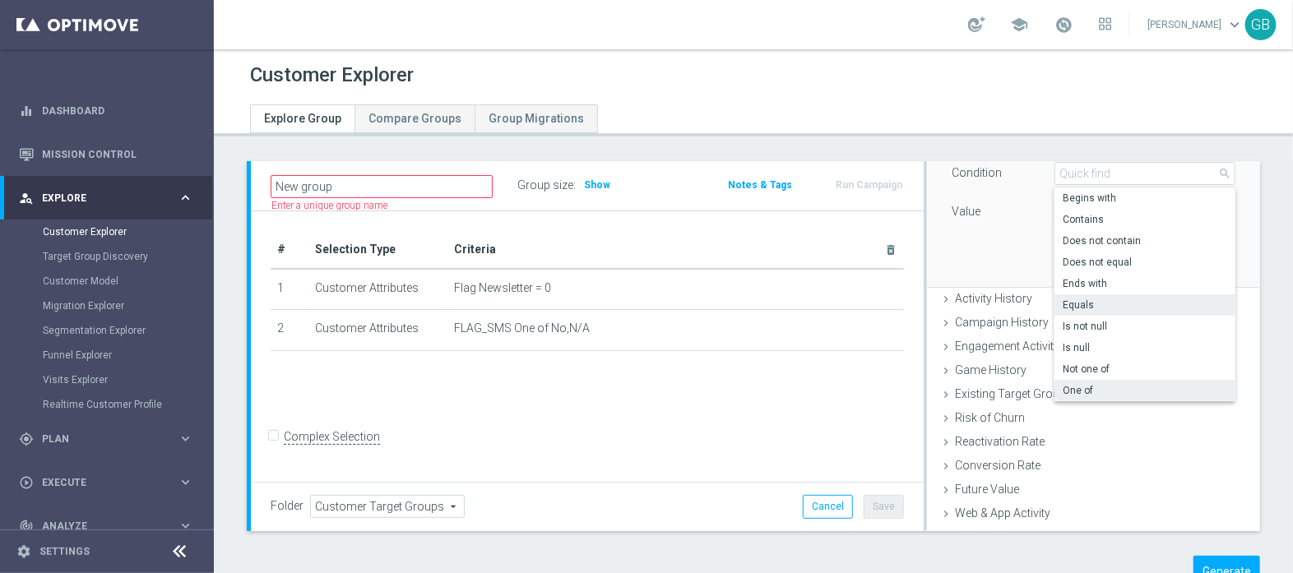
click at [1071, 384] on span "One of" at bounding box center [1145, 390] width 165 height 13
type input "One of"
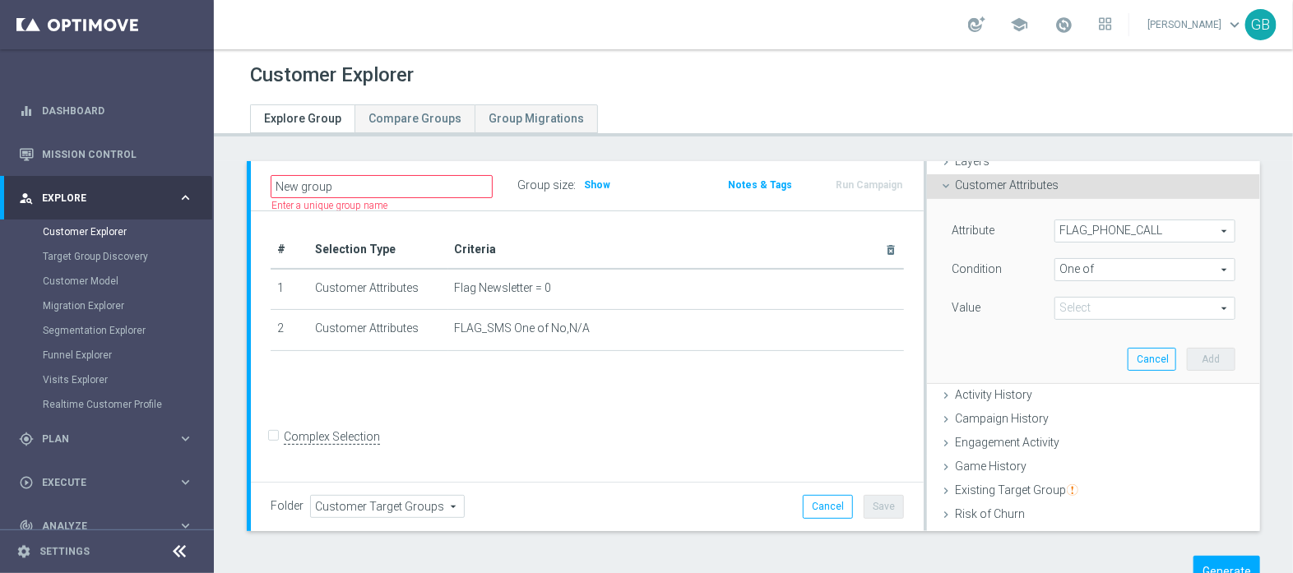
scroll to position [55, 0]
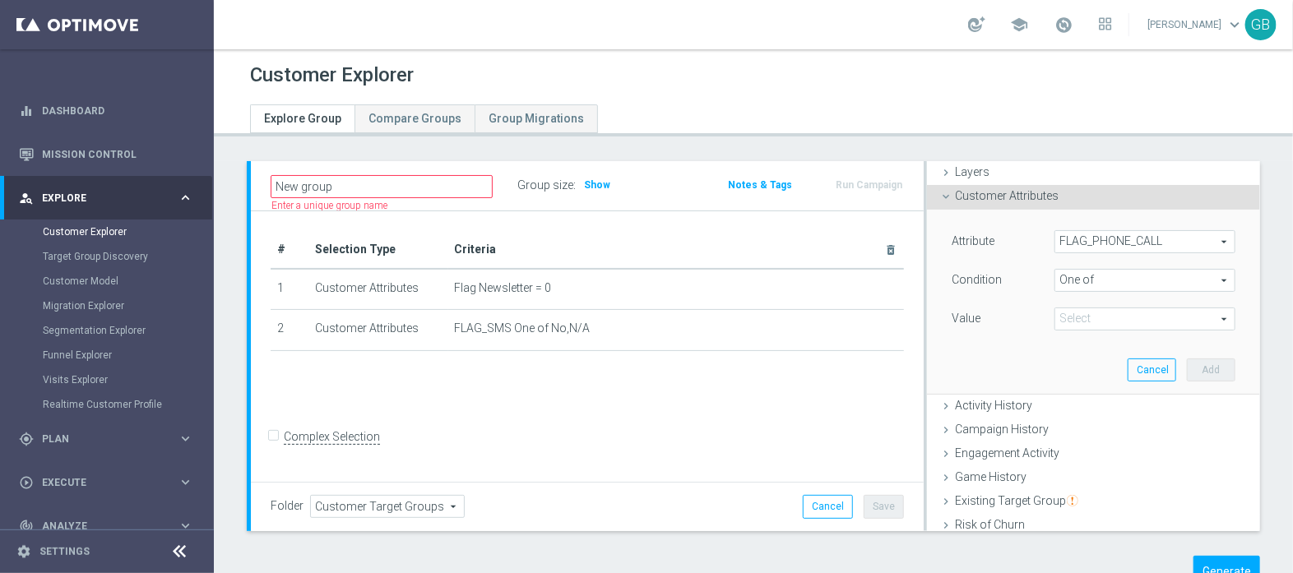
click at [1065, 309] on span at bounding box center [1145, 319] width 179 height 21
click at [1078, 384] on span "No" at bounding box center [1157, 386] width 158 height 13
click at [1067, 384] on input "No" at bounding box center [1072, 386] width 11 height 11
checkbox input "true"
type input "No"
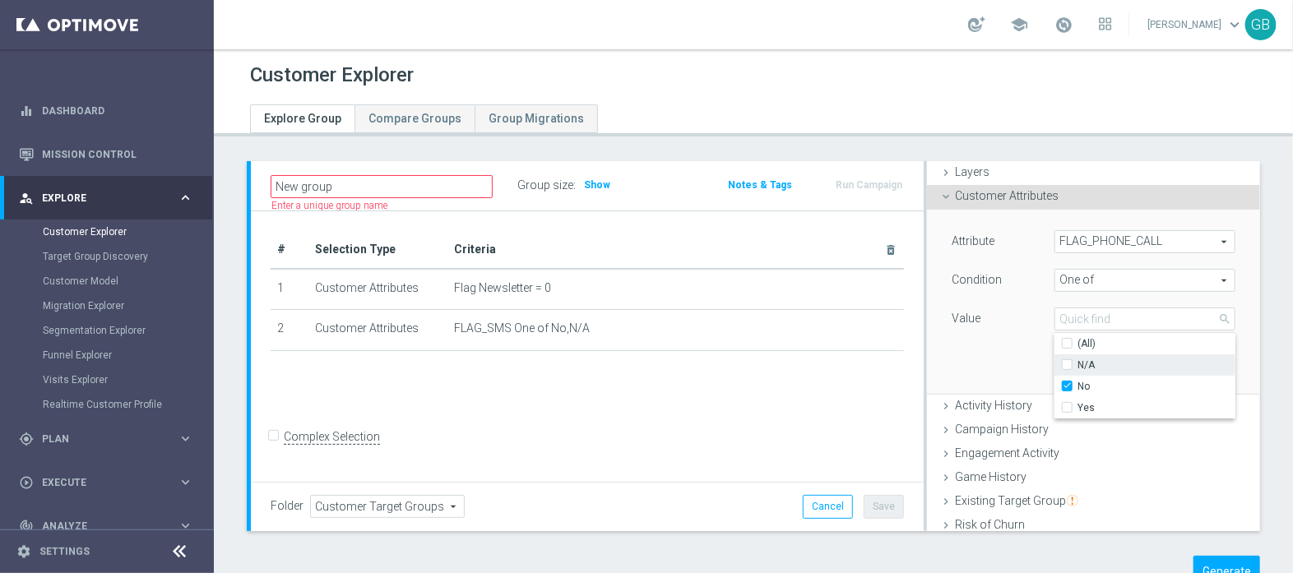
click at [1067, 360] on input "N/A" at bounding box center [1072, 365] width 11 height 11
checkbox input "true"
type input "Selected 2 of 3"
click at [981, 353] on div "Attribute FLAG_PHONE_CALL FLAG_PHONE_CALL arrow_drop_down search Condition One …" at bounding box center [1094, 302] width 309 height 184
click at [1187, 368] on button "Add" at bounding box center [1211, 370] width 49 height 23
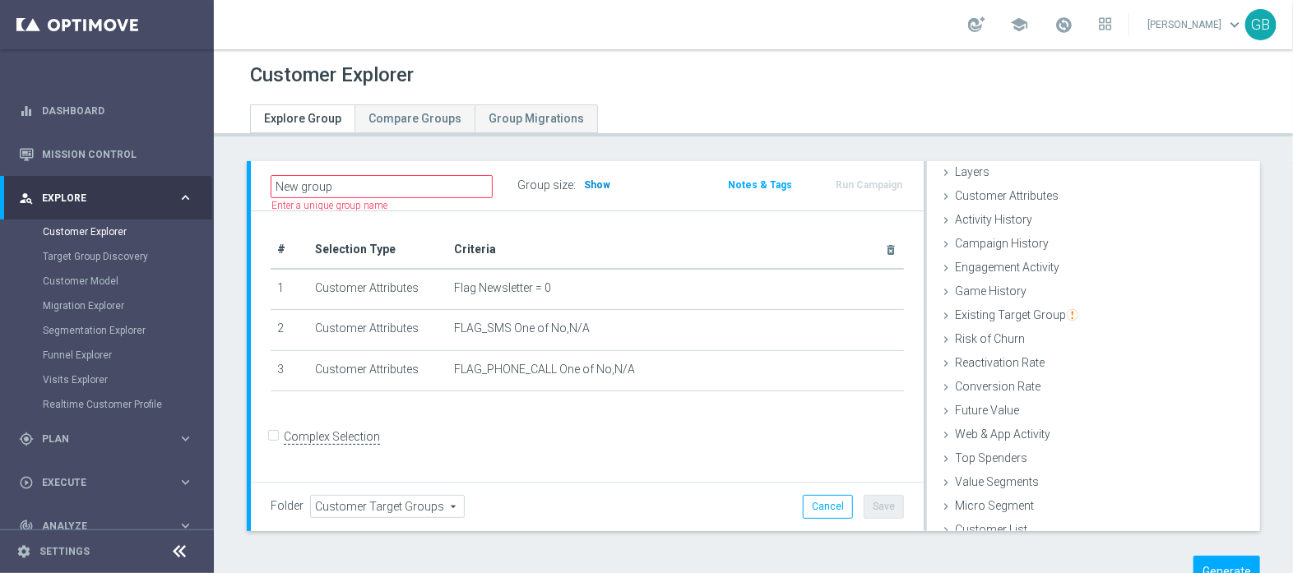
click at [593, 187] on span "Show" at bounding box center [597, 185] width 26 height 12
click at [1218, 568] on button "Generate" at bounding box center [1227, 572] width 67 height 32
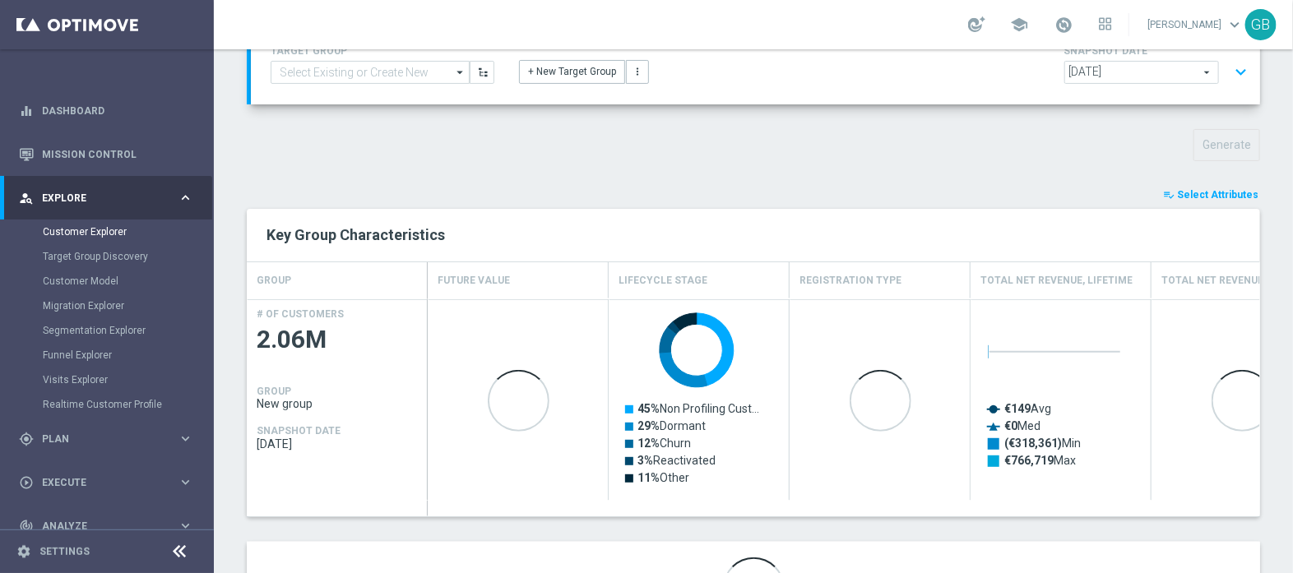
scroll to position [142, 0]
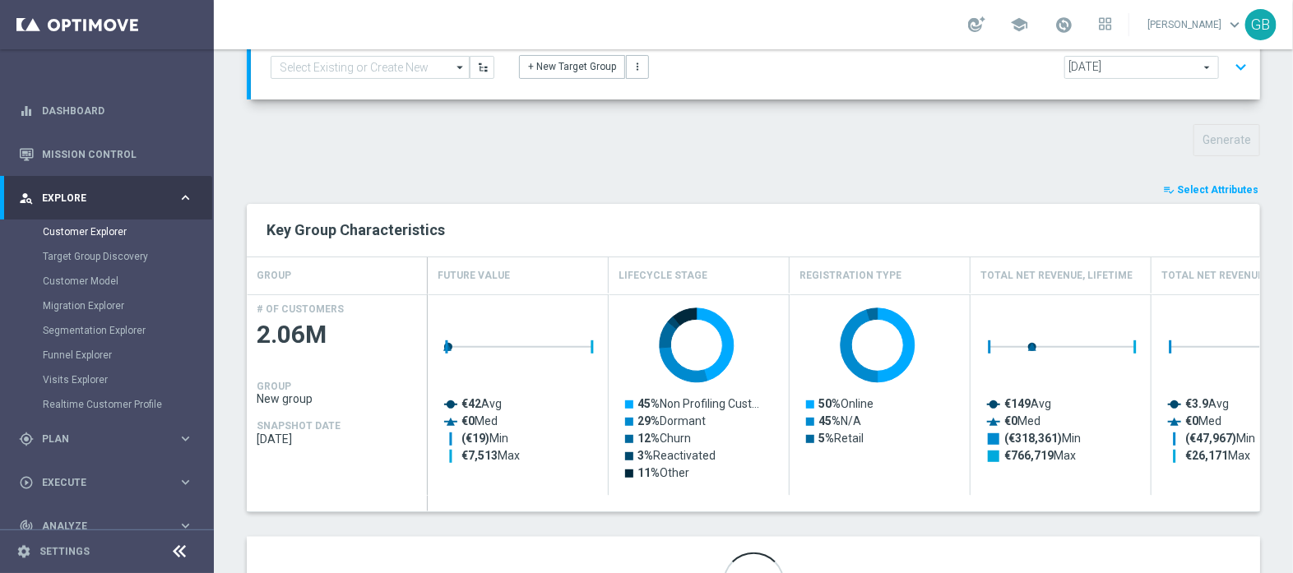
click at [1177, 187] on span "Select Attributes" at bounding box center [1217, 190] width 81 height 12
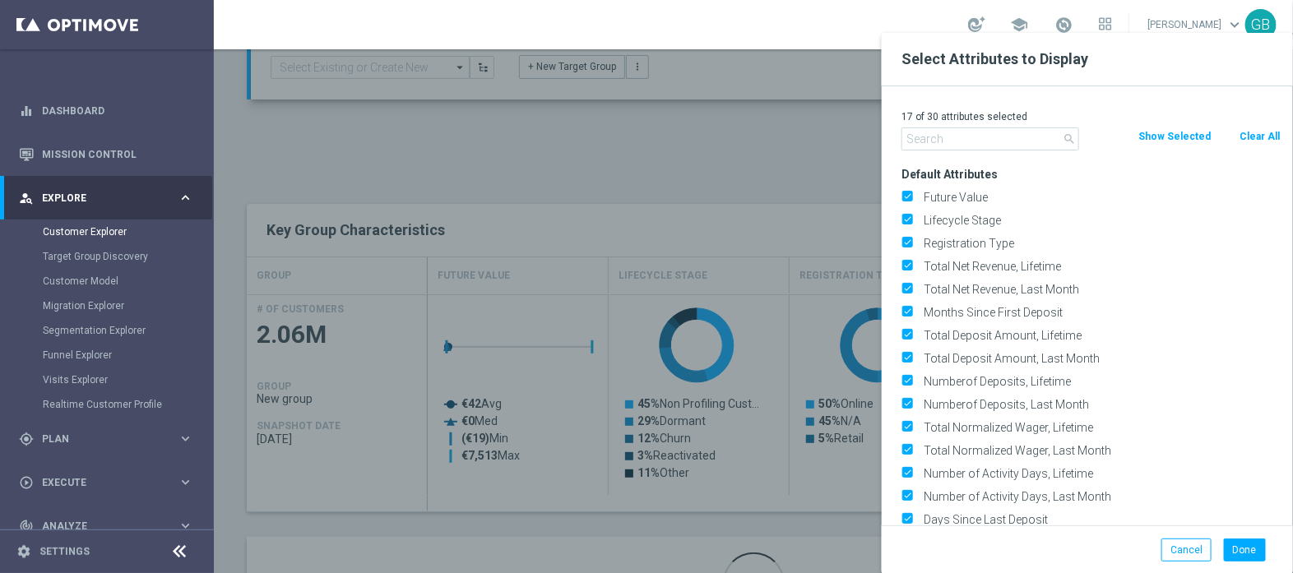
click at [1251, 133] on button "Clear All" at bounding box center [1260, 137] width 44 height 18
checkbox input "false"
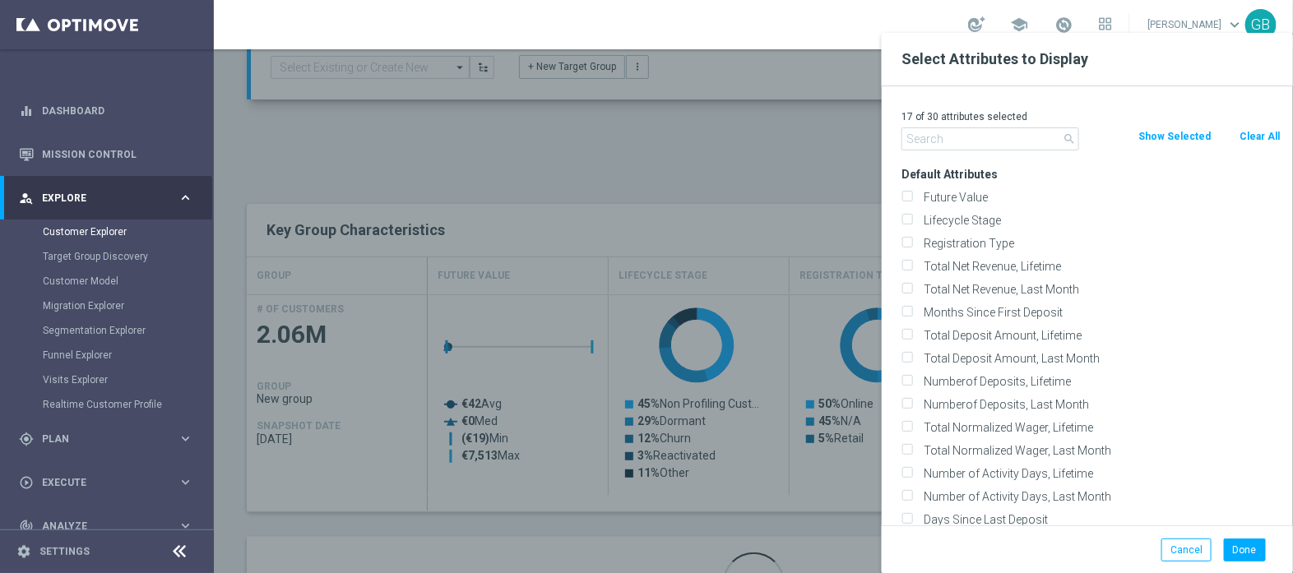
checkbox input "false"
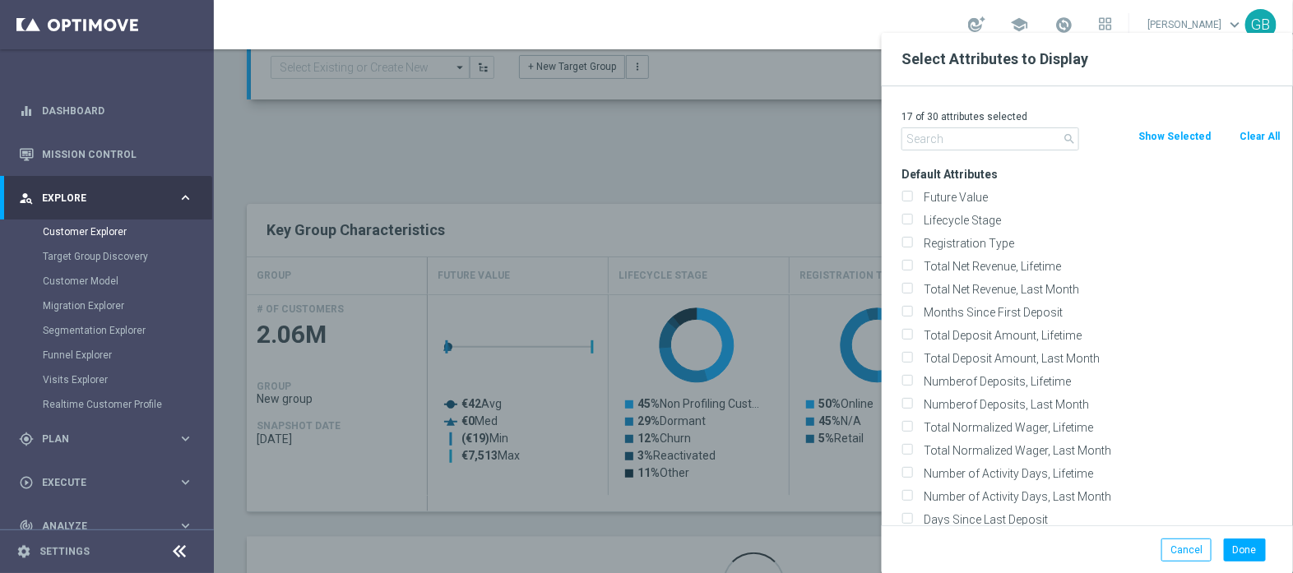
checkbox input "false"
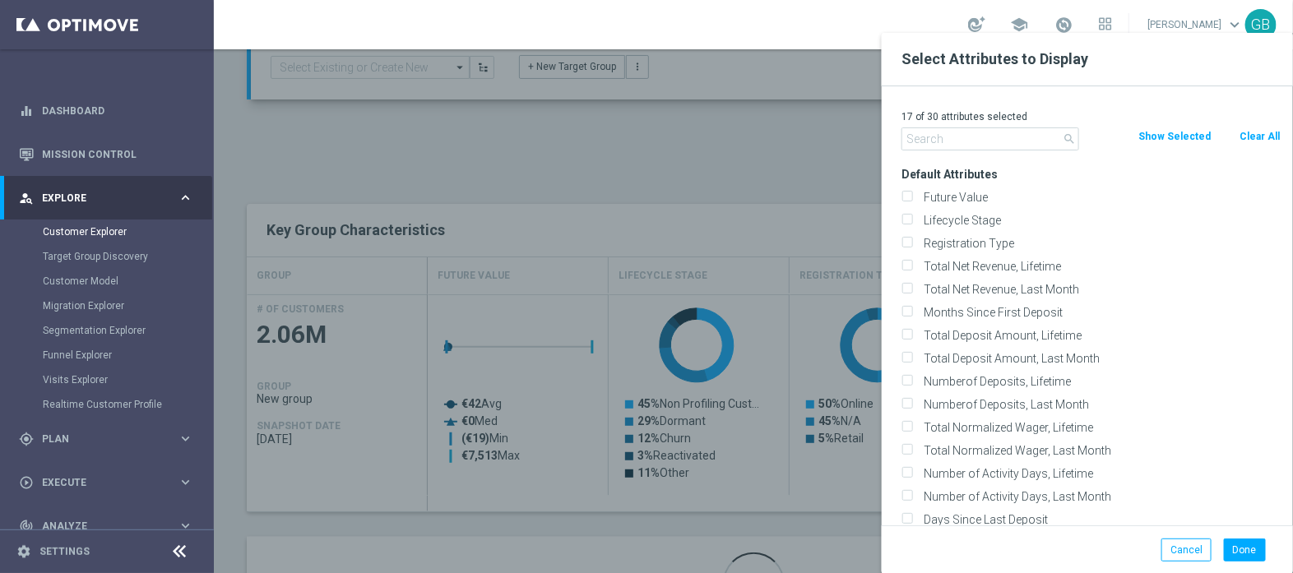
checkbox input "false"
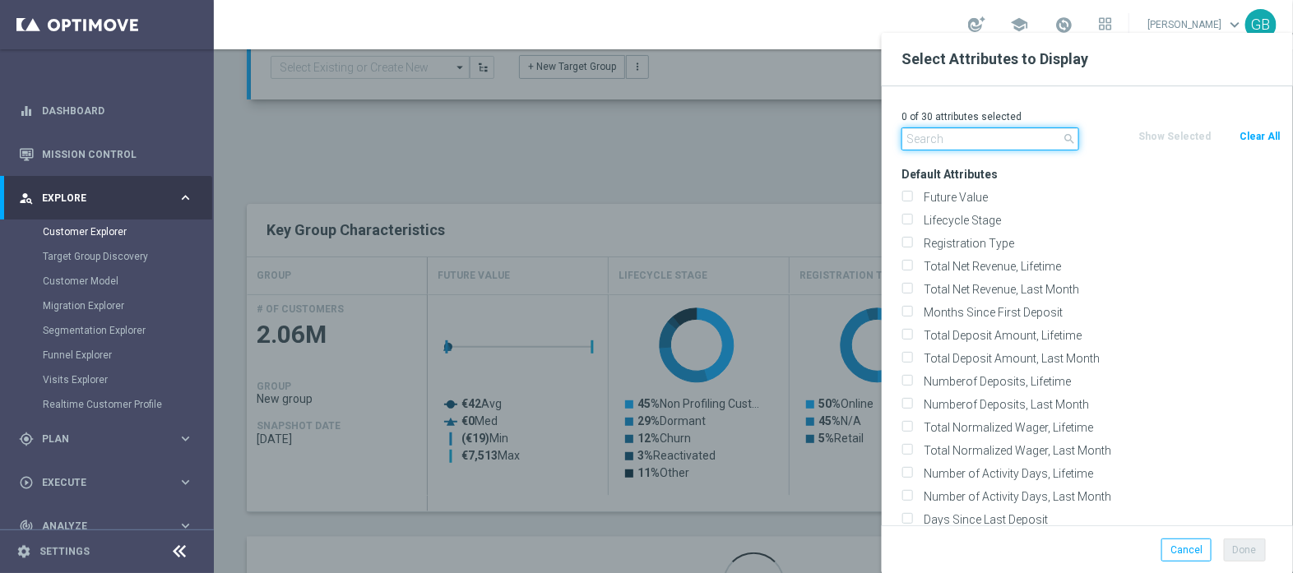
click at [991, 136] on input "text" at bounding box center [991, 139] width 178 height 23
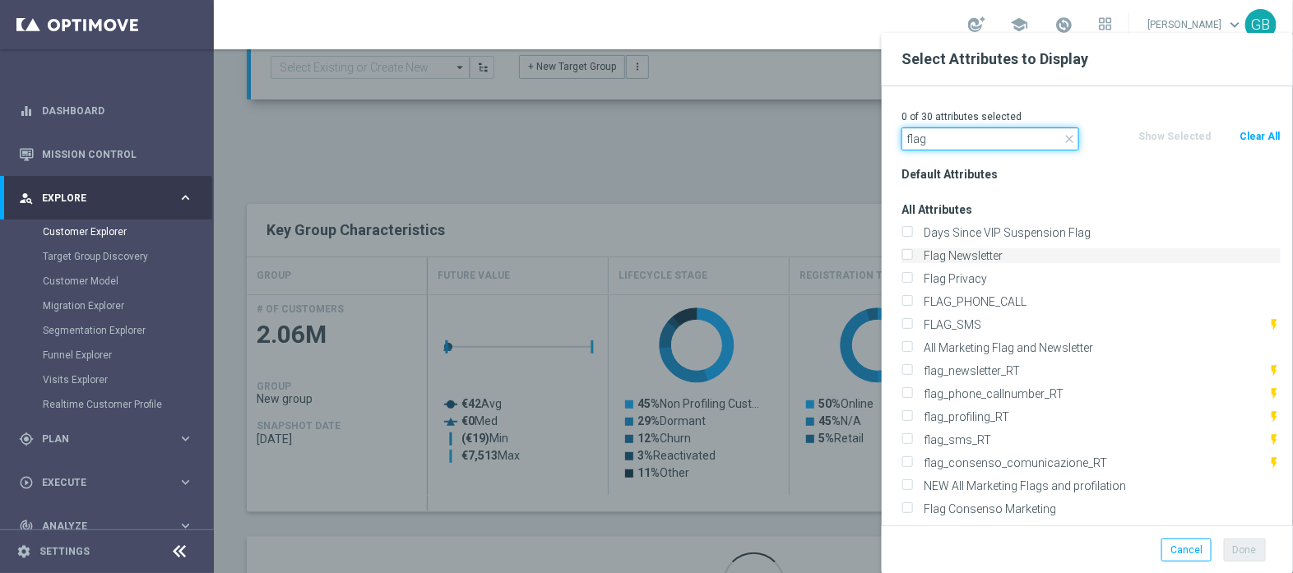
type input "flag"
click at [905, 256] on input "Flag Newsletter" at bounding box center [907, 258] width 11 height 11
checkbox input "true"
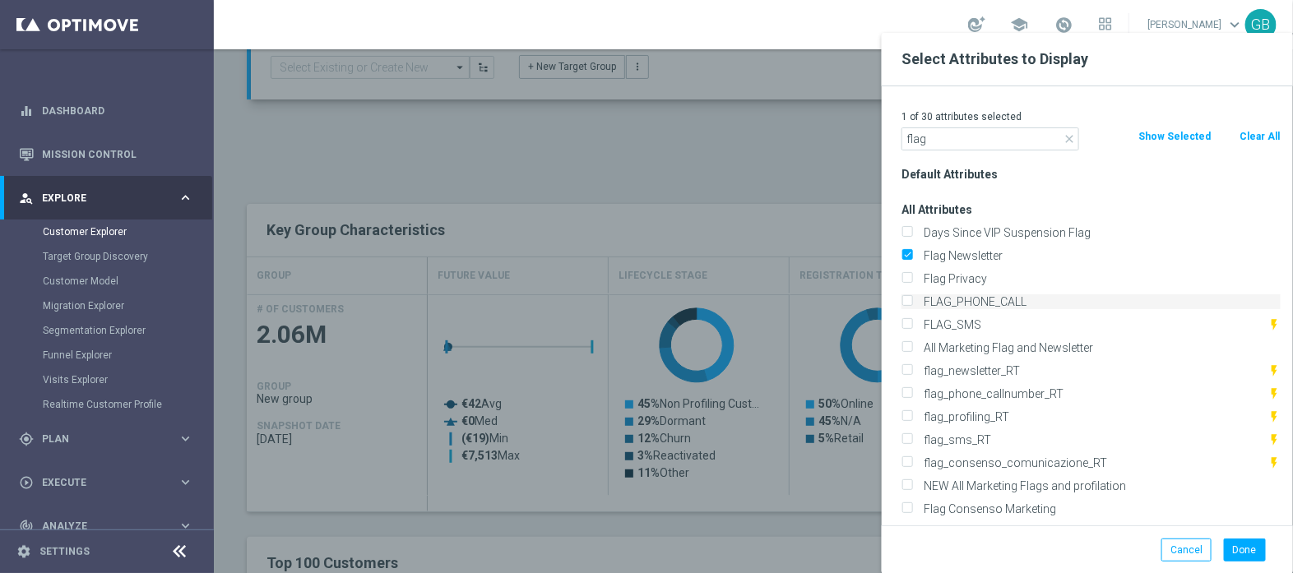
click at [909, 302] on input "FLAG_PHONE_CALL" at bounding box center [907, 304] width 11 height 11
checkbox input "true"
click at [918, 318] on label "FLAG_SMS" at bounding box center [1093, 325] width 350 height 15
click at [908, 322] on input "FLAG_SMS" at bounding box center [907, 327] width 11 height 11
checkbox input "true"
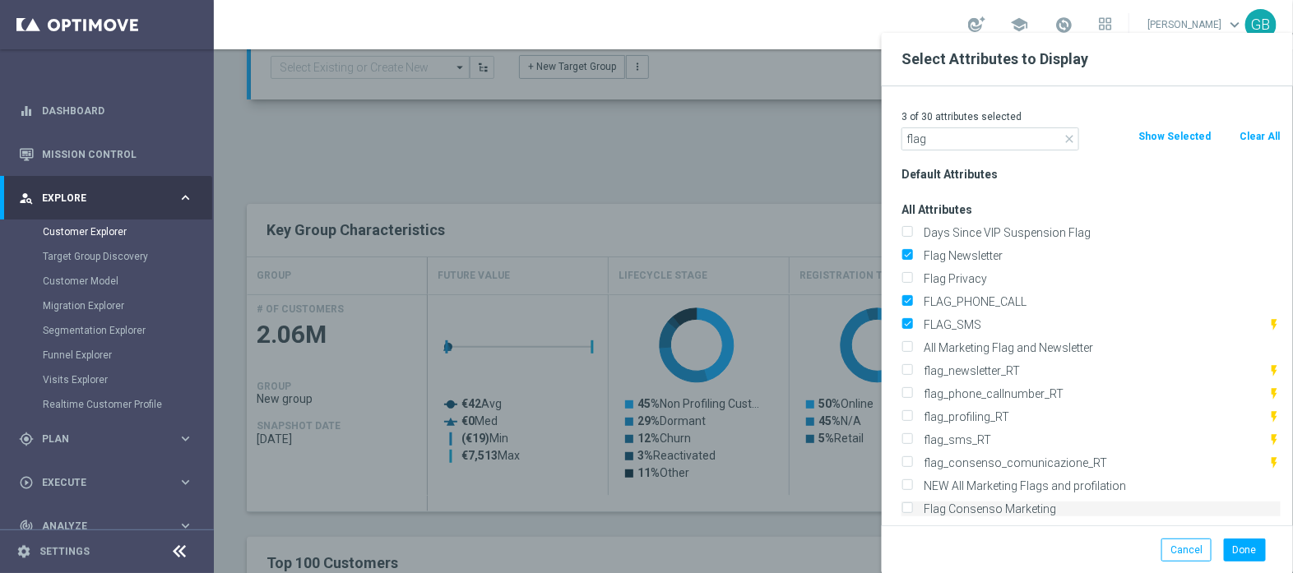
click at [912, 508] on input "Flag Consenso Marketing" at bounding box center [907, 511] width 11 height 11
checkbox input "true"
click at [1246, 549] on button "Done" at bounding box center [1245, 550] width 42 height 23
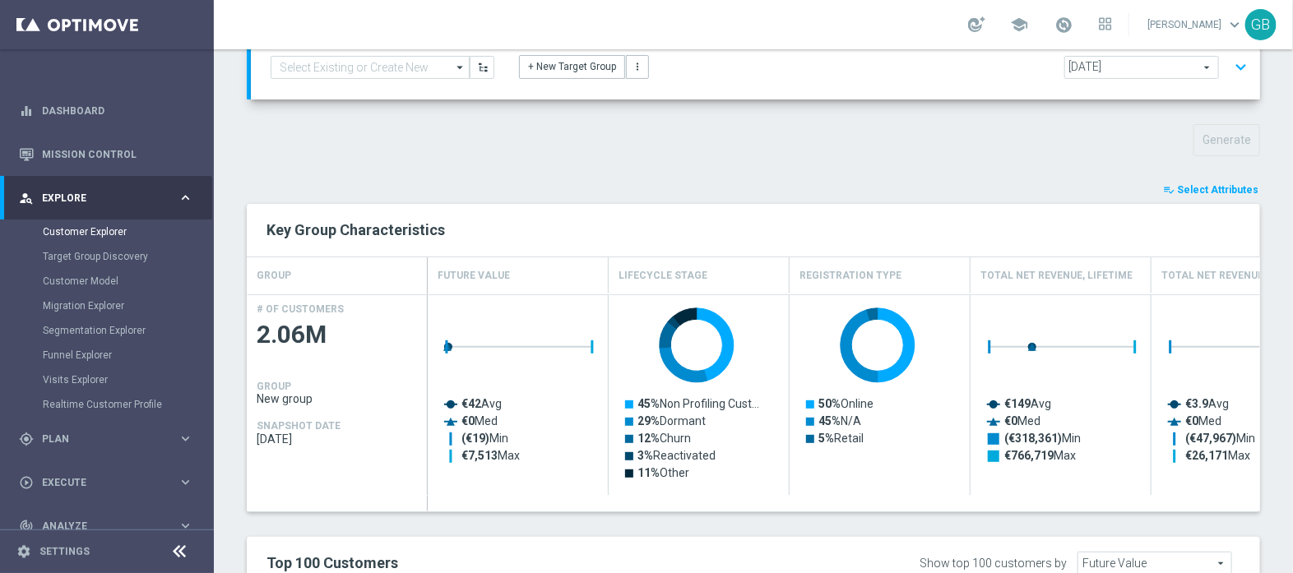
type input "Search"
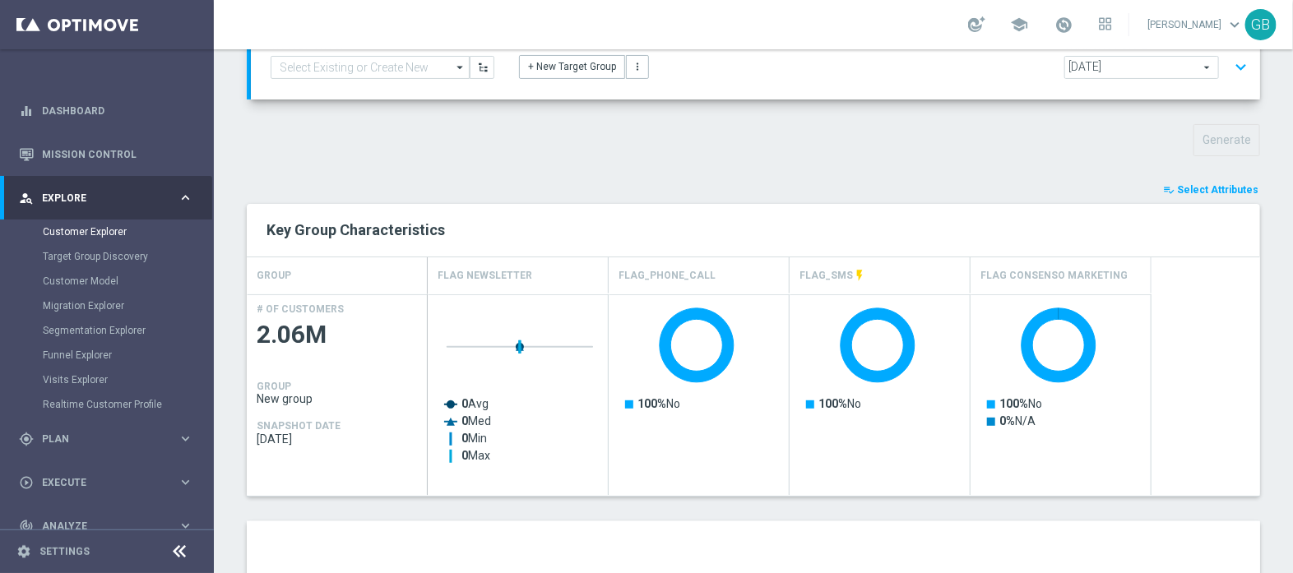
drag, startPoint x: 1053, startPoint y: 133, endPoint x: 802, endPoint y: 162, distance: 252.6
click at [802, 162] on div "TARGET GROUP arrow_drop_down Show Selected 0 of NaN 01.02 reminder 2701 BIANCOL…" at bounding box center [753, 511] width 1079 height 982
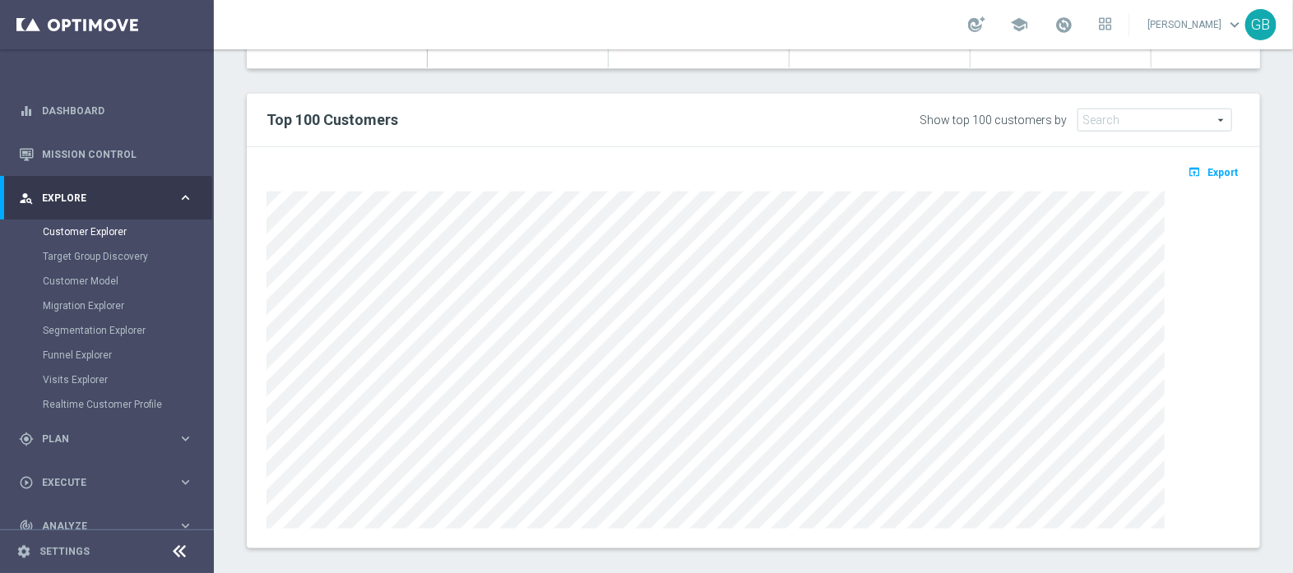
scroll to position [298, 0]
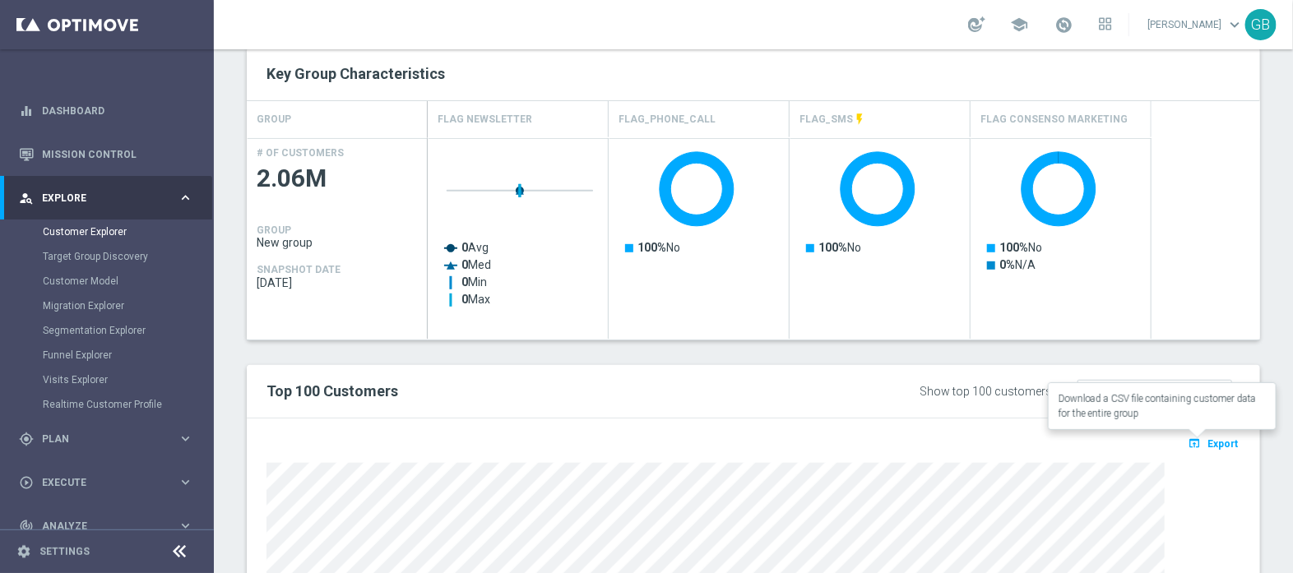
click at [1216, 445] on span "Export" at bounding box center [1223, 445] width 30 height 12
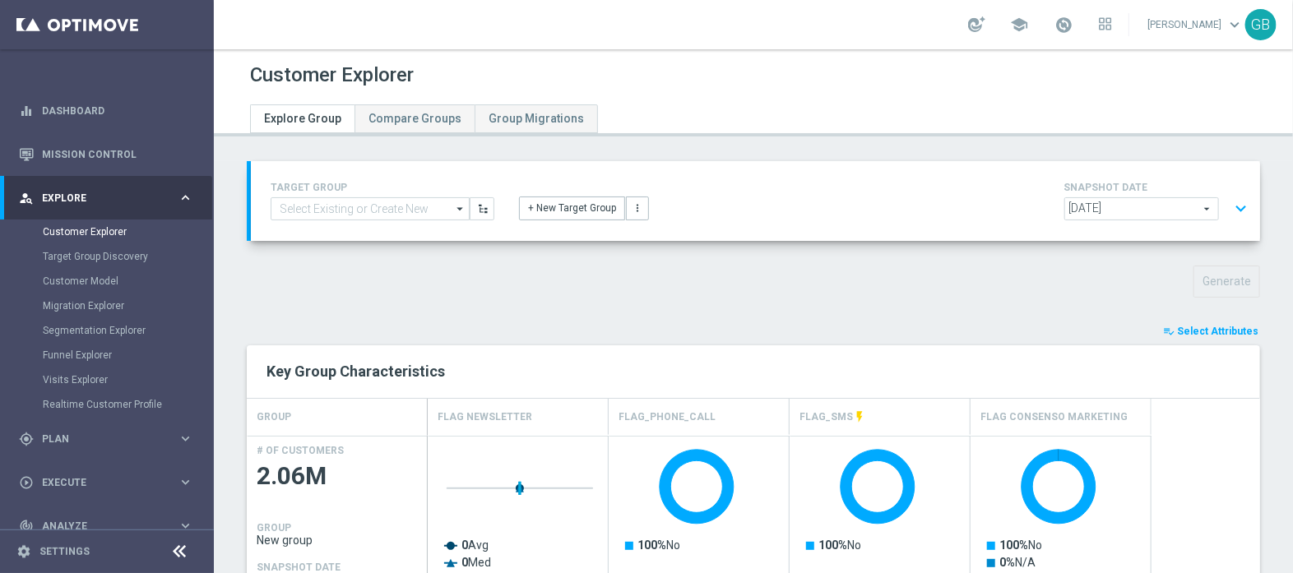
click at [1229, 207] on button "expand_more" at bounding box center [1241, 208] width 24 height 31
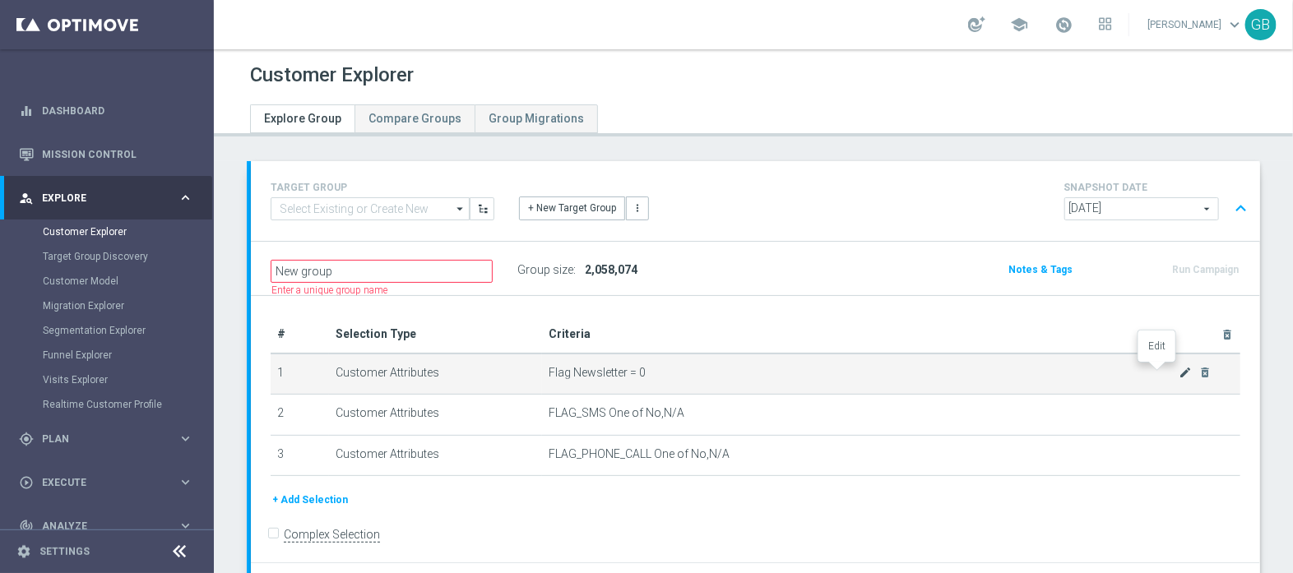
click at [1179, 371] on icon "mode_edit" at bounding box center [1185, 372] width 13 height 13
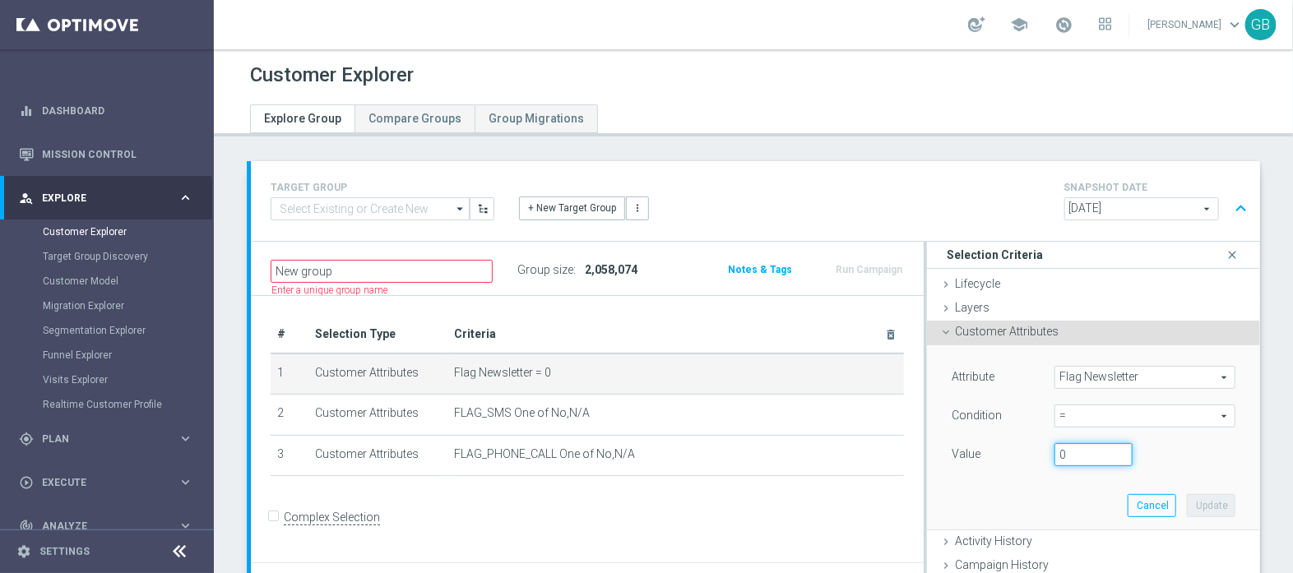
click at [1056, 457] on input "0" at bounding box center [1094, 454] width 78 height 23
type input "1"
click at [1187, 496] on button "Update" at bounding box center [1211, 505] width 49 height 23
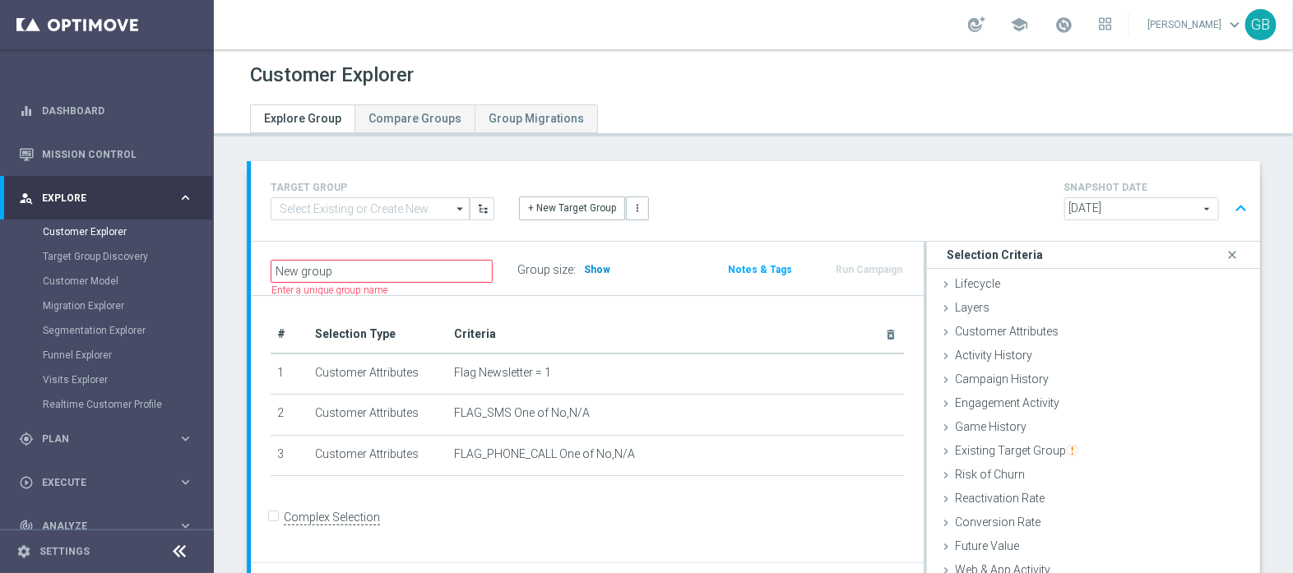
click at [584, 265] on span "Show" at bounding box center [597, 270] width 26 height 12
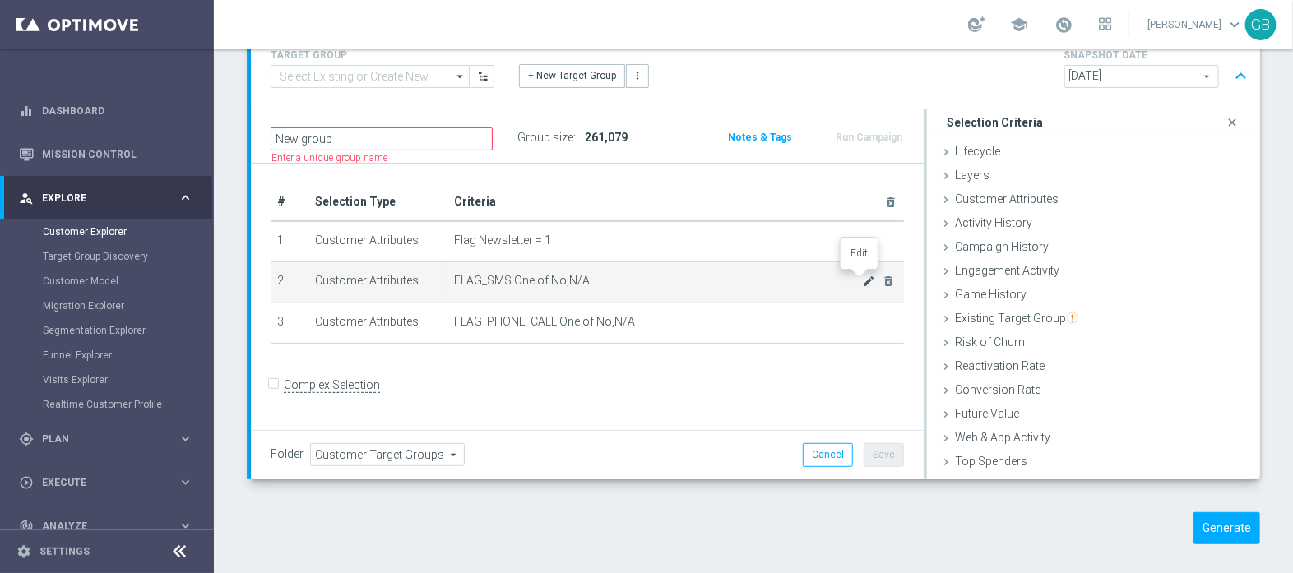
click at [862, 279] on icon "mode_edit" at bounding box center [868, 281] width 13 height 13
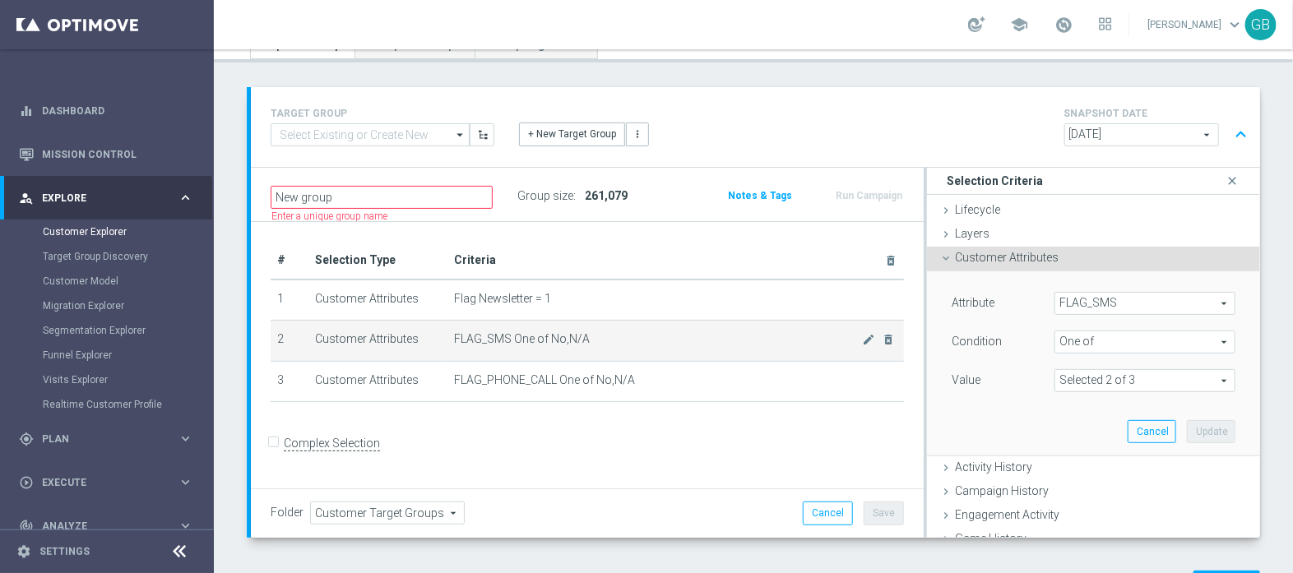
scroll to position [73, 0]
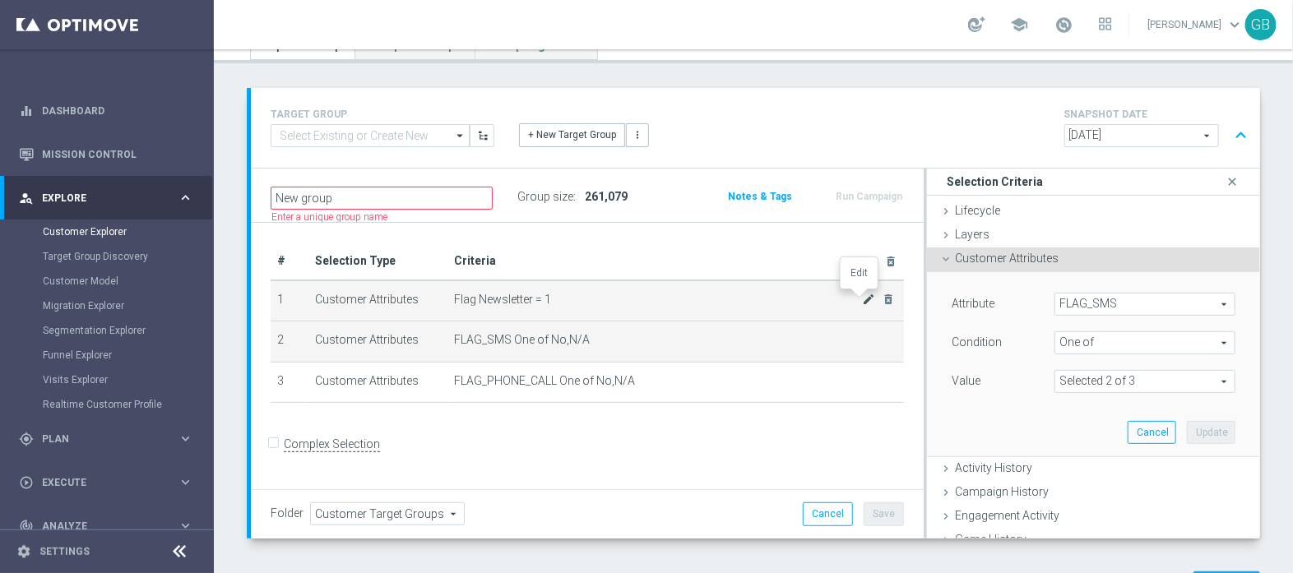
click at [862, 294] on icon "mode_edit" at bounding box center [868, 299] width 13 height 13
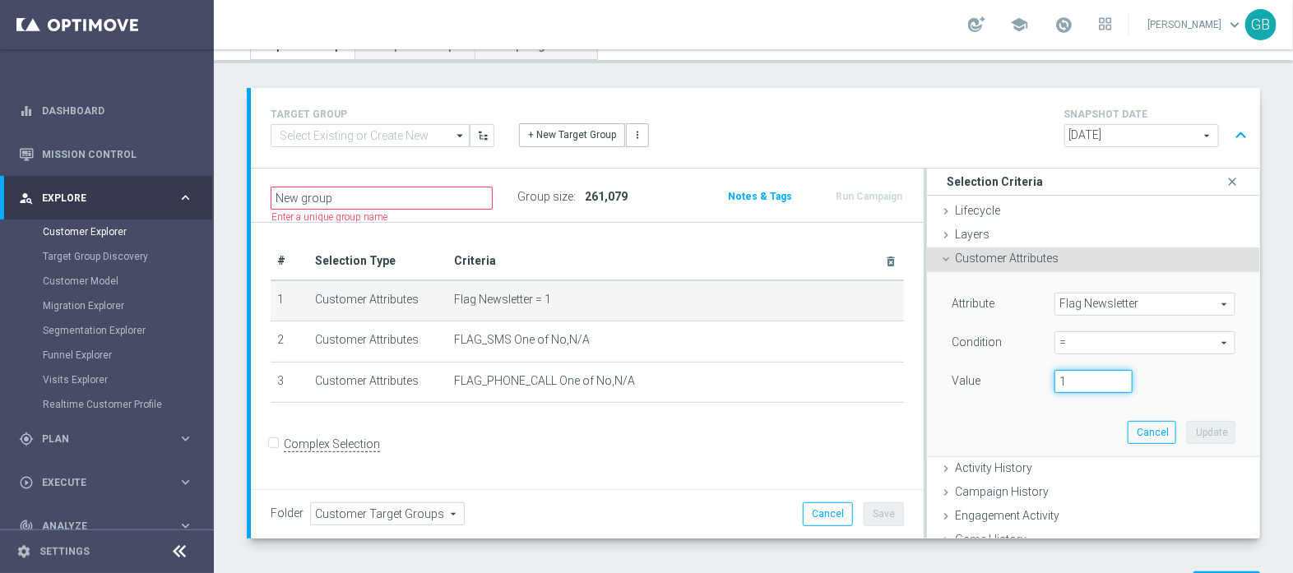
click at [1055, 374] on input "1" at bounding box center [1094, 381] width 78 height 23
type input "0"
click at [1187, 424] on button "Update" at bounding box center [1211, 432] width 49 height 23
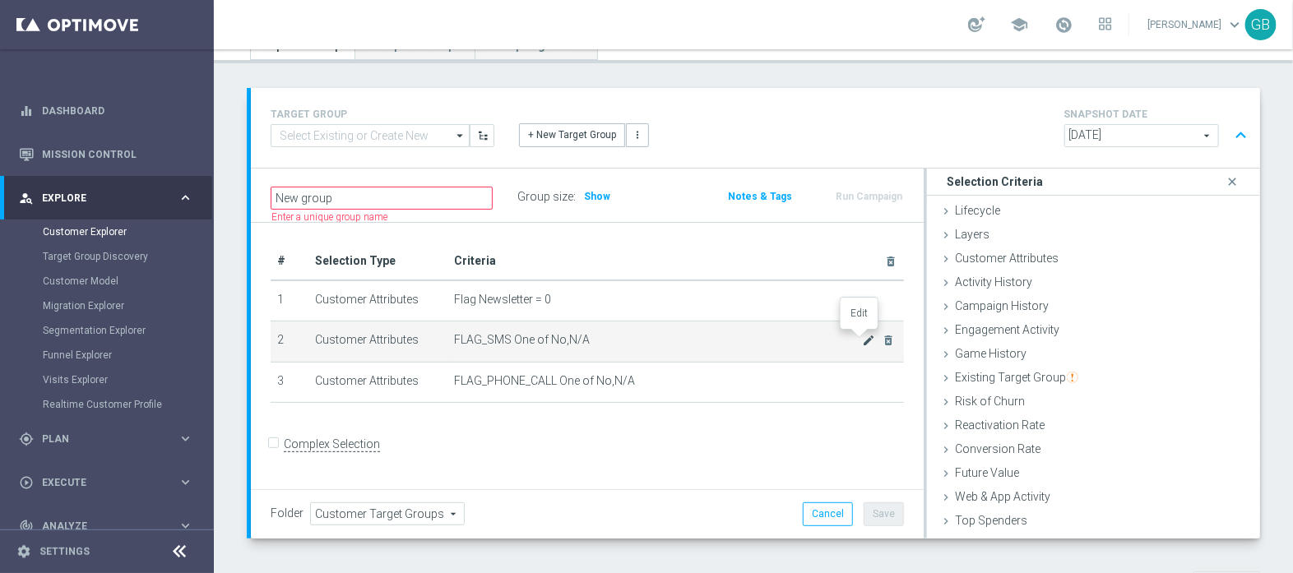
click at [862, 339] on icon "mode_edit" at bounding box center [868, 340] width 13 height 13
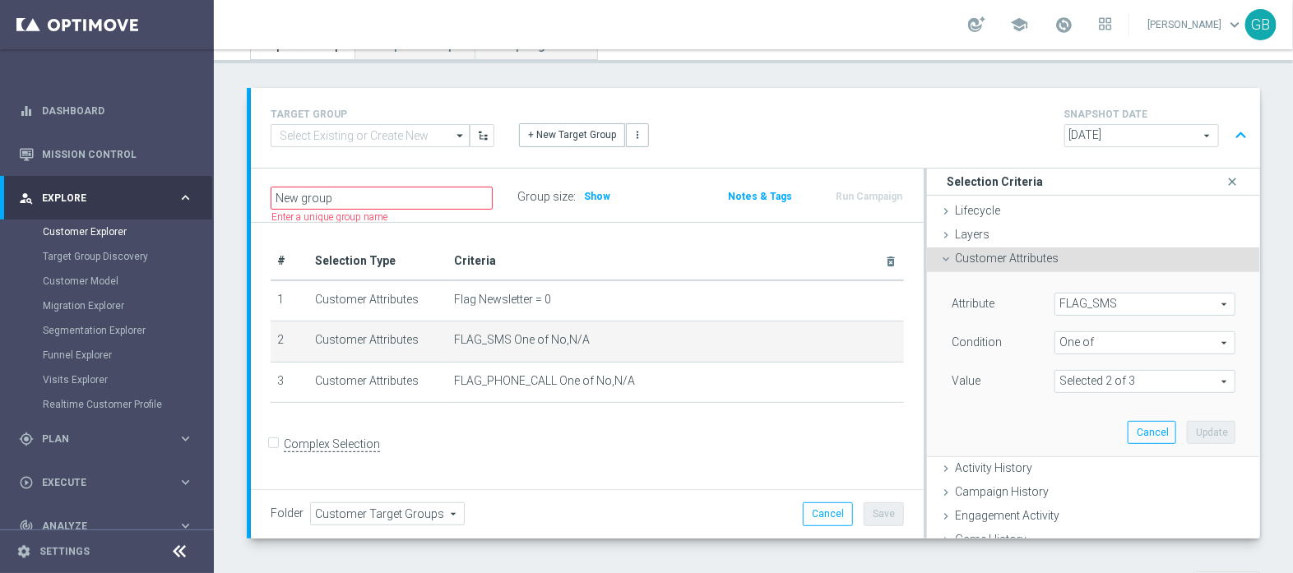
click at [1146, 376] on span at bounding box center [1145, 381] width 179 height 21
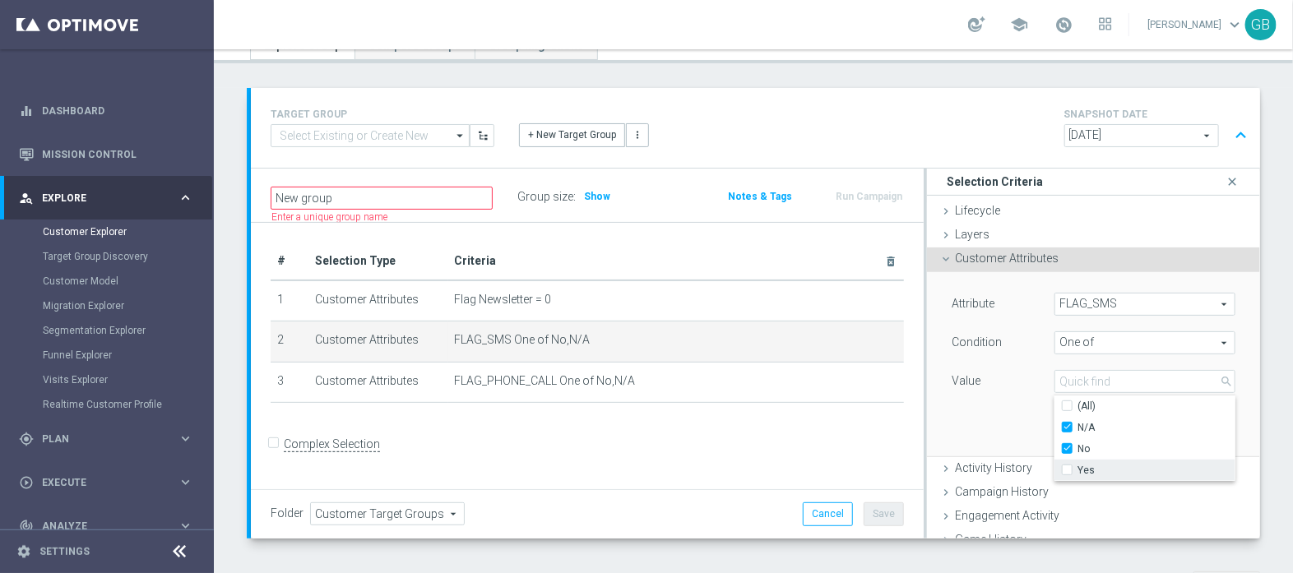
click at [1078, 473] on label "Yes" at bounding box center [1157, 470] width 158 height 21
click at [1067, 473] on input "Yes" at bounding box center [1072, 470] width 11 height 11
checkbox input "true"
type input "Selected 3 of 3"
click at [1067, 405] on input "(All)" at bounding box center [1072, 406] width 11 height 11
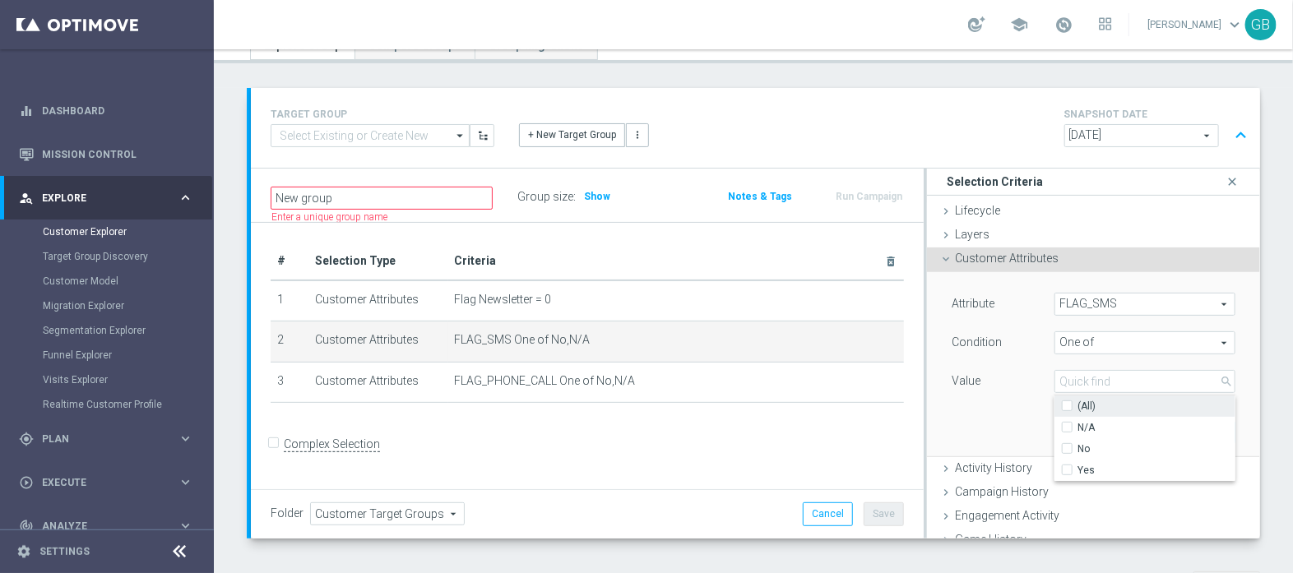
checkbox input "false"
type input "Select"
checkbox input "false"
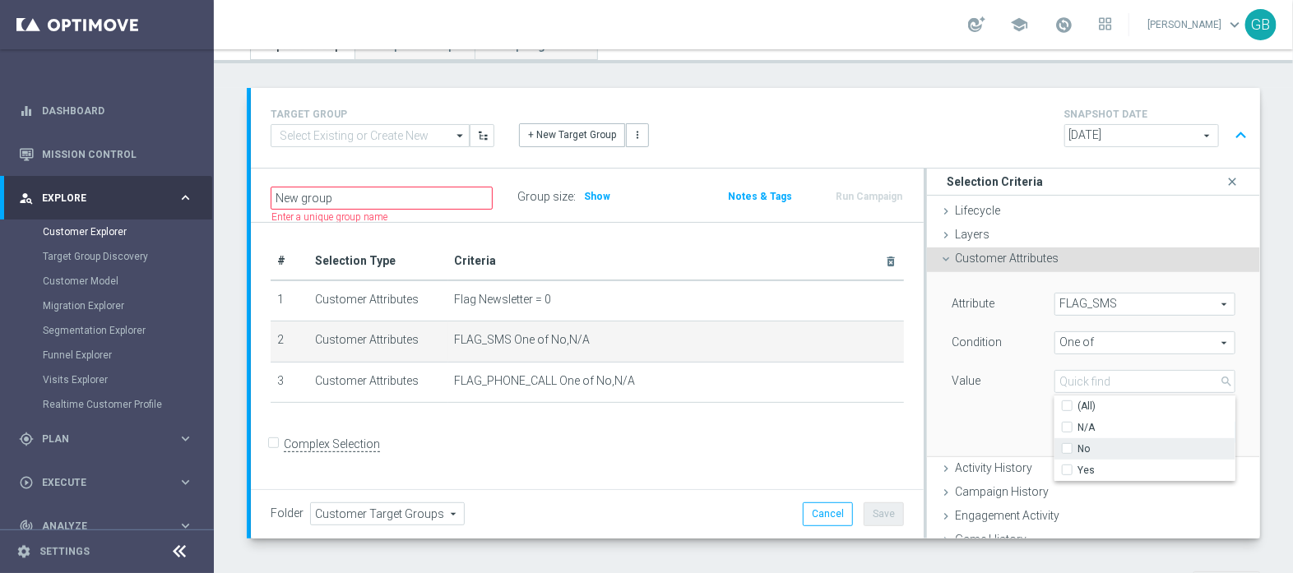
click at [1078, 450] on label "No" at bounding box center [1157, 449] width 158 height 21
click at [1067, 450] on input "No" at bounding box center [1072, 448] width 11 height 11
checkbox input "true"
type input "No"
drag, startPoint x: 965, startPoint y: 402, endPoint x: 939, endPoint y: 450, distance: 55.2
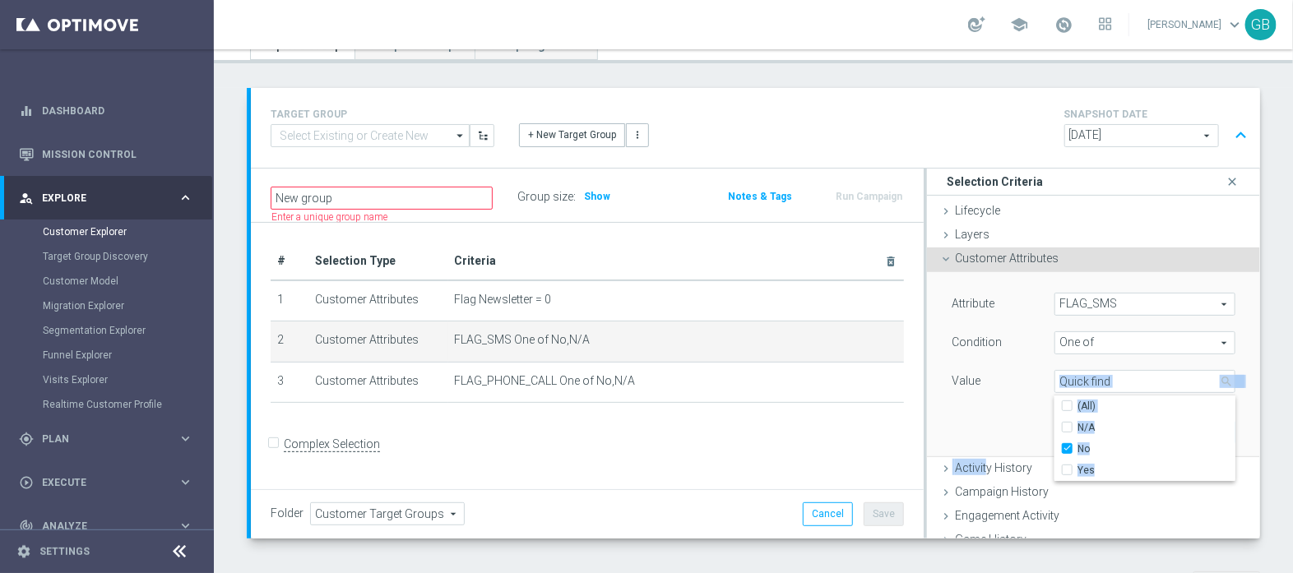
click at [940, 450] on div "Attribute FLAG_SMS FLAG_SMS arrow_drop_down search Condition One of One of arro…" at bounding box center [1094, 364] width 309 height 184
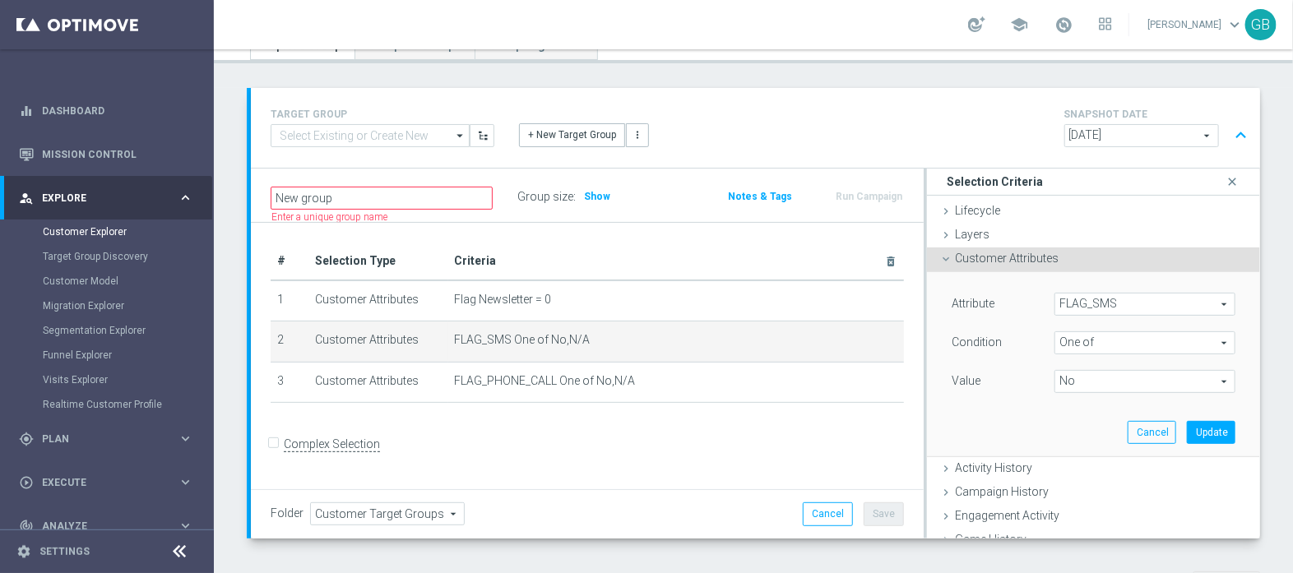
click at [940, 450] on div "Attribute FLAG_SMS FLAG_SMS arrow_drop_down search Condition One of One of arro…" at bounding box center [1094, 364] width 309 height 184
click at [1187, 429] on button "Update" at bounding box center [1211, 432] width 49 height 23
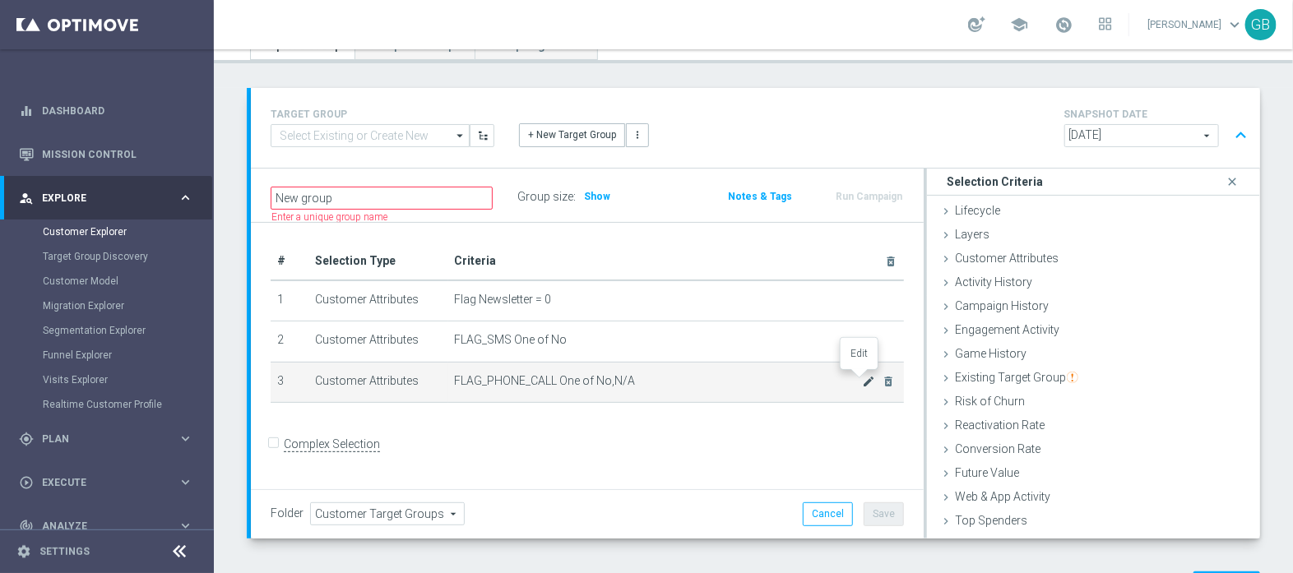
click at [862, 380] on icon "mode_edit" at bounding box center [868, 381] width 13 height 13
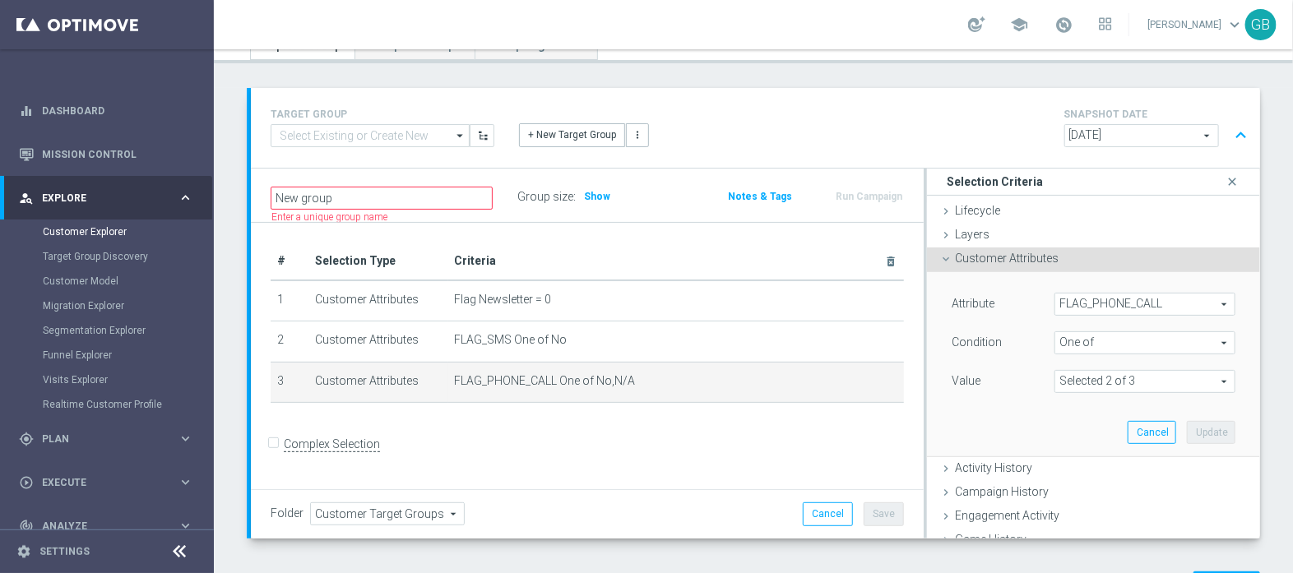
click at [1107, 383] on span at bounding box center [1145, 381] width 179 height 21
click at [1057, 339] on span "One of" at bounding box center [1145, 342] width 179 height 21
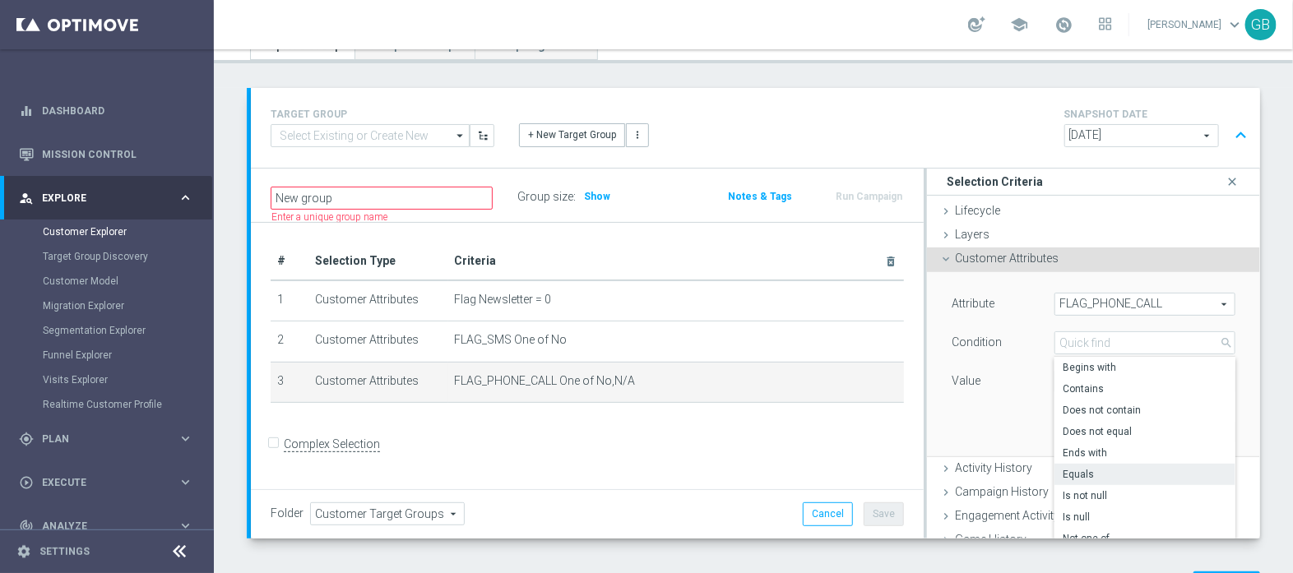
click at [1090, 473] on span "Equals" at bounding box center [1145, 474] width 165 height 13
type input "Equals"
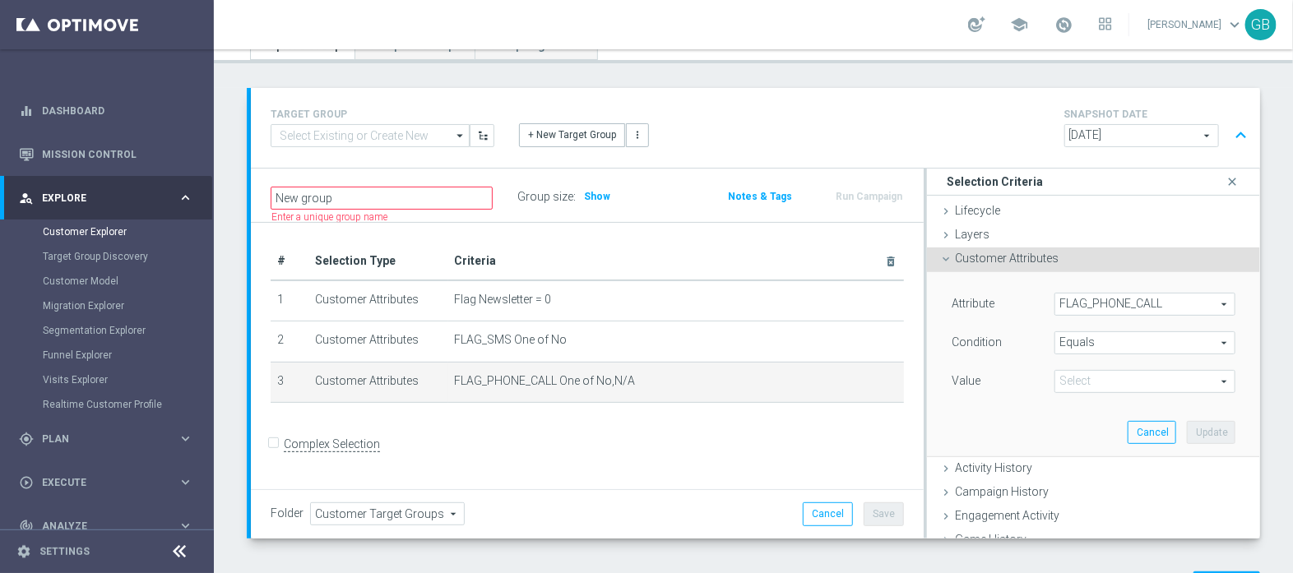
click at [1130, 366] on div "Attribute FLAG_PHONE_CALL FLAG_PHONE_CALL arrow_drop_down search Condition Equa…" at bounding box center [1094, 345] width 284 height 104
click at [1130, 383] on span at bounding box center [1145, 381] width 179 height 21
click at [1063, 425] on span "No" at bounding box center [1145, 427] width 165 height 13
type input "No"
click at [1187, 431] on button "Update" at bounding box center [1211, 432] width 49 height 23
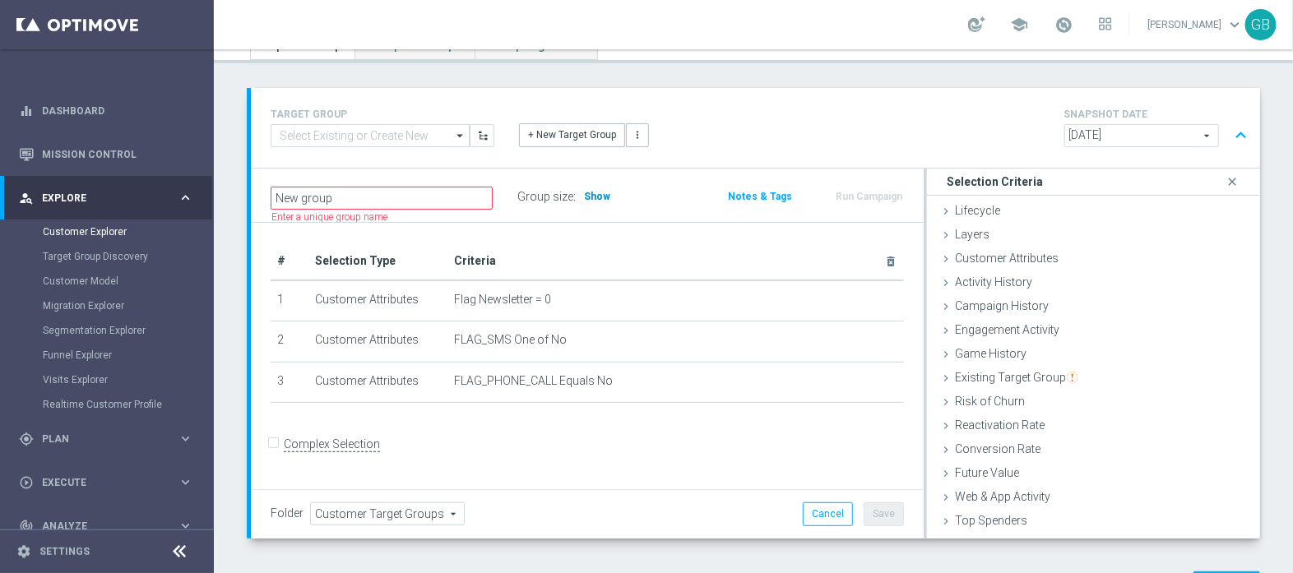
click at [594, 195] on span "Show" at bounding box center [597, 197] width 26 height 12
click at [585, 491] on div "Folder Customer Target Groups Customer Target Groups arrow_drop_down search Can…" at bounding box center [587, 514] width 673 height 49
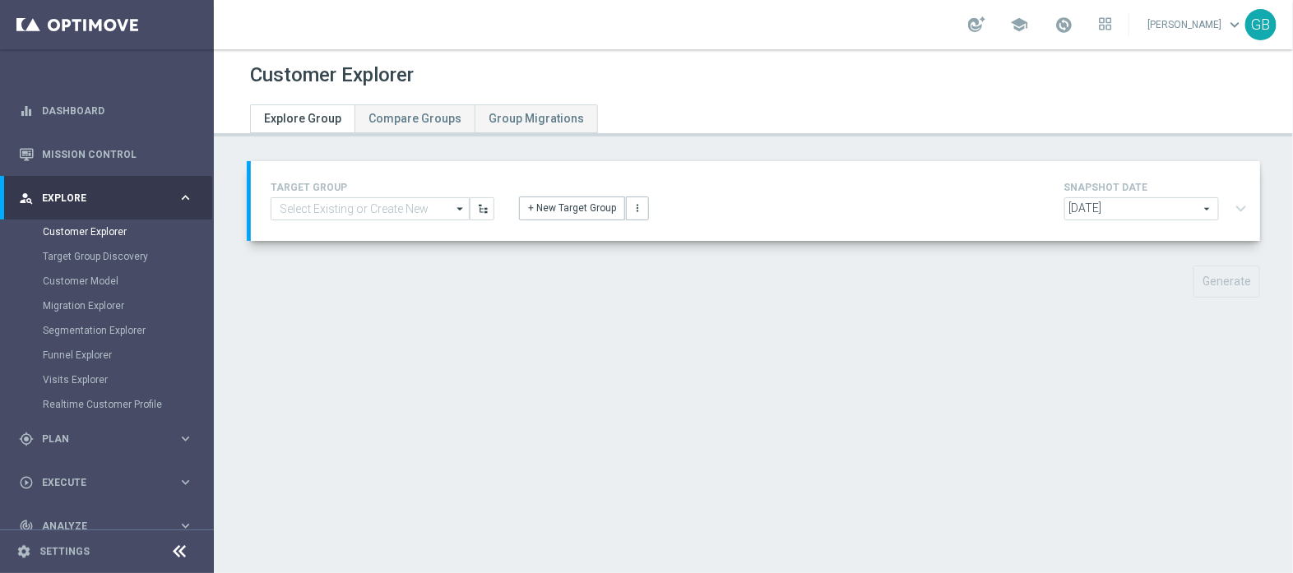
click at [1230, 207] on div "[DATE] [DATE] arrow_drop_down search expand_more" at bounding box center [1159, 210] width 189 height 27
click at [559, 202] on button "+ New Target Group" at bounding box center [572, 208] width 106 height 23
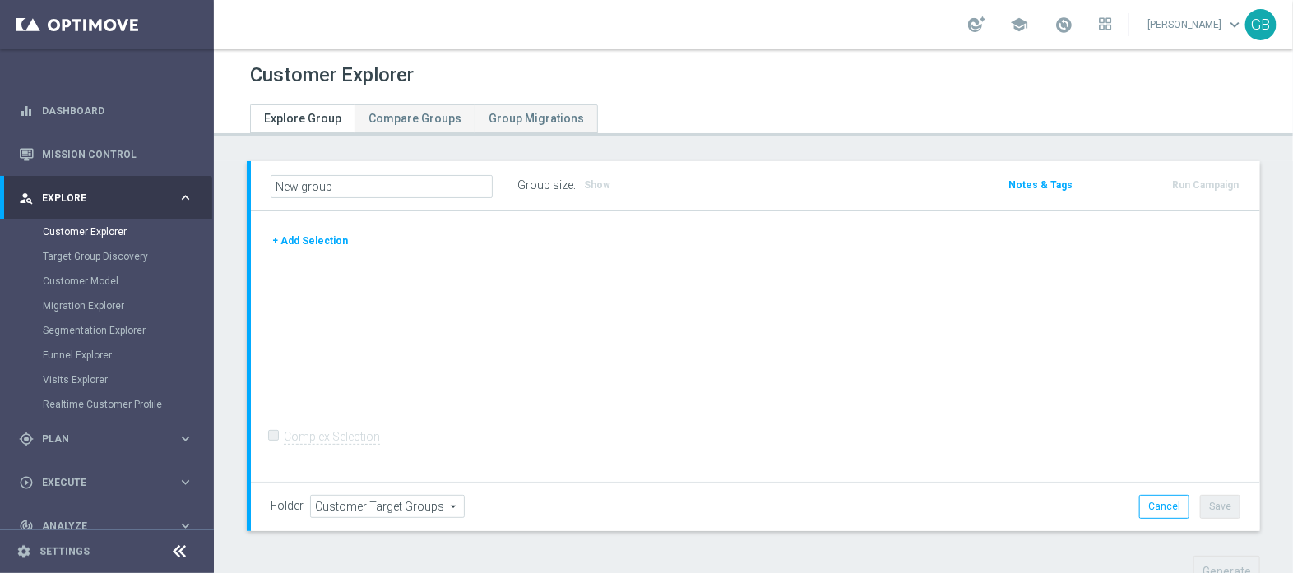
click at [330, 238] on button "+ Add Selection" at bounding box center [310, 241] width 79 height 18
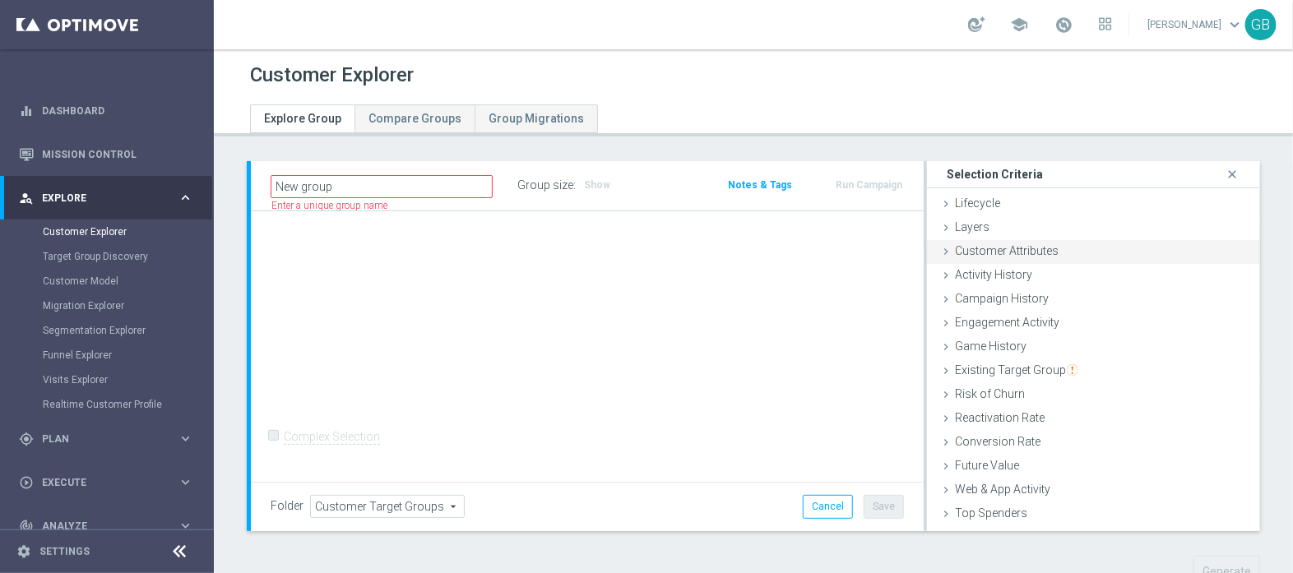
click at [1042, 248] on span "Customer Attributes" at bounding box center [1007, 250] width 104 height 13
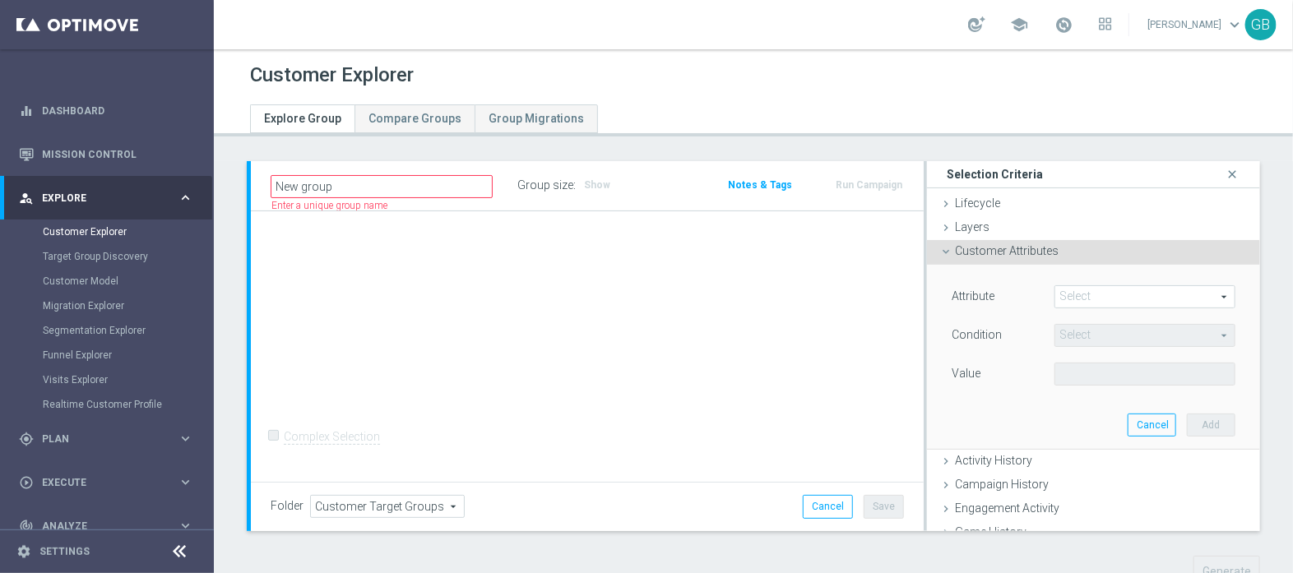
click at [1085, 296] on span at bounding box center [1145, 296] width 179 height 21
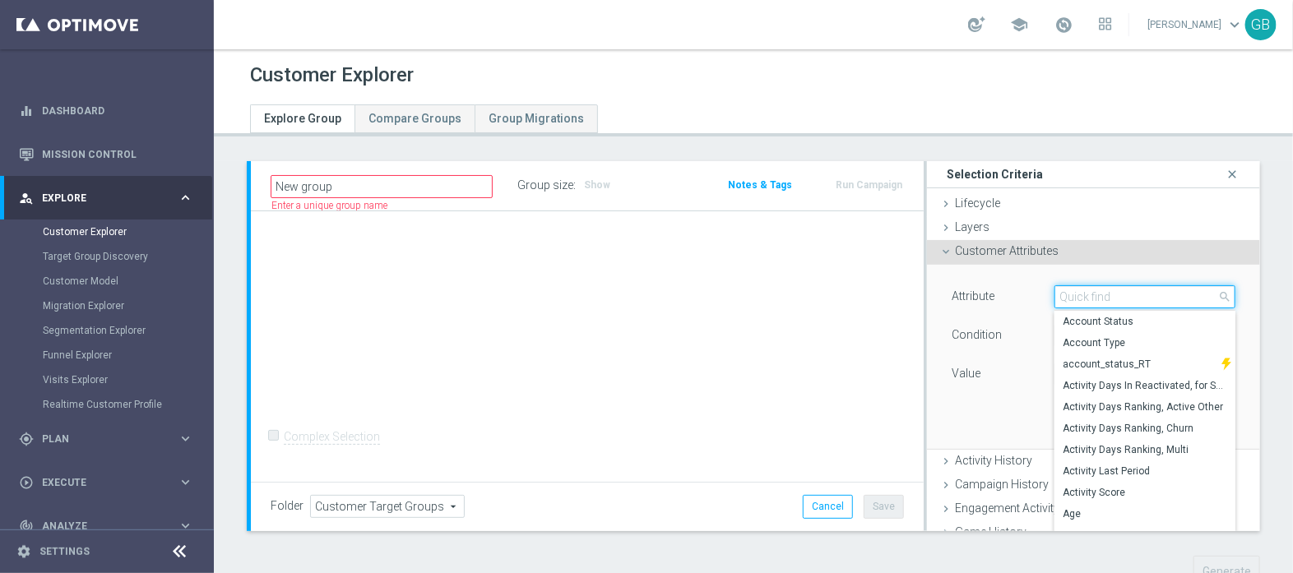
click at [1085, 296] on input "search" at bounding box center [1145, 296] width 181 height 23
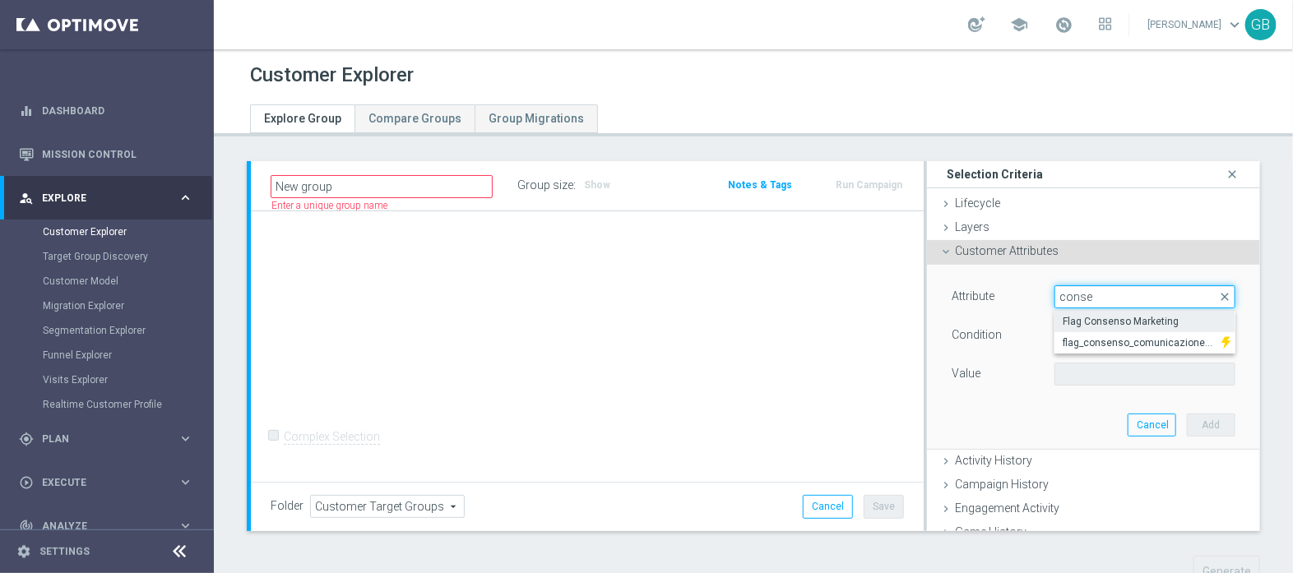
type input "conse"
click at [1116, 318] on span "Flag Consenso Marketing" at bounding box center [1145, 321] width 165 height 13
type input "Flag Consenso Marketing"
type input "Equals"
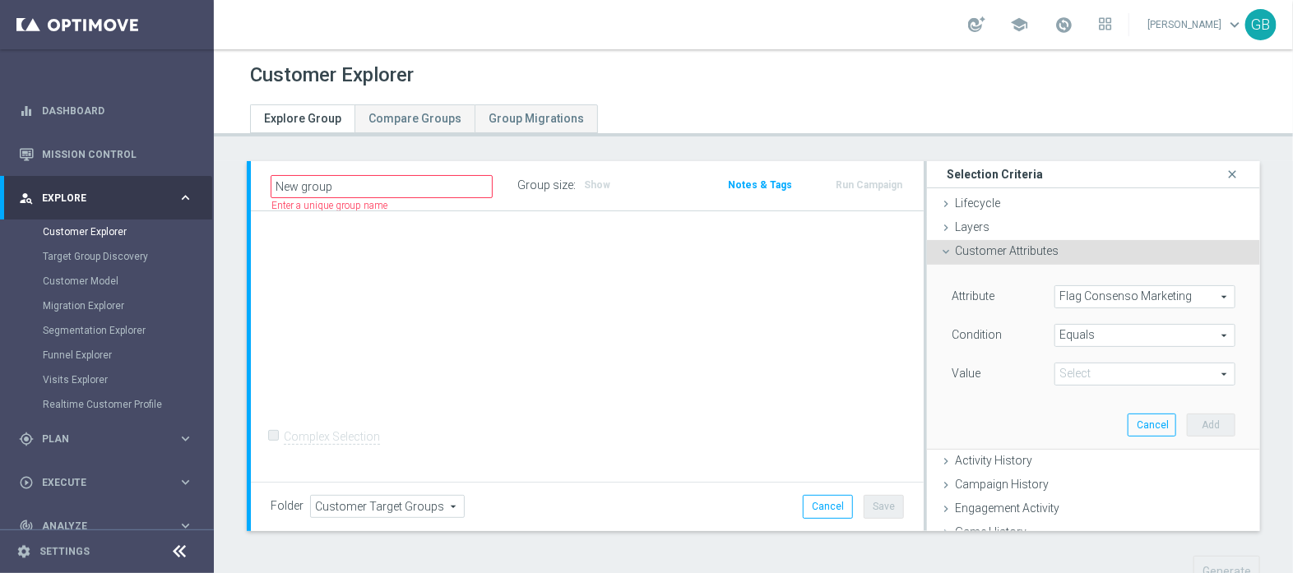
click at [1075, 376] on span at bounding box center [1145, 374] width 179 height 21
click at [1073, 396] on span "No" at bounding box center [1145, 398] width 165 height 13
type input "No"
click at [1187, 432] on button "Add" at bounding box center [1211, 425] width 49 height 23
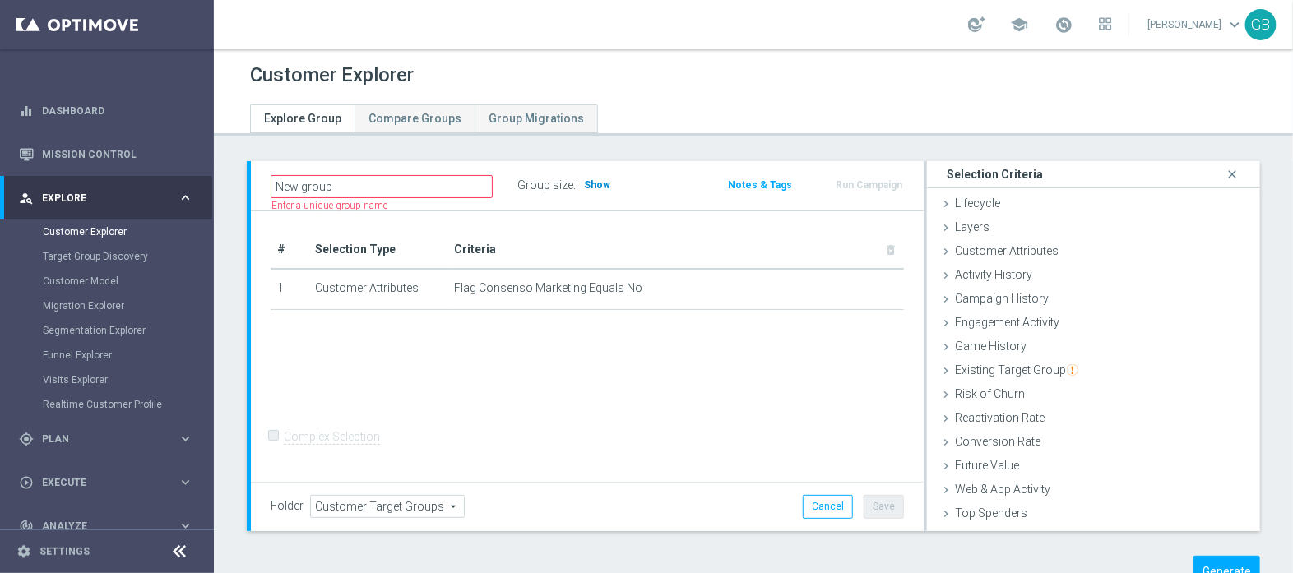
click at [597, 182] on span "Show" at bounding box center [597, 185] width 26 height 12
click at [1197, 563] on button "Generate" at bounding box center [1227, 572] width 67 height 32
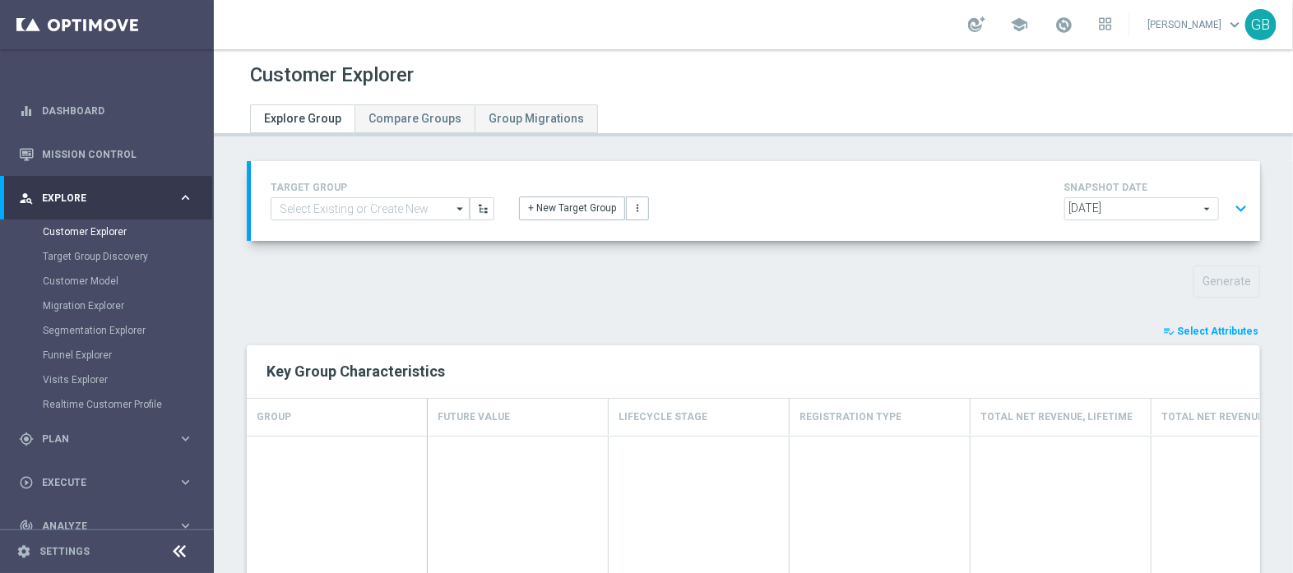
scroll to position [30, 0]
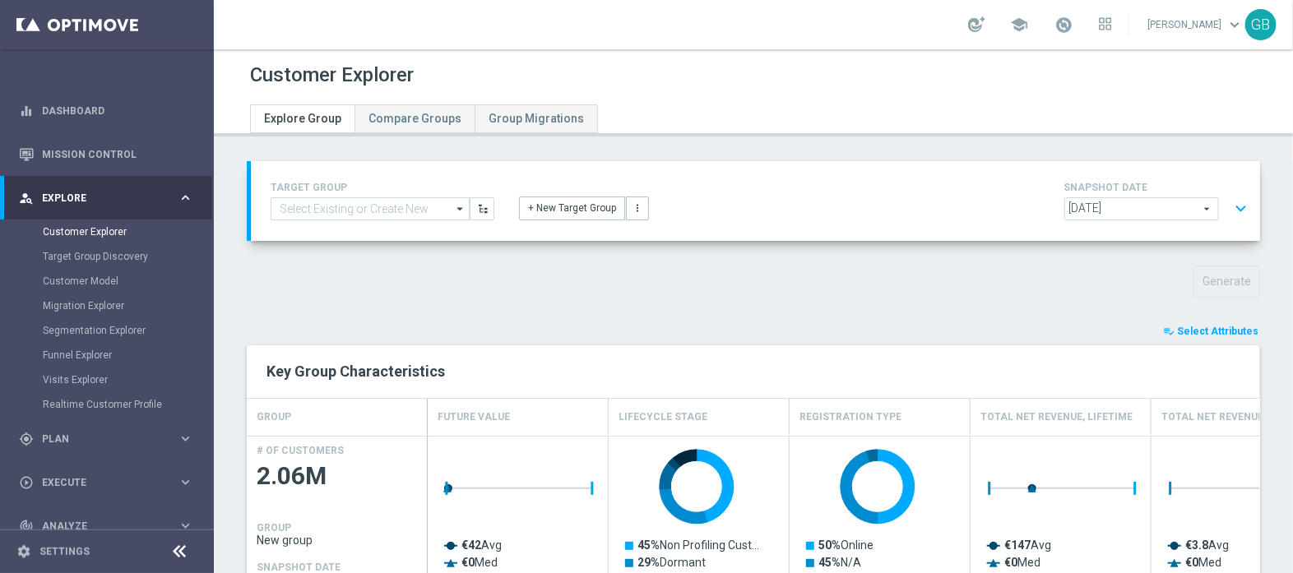
click at [1229, 211] on button "expand_more" at bounding box center [1241, 208] width 24 height 31
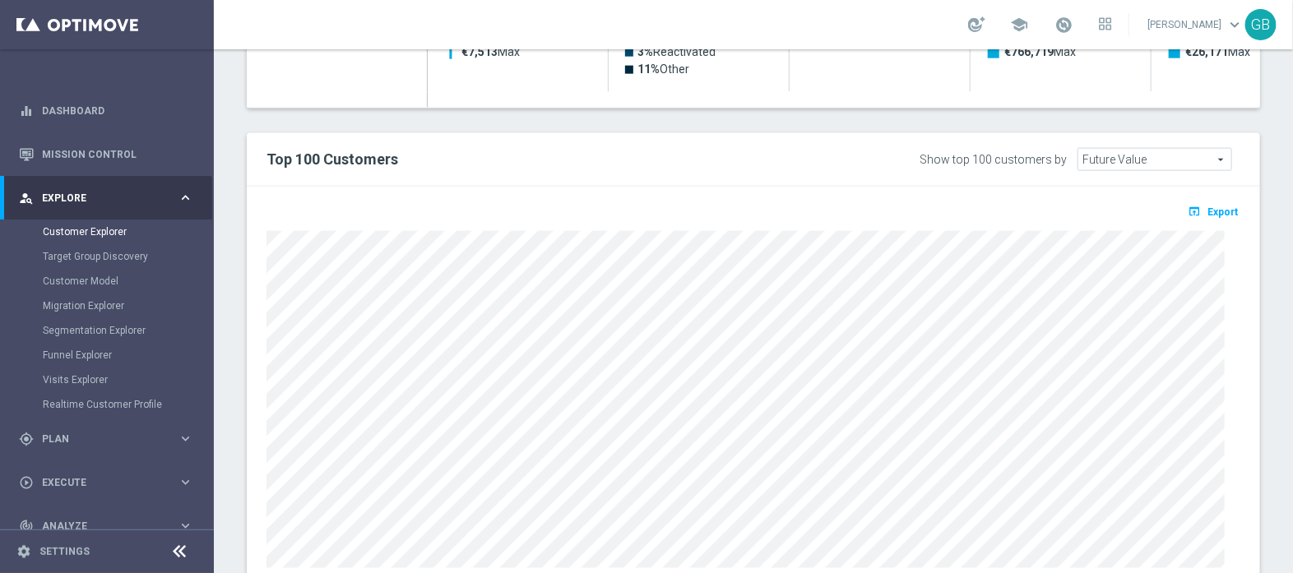
scroll to position [477, 0]
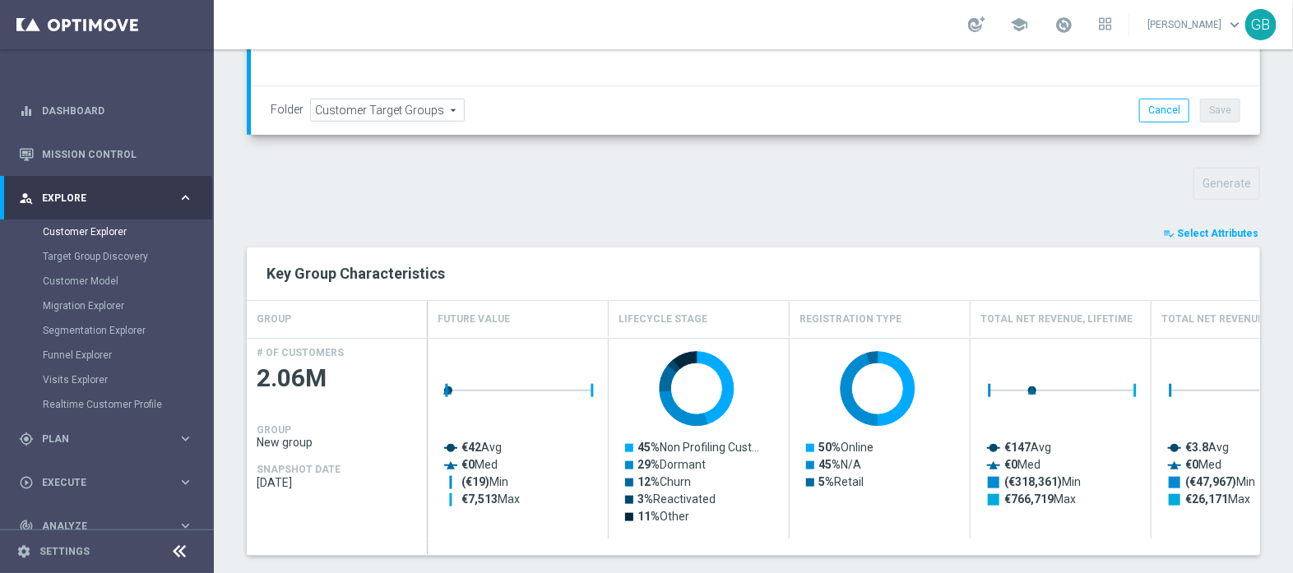
click at [1184, 231] on span "Select Attributes" at bounding box center [1217, 234] width 81 height 12
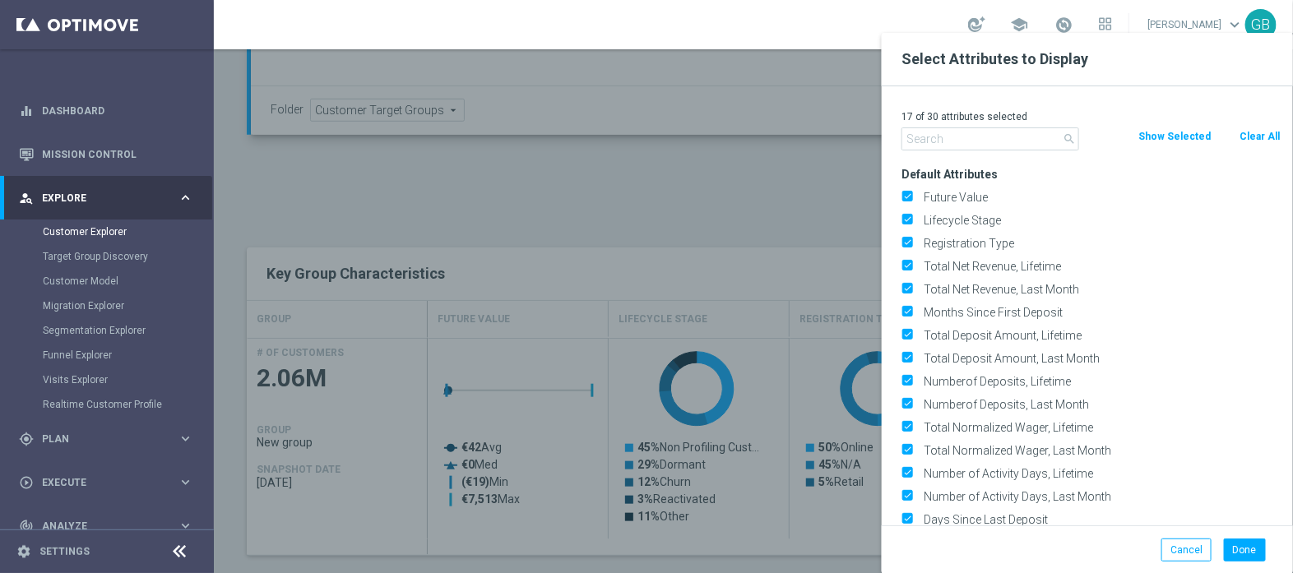
click at [1256, 133] on button "Clear All" at bounding box center [1260, 137] width 44 height 18
checkbox input "false"
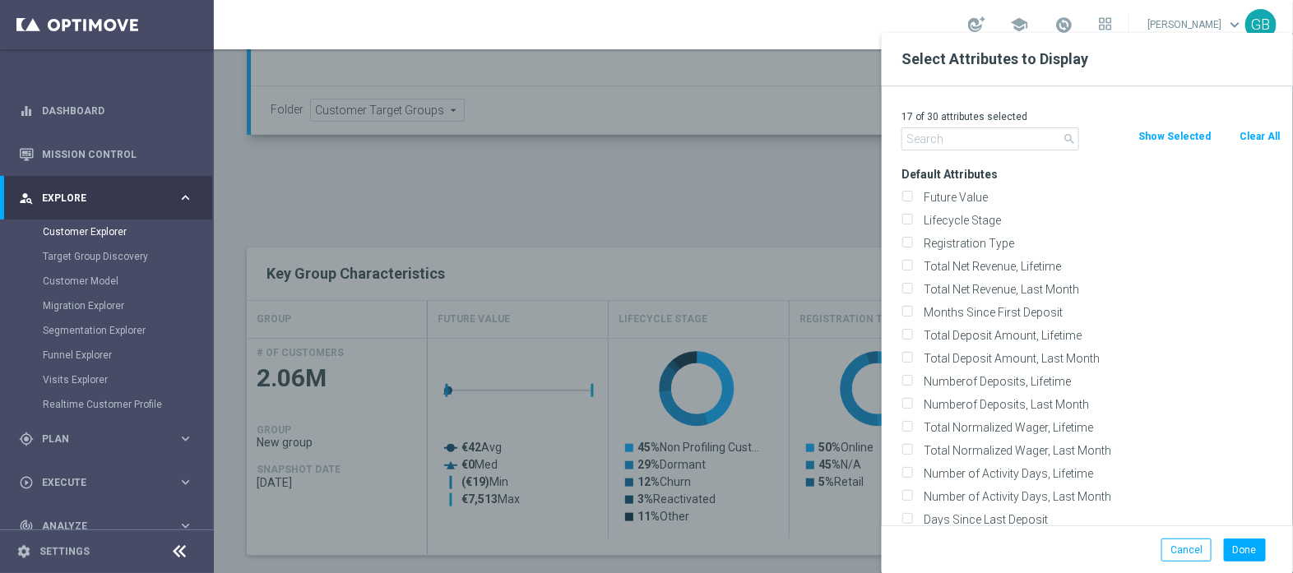
checkbox input "false"
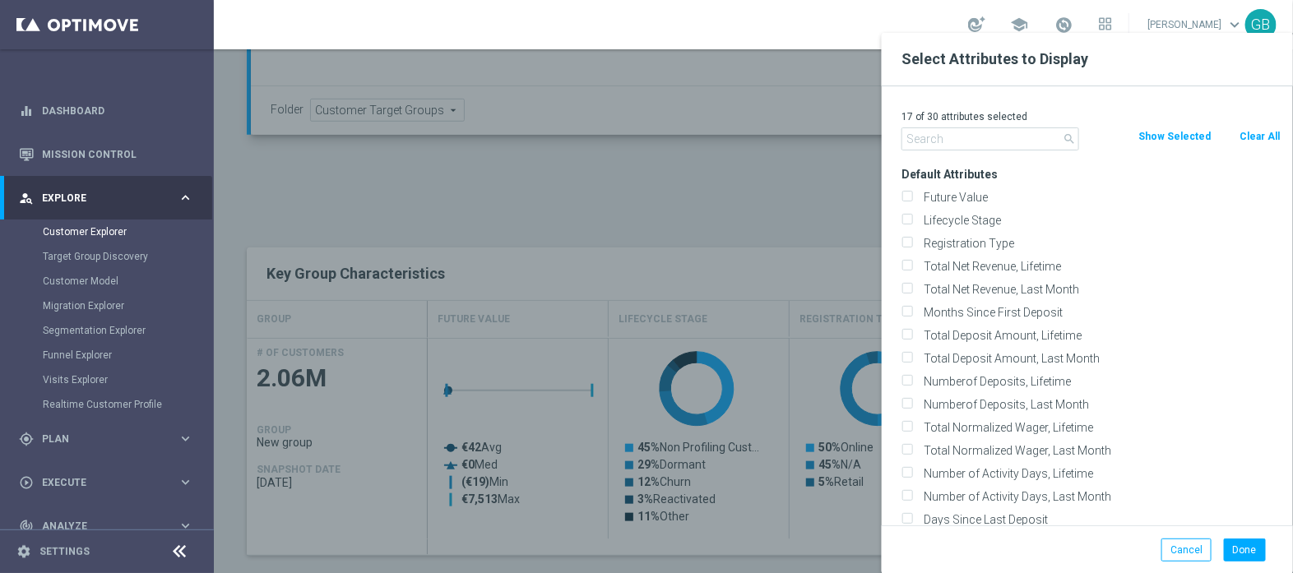
checkbox input "false"
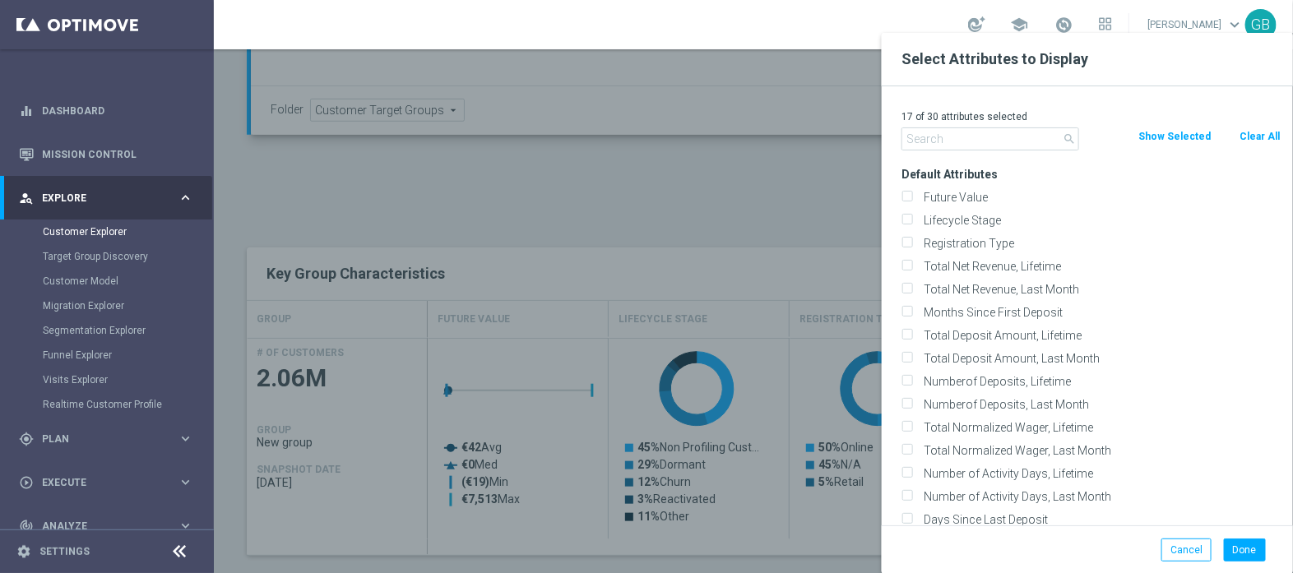
checkbox input "false"
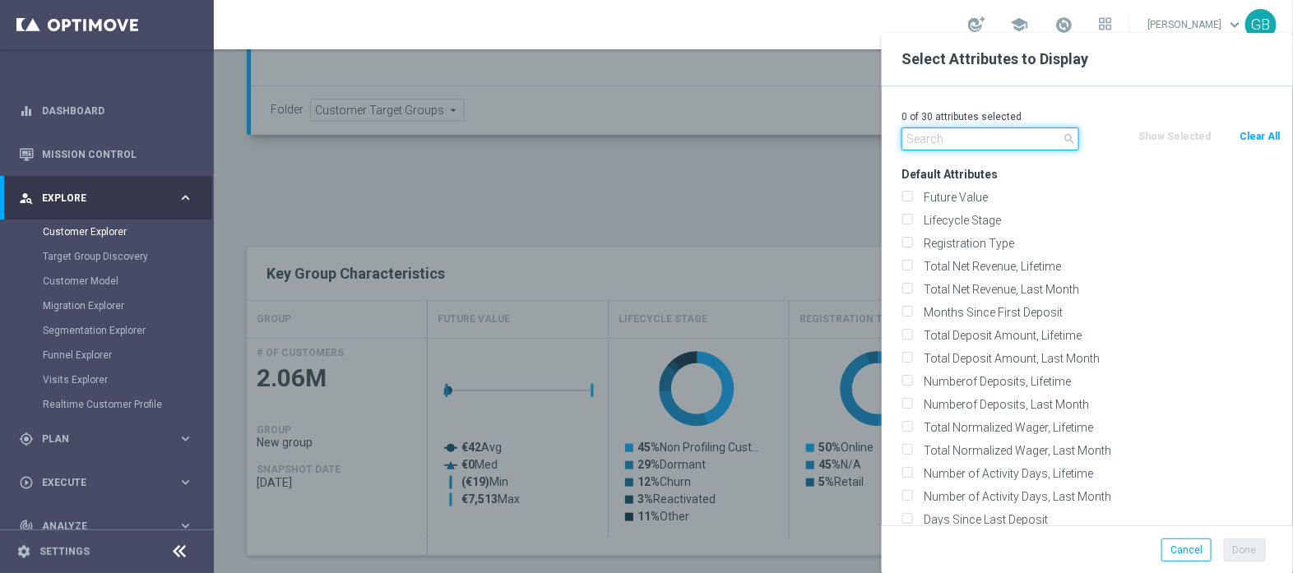
click at [991, 144] on input "text" at bounding box center [991, 139] width 178 height 23
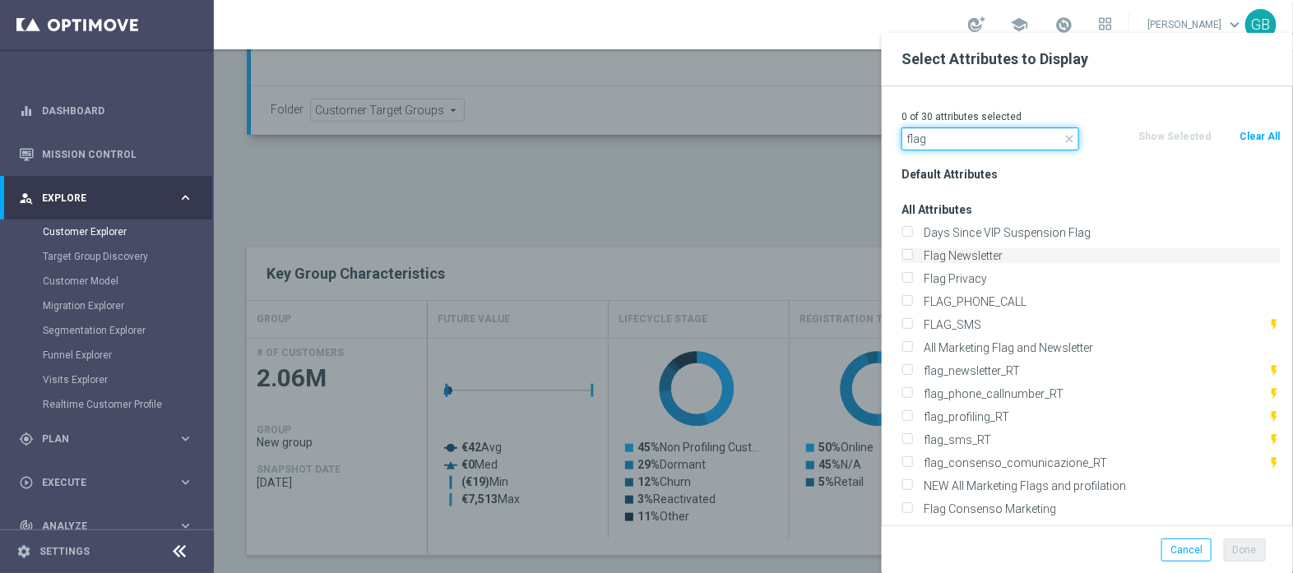
type input "flag"
click at [921, 260] on label "Flag Newsletter" at bounding box center [1099, 255] width 363 height 15
click at [912, 260] on input "Flag Newsletter" at bounding box center [907, 258] width 11 height 11
checkbox input "true"
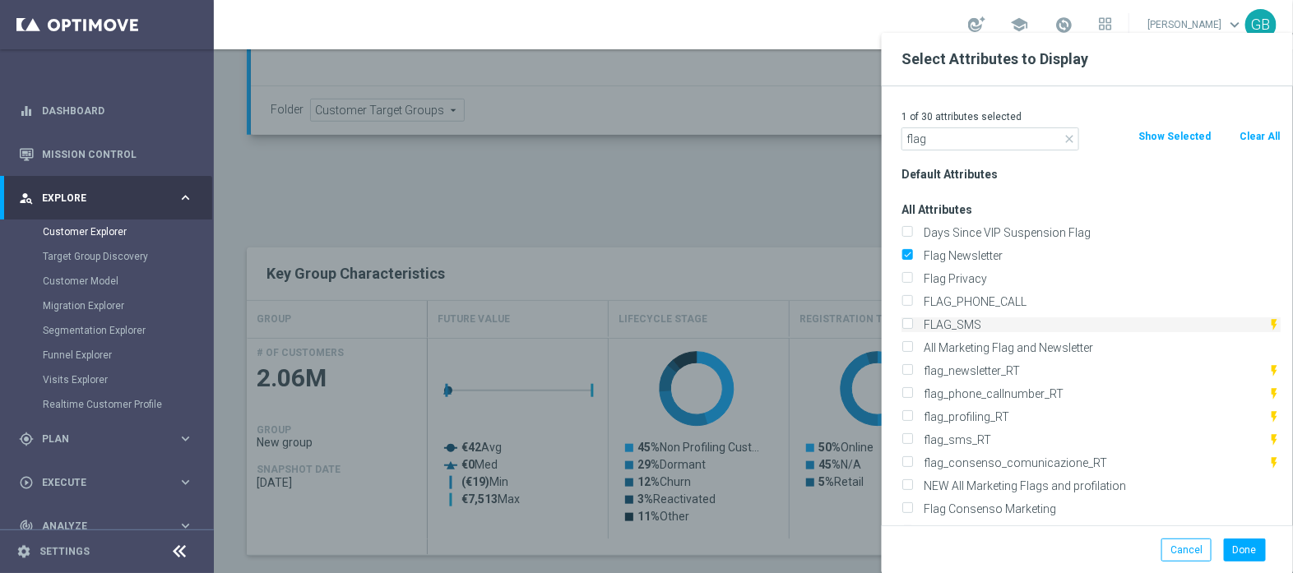
click at [940, 323] on label "FLAG_SMS" at bounding box center [1093, 325] width 350 height 15
click at [912, 323] on input "FLAG_SMS" at bounding box center [907, 327] width 11 height 11
checkbox input "true"
click at [930, 299] on label "FLAG_PHONE_CALL" at bounding box center [1099, 302] width 363 height 15
click at [912, 299] on input "FLAG_PHONE_CALL" at bounding box center [907, 304] width 11 height 11
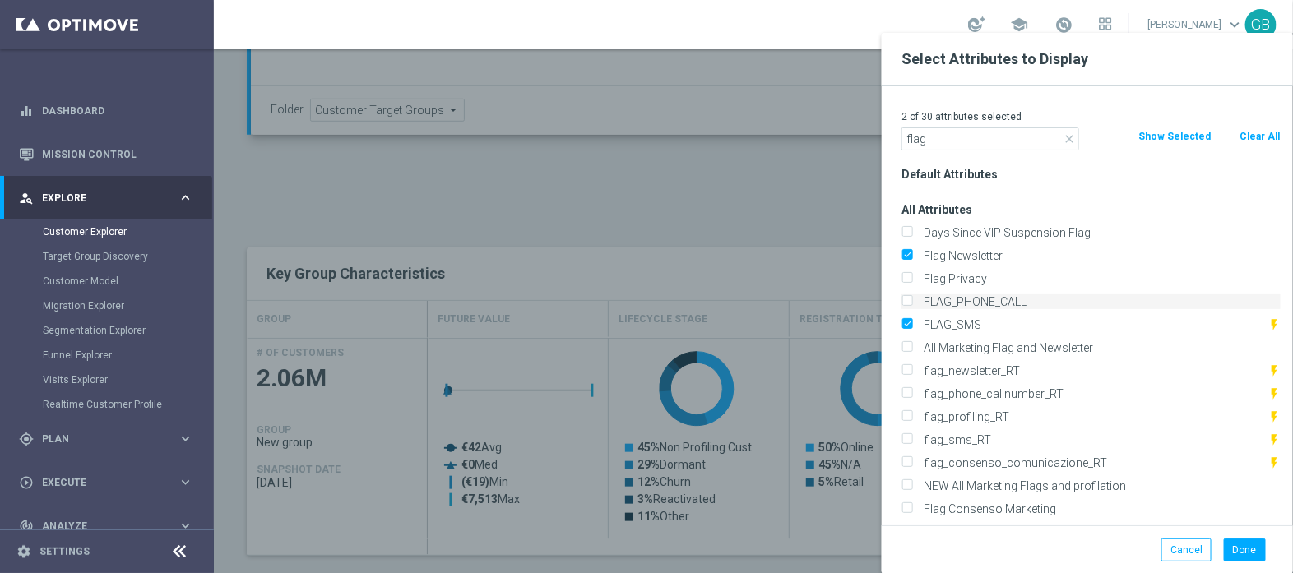
checkbox input "true"
click at [977, 512] on label "Flag Consenso Marketing" at bounding box center [1099, 509] width 363 height 15
click at [912, 512] on input "Flag Consenso Marketing" at bounding box center [907, 511] width 11 height 11
checkbox input "true"
click at [1251, 549] on button "Done" at bounding box center [1245, 550] width 42 height 23
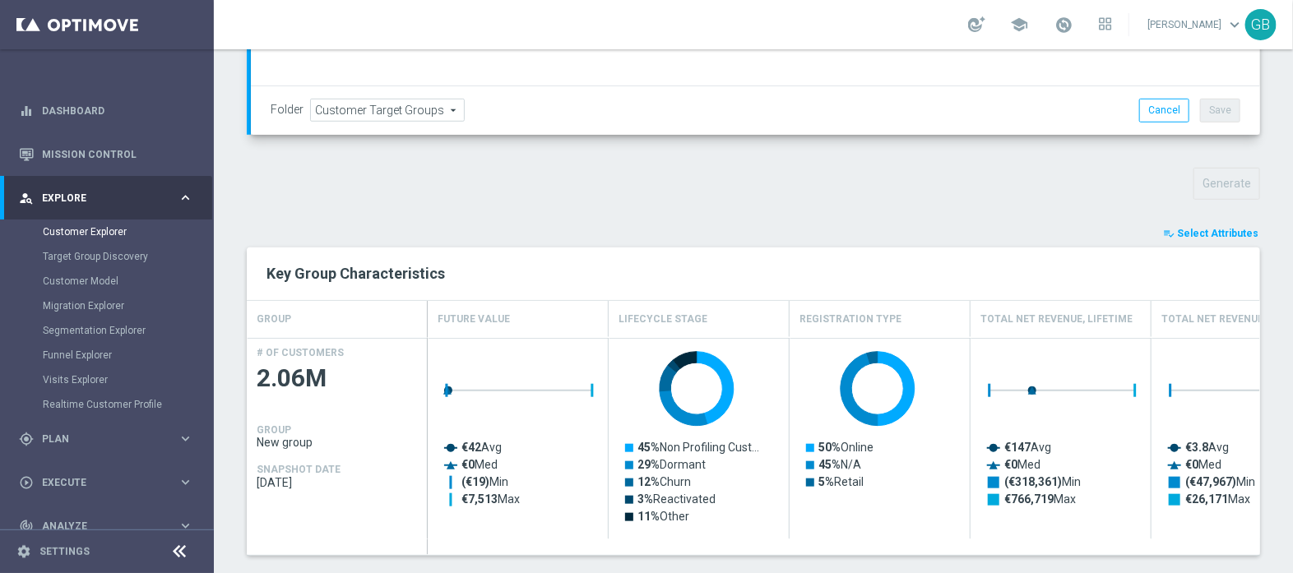
type input "Search"
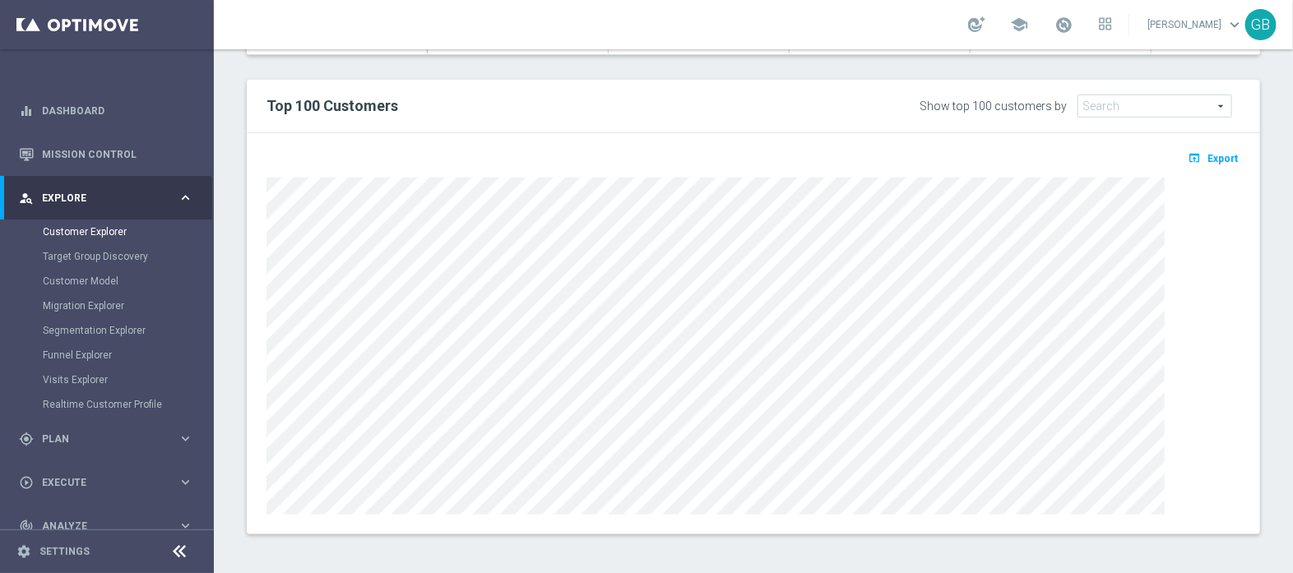
scroll to position [282, 0]
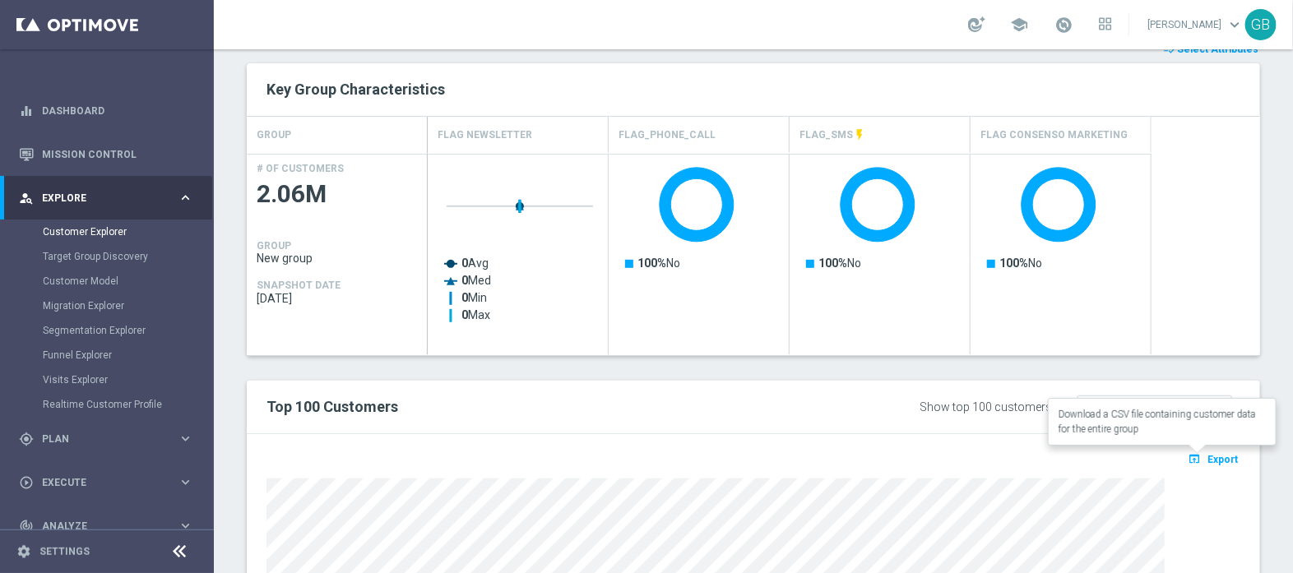
click at [1208, 457] on span "Export" at bounding box center [1223, 460] width 30 height 12
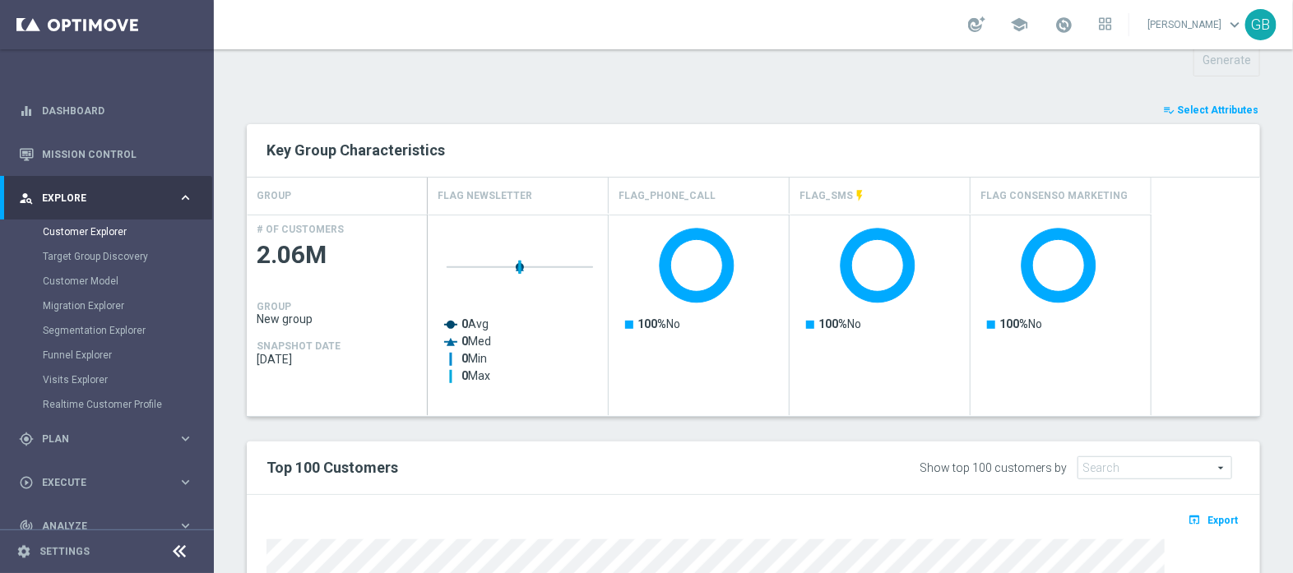
scroll to position [0, 0]
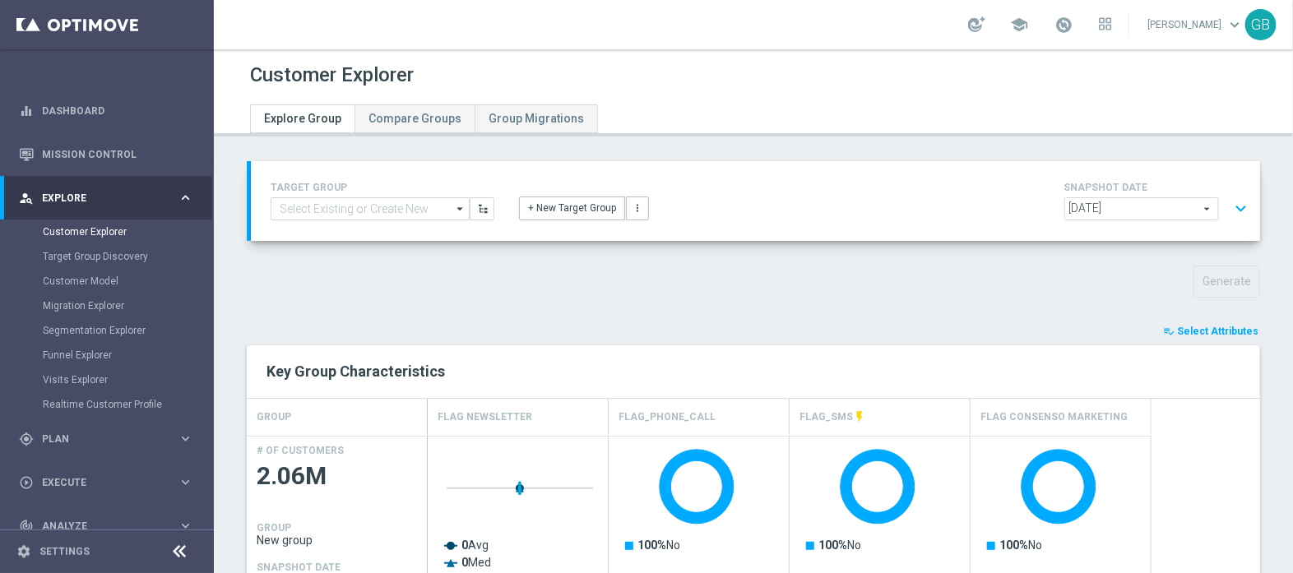
click at [1229, 205] on button "expand_more" at bounding box center [1241, 208] width 24 height 31
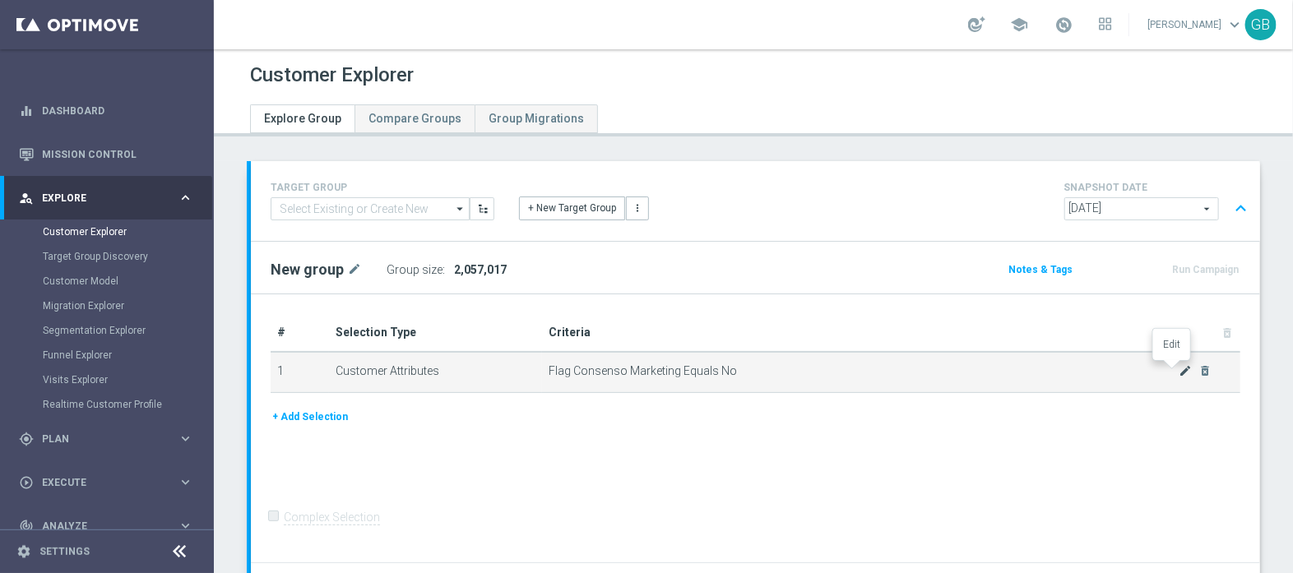
click at [1179, 365] on icon "mode_edit" at bounding box center [1185, 370] width 13 height 13
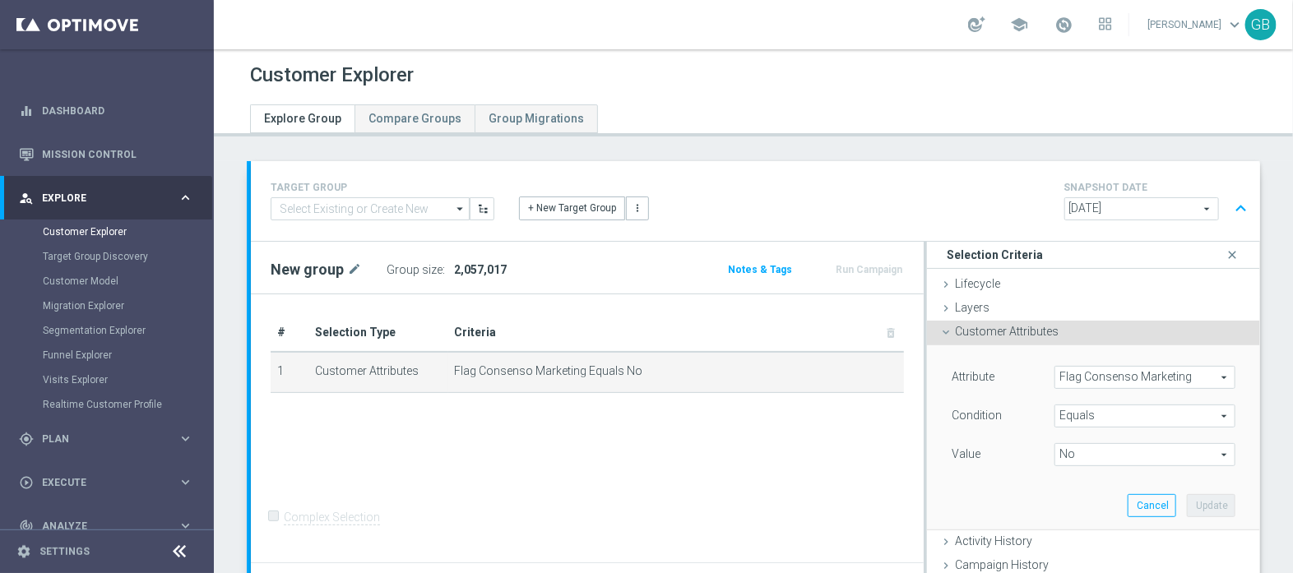
click at [1065, 458] on span "No" at bounding box center [1145, 454] width 179 height 21
click at [1065, 498] on span "Yes" at bounding box center [1145, 500] width 165 height 13
type input "Yes"
click at [1187, 504] on button "Update" at bounding box center [1211, 505] width 49 height 23
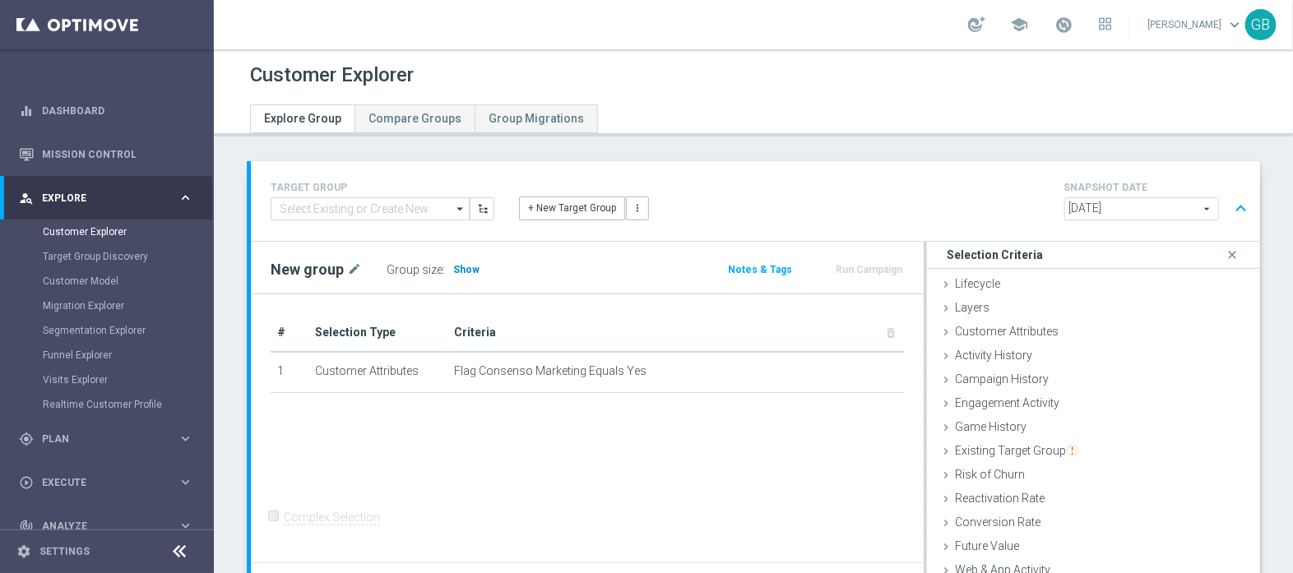
click at [459, 267] on span "Show" at bounding box center [466, 270] width 26 height 12
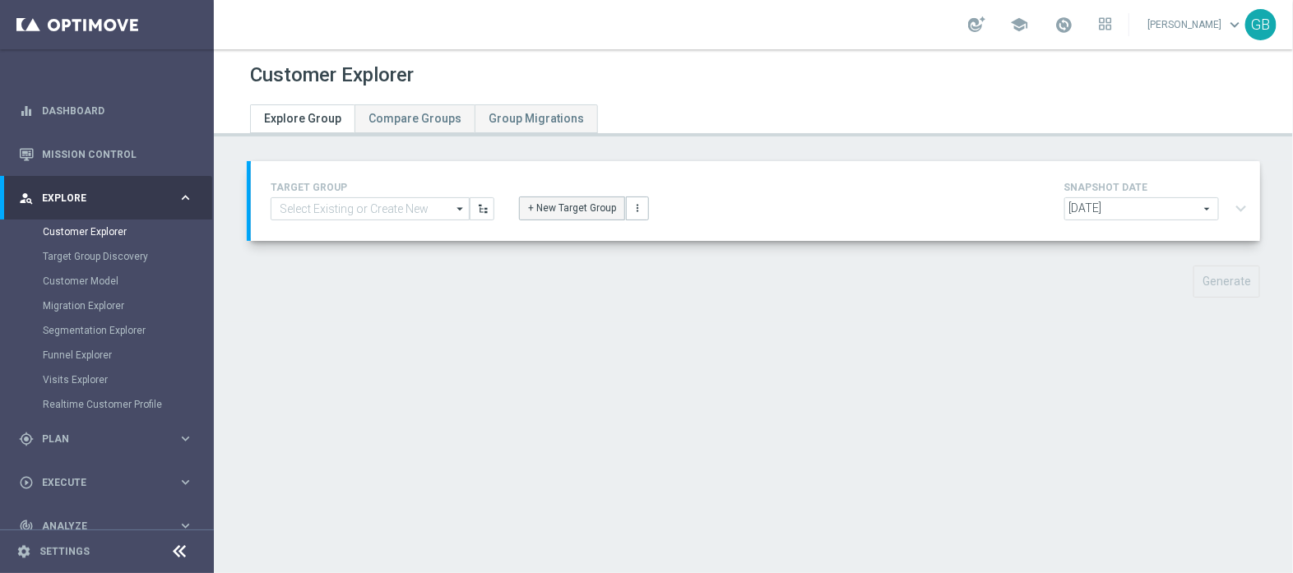
click at [578, 203] on button "+ New Target Group" at bounding box center [572, 208] width 106 height 23
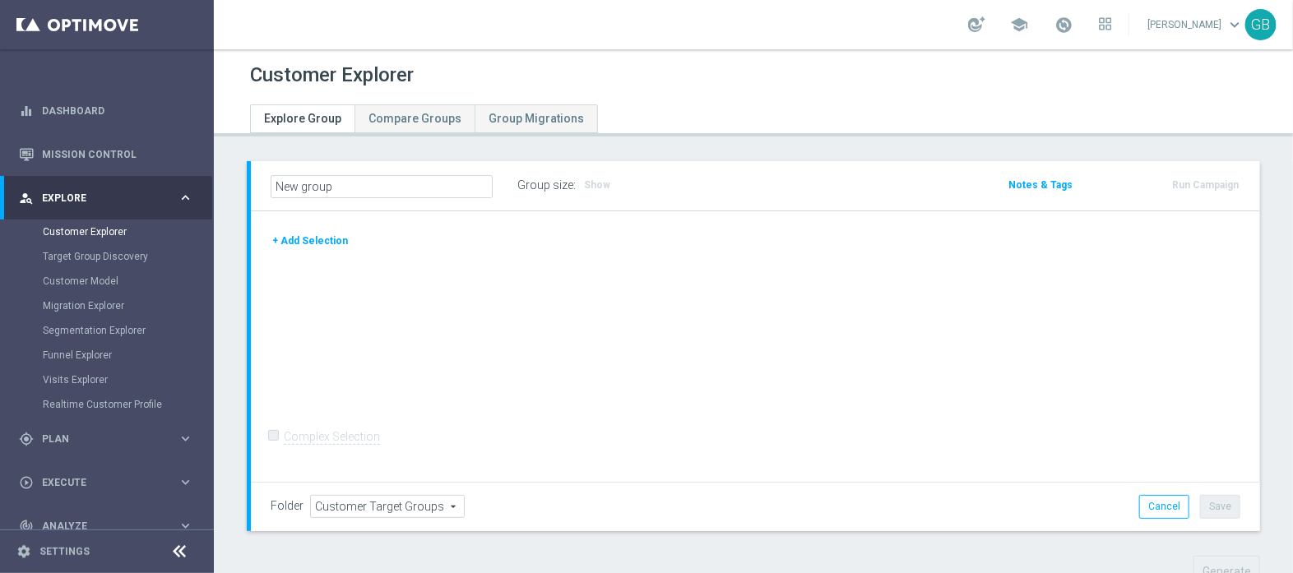
click at [313, 236] on button "+ Add Selection" at bounding box center [310, 241] width 79 height 18
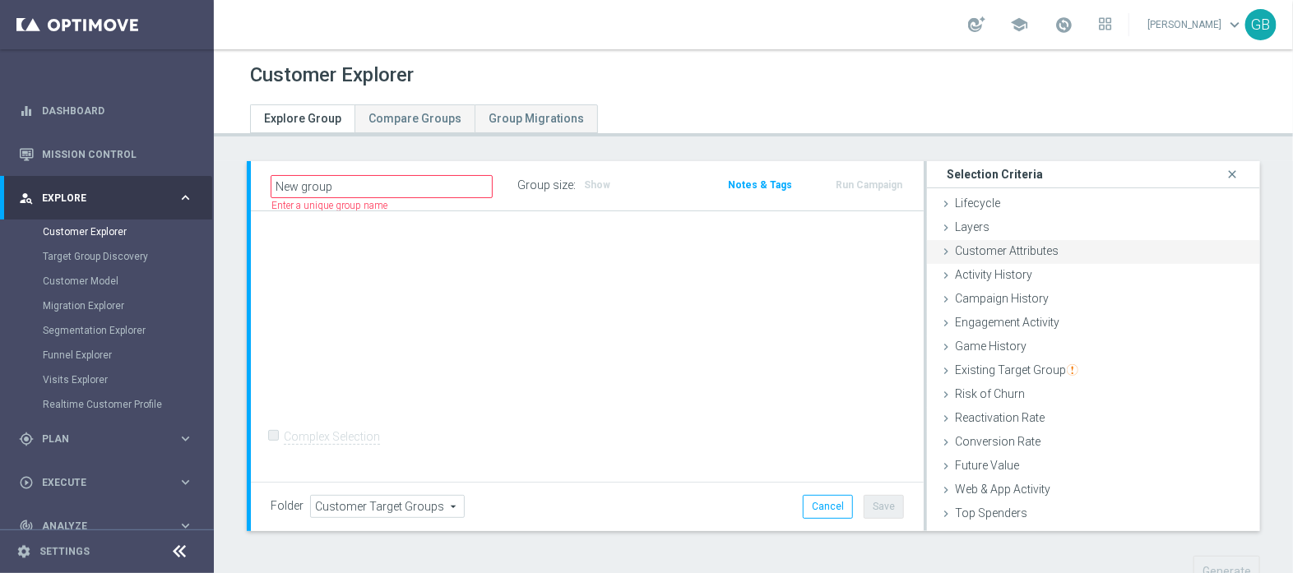
click at [1008, 244] on span "Customer Attributes" at bounding box center [1007, 250] width 104 height 13
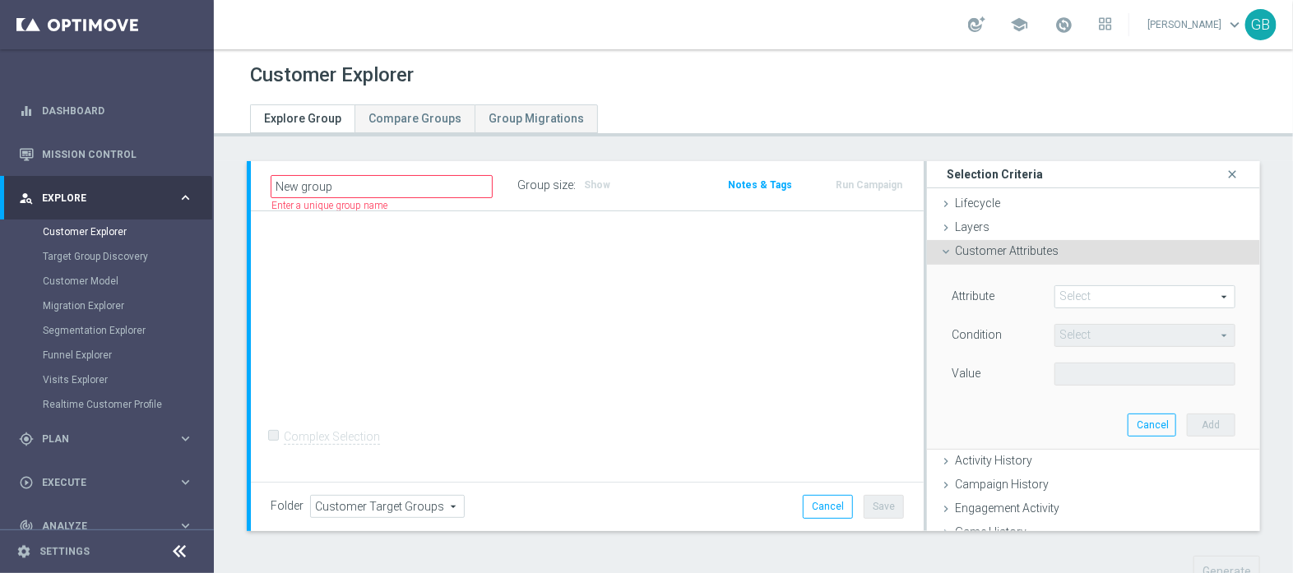
click at [1118, 295] on span at bounding box center [1145, 296] width 179 height 21
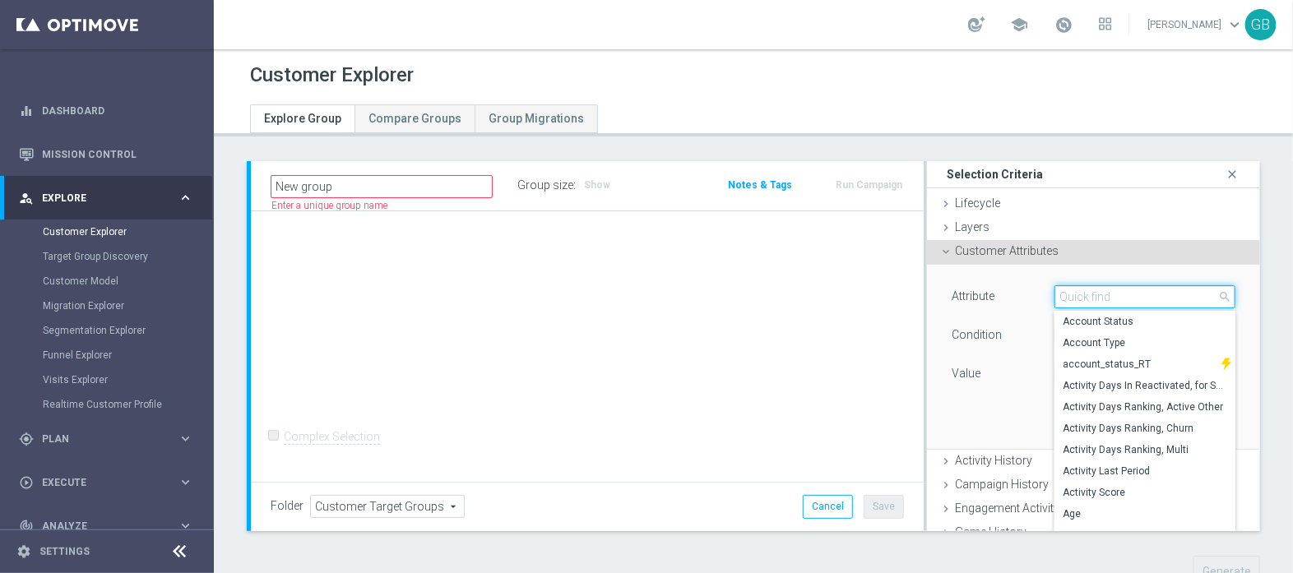
click at [1118, 295] on input "search" at bounding box center [1145, 296] width 181 height 23
click at [1083, 302] on input "search" at bounding box center [1145, 296] width 181 height 23
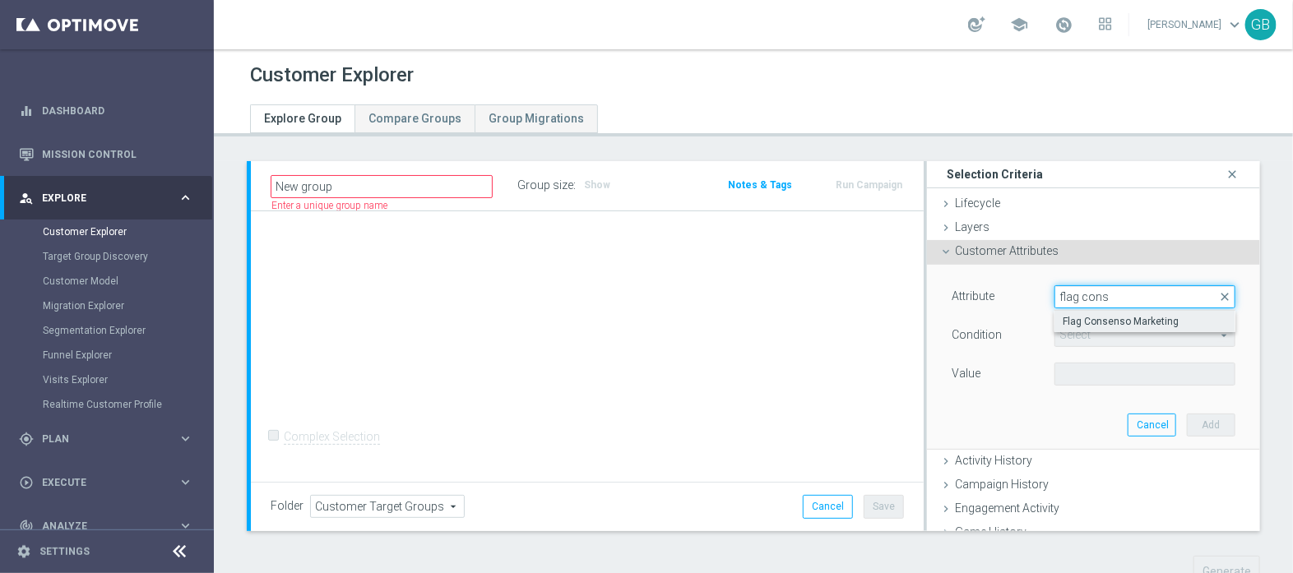
type input "flag cons"
click at [1093, 319] on span "Flag Consenso Marketing" at bounding box center [1145, 321] width 165 height 13
type input "Flag Consenso Marketing"
type input "Equals"
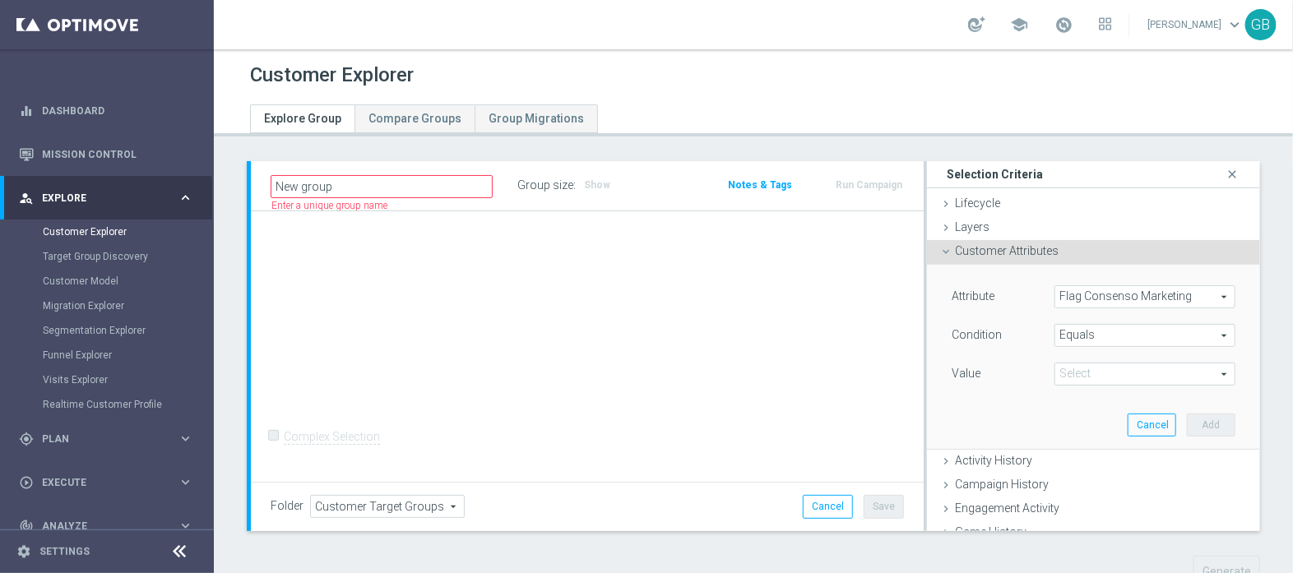
click at [1082, 380] on span at bounding box center [1145, 374] width 179 height 21
click at [1065, 415] on span "Yes" at bounding box center [1145, 420] width 165 height 13
type input "Yes"
click at [1187, 421] on button "Add" at bounding box center [1211, 425] width 49 height 23
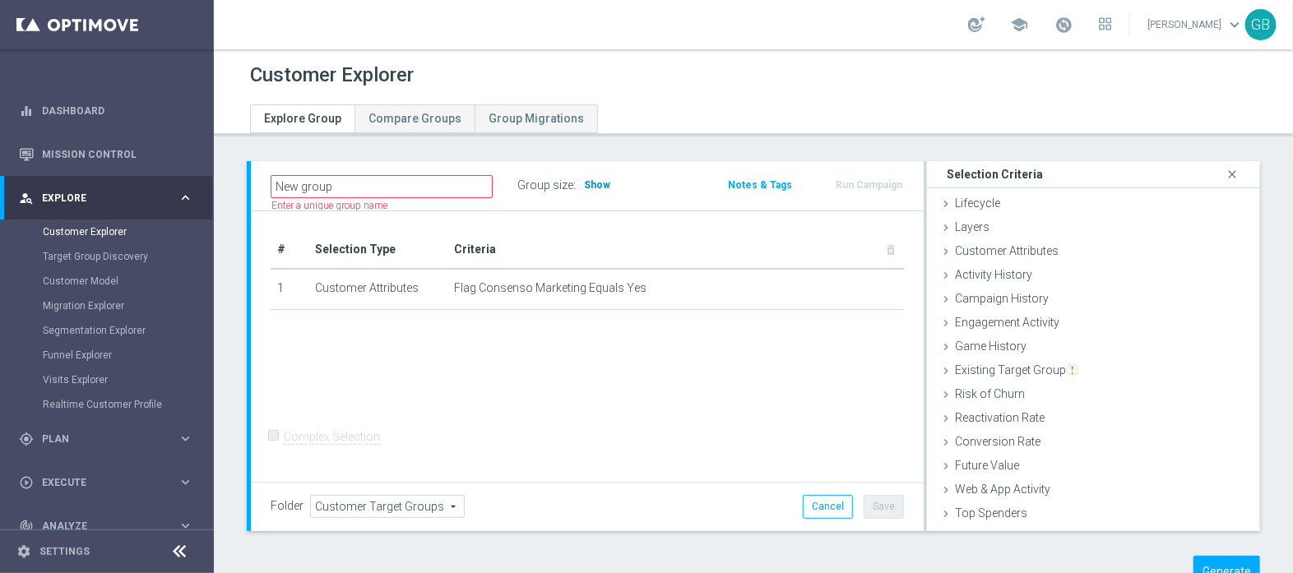
click at [593, 187] on span "Show" at bounding box center [597, 185] width 26 height 12
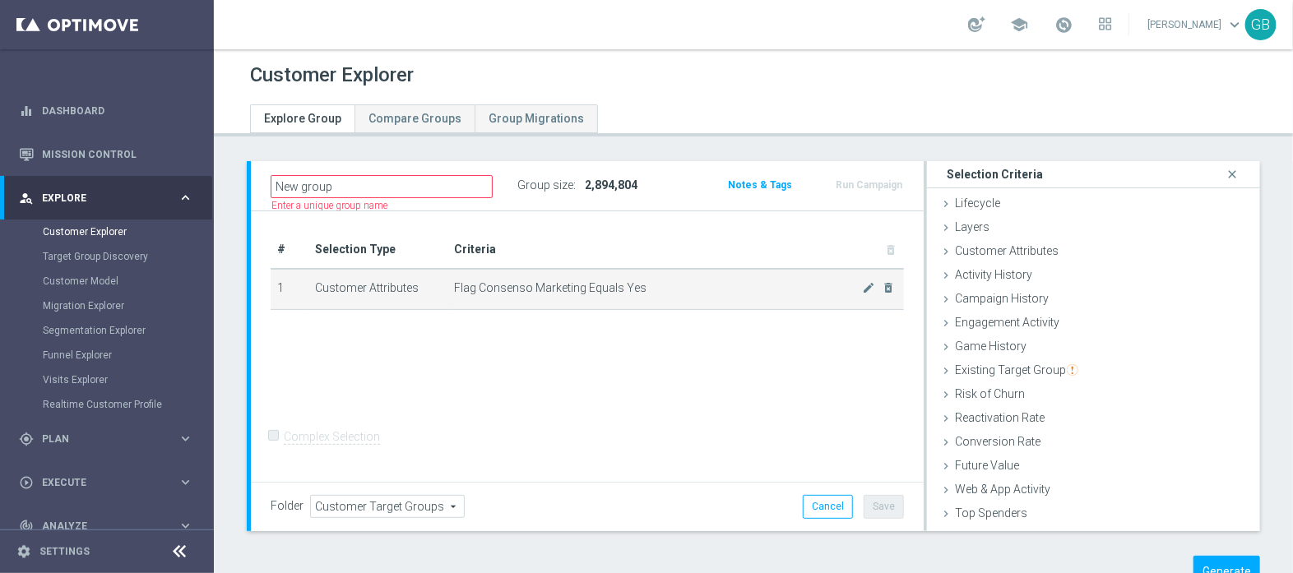
click at [859, 295] on td "Flag Consenso Marketing Equals Yes mode_edit delete_forever" at bounding box center [676, 289] width 456 height 41
click at [862, 290] on icon "mode_edit" at bounding box center [868, 287] width 13 height 13
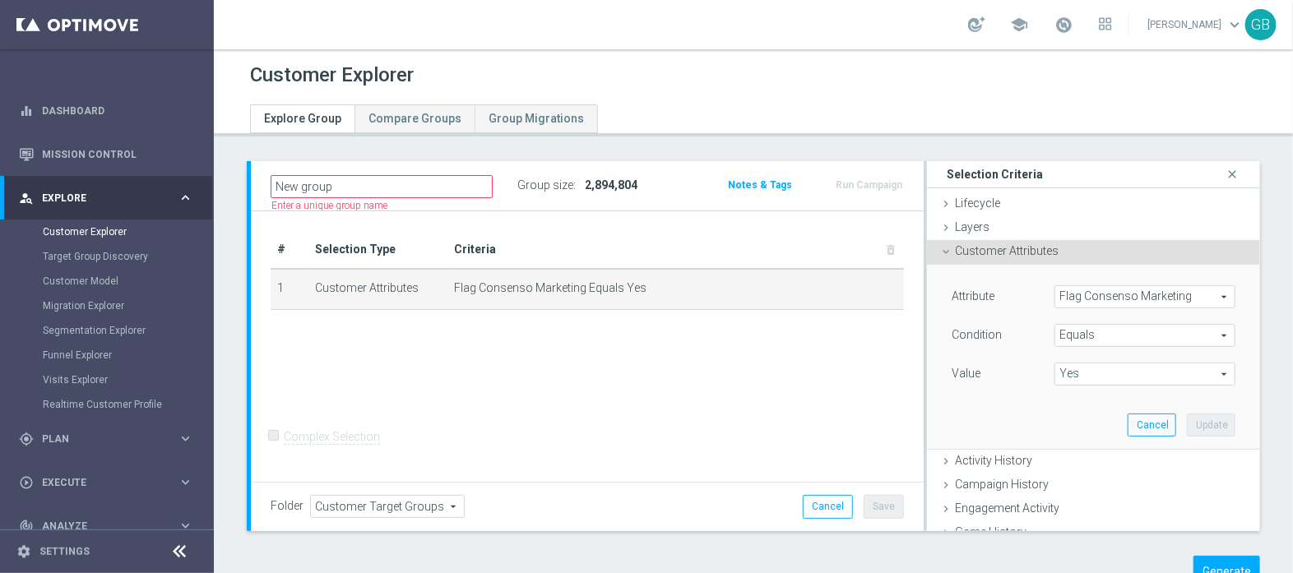
click at [1086, 383] on span "Yes" at bounding box center [1145, 374] width 179 height 21
click at [1075, 397] on span "No" at bounding box center [1145, 398] width 165 height 13
type input "No"
click at [1187, 429] on button "Update" at bounding box center [1211, 425] width 49 height 23
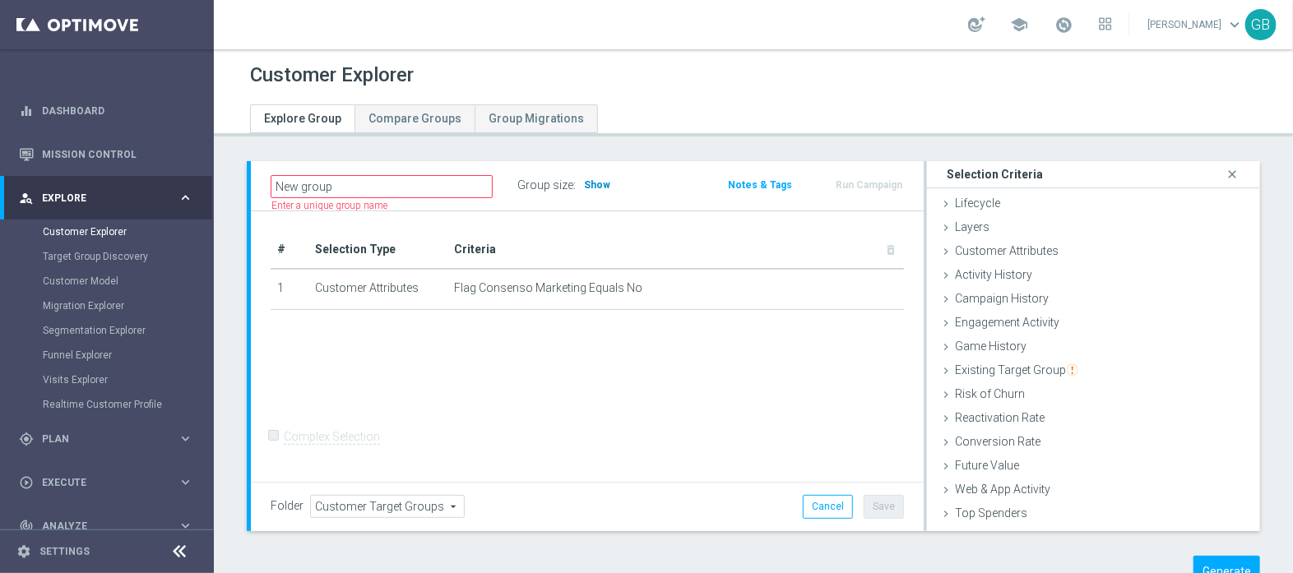
click at [599, 186] on span "Show" at bounding box center [597, 185] width 26 height 12
